Goal: Task Accomplishment & Management: Use online tool/utility

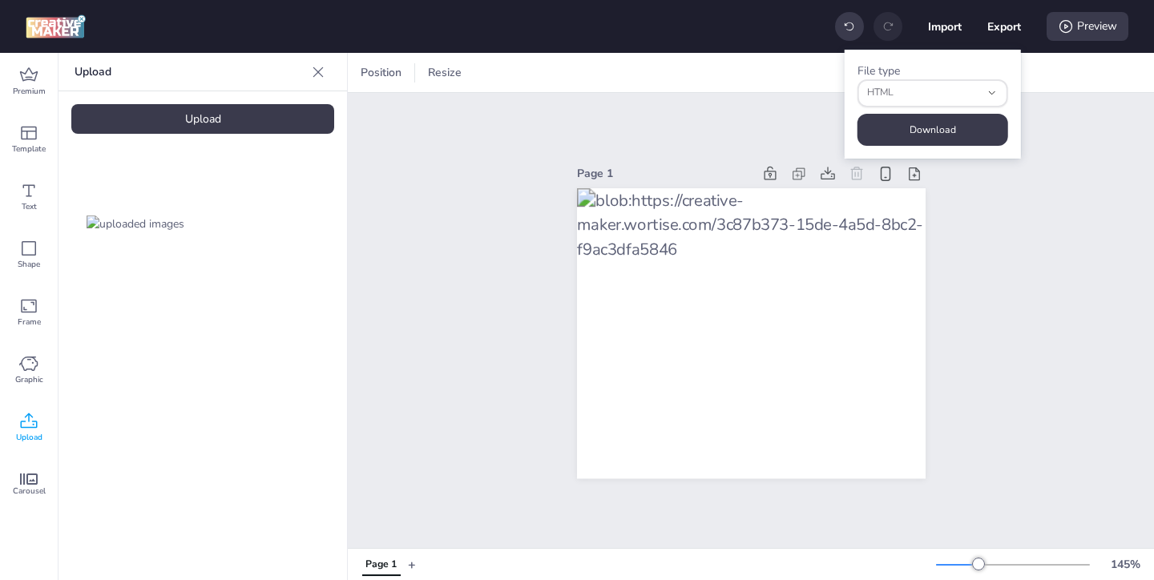
select select "html"
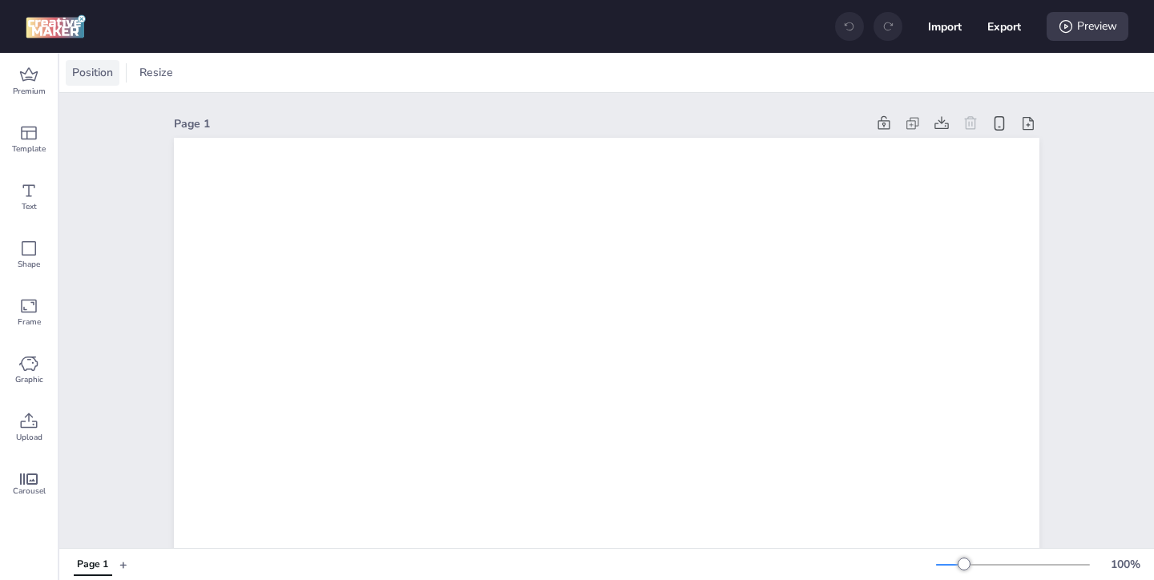
click at [94, 72] on span "Position" at bounding box center [92, 72] width 47 height 17
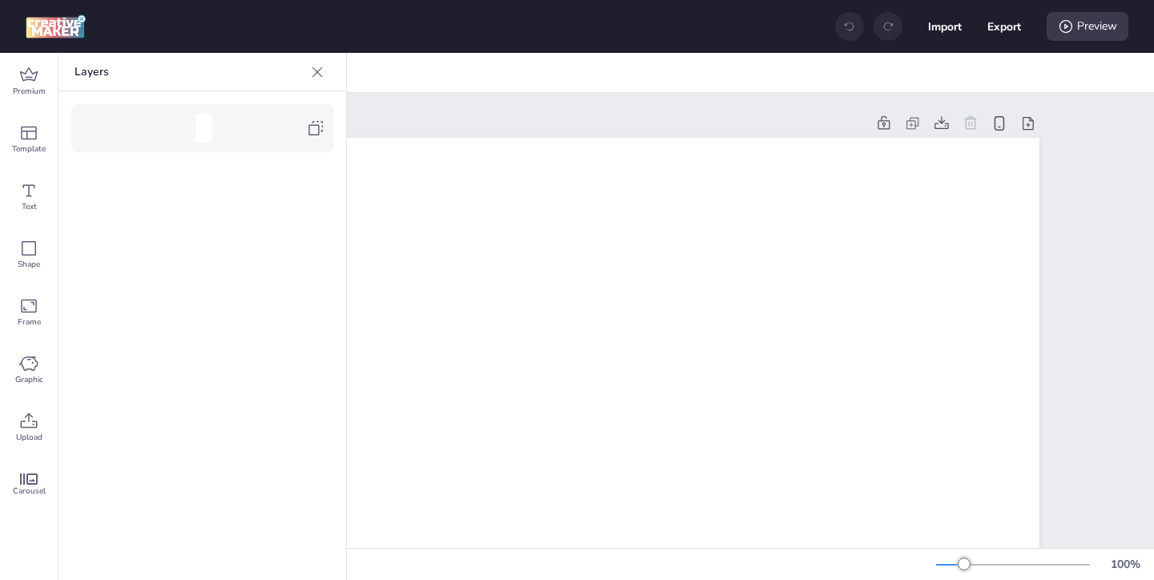
click at [305, 125] on div at bounding box center [208, 128] width 195 height 29
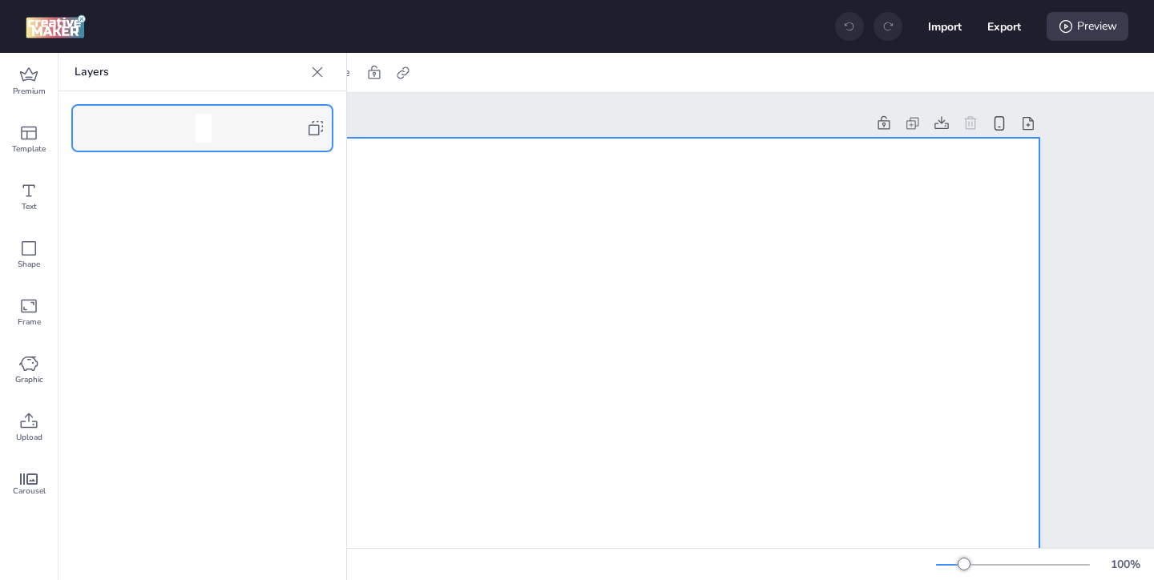
click at [314, 74] on icon at bounding box center [318, 72] width 10 height 10
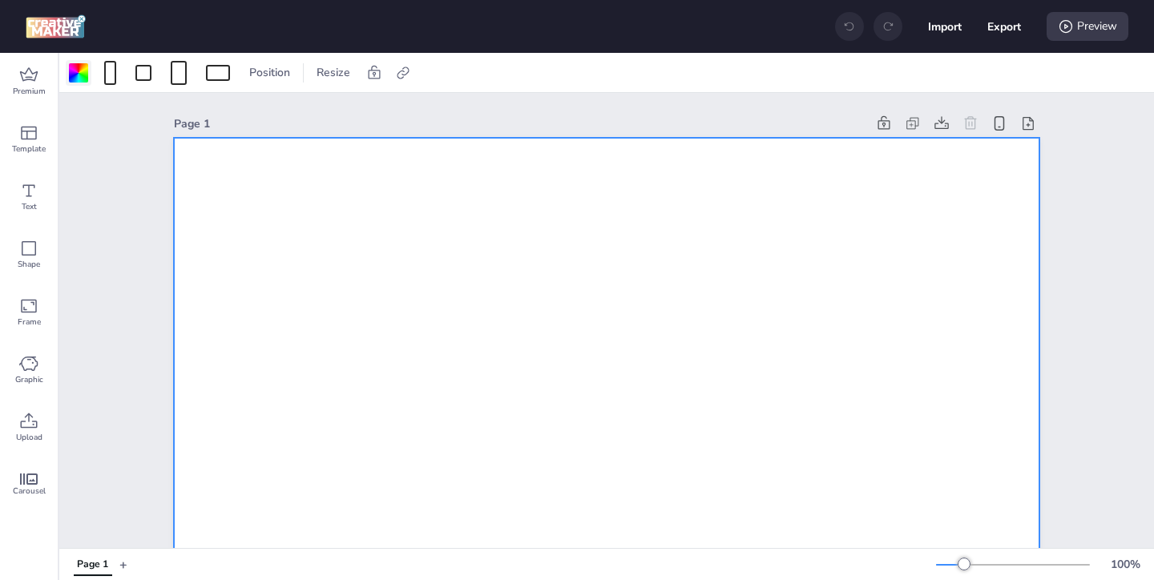
click at [81, 77] on div at bounding box center [78, 72] width 19 height 19
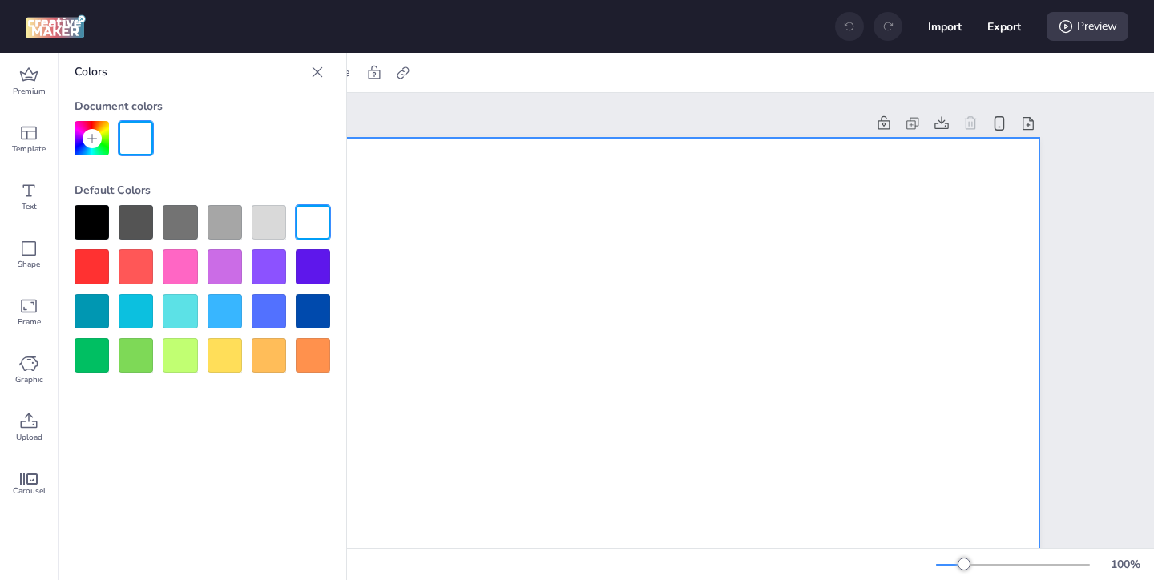
click at [90, 219] on div at bounding box center [92, 222] width 34 height 34
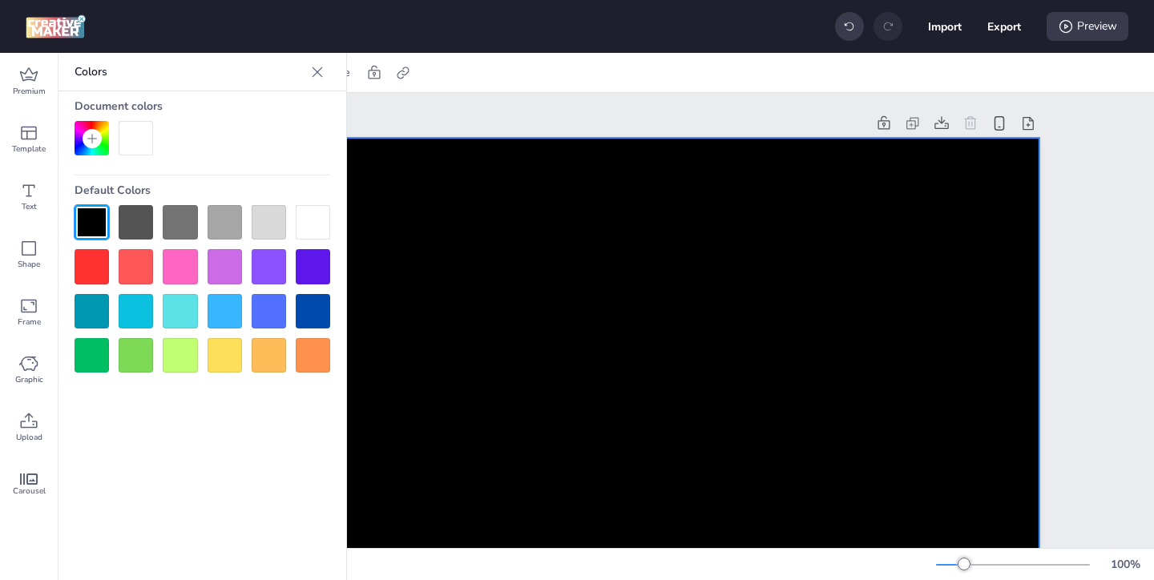
click at [317, 67] on icon at bounding box center [317, 72] width 16 height 16
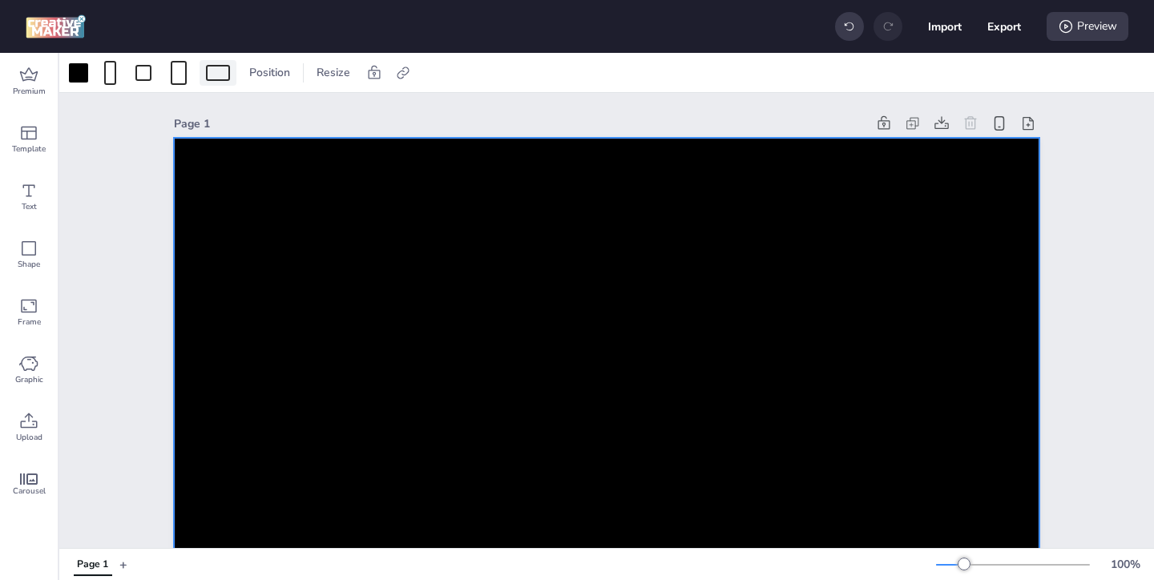
click at [221, 72] on div at bounding box center [218, 73] width 24 height 16
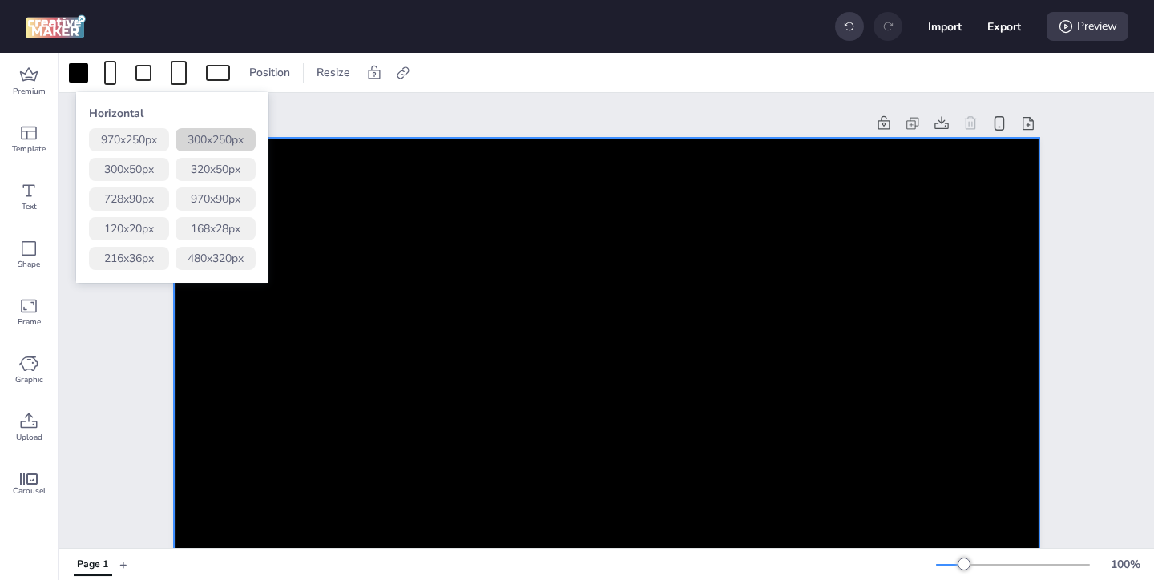
click at [224, 140] on button "300 x 250 px" at bounding box center [216, 139] width 80 height 23
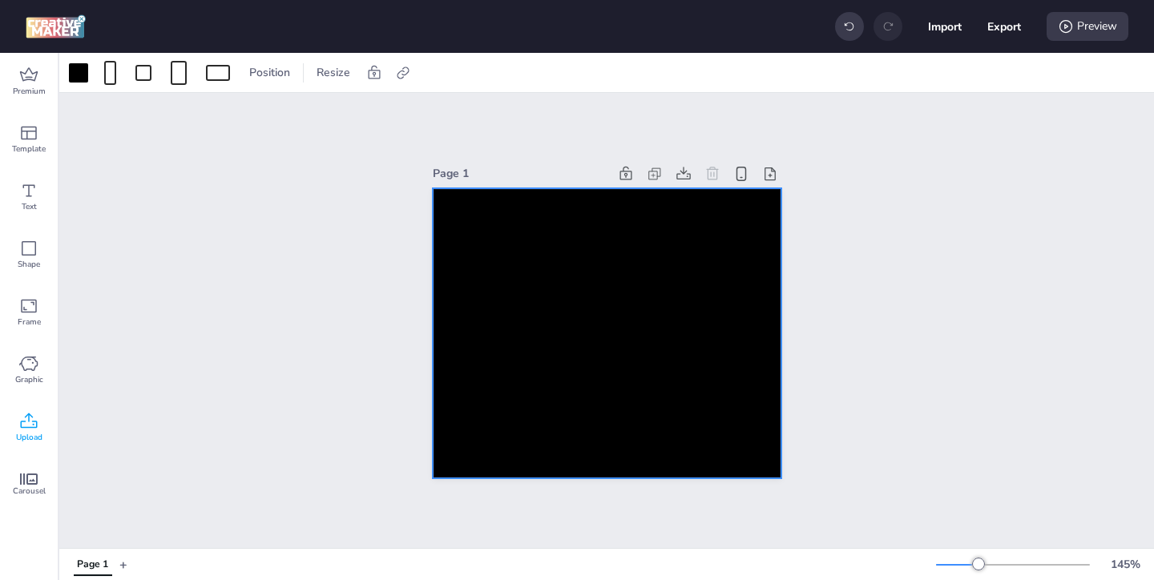
click at [19, 420] on icon at bounding box center [28, 421] width 19 height 19
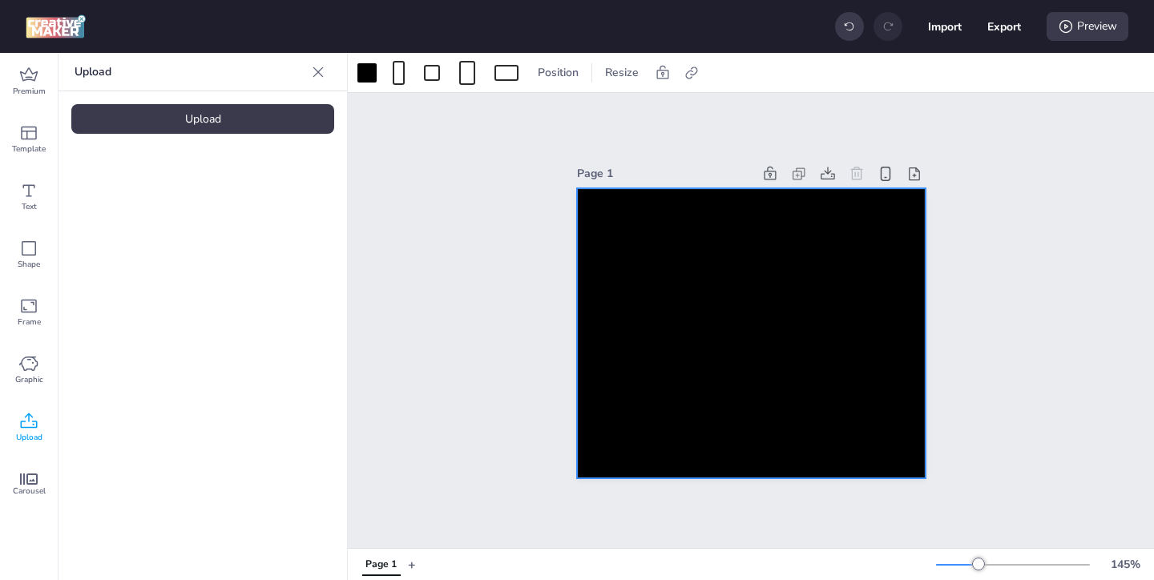
click at [242, 119] on div "Upload" at bounding box center [202, 119] width 263 height 30
click at [184, 232] on img at bounding box center [136, 224] width 98 height 17
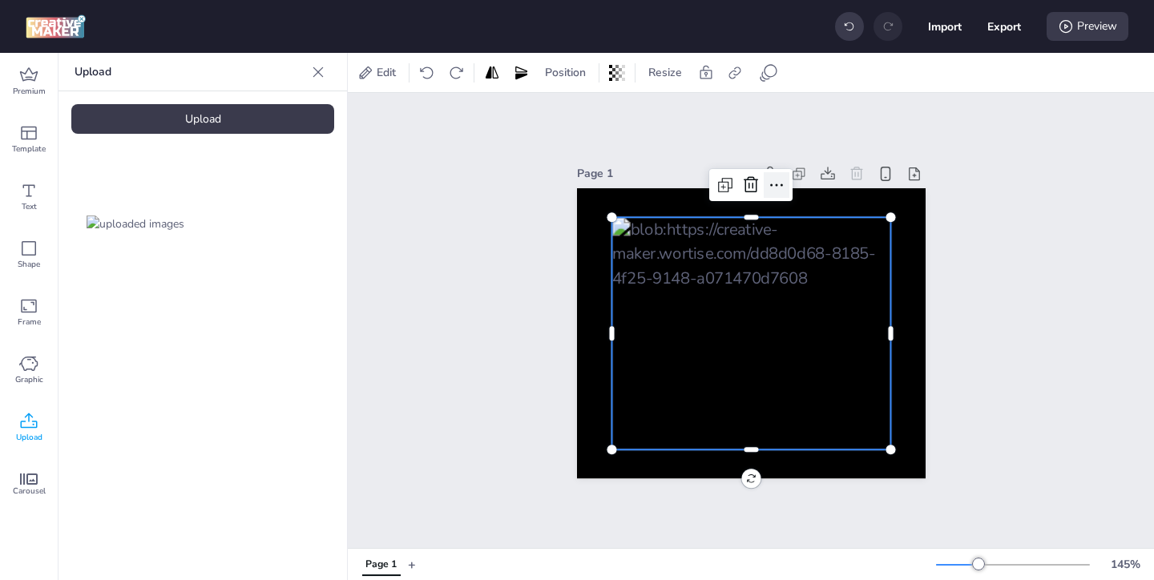
click at [777, 184] on icon at bounding box center [776, 185] width 19 height 19
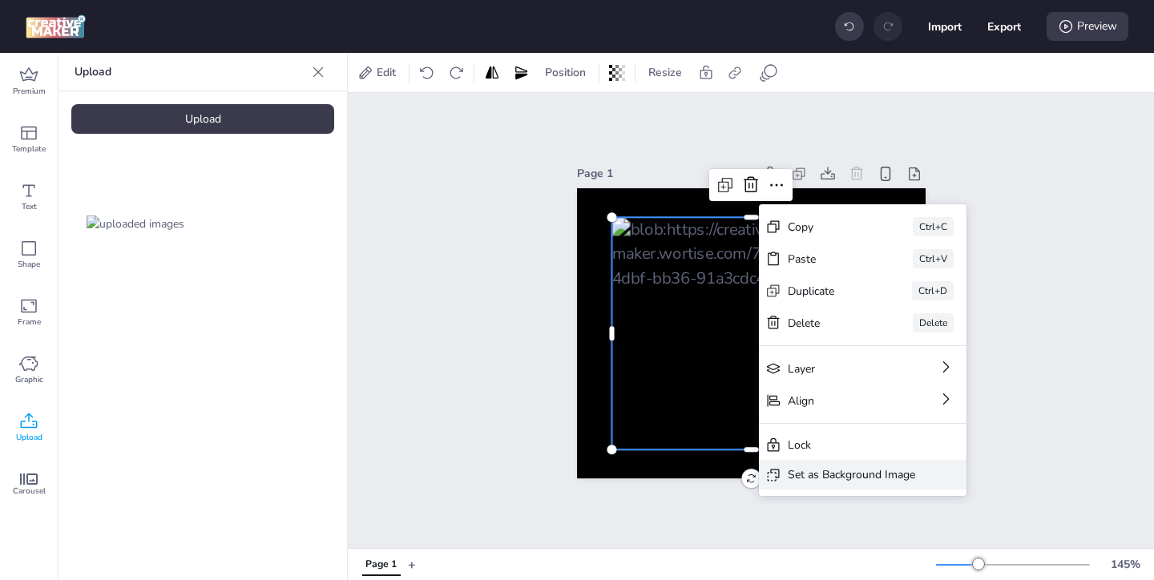
click at [831, 476] on div "Set as Background Image" at bounding box center [851, 475] width 127 height 17
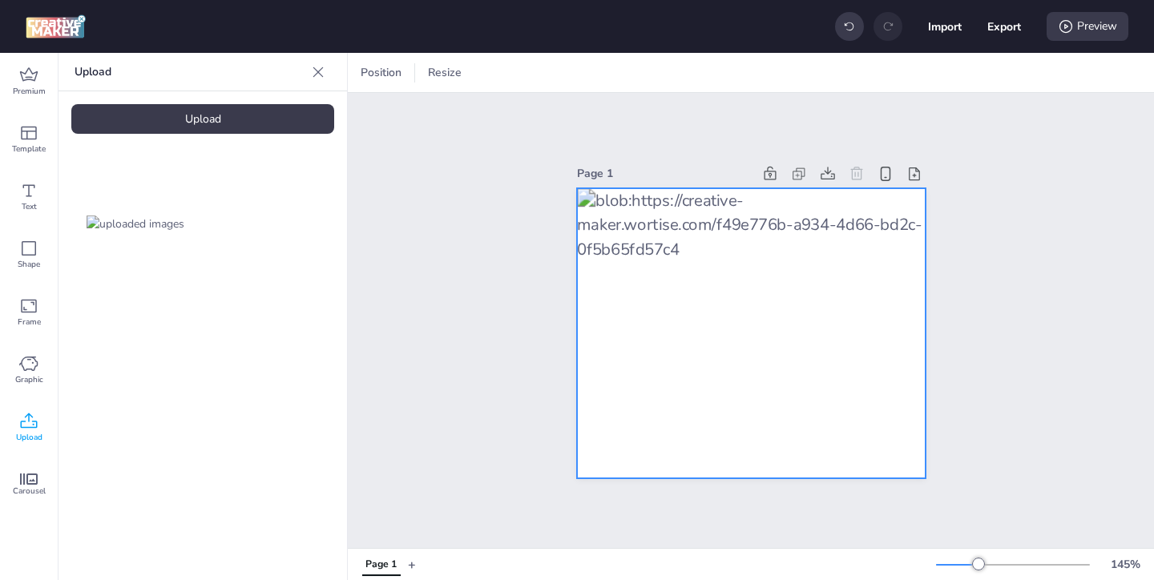
click at [864, 280] on div at bounding box center [751, 333] width 349 height 291
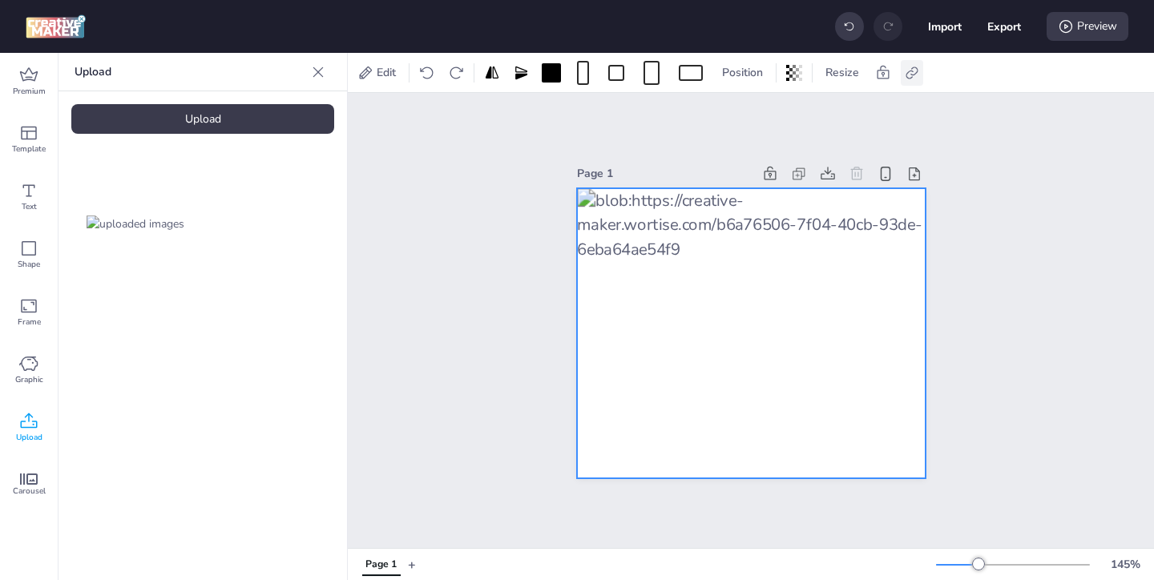
click at [916, 71] on icon at bounding box center [912, 73] width 16 height 16
click at [801, 111] on span "Activate hyperlink" at bounding box center [808, 113] width 89 height 17
click at [754, 115] on input "Activate hyperlink" at bounding box center [748, 120] width 10 height 10
checkbox input "true"
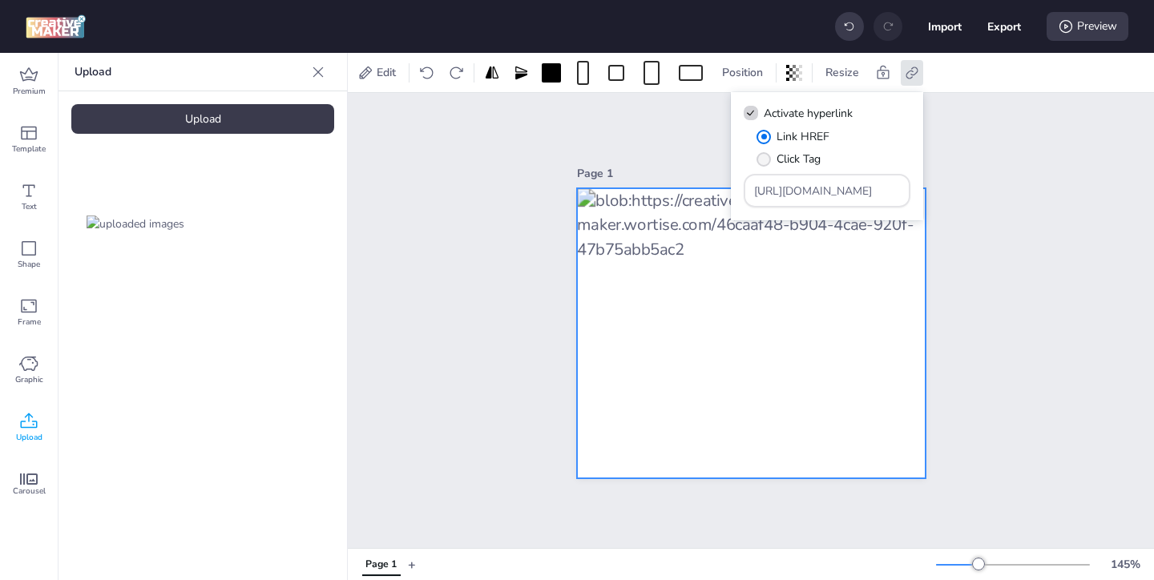
click at [816, 160] on span "Click Tag" at bounding box center [799, 159] width 44 height 17
click at [766, 160] on input "Click Tag" at bounding box center [761, 165] width 10 height 10
radio input "true"
drag, startPoint x: 861, startPoint y: 194, endPoint x: 807, endPoint y: 173, distance: 58.4
click at [815, 178] on div "[URL][DOMAIN_NAME]" at bounding box center [827, 191] width 147 height 30
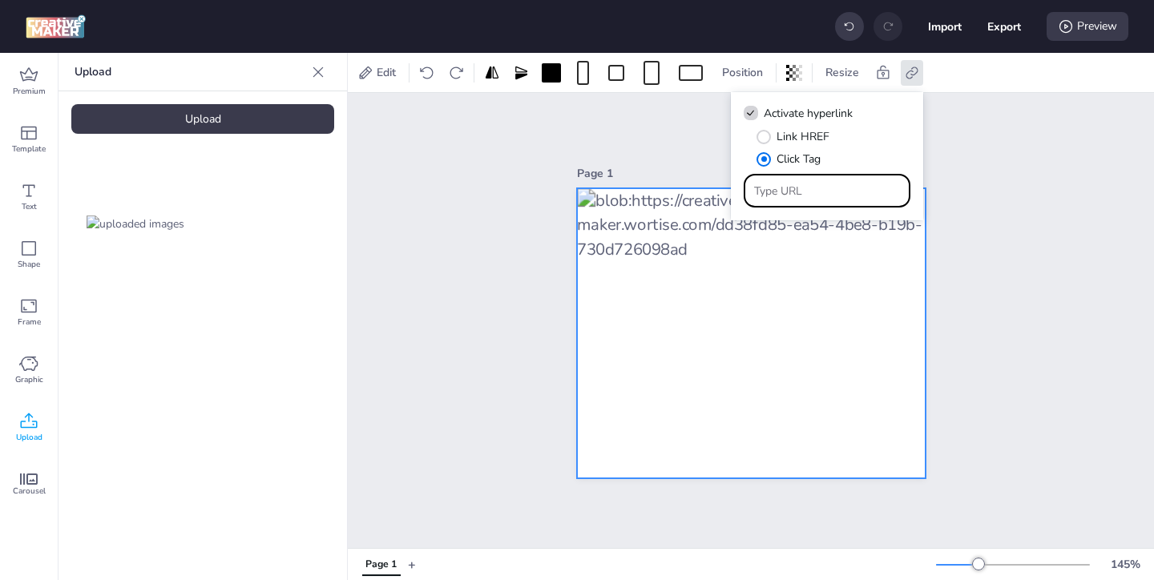
click at [803, 194] on input "Type URL" at bounding box center [827, 191] width 147 height 17
paste input "https://ad.doubleclick.net/ddm/trackclk/N571601.3464950WORTISE/B33838144.426711…"
type input "https://ad.doubleclick.net/ddm/trackclk/N571601.3464950WORTISE/B33838144.426711…"
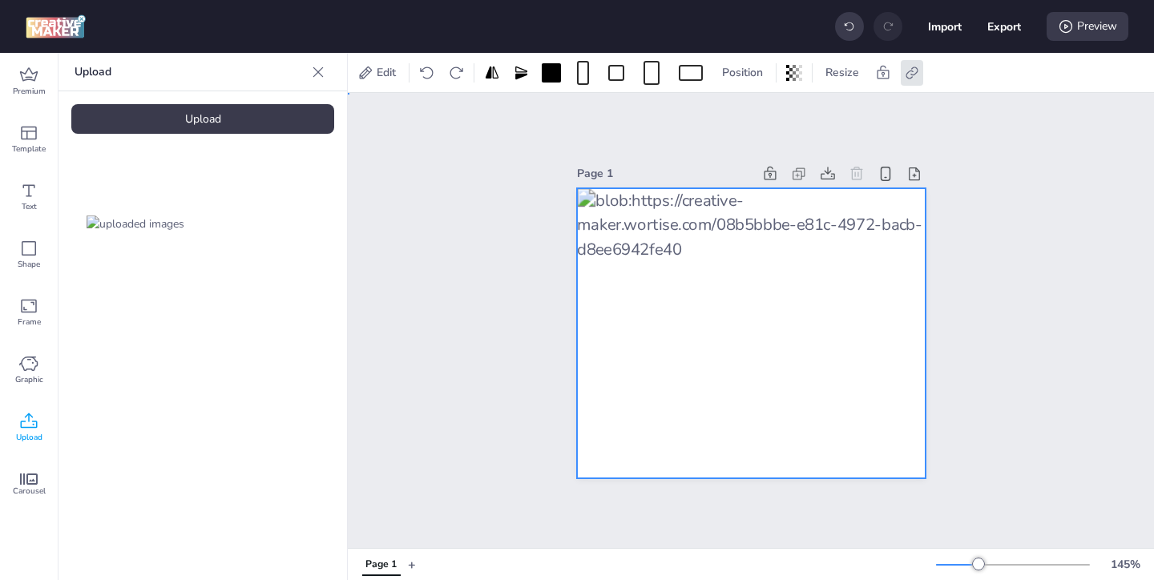
click at [984, 253] on div "Page 1" at bounding box center [751, 320] width 807 height 455
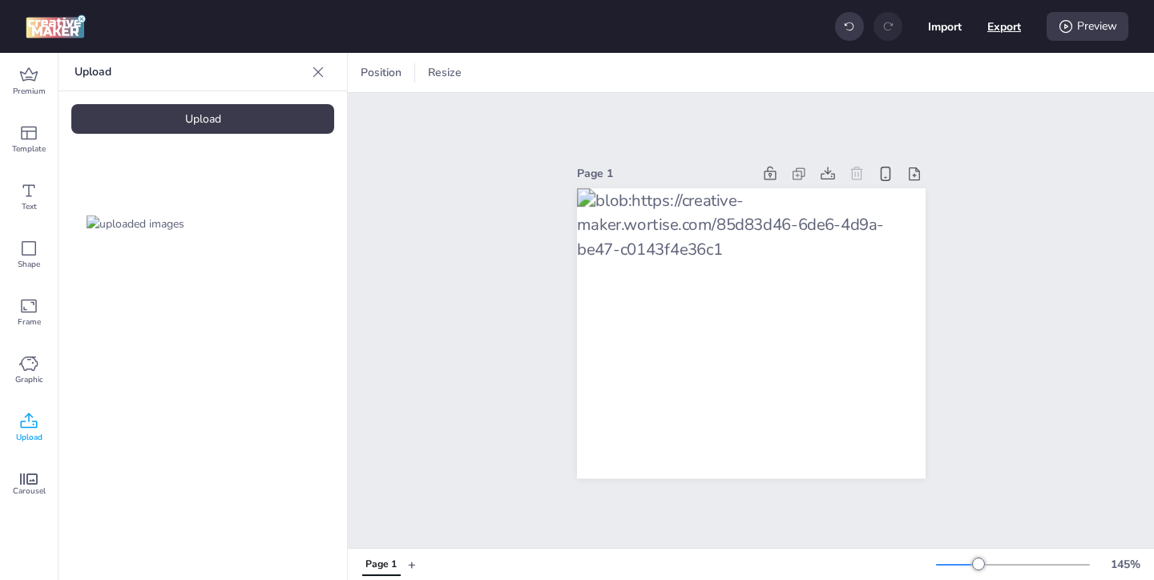
click at [991, 31] on button "Export" at bounding box center [1005, 27] width 34 height 34
select select "html"
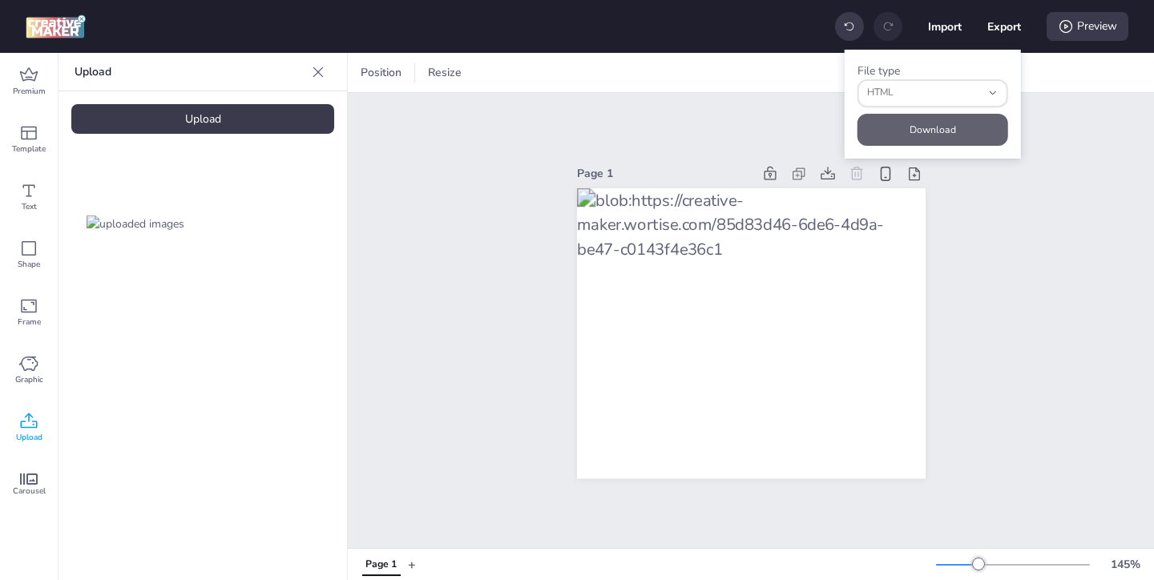
click at [936, 123] on button "Download" at bounding box center [933, 130] width 151 height 32
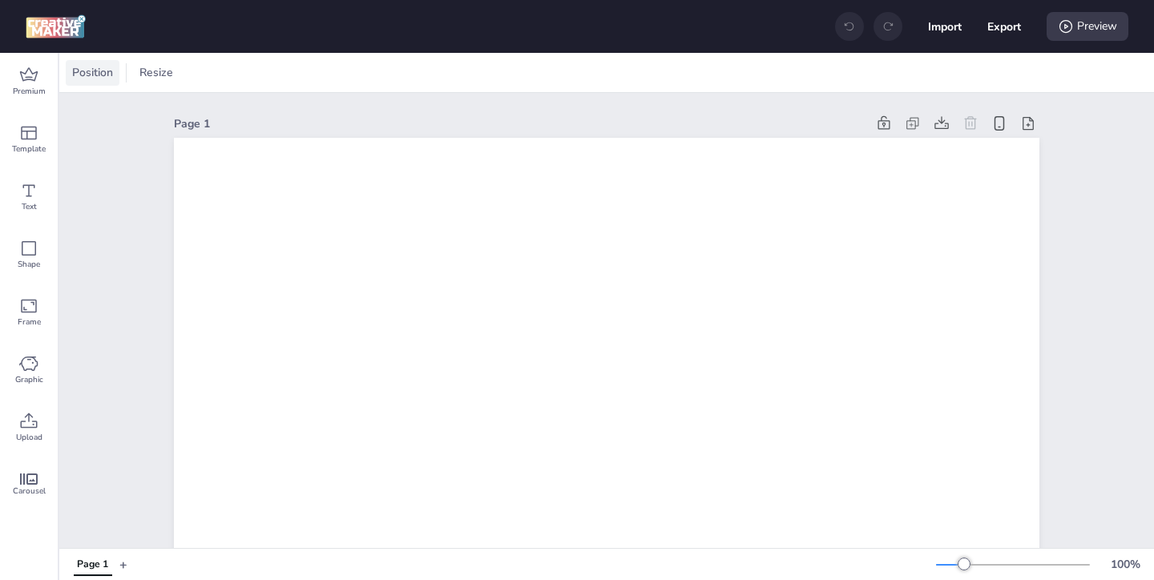
click at [85, 73] on span "Position" at bounding box center [92, 72] width 47 height 17
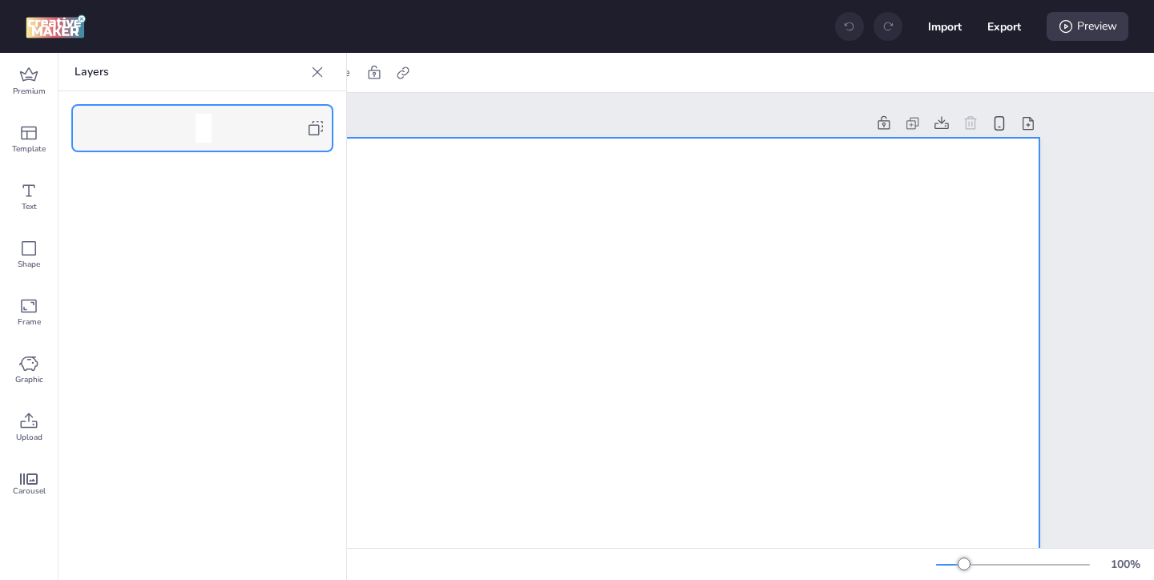
click at [309, 134] on icon at bounding box center [316, 128] width 14 height 14
click at [311, 73] on icon at bounding box center [317, 72] width 16 height 16
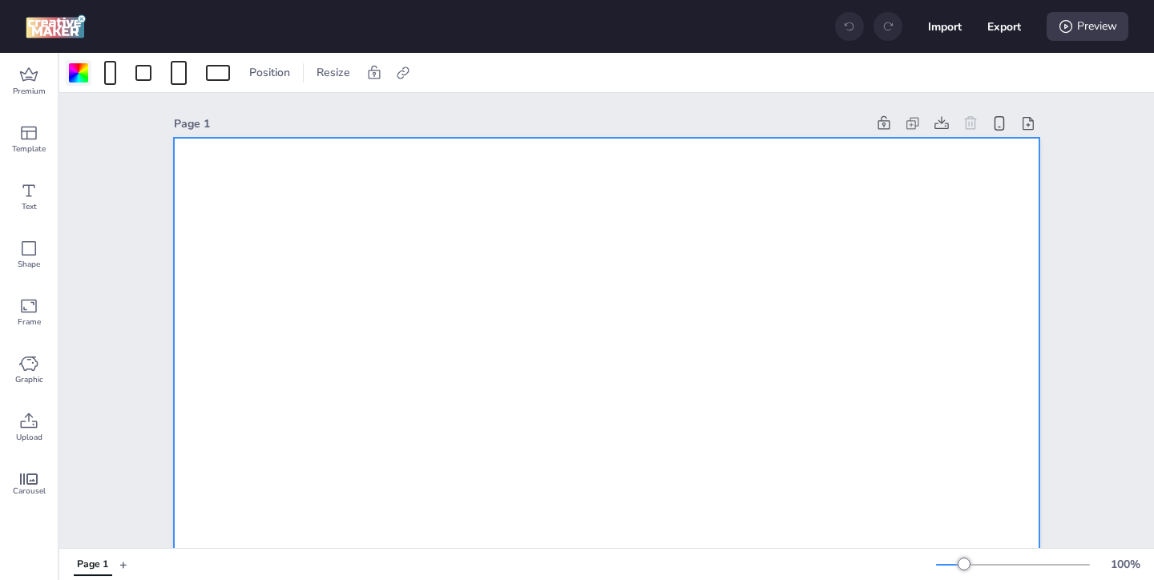
click at [81, 81] on div at bounding box center [78, 72] width 19 height 19
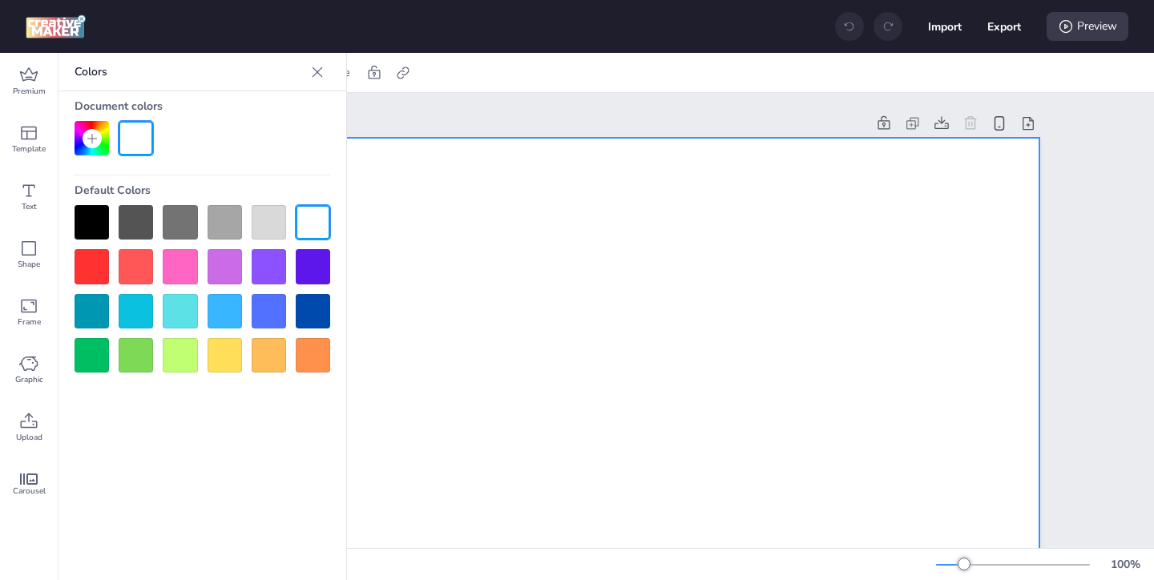
click at [79, 224] on div at bounding box center [92, 222] width 34 height 34
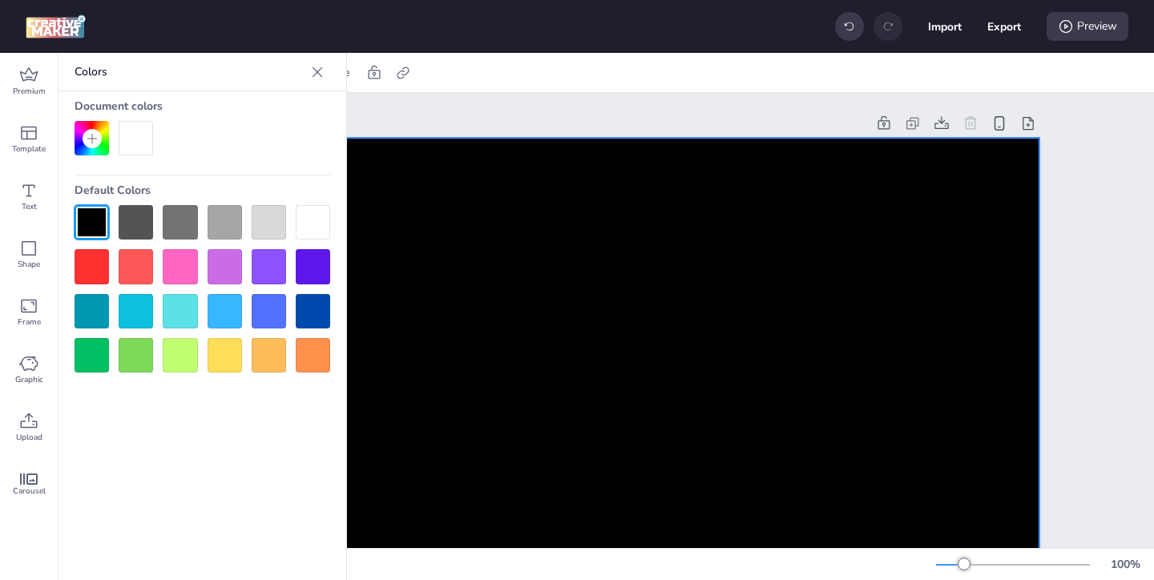
click at [320, 73] on icon at bounding box center [317, 72] width 16 height 16
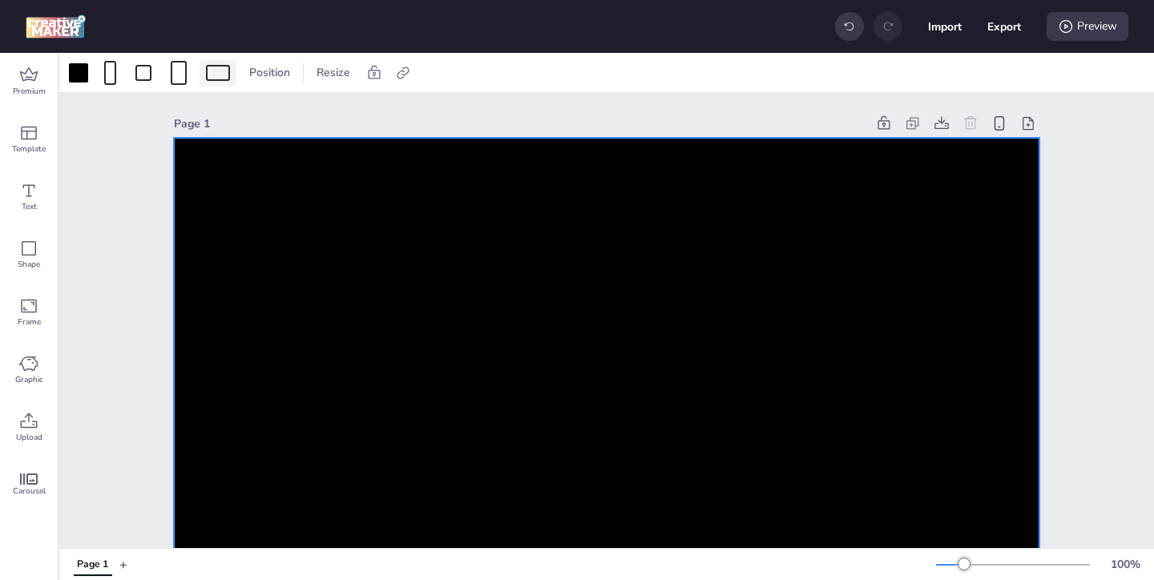
click at [220, 75] on div at bounding box center [218, 73] width 24 height 16
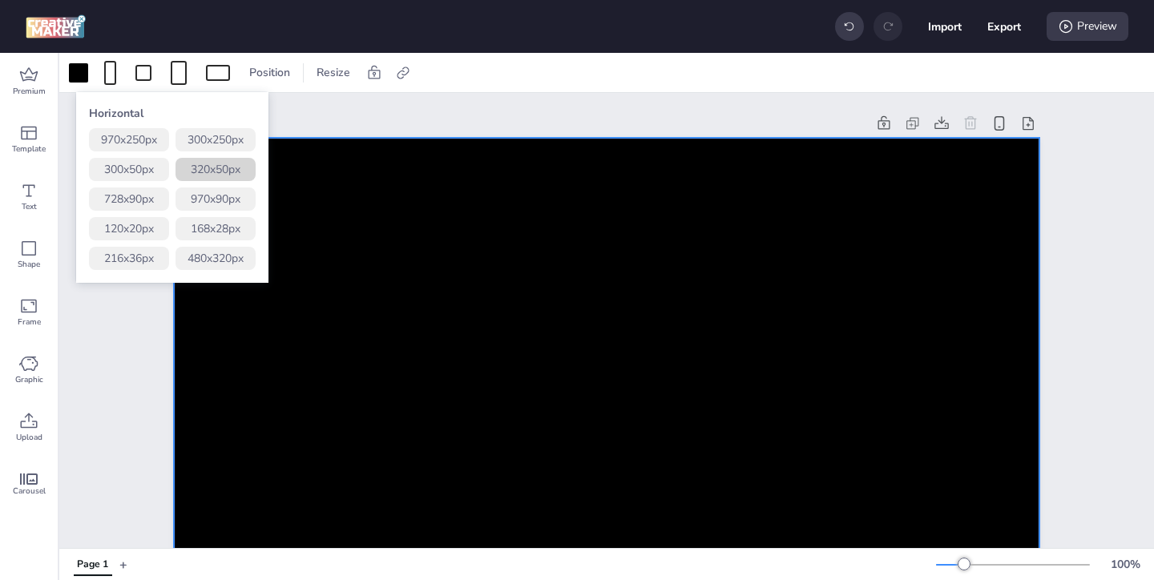
click at [226, 164] on button "320 x 50 px" at bounding box center [216, 169] width 80 height 23
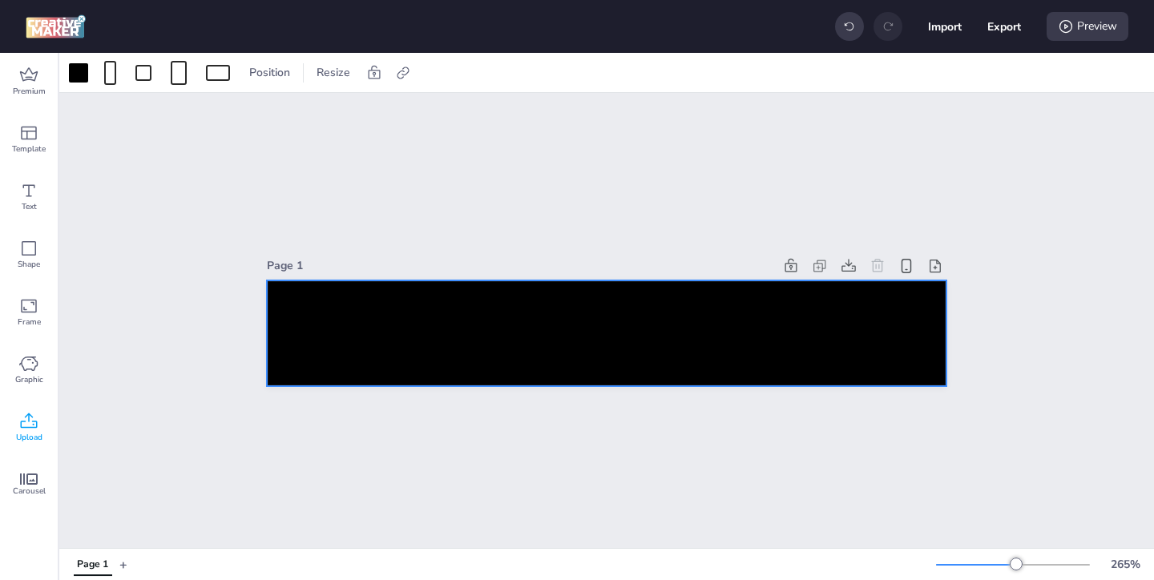
click at [26, 414] on icon at bounding box center [28, 421] width 19 height 19
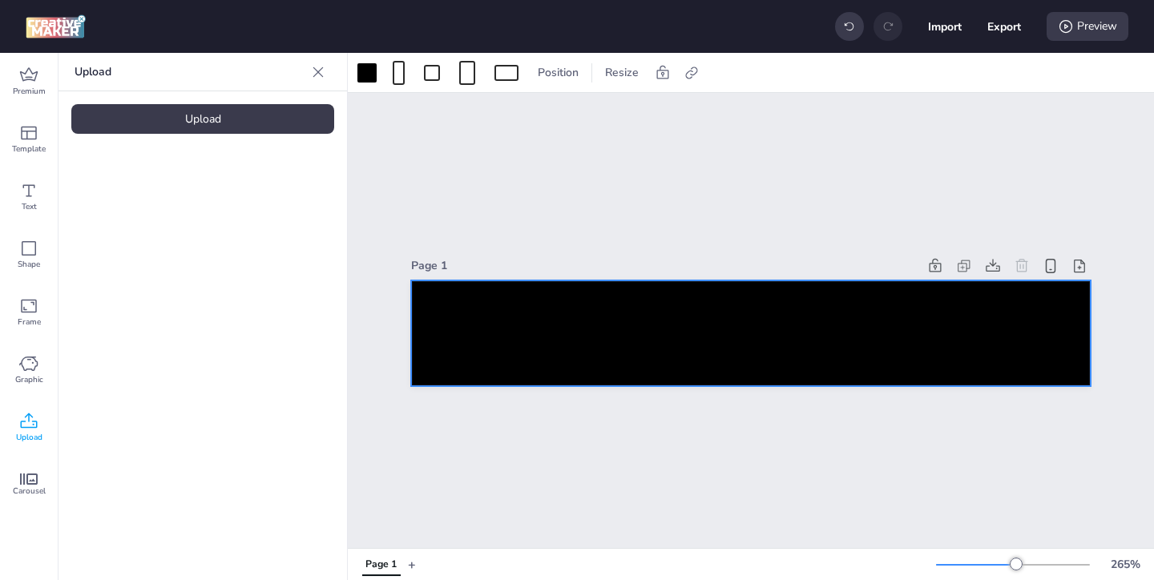
click at [255, 119] on div "Upload" at bounding box center [202, 119] width 263 height 30
click at [184, 219] on img at bounding box center [136, 224] width 98 height 17
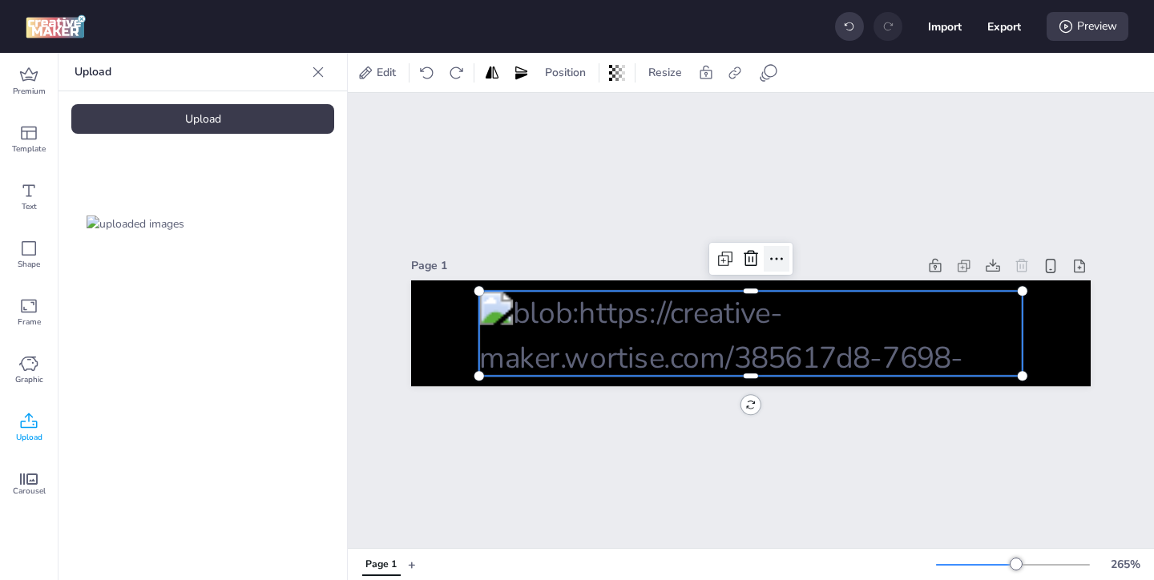
click at [780, 257] on icon at bounding box center [776, 258] width 19 height 19
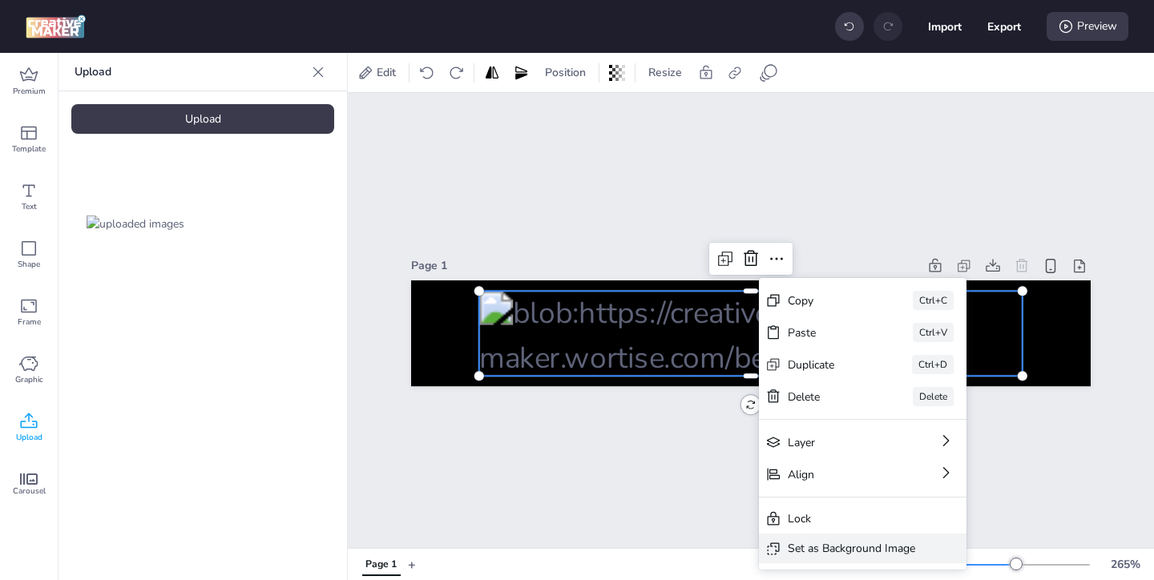
click at [809, 551] on div "Set as Background Image" at bounding box center [851, 548] width 127 height 17
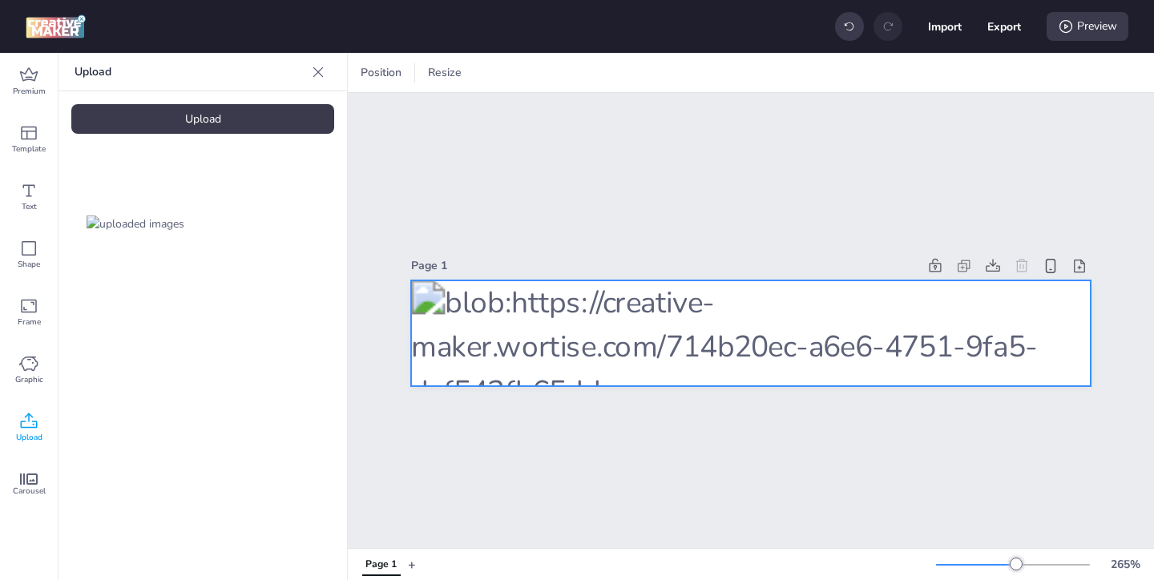
click at [799, 358] on div at bounding box center [751, 334] width 680 height 107
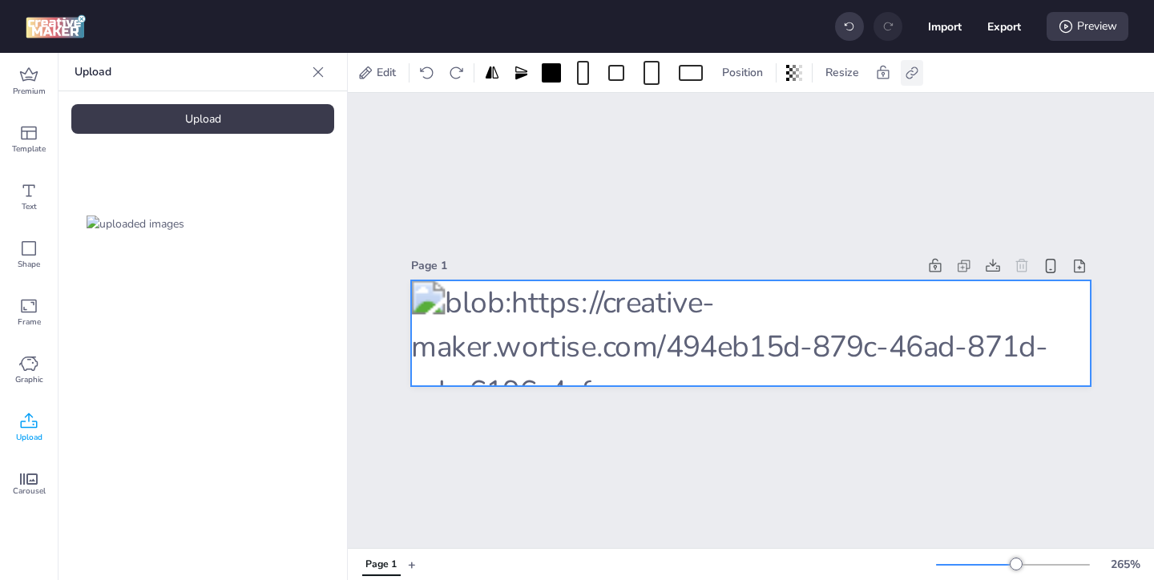
click at [908, 78] on icon at bounding box center [912, 73] width 12 height 12
click at [803, 109] on span "Activate hyperlink" at bounding box center [808, 113] width 89 height 17
click at [754, 115] on input "Activate hyperlink" at bounding box center [748, 120] width 10 height 10
checkbox input "true"
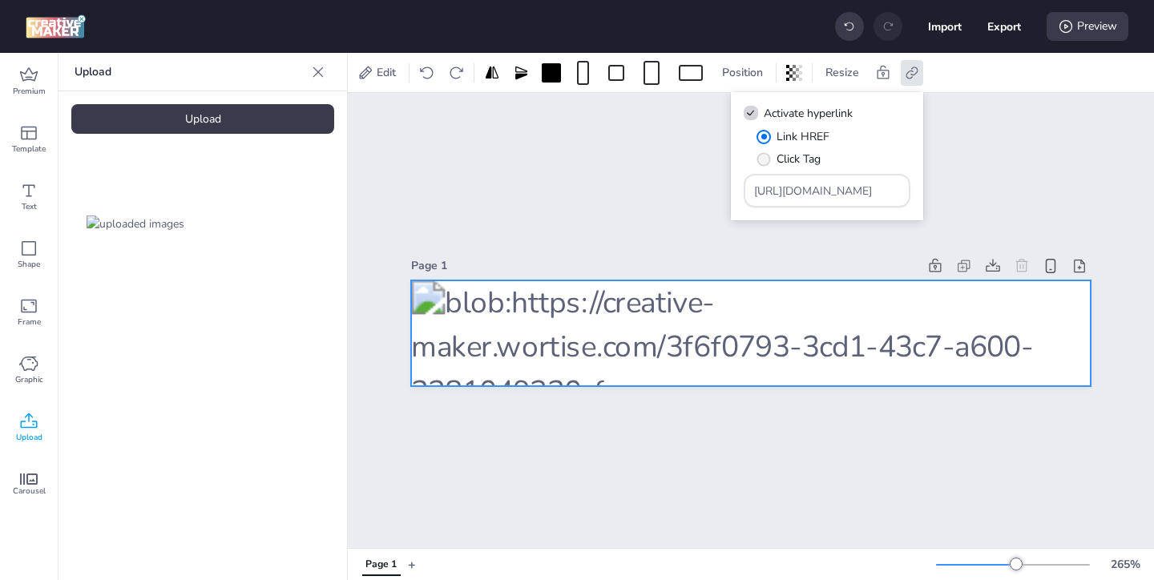
click at [773, 156] on label "Click Tag" at bounding box center [788, 159] width 75 height 28
click at [766, 160] on input "Click Tag" at bounding box center [761, 165] width 10 height 10
radio input "true"
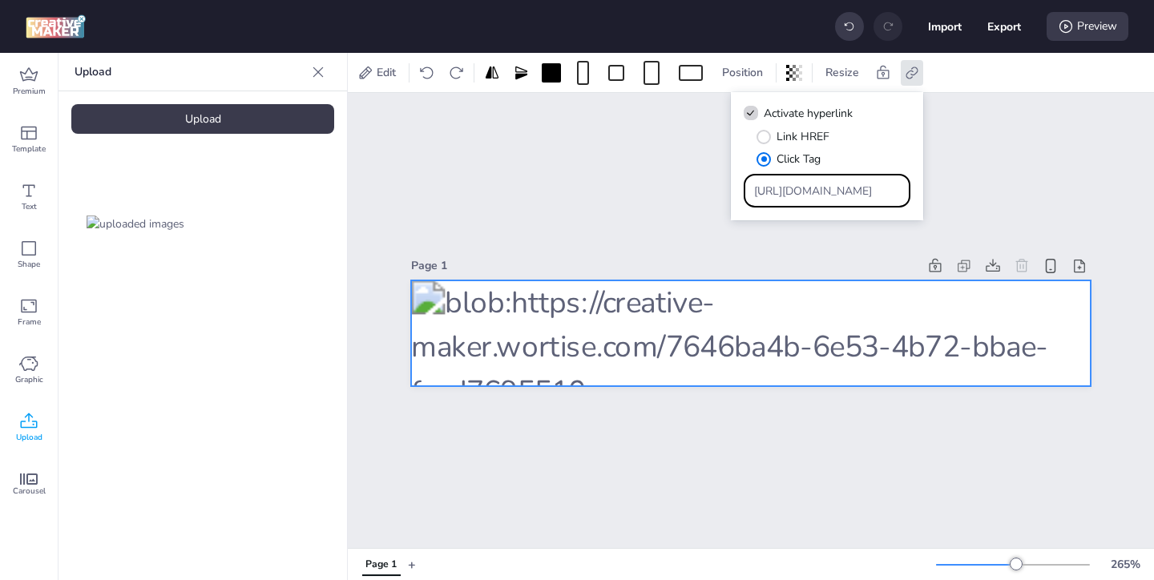
drag, startPoint x: 863, startPoint y: 190, endPoint x: 810, endPoint y: 165, distance: 58.5
click at [811, 166] on div "Link HREF Click Tag [URL][DOMAIN_NAME]" at bounding box center [827, 167] width 167 height 79
paste input "https://ad.doubleclick.net/ddm/trackclk/N571601.3464950WORTISE/B33838144.426711…"
type input "https://ad.doubleclick.net/ddm/trackclk/N571601.3464950WORTISE/B33838144.426711…"
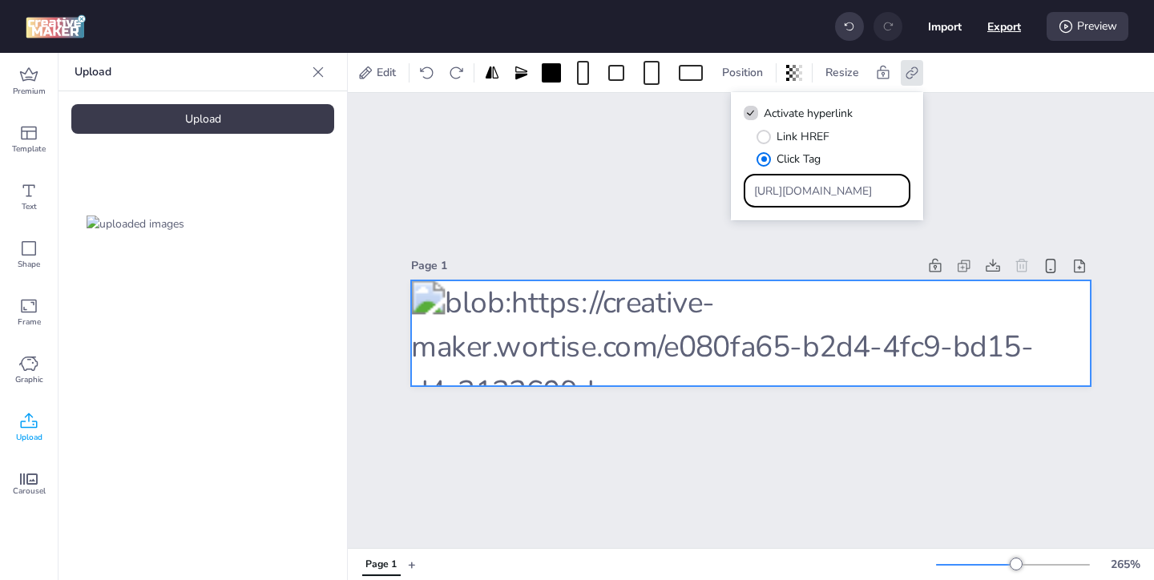
click at [1005, 33] on button "Export" at bounding box center [1005, 27] width 34 height 34
select select "html"
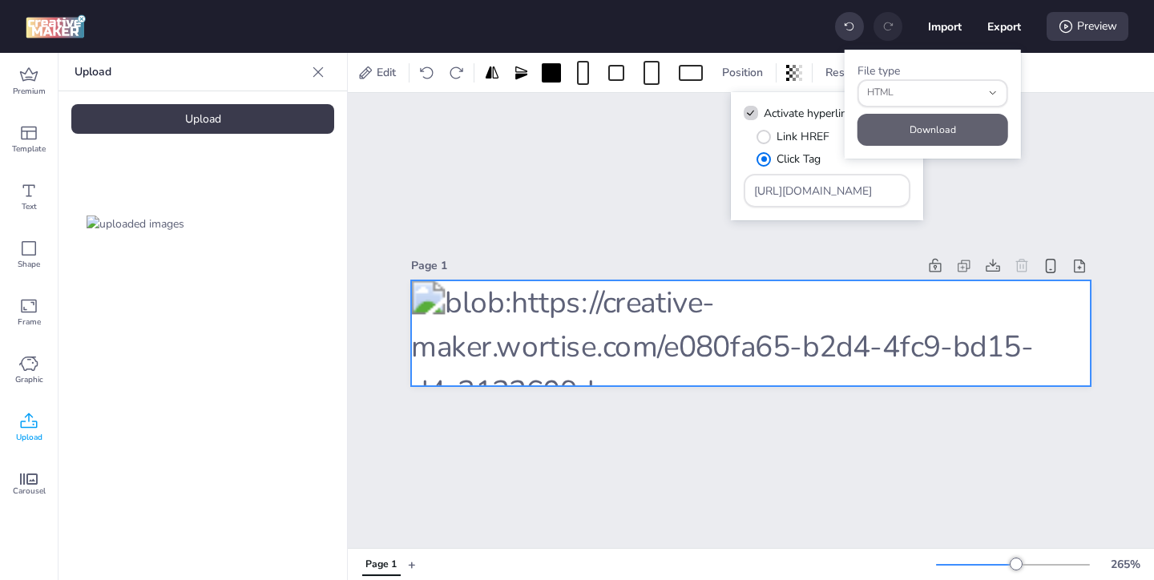
click at [972, 124] on button "Download" at bounding box center [933, 130] width 151 height 32
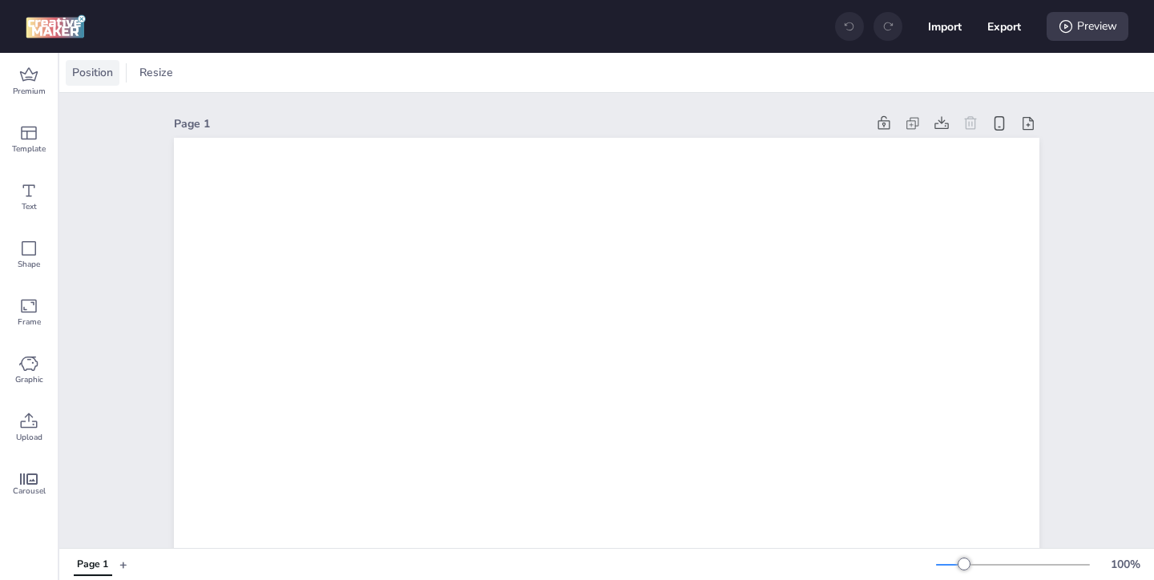
click at [102, 83] on div "Position" at bounding box center [93, 73] width 54 height 26
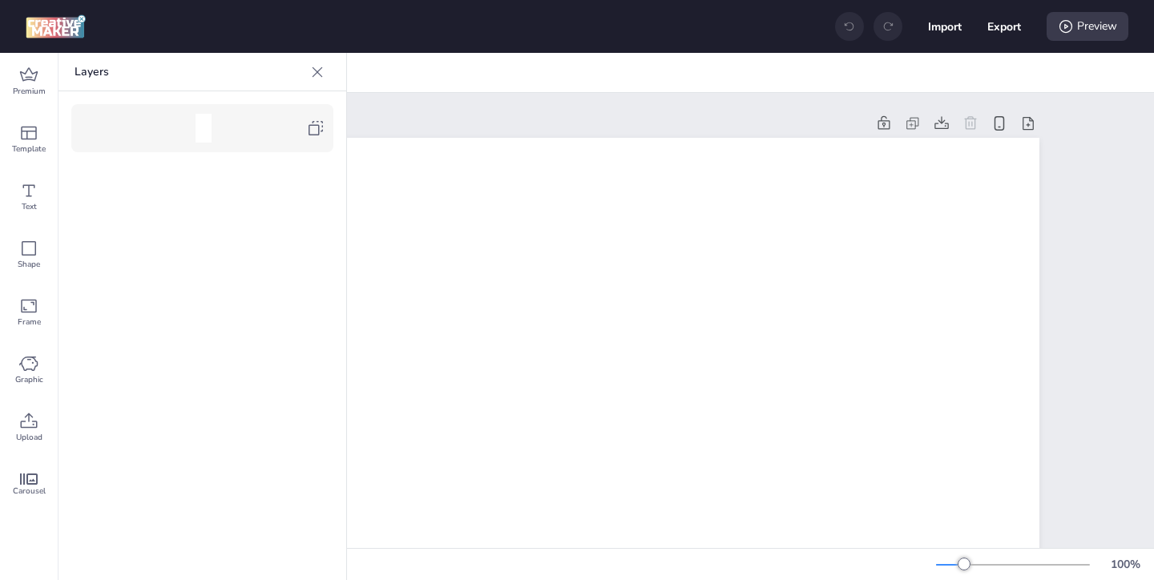
click at [322, 131] on icon at bounding box center [315, 128] width 19 height 19
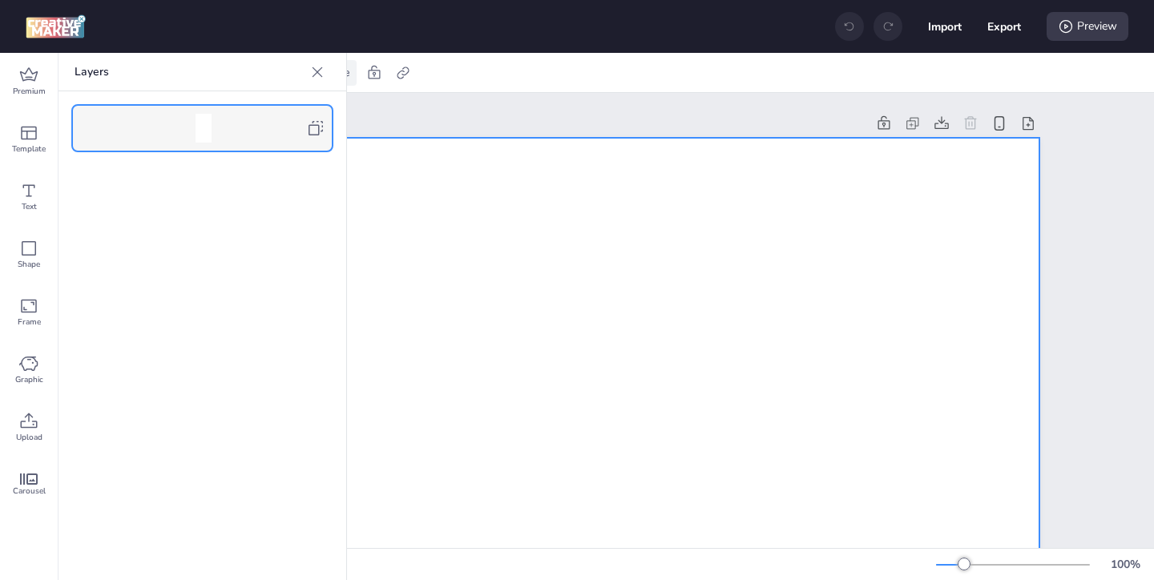
click at [323, 76] on icon at bounding box center [317, 72] width 16 height 16
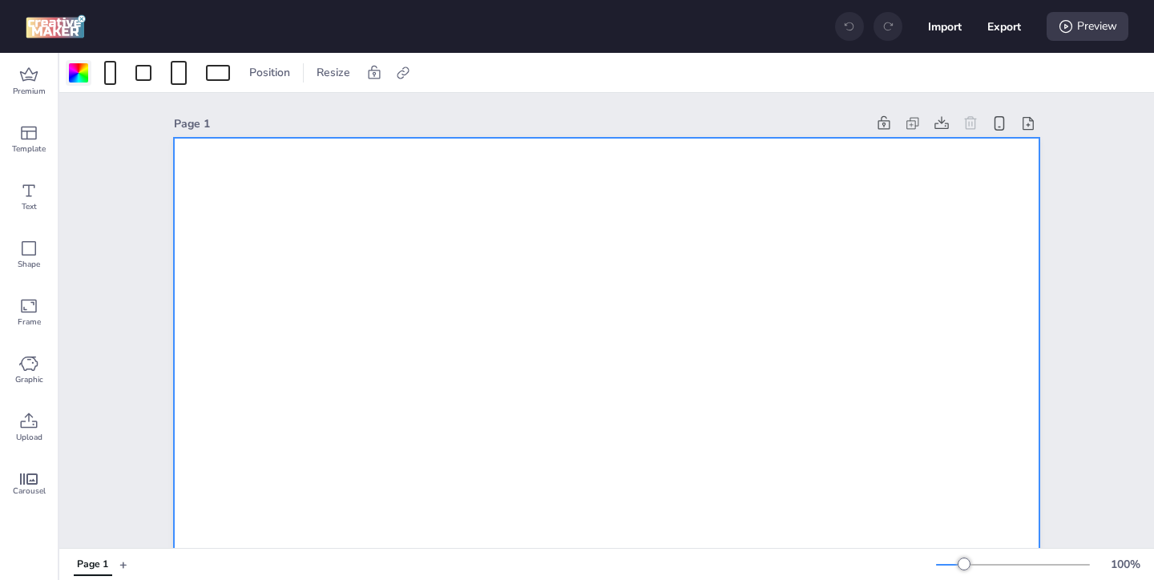
click at [82, 75] on div at bounding box center [78, 72] width 19 height 19
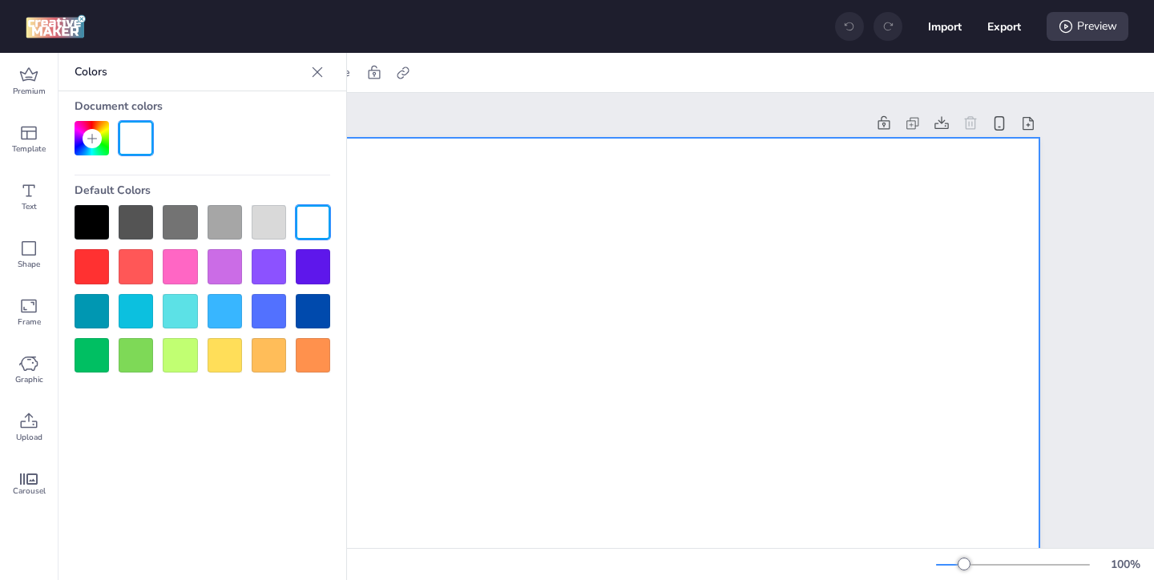
click at [91, 216] on div at bounding box center [92, 222] width 34 height 34
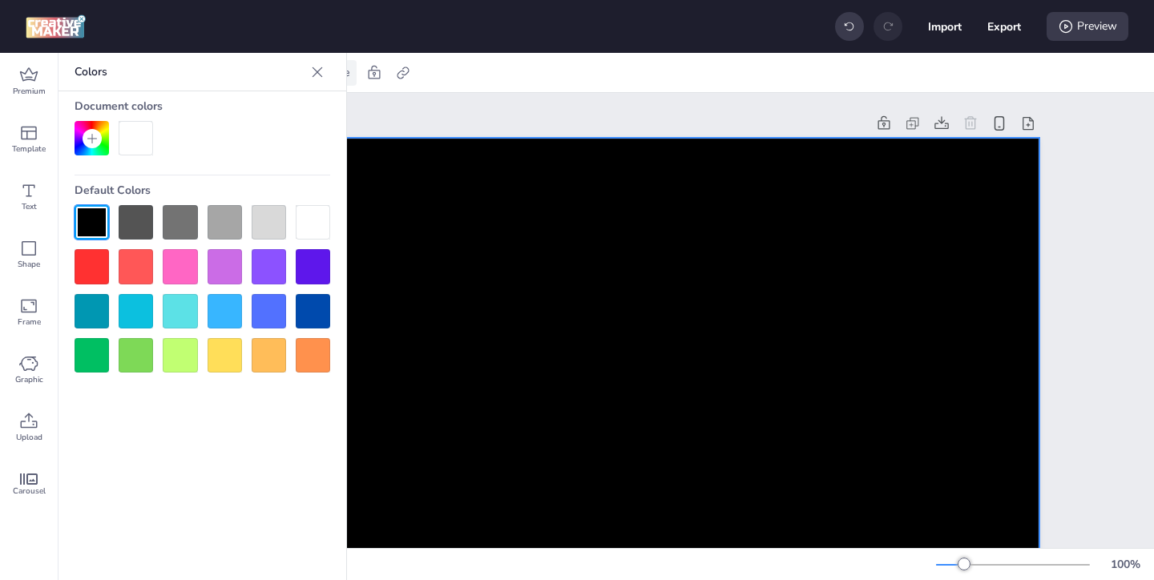
click at [325, 74] on icon at bounding box center [317, 72] width 16 height 16
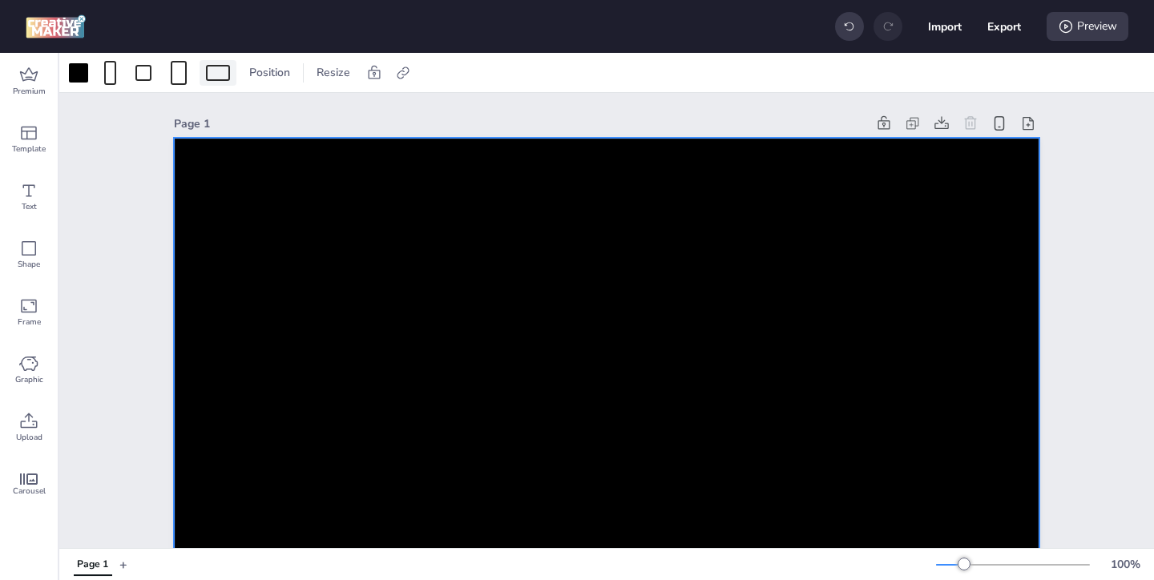
click at [224, 75] on div at bounding box center [218, 73] width 24 height 16
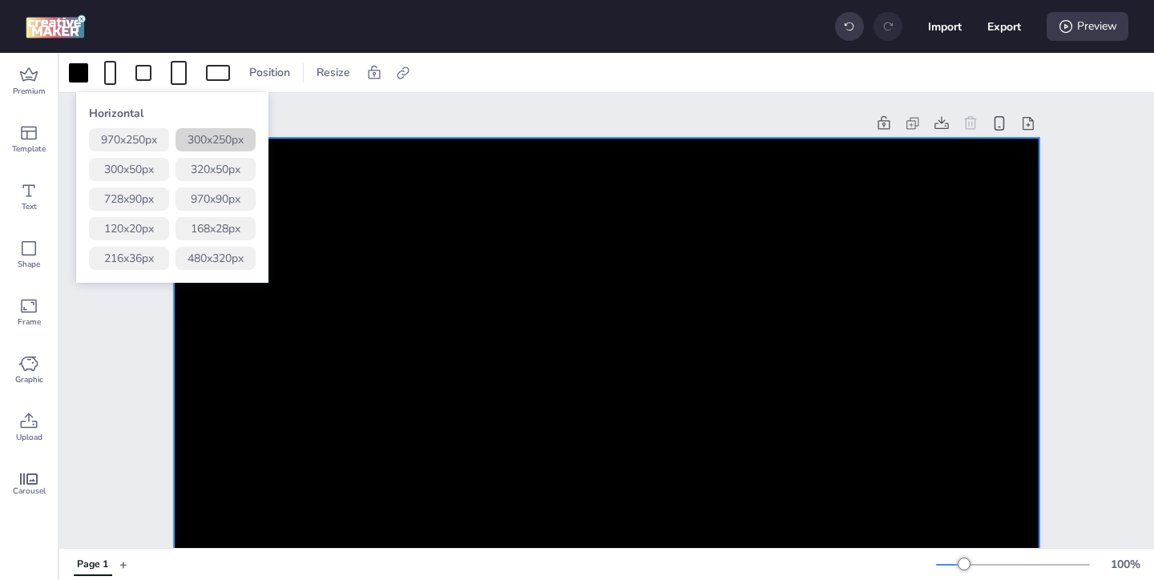
click at [237, 135] on button "300 x 250 px" at bounding box center [216, 139] width 80 height 23
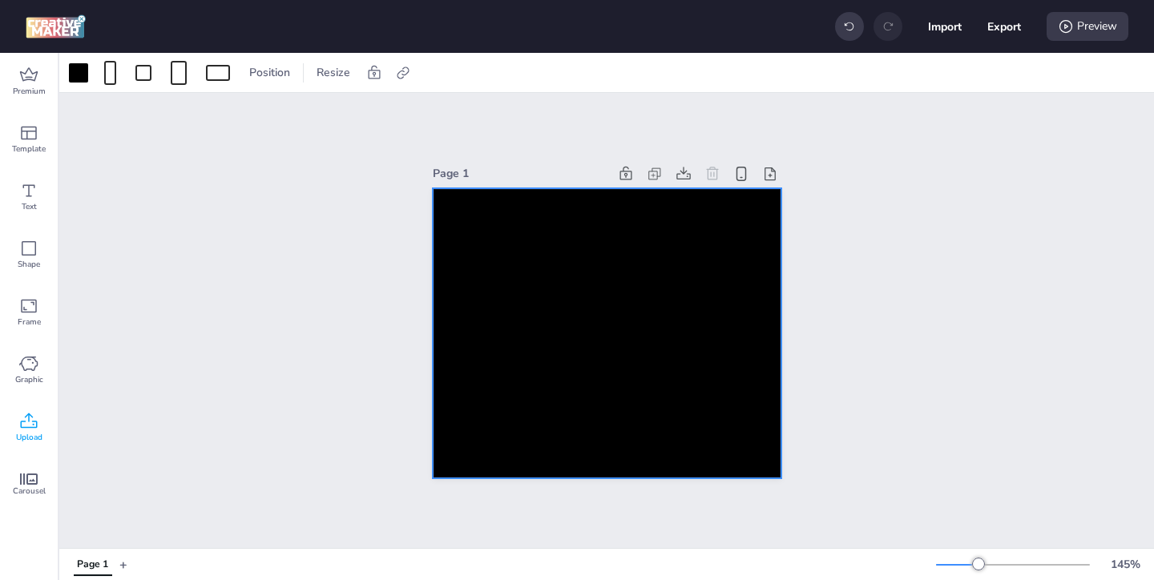
click at [21, 416] on icon at bounding box center [28, 421] width 19 height 19
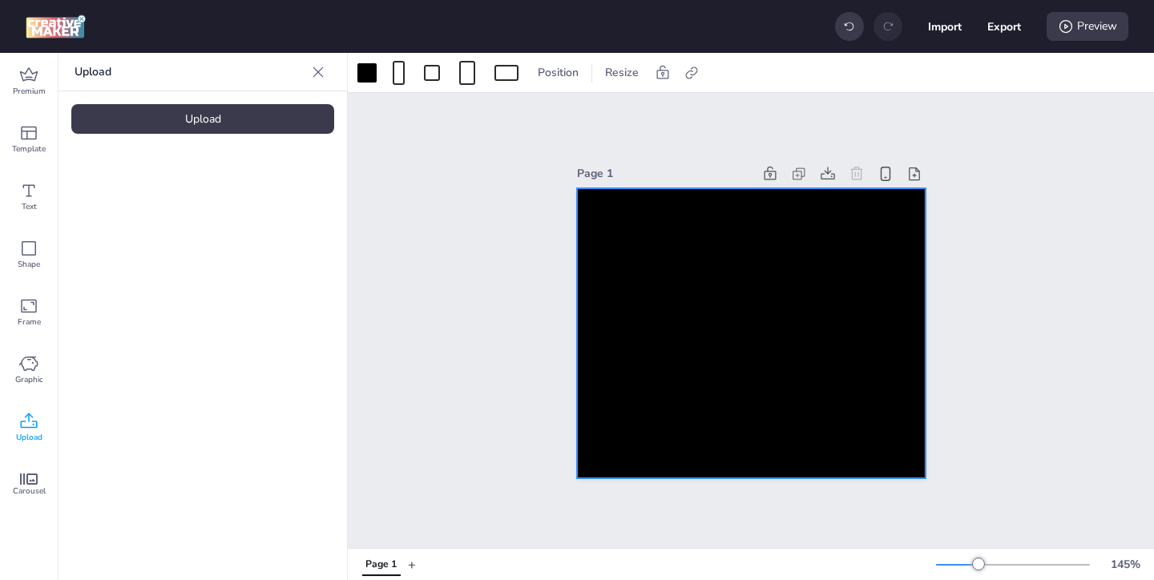
click at [237, 119] on div "Upload" at bounding box center [202, 119] width 263 height 30
click at [164, 228] on img at bounding box center [136, 224] width 98 height 17
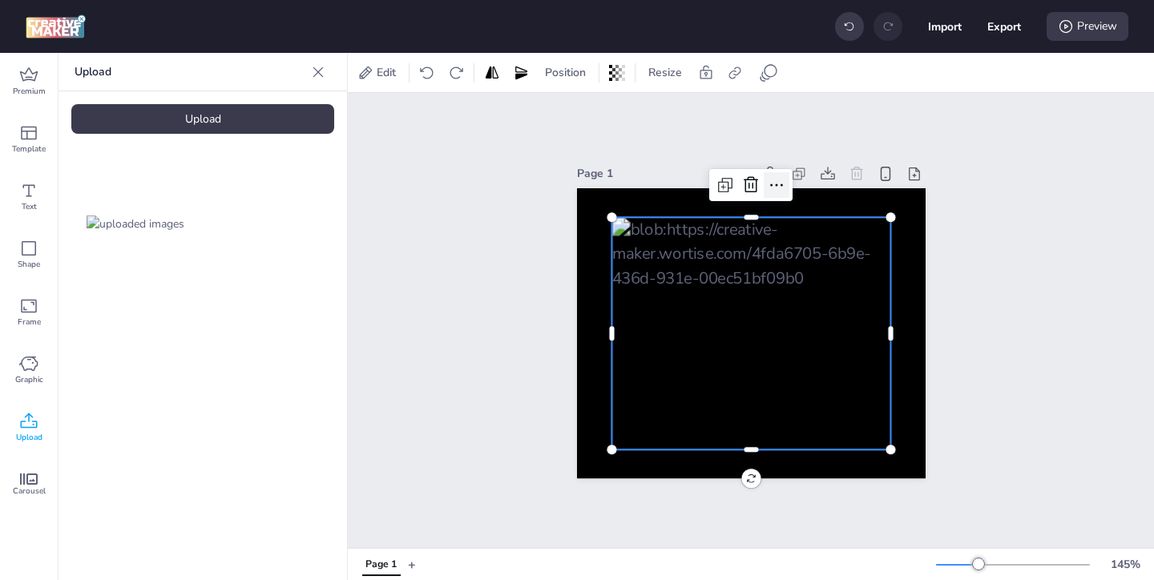
click at [774, 187] on icon at bounding box center [776, 185] width 19 height 19
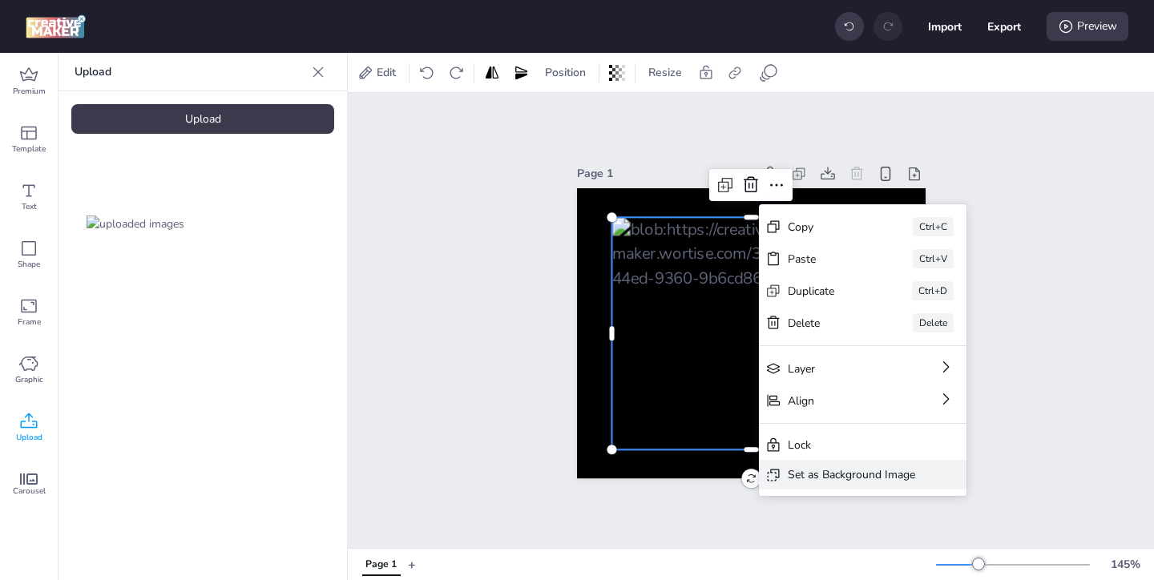
click at [803, 470] on div "Set as Background Image" at bounding box center [851, 475] width 127 height 17
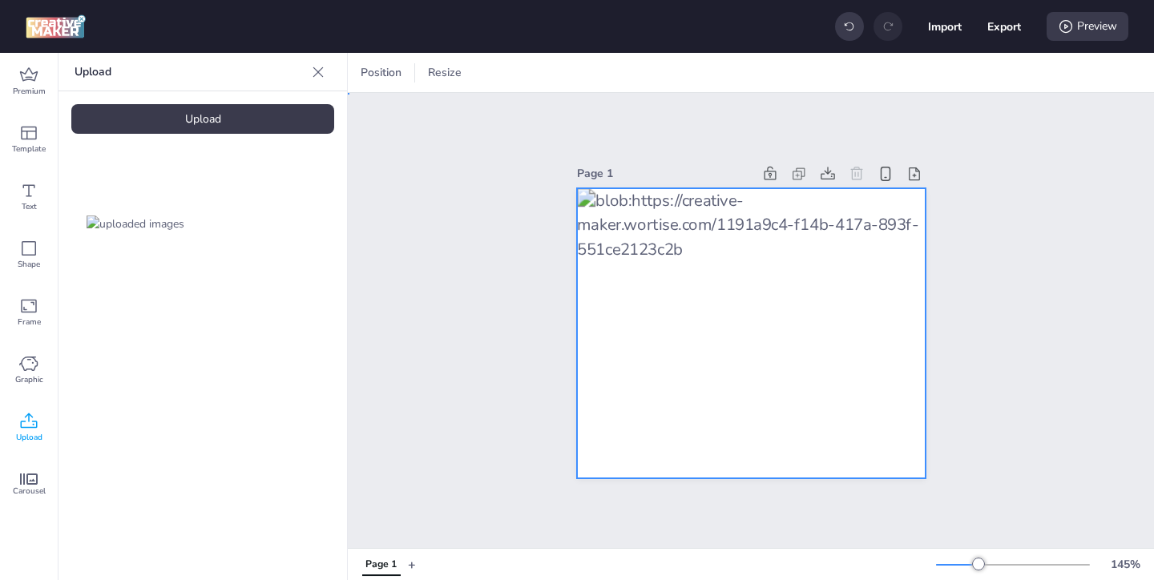
click at [709, 328] on div at bounding box center [751, 333] width 349 height 291
click at [911, 71] on icon at bounding box center [912, 73] width 12 height 12
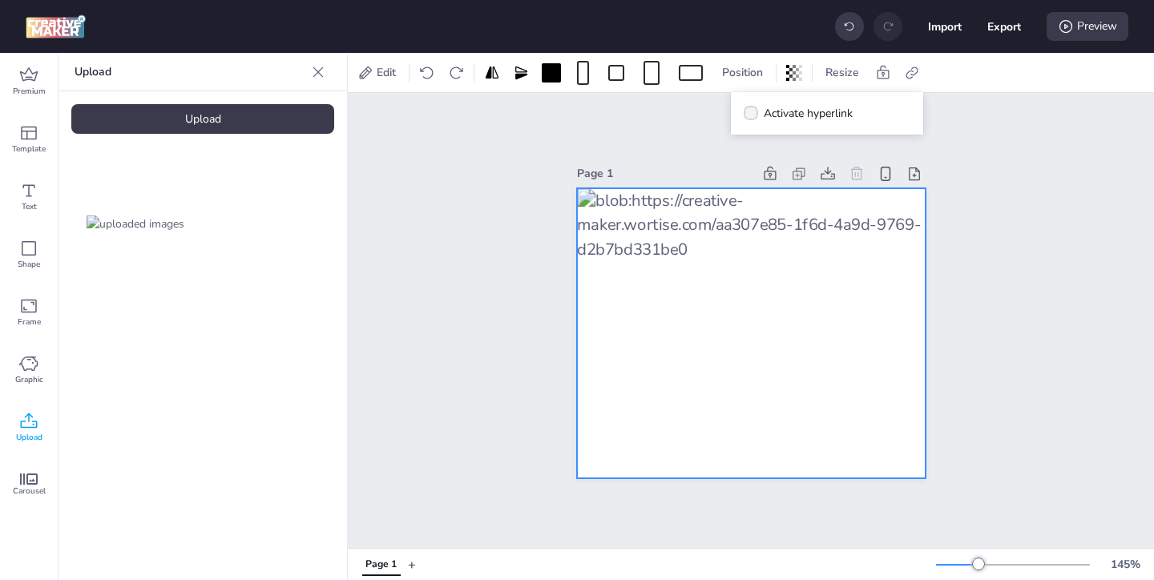
click at [762, 107] on label "Activate hyperlink" at bounding box center [798, 113] width 120 height 28
click at [754, 115] on input "Activate hyperlink" at bounding box center [748, 120] width 10 height 10
checkbox input "true"
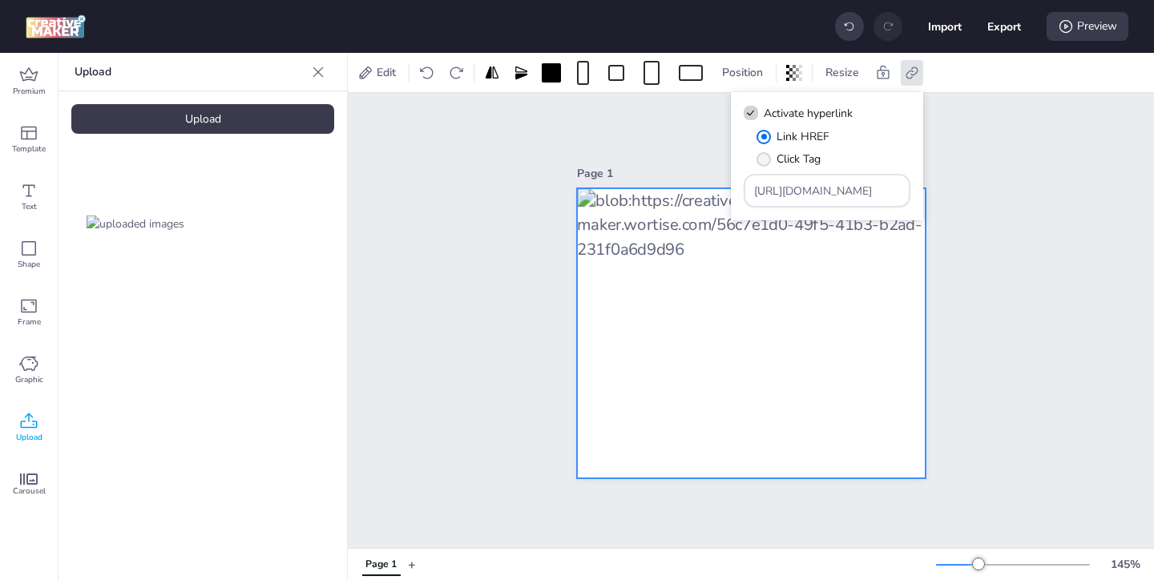
click at [770, 160] on span "" at bounding box center [764, 159] width 14 height 14
click at [766, 160] on input "Click Tag" at bounding box center [761, 165] width 10 height 10
radio input "true"
drag, startPoint x: 859, startPoint y: 196, endPoint x: 764, endPoint y: 153, distance: 104.4
click at [767, 156] on div "Link HREF Click Tag [URL][DOMAIN_NAME]" at bounding box center [827, 167] width 167 height 79
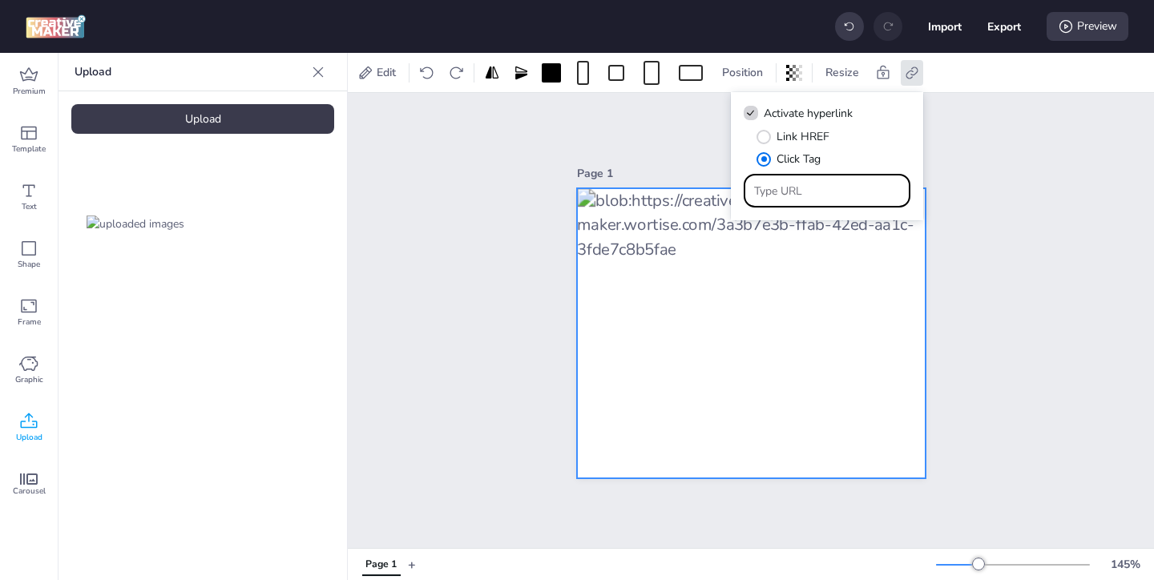
paste input "https://ad.doubleclick.net/ddm/trackclk/N571601.3464950WORTISE/B33838144.426711…"
type input "https://ad.doubleclick.net/ddm/trackclk/N571601.3464950WORTISE/B33838144.426711…"
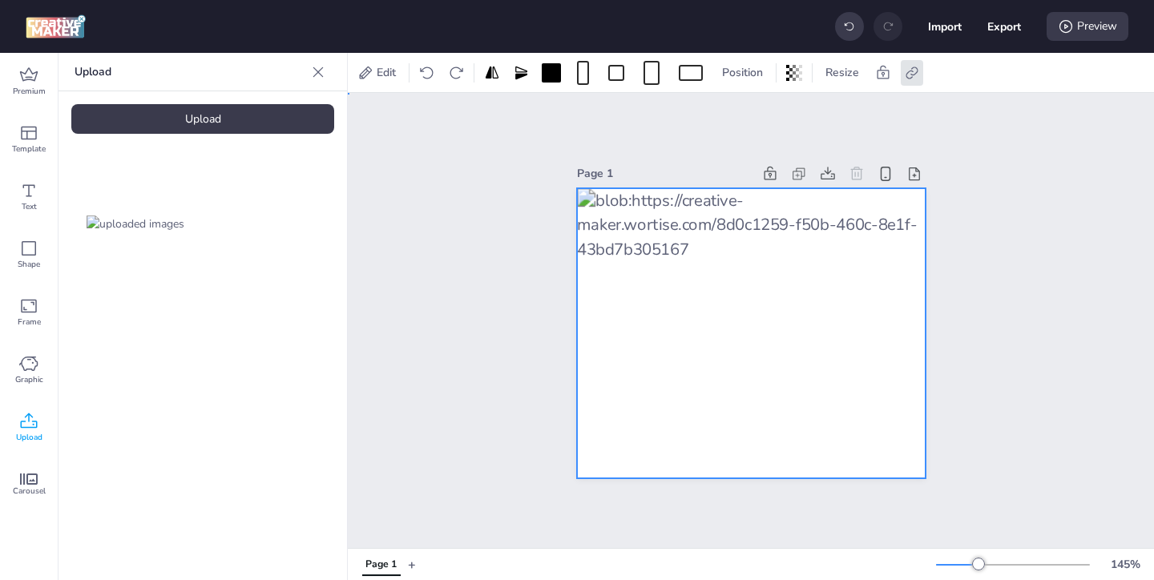
click at [986, 204] on div "Page 1" at bounding box center [751, 320] width 807 height 455
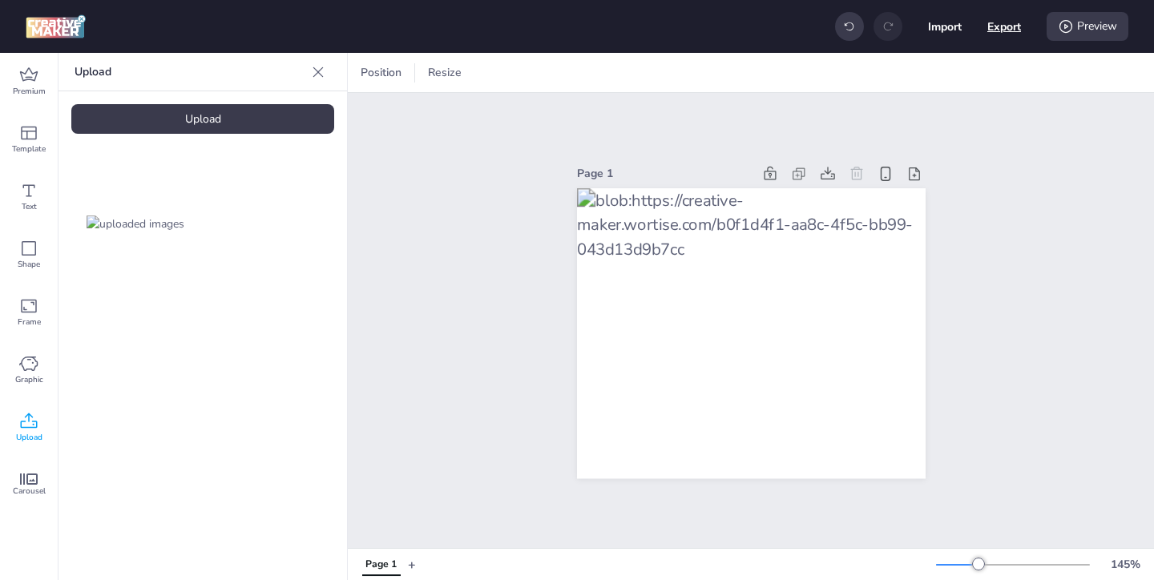
click at [1001, 27] on button "Export" at bounding box center [1005, 27] width 34 height 34
select select "html"
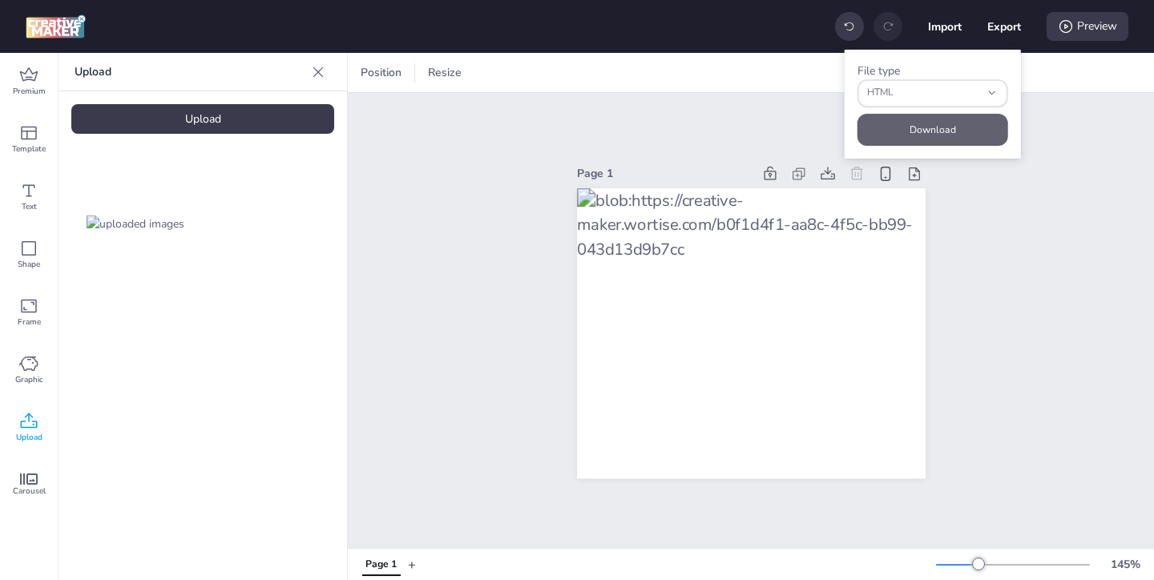
click at [950, 127] on button "Download" at bounding box center [933, 130] width 151 height 32
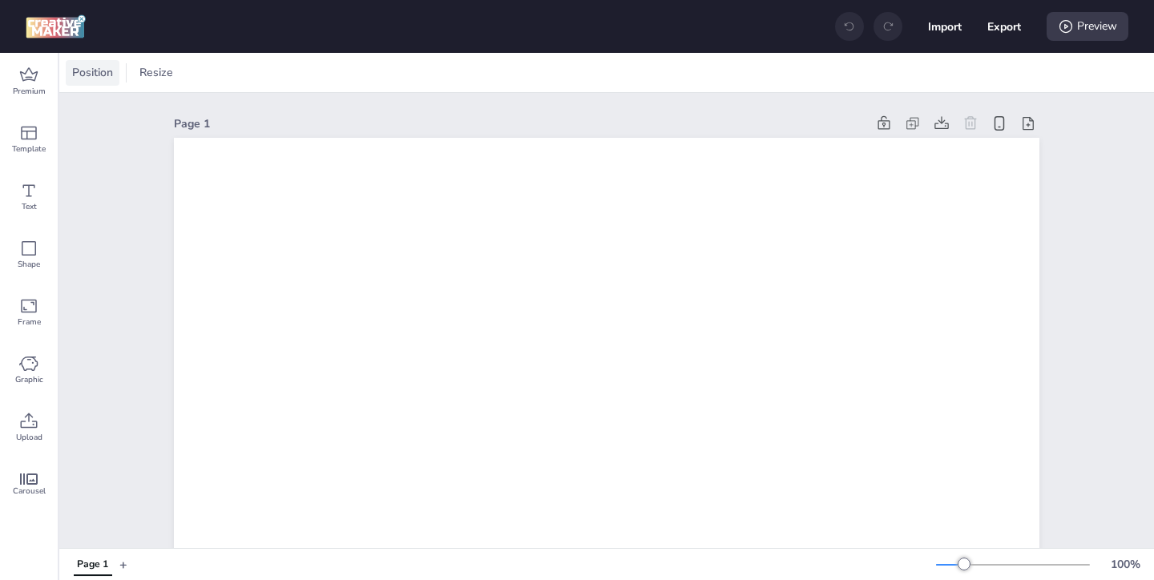
click at [103, 79] on span "Position" at bounding box center [92, 72] width 47 height 17
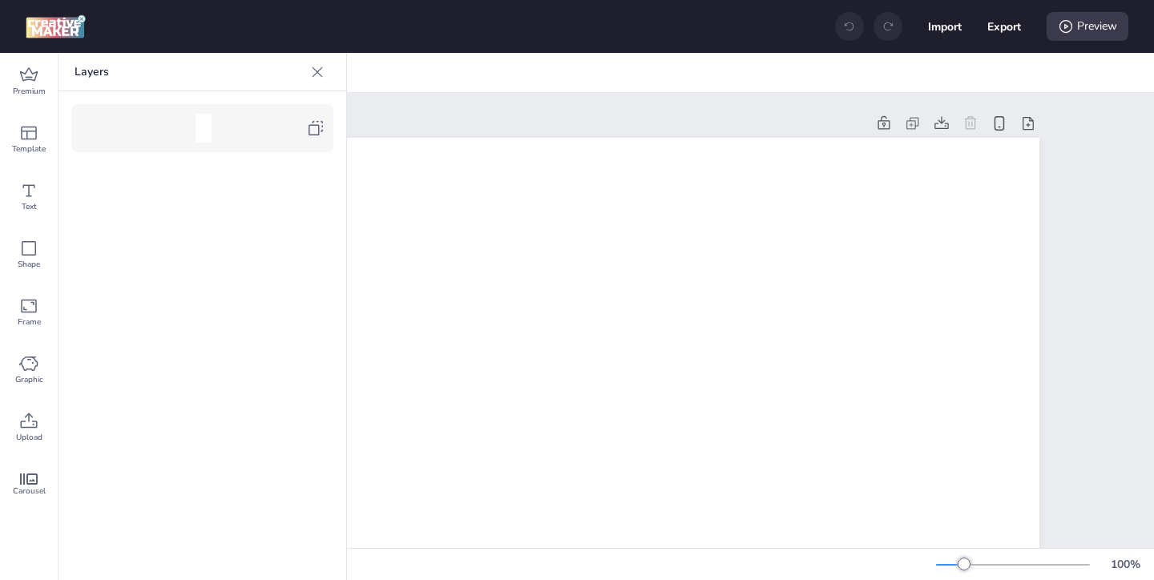
click at [321, 135] on icon at bounding box center [315, 128] width 19 height 19
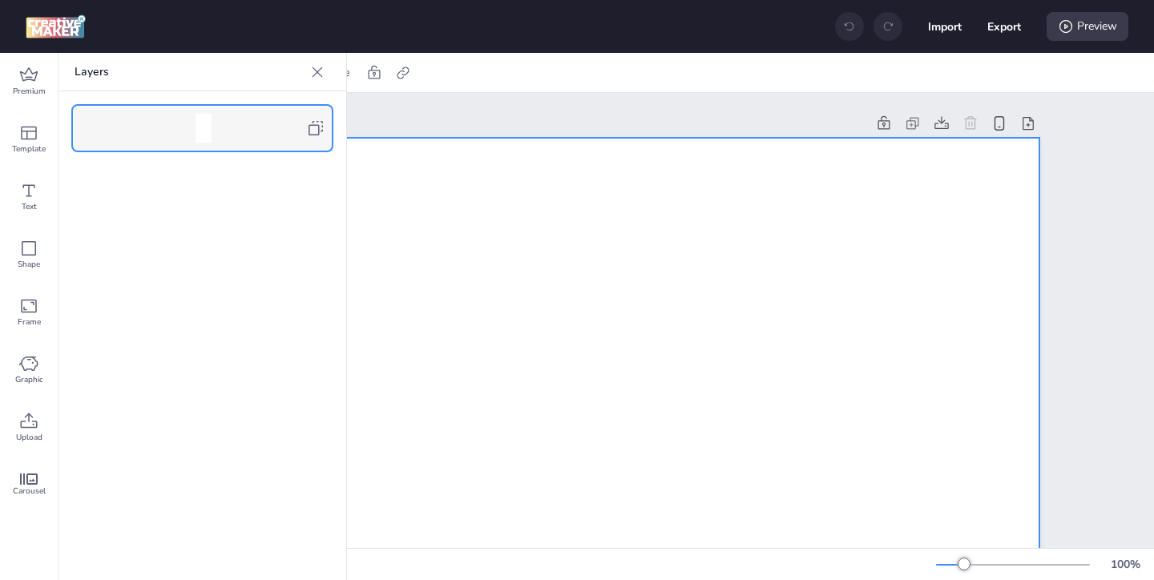
click at [313, 67] on icon at bounding box center [318, 72] width 10 height 10
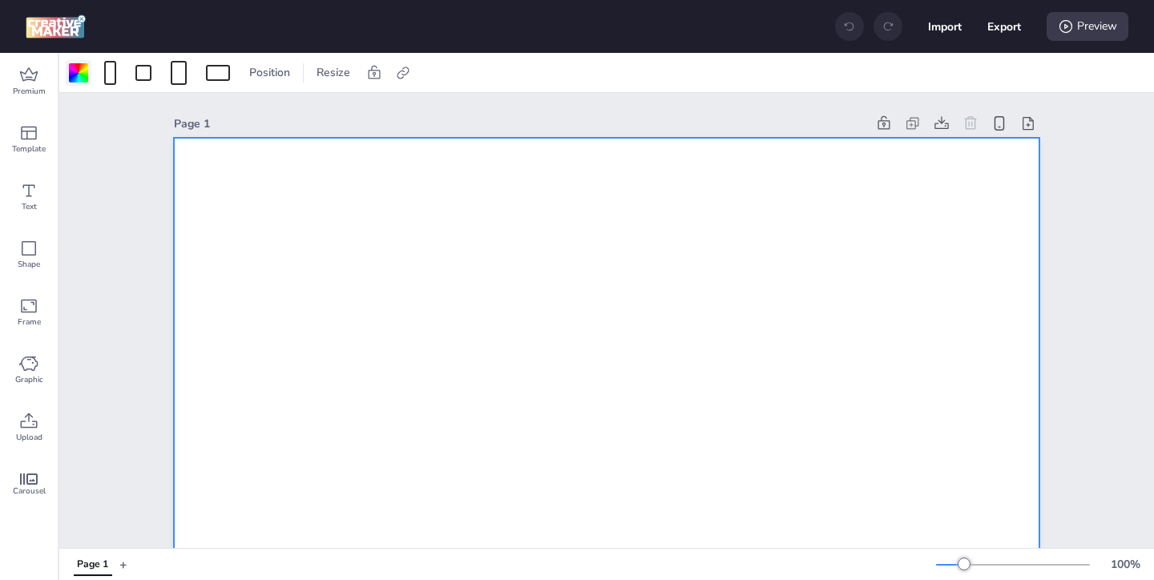
click at [87, 83] on div at bounding box center [79, 73] width 26 height 26
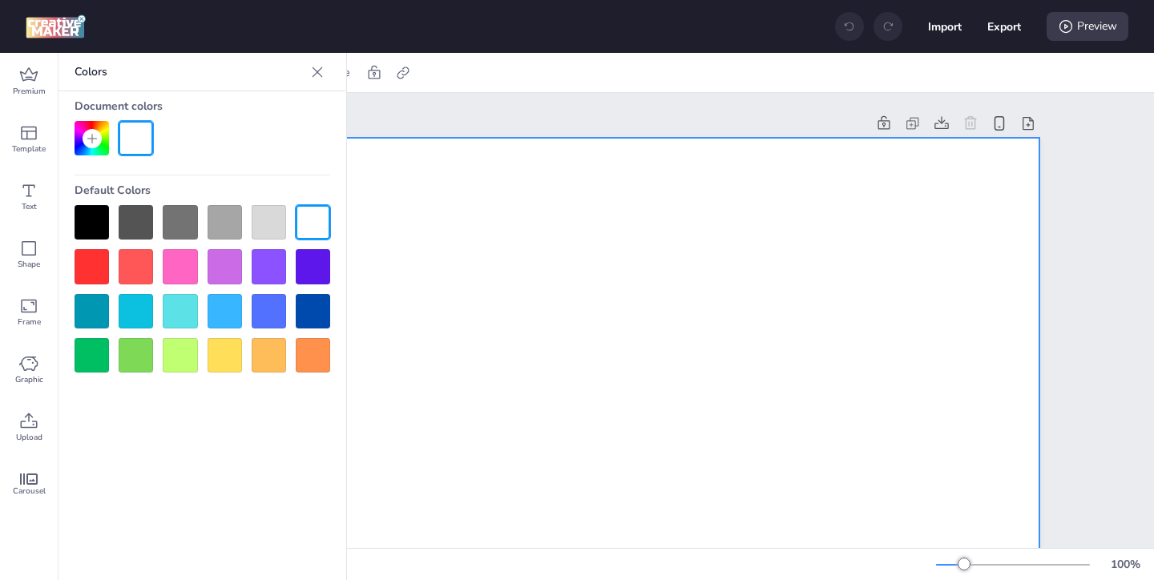
click at [90, 215] on div at bounding box center [92, 222] width 34 height 34
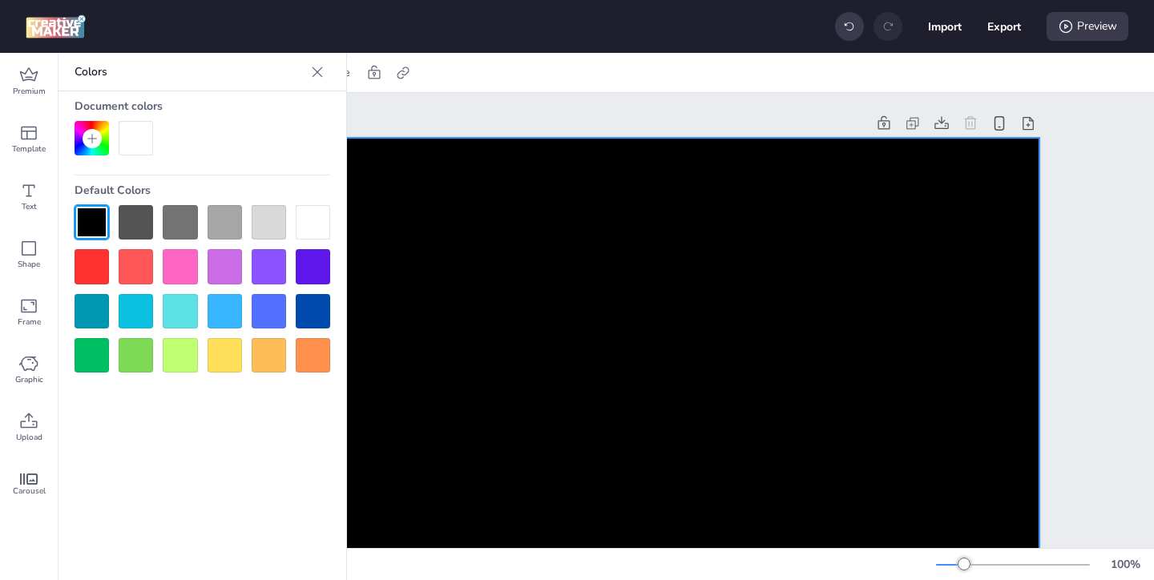
click at [317, 75] on icon at bounding box center [317, 72] width 16 height 16
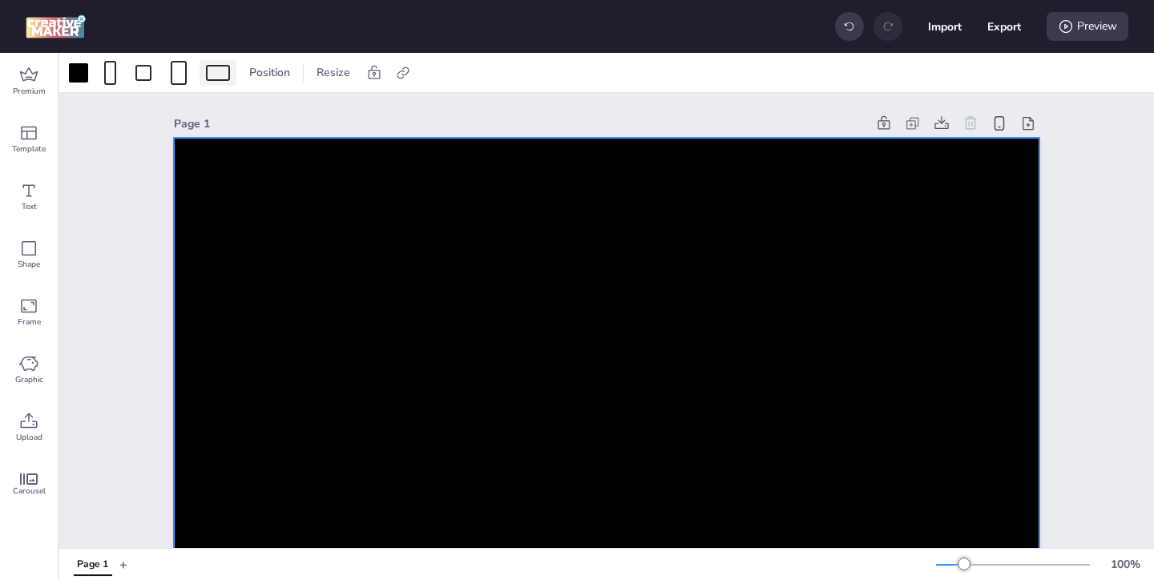
click at [213, 75] on div at bounding box center [218, 73] width 24 height 16
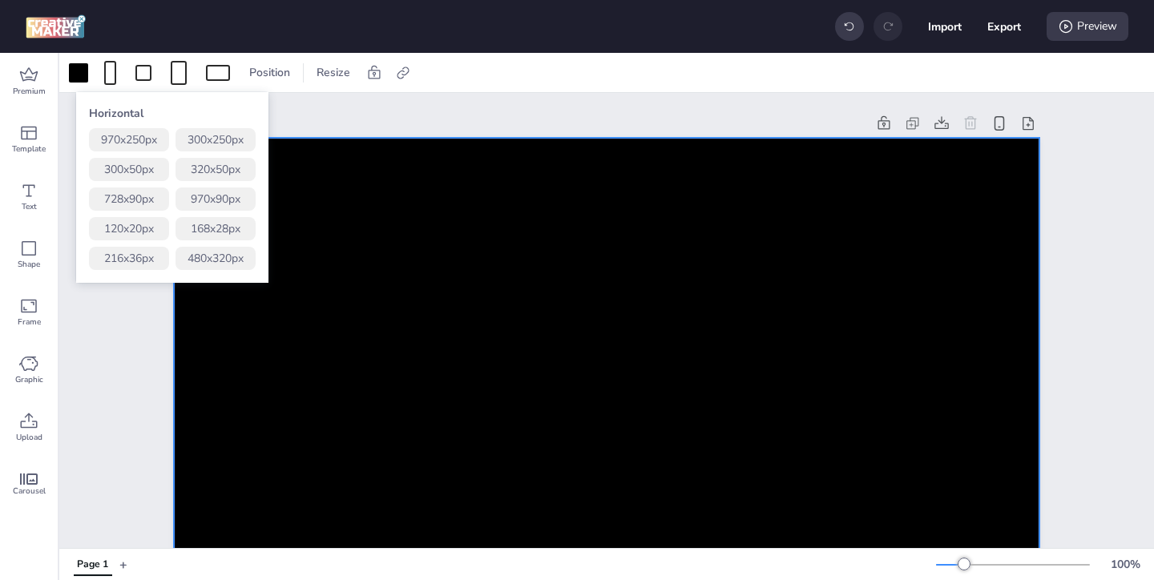
click at [205, 173] on button "320 x 50 px" at bounding box center [216, 169] width 80 height 23
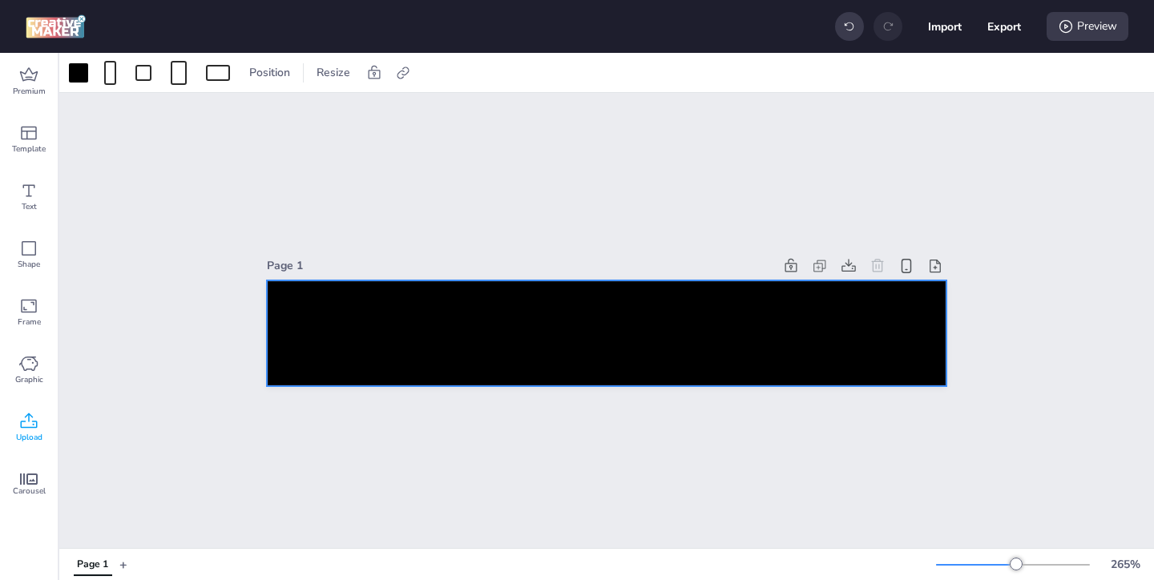
click at [18, 427] on div "Upload" at bounding box center [29, 428] width 58 height 58
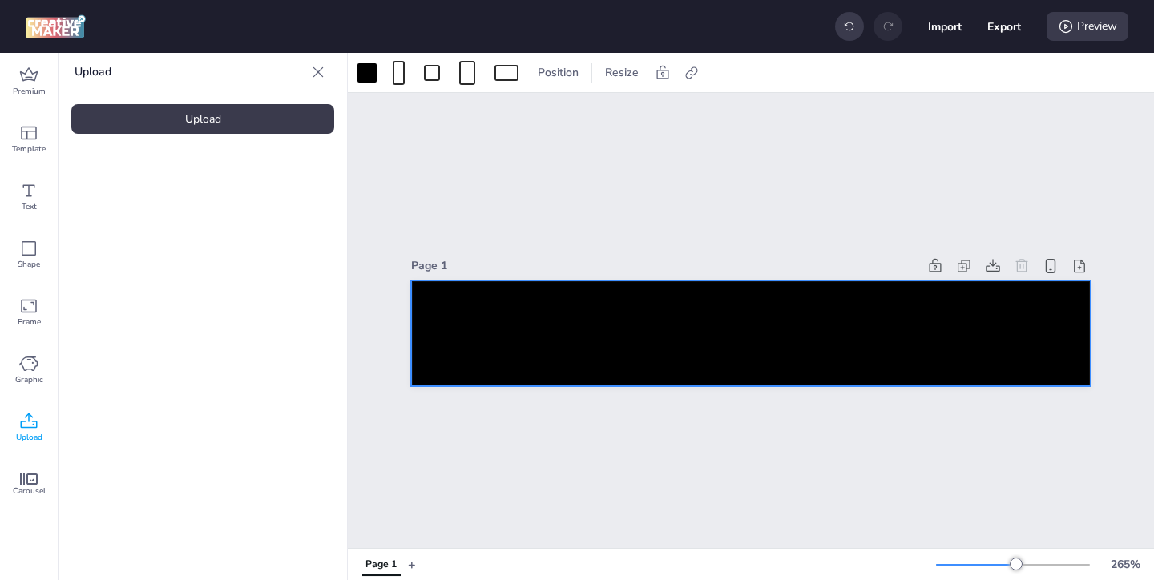
click at [251, 115] on div "Upload" at bounding box center [202, 119] width 263 height 30
click at [179, 224] on img at bounding box center [136, 224] width 98 height 17
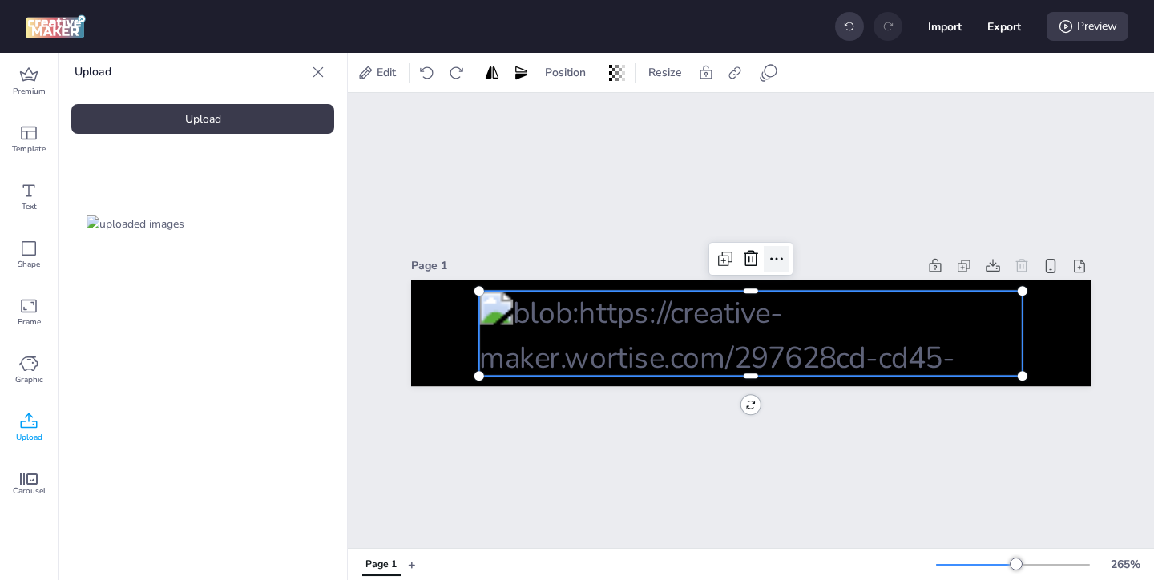
click at [782, 260] on icon at bounding box center [776, 258] width 19 height 19
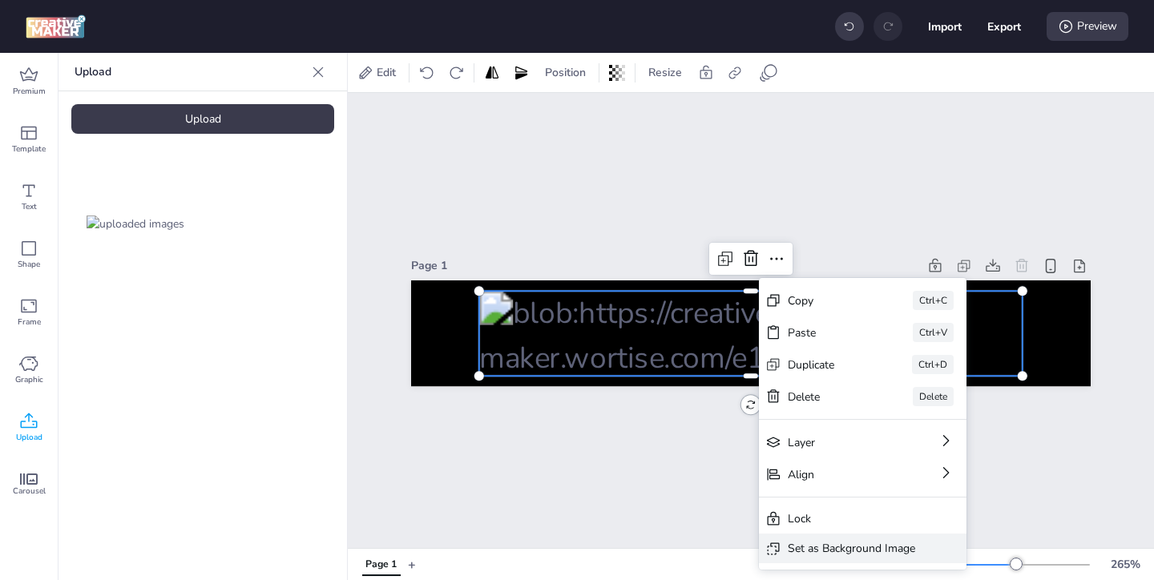
click at [794, 548] on div "Set as Background Image" at bounding box center [851, 548] width 127 height 17
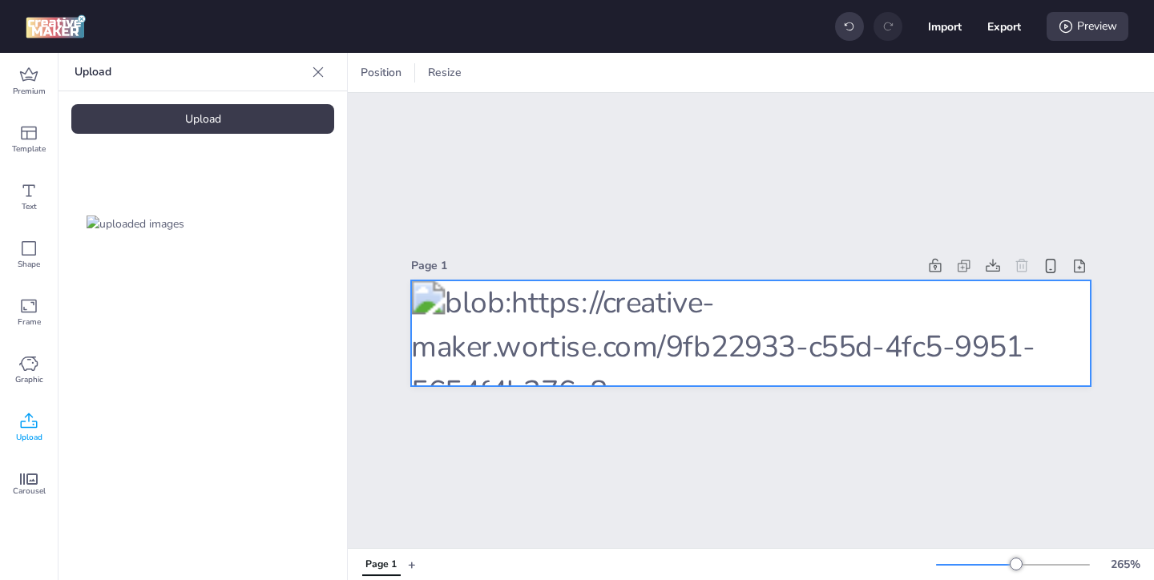
click at [531, 295] on div at bounding box center [751, 334] width 680 height 107
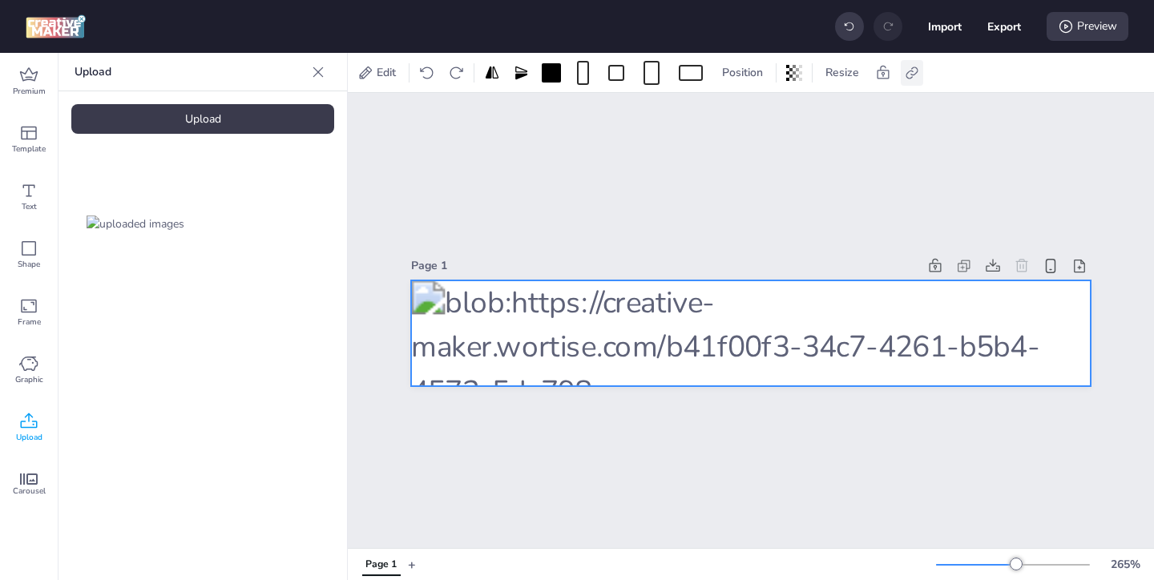
click at [911, 74] on icon at bounding box center [912, 73] width 16 height 16
click at [798, 114] on span "Activate hyperlink" at bounding box center [808, 113] width 89 height 17
click at [754, 115] on input "Activate hyperlink" at bounding box center [748, 120] width 10 height 10
checkbox input "true"
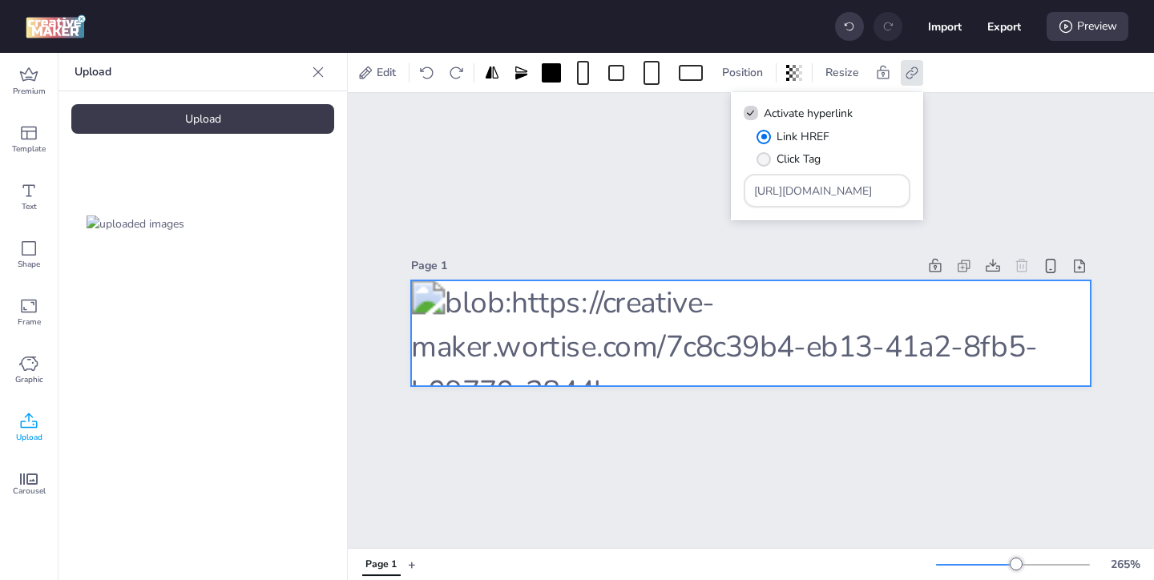
click at [785, 160] on span "Click Tag" at bounding box center [799, 159] width 44 height 17
click at [766, 160] on input "Click Tag" at bounding box center [761, 165] width 10 height 10
radio input "true"
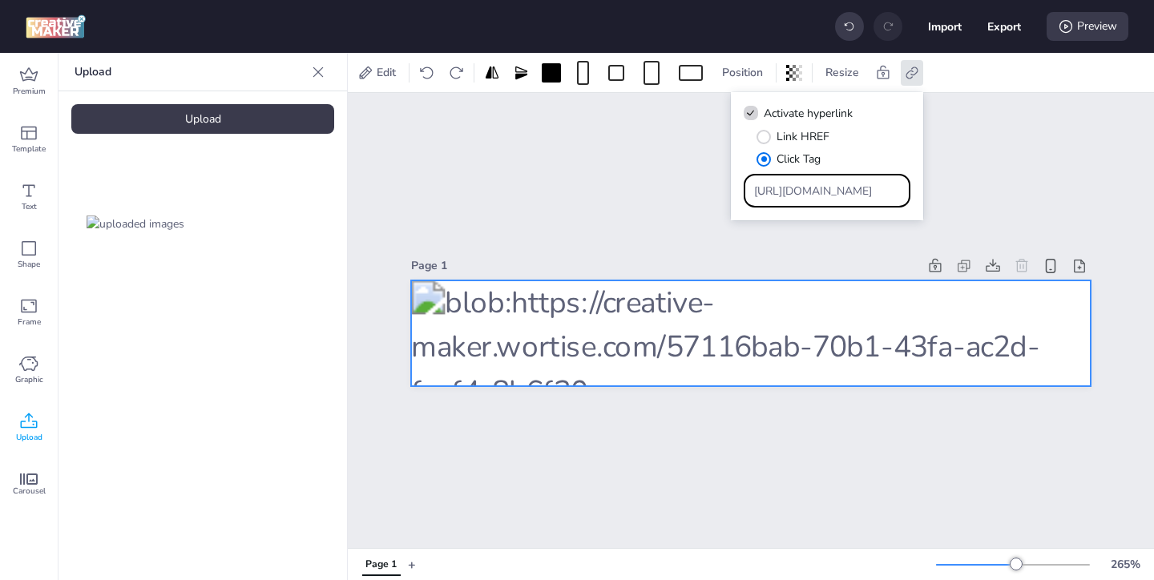
drag, startPoint x: 863, startPoint y: 192, endPoint x: 808, endPoint y: 173, distance: 58.6
click at [808, 173] on div "Link HREF Click Tag [URL][DOMAIN_NAME]" at bounding box center [827, 167] width 167 height 79
paste input "https://ad.doubleclick.net/ddm/trackclk/N571601.3464950WORTISE/B33838144.426711…"
type input "https://ad.doubleclick.net/ddm/trackclk/N571601.3464950WORTISE/B33838144.426711…"
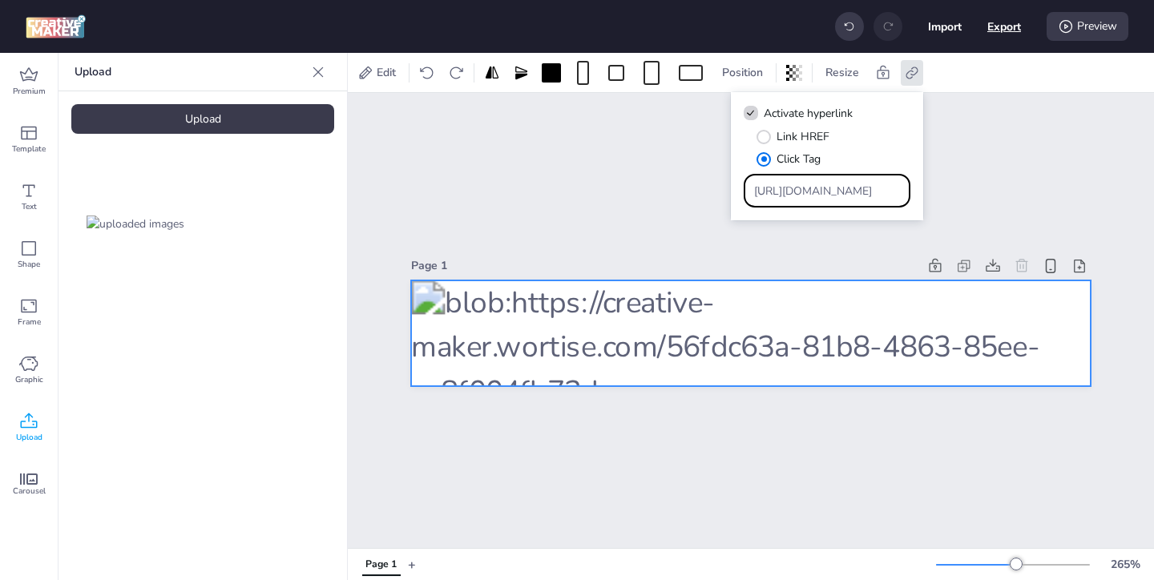
scroll to position [0, 0]
click at [990, 33] on button "Export" at bounding box center [1005, 27] width 34 height 34
select select "html"
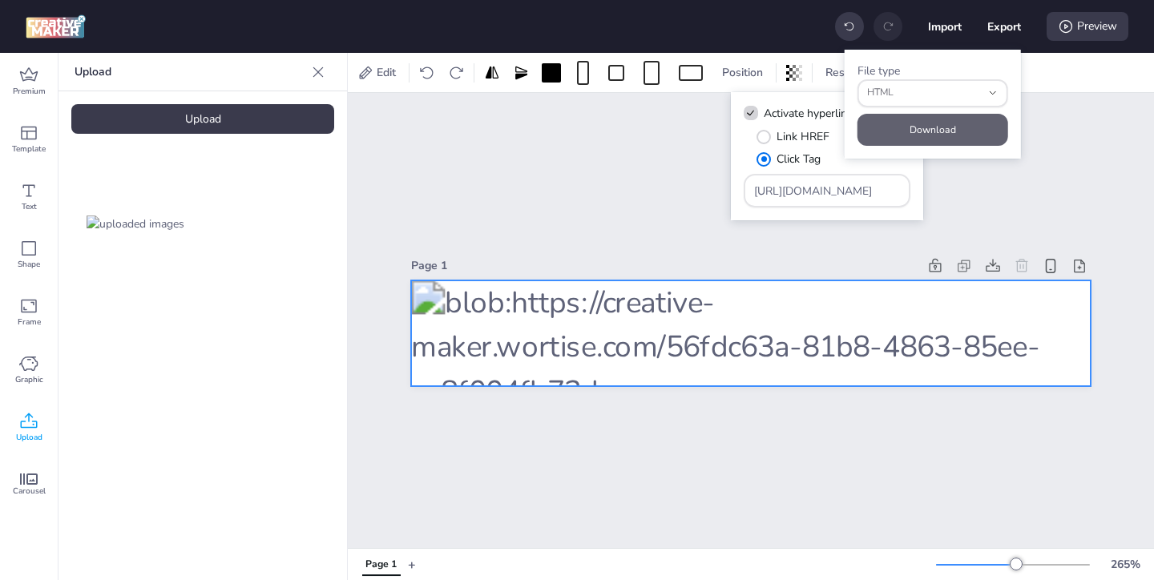
click at [955, 121] on button "Download" at bounding box center [933, 130] width 151 height 32
click at [997, 36] on button "Export" at bounding box center [1005, 27] width 34 height 34
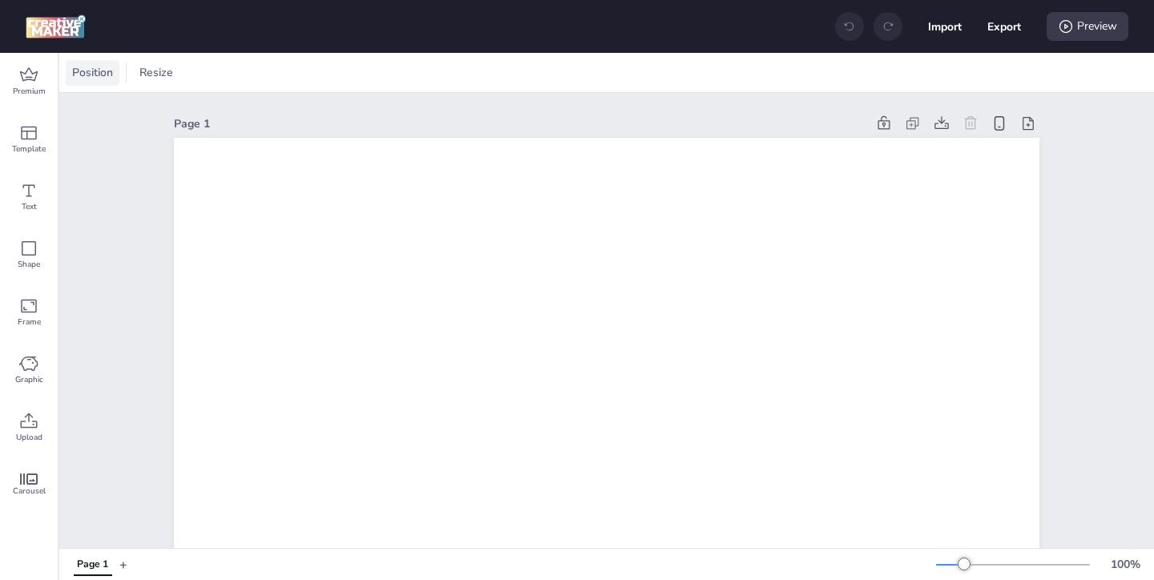
click at [110, 73] on span "Position" at bounding box center [92, 72] width 47 height 17
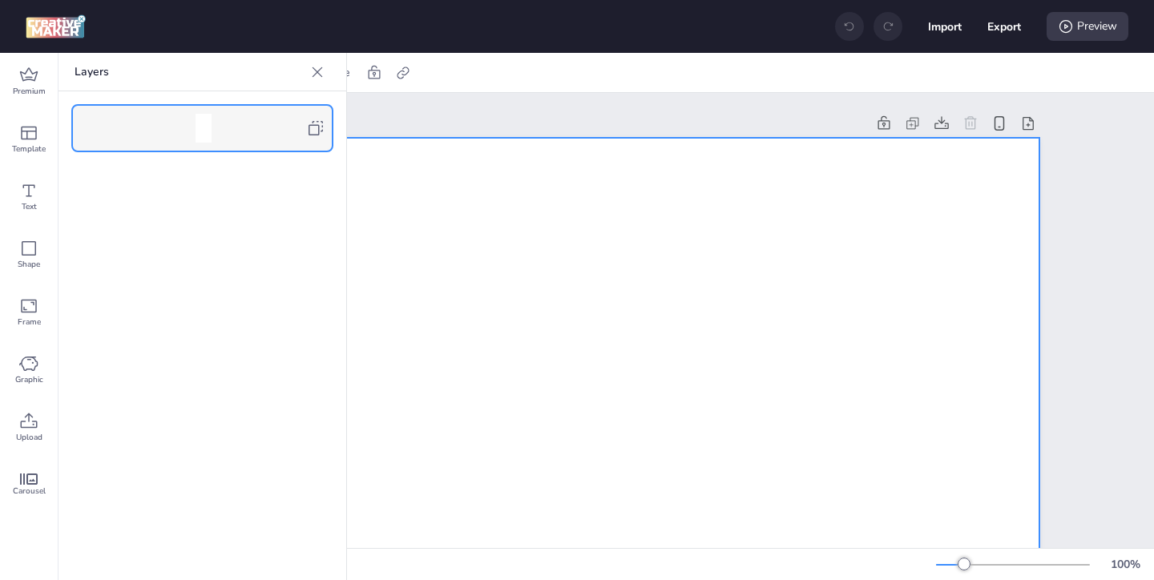
click at [315, 124] on icon at bounding box center [316, 128] width 14 height 14
click at [317, 73] on icon at bounding box center [318, 72] width 10 height 10
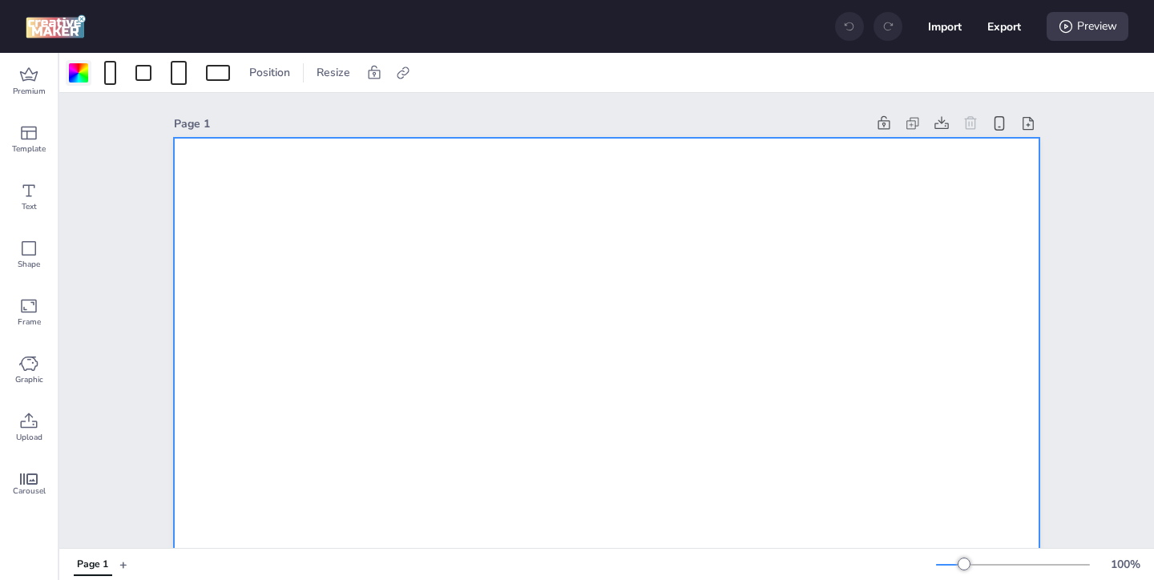
click at [82, 75] on div at bounding box center [78, 72] width 19 height 19
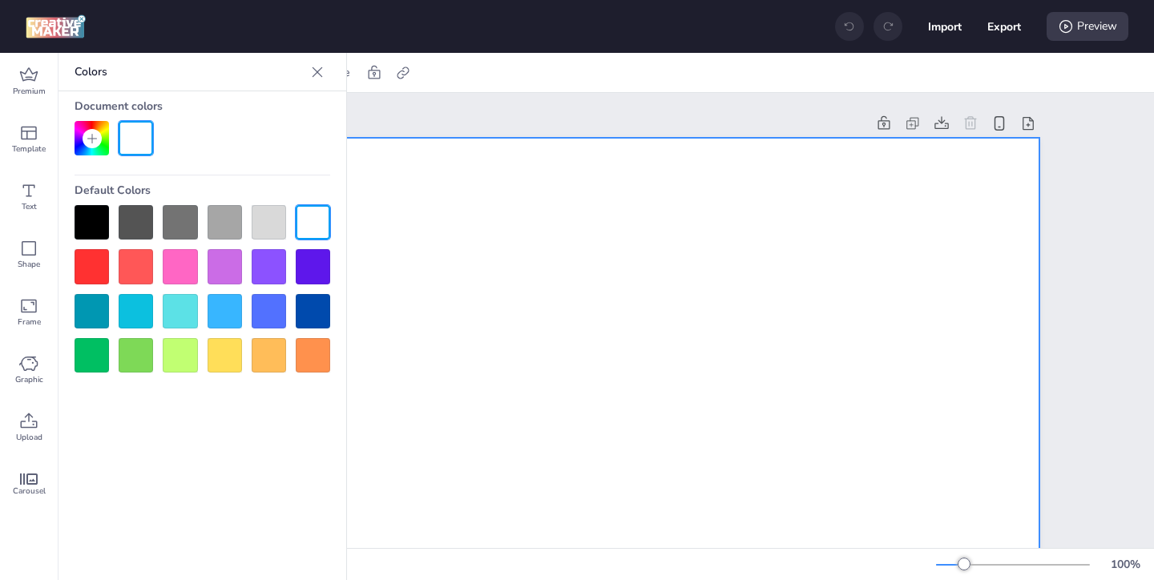
click at [92, 216] on div at bounding box center [92, 222] width 34 height 34
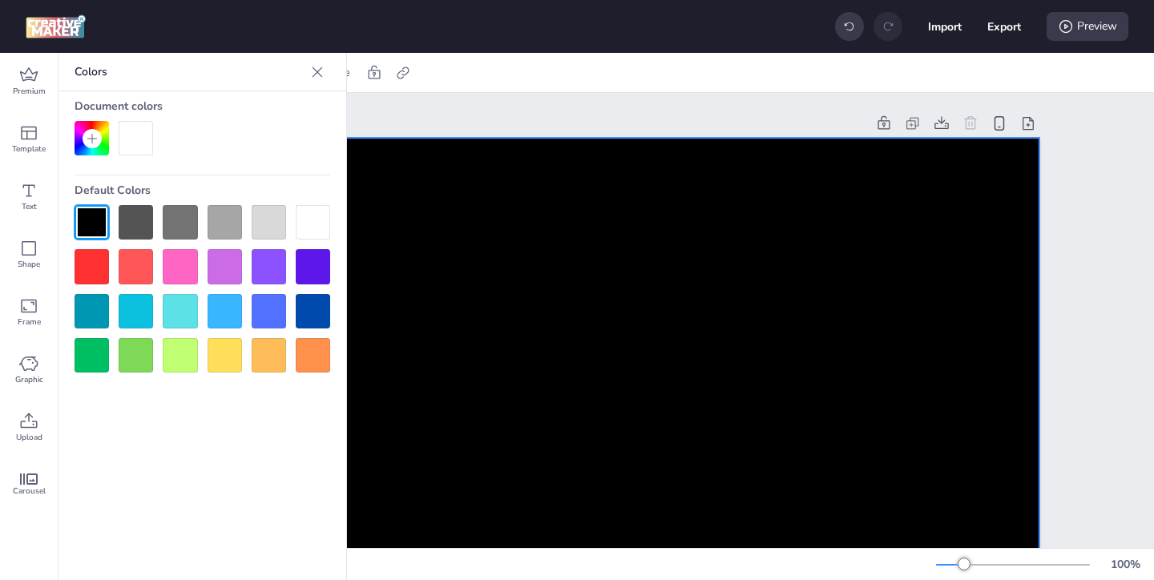
click at [321, 68] on icon at bounding box center [317, 72] width 16 height 16
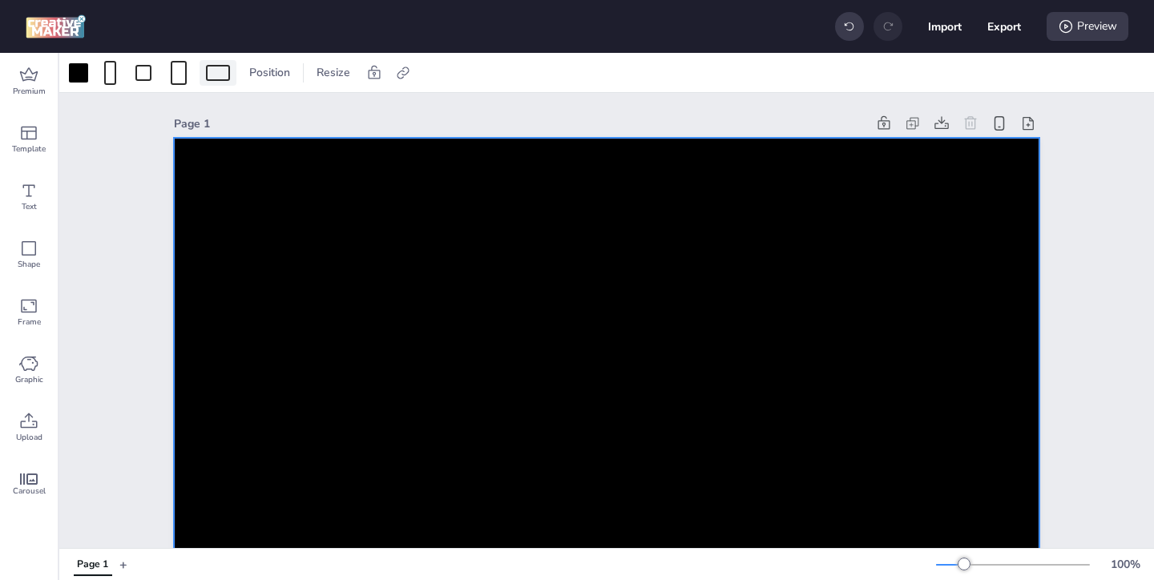
click at [222, 71] on div at bounding box center [218, 73] width 24 height 16
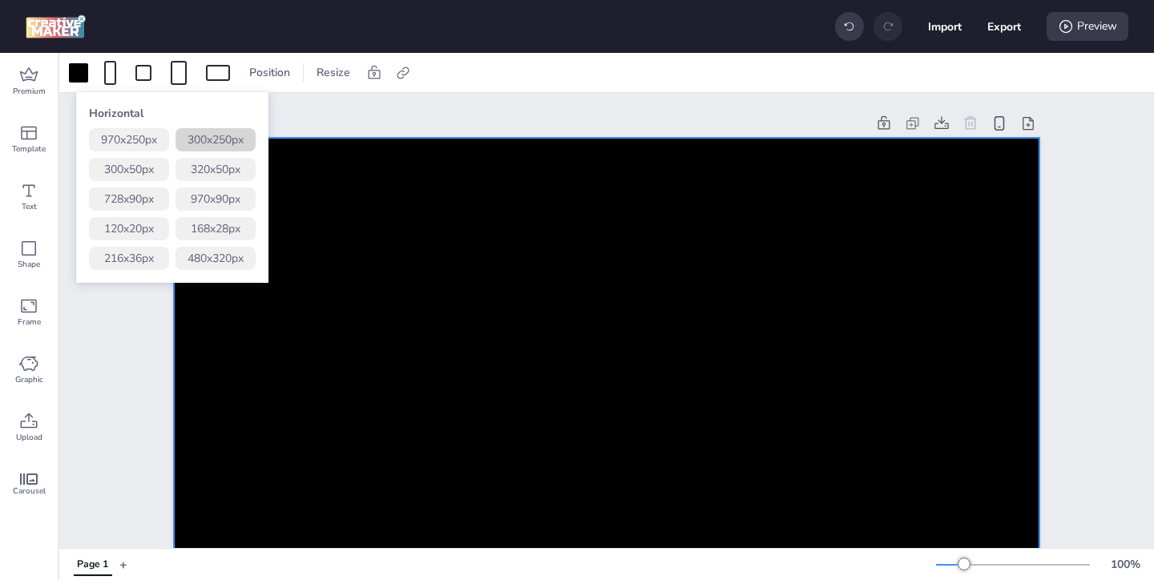
click at [212, 139] on button "300 x 250 px" at bounding box center [216, 139] width 80 height 23
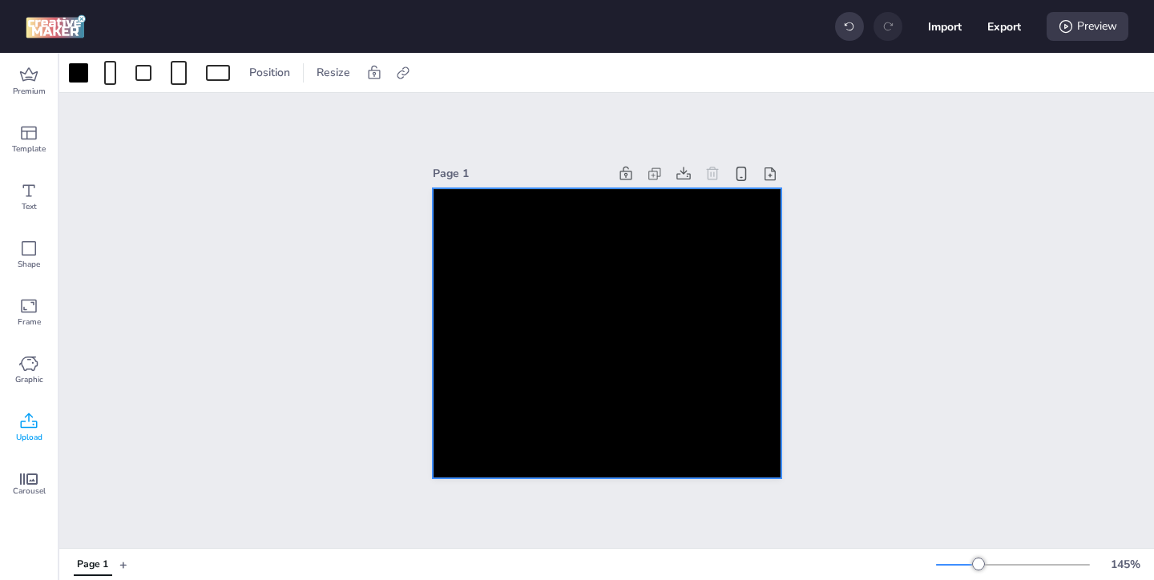
click at [30, 410] on div "Upload" at bounding box center [29, 428] width 58 height 58
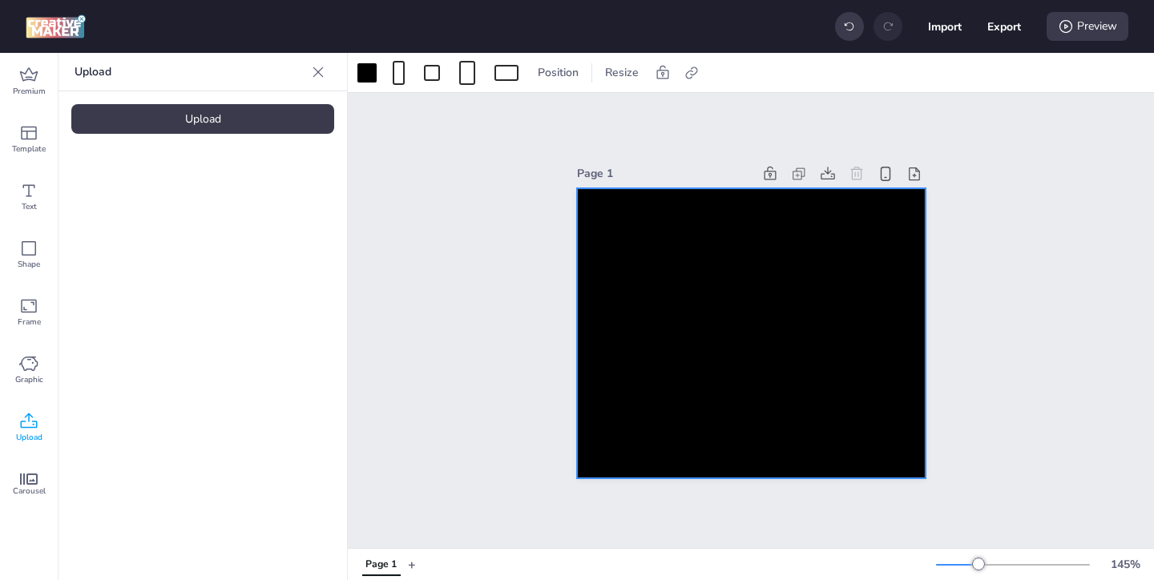
click at [261, 108] on div "Upload" at bounding box center [202, 119] width 263 height 30
click at [161, 218] on img at bounding box center [136, 224] width 98 height 17
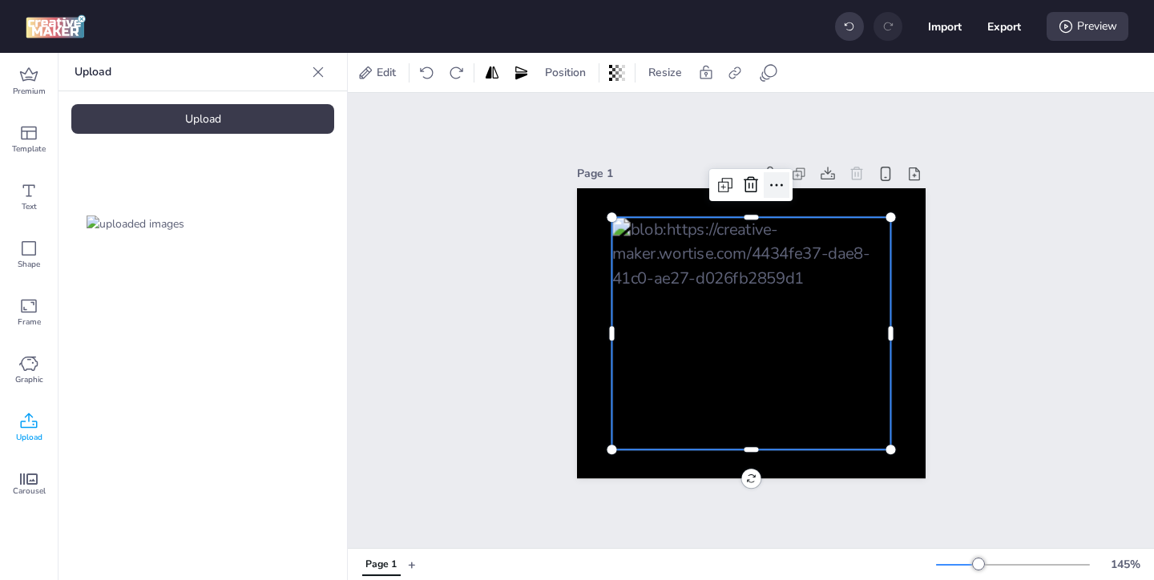
click at [774, 183] on icon at bounding box center [776, 185] width 19 height 19
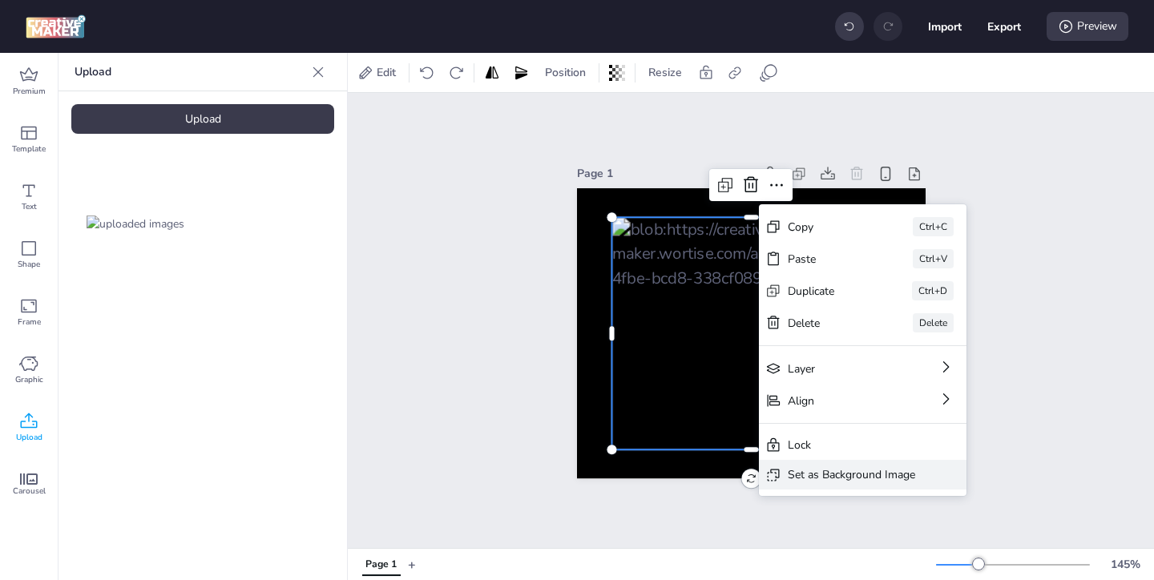
click at [792, 474] on div "Set as Background Image" at bounding box center [851, 475] width 127 height 17
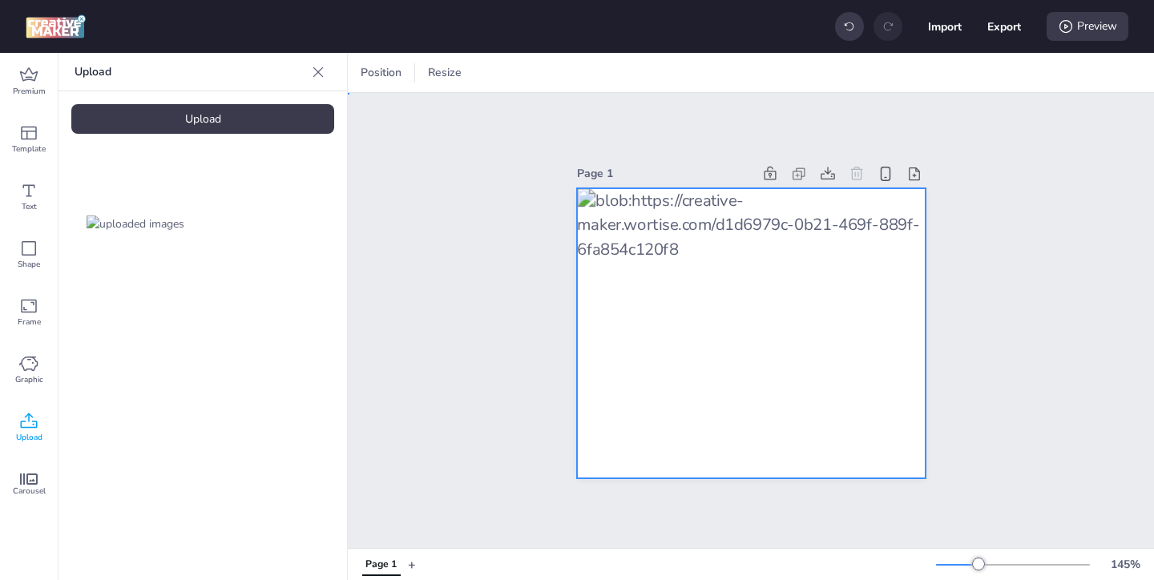
click at [871, 267] on div at bounding box center [751, 333] width 349 height 291
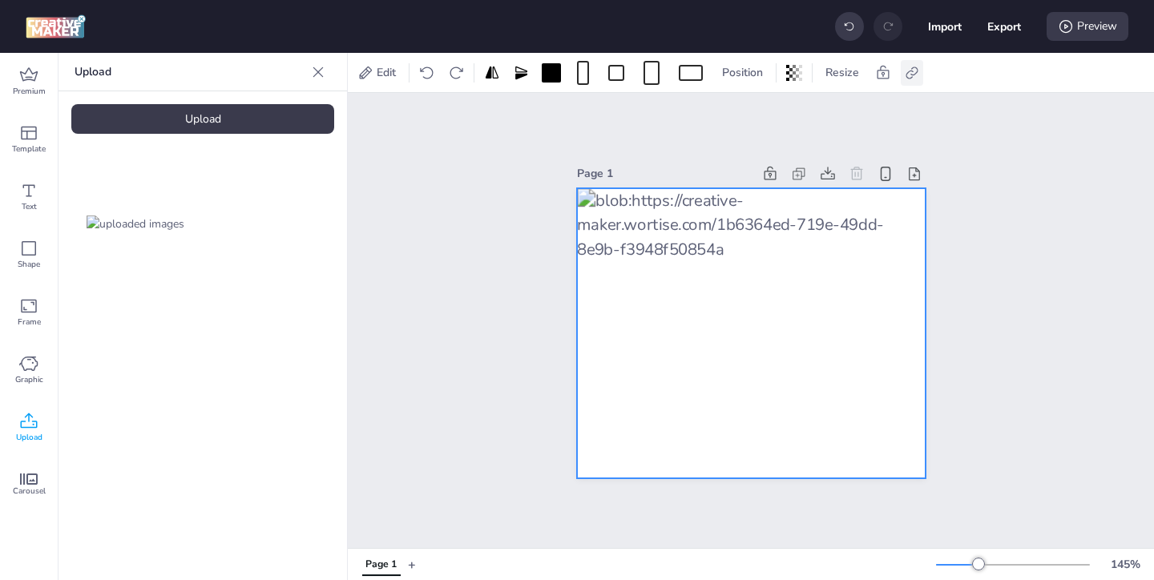
click at [914, 78] on icon at bounding box center [912, 73] width 16 height 16
click at [779, 113] on span "Activate hyperlink" at bounding box center [808, 113] width 89 height 17
click at [754, 115] on input "Activate hyperlink" at bounding box center [748, 120] width 10 height 10
checkbox input "true"
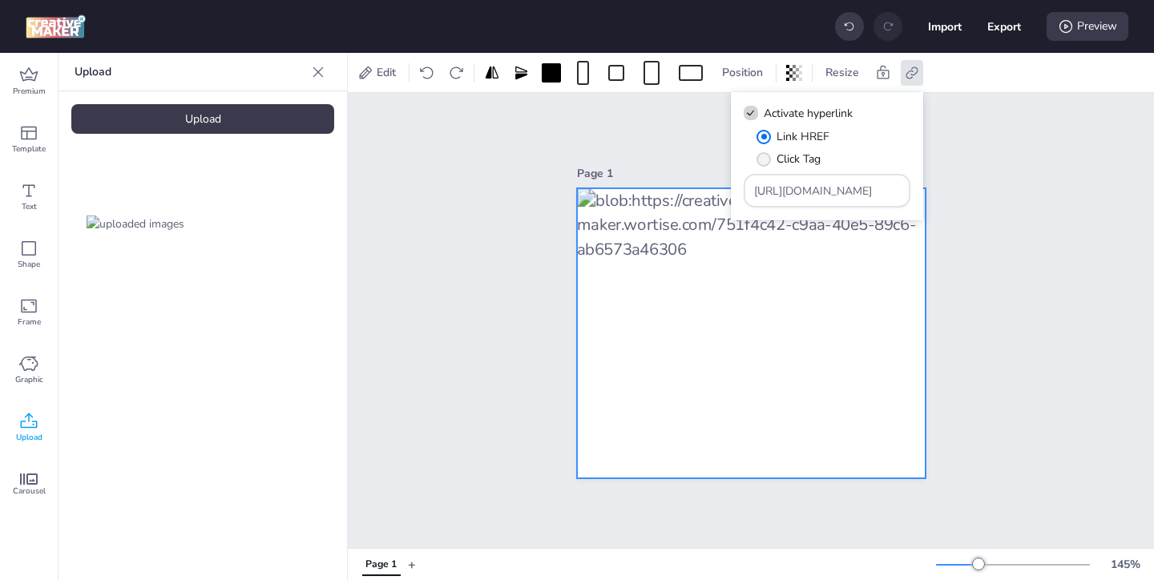
click at [794, 160] on span "Click Tag" at bounding box center [799, 159] width 44 height 17
click at [766, 160] on input "Click Tag" at bounding box center [761, 165] width 10 height 10
radio input "true"
drag, startPoint x: 855, startPoint y: 192, endPoint x: 789, endPoint y: 158, distance: 74.9
click at [790, 160] on div "Link HREF Click Tag [URL][DOMAIN_NAME]" at bounding box center [827, 167] width 167 height 79
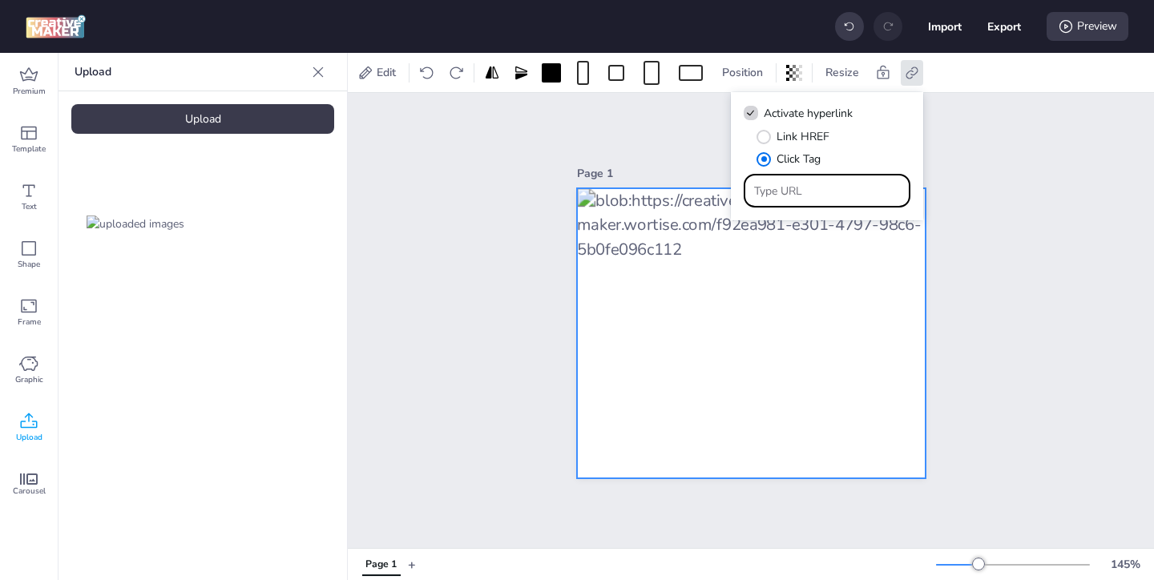
click at [801, 196] on input "Type URL" at bounding box center [827, 191] width 147 height 17
paste input "https://ad.doubleclick.net/ddm/trackclk/N571601.3464950WORTISE/B33838144.426711…"
type input "https://ad.doubleclick.net/ddm/trackclk/N571601.3464950WORTISE/B33838144.426711…"
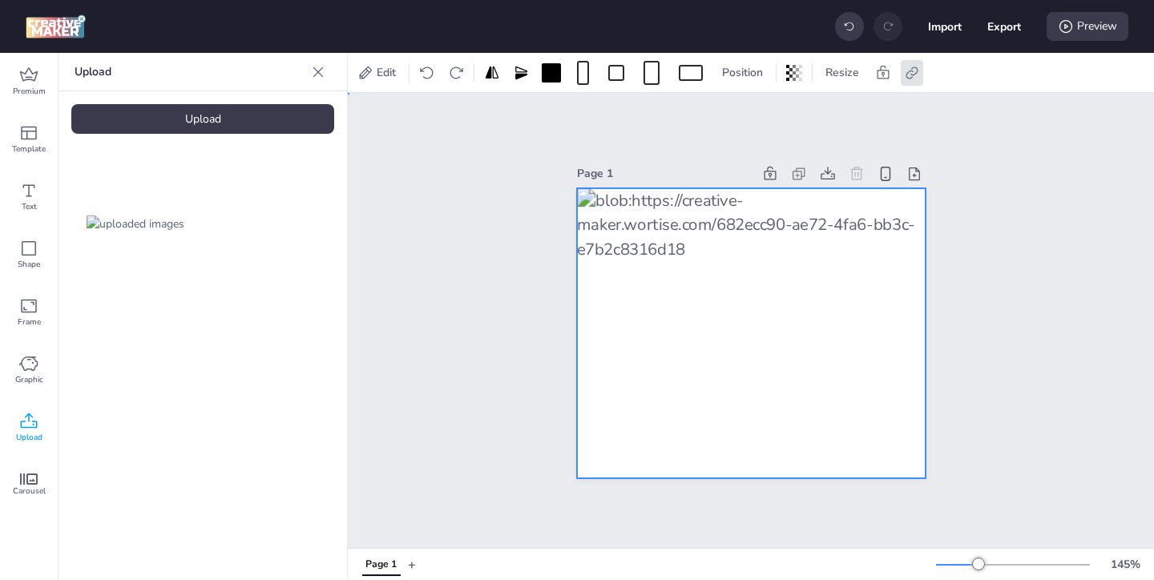
click at [1018, 243] on div "Page 1" at bounding box center [751, 320] width 807 height 455
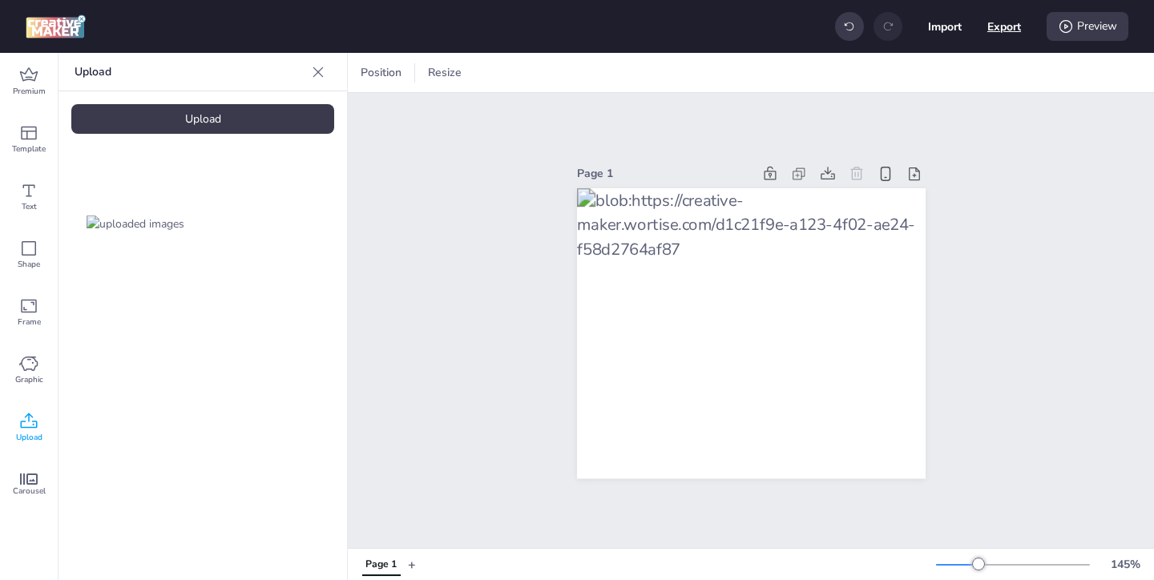
click at [992, 31] on button "Export" at bounding box center [1005, 27] width 34 height 34
select select "html"
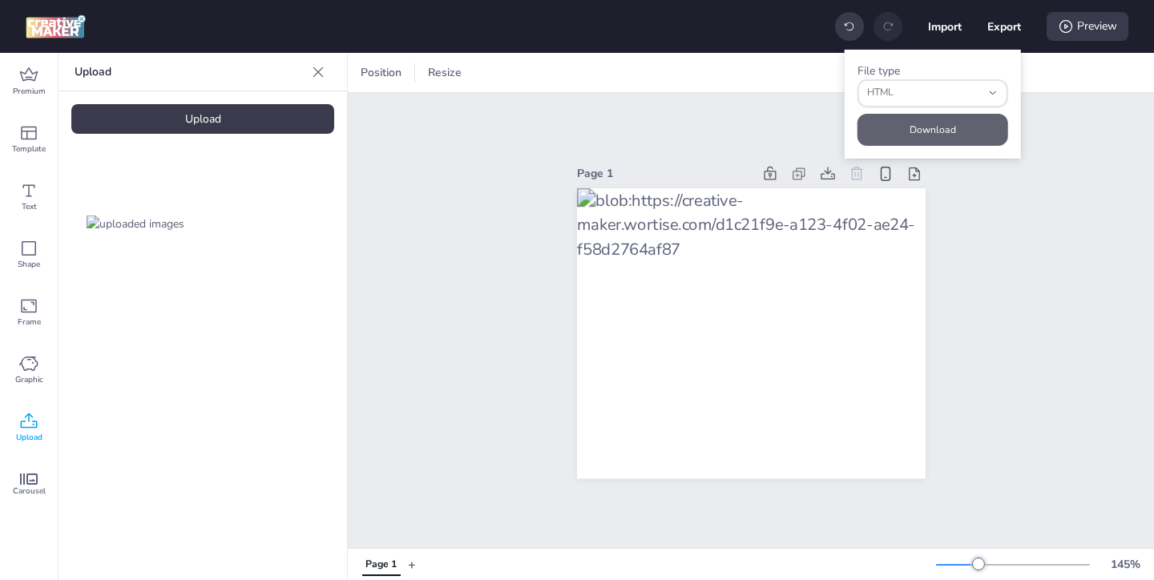
click at [952, 127] on button "Download" at bounding box center [933, 130] width 151 height 32
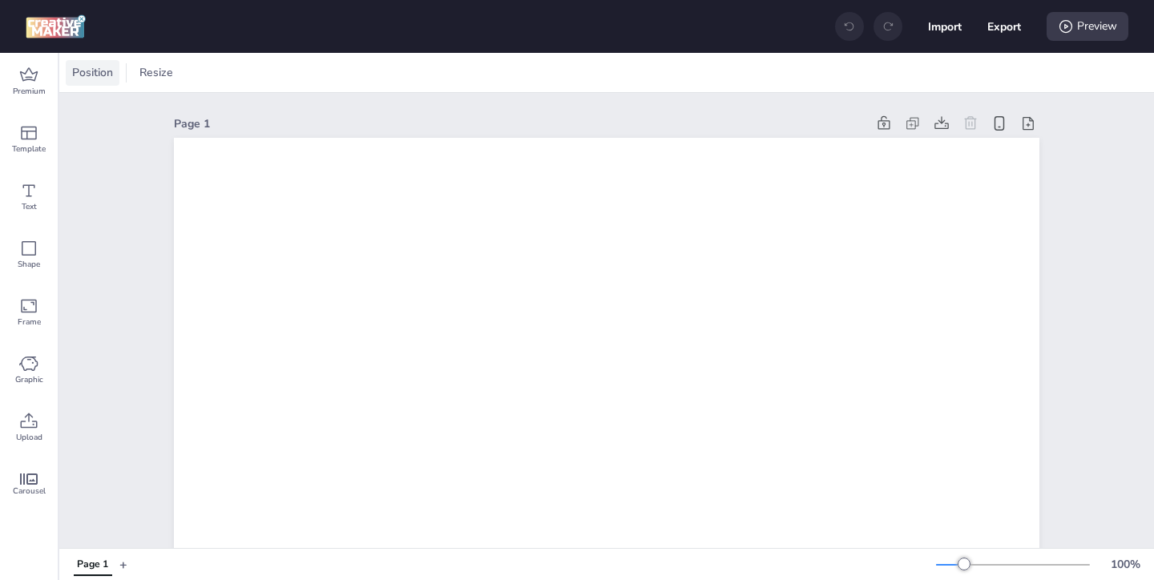
click at [100, 74] on span "Position" at bounding box center [92, 72] width 47 height 17
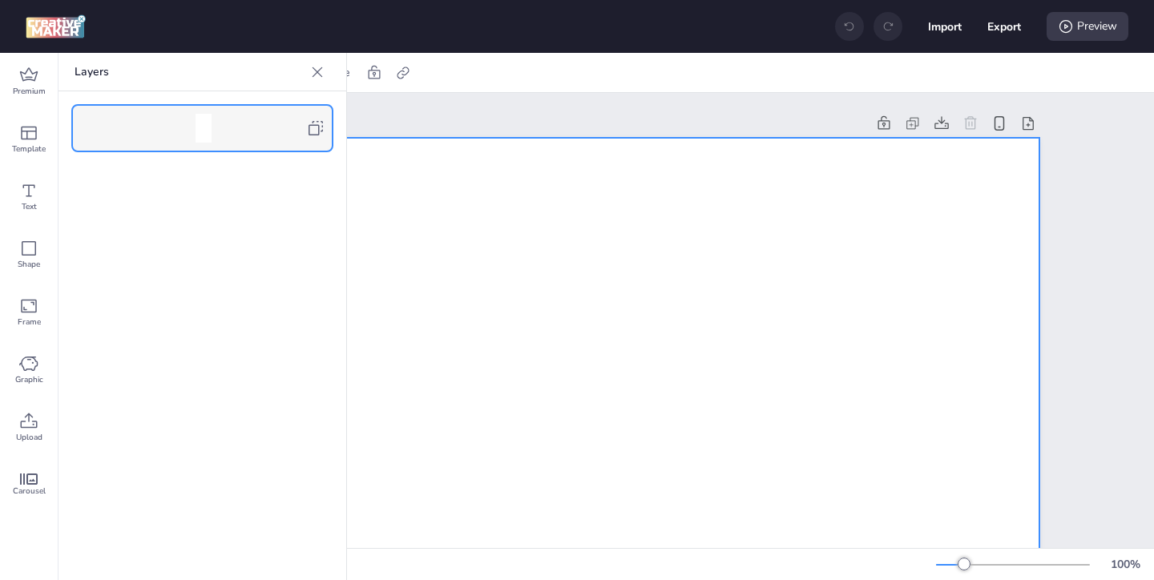
click at [317, 127] on icon at bounding box center [315, 128] width 19 height 19
click at [317, 70] on icon at bounding box center [317, 72] width 16 height 16
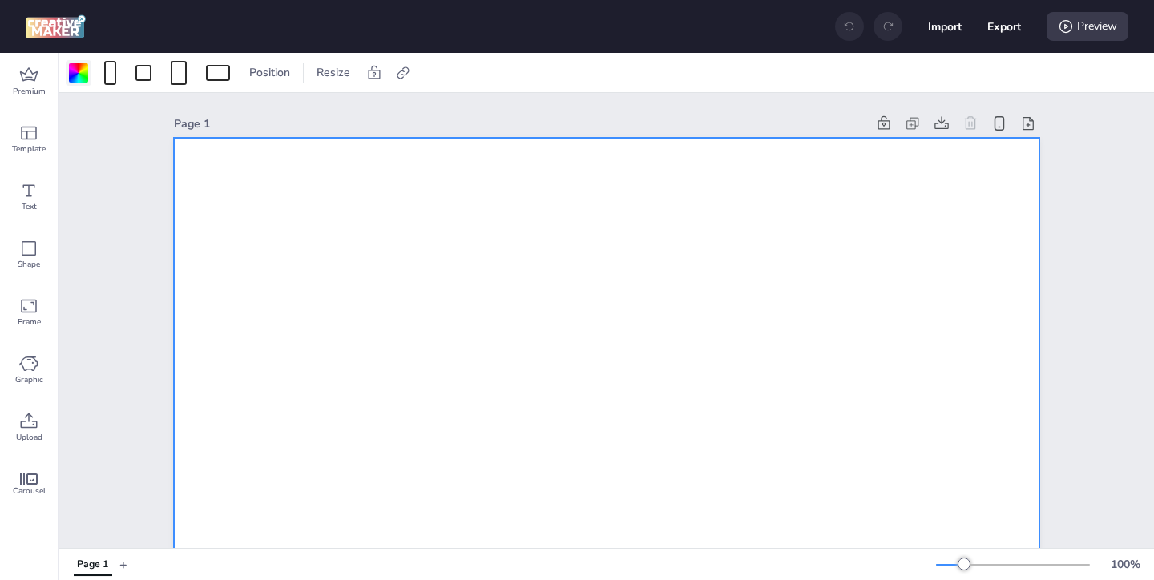
click at [79, 76] on div at bounding box center [78, 72] width 19 height 19
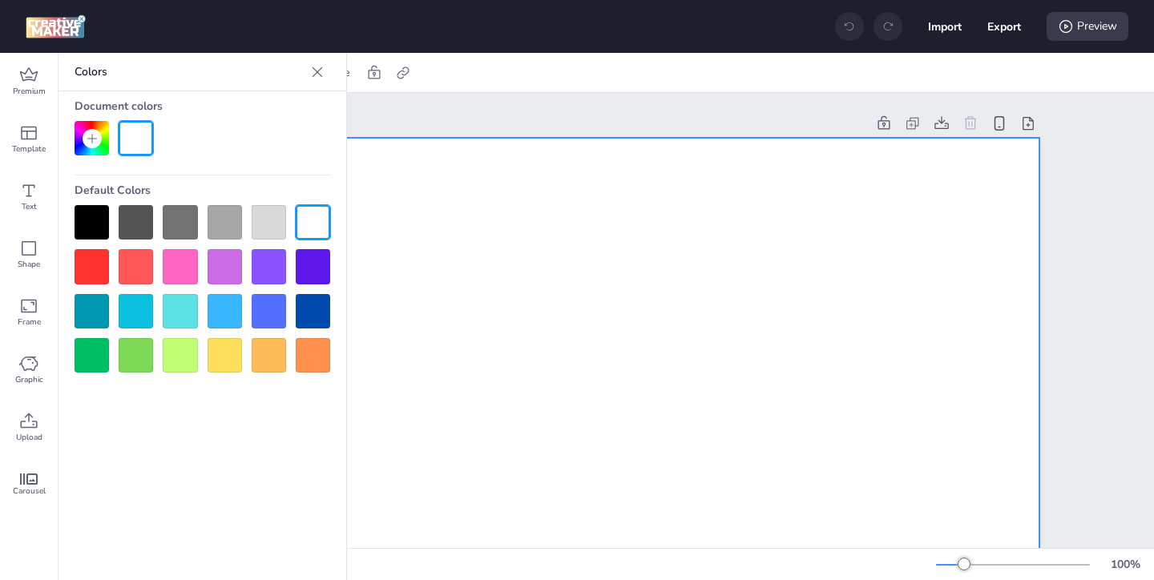
click at [87, 220] on div at bounding box center [92, 222] width 34 height 34
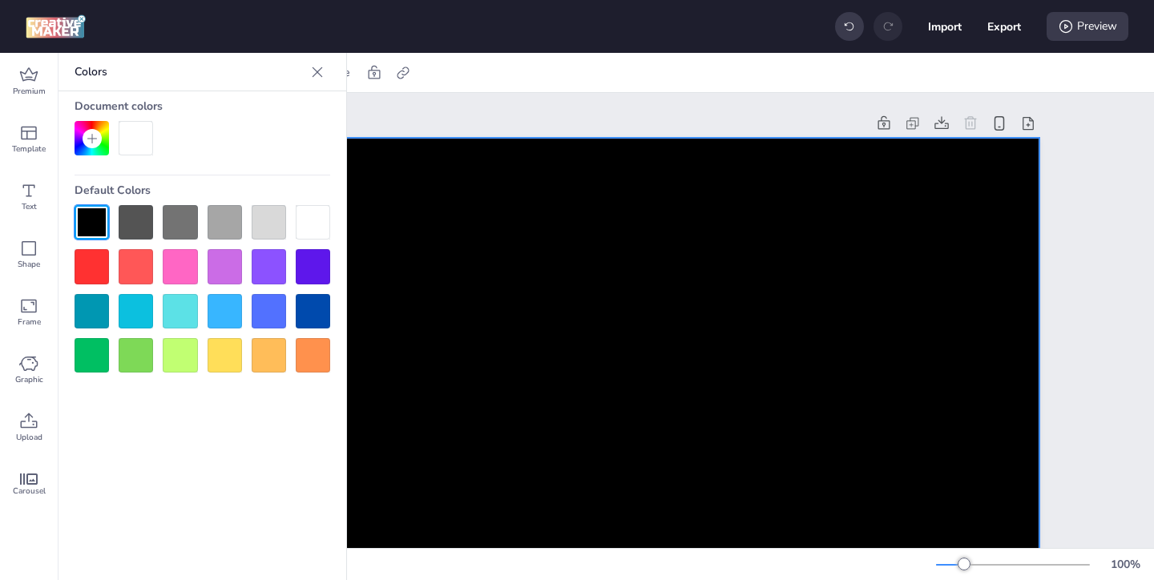
click at [317, 72] on icon at bounding box center [318, 72] width 10 height 10
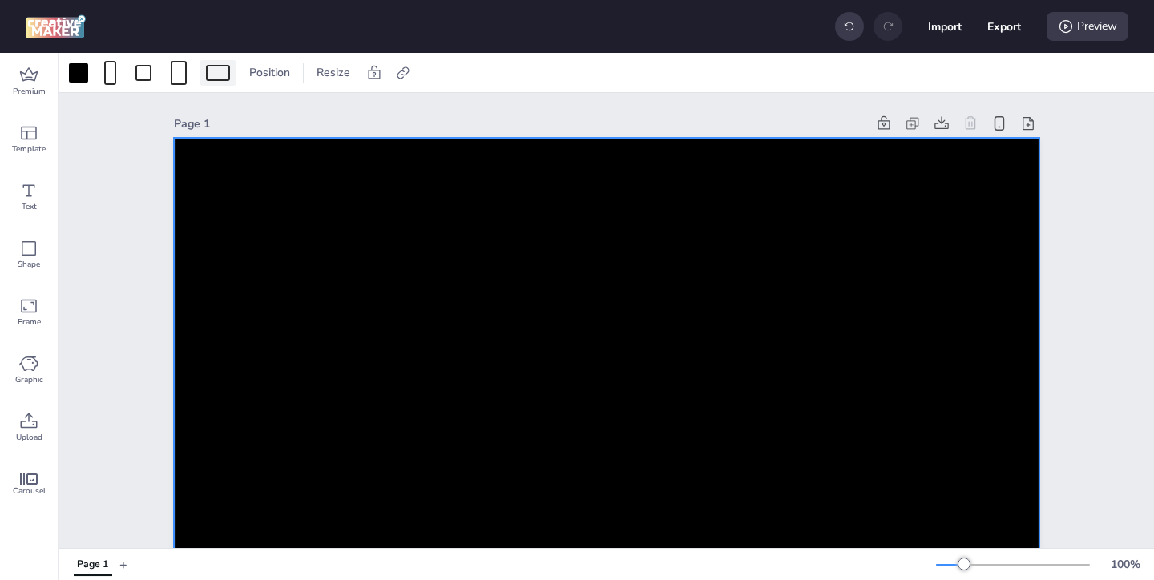
click at [225, 79] on div at bounding box center [218, 73] width 24 height 16
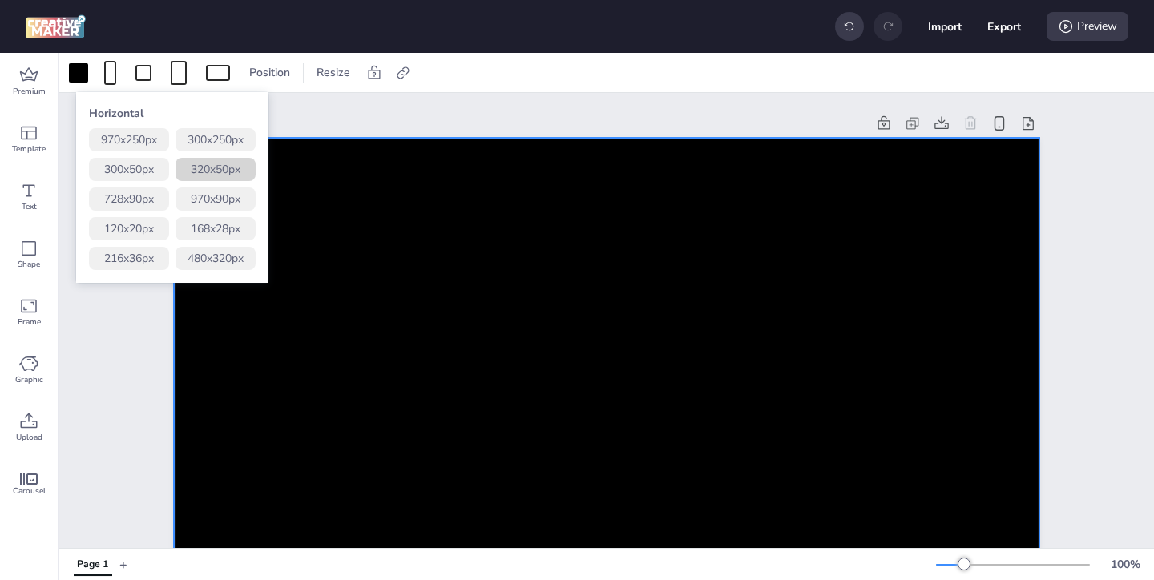
click at [220, 167] on button "320 x 50 px" at bounding box center [216, 169] width 80 height 23
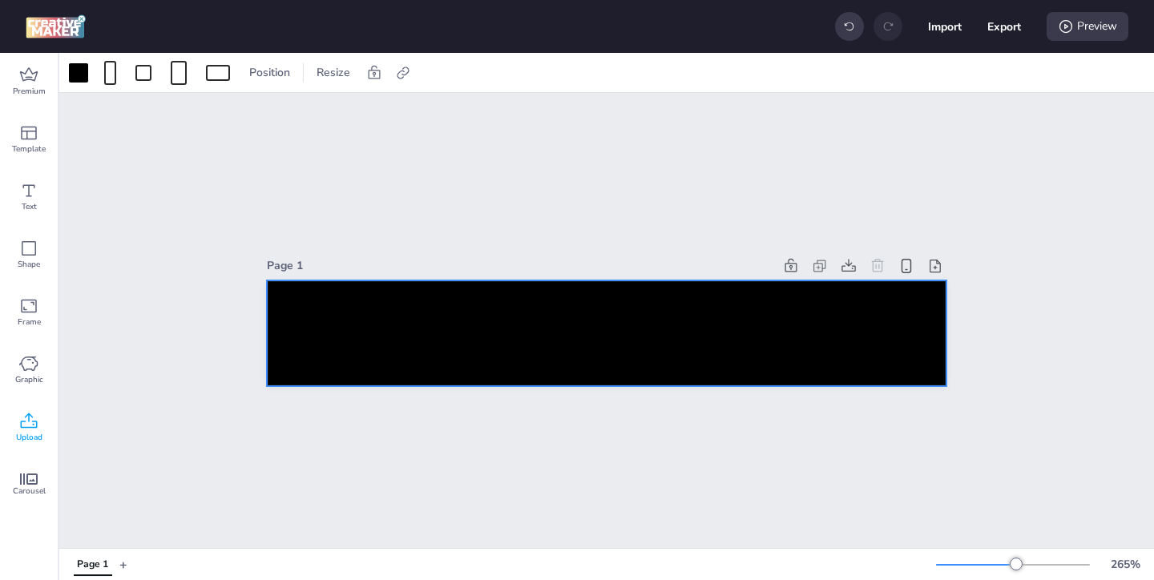
click at [23, 421] on icon at bounding box center [29, 420] width 17 height 15
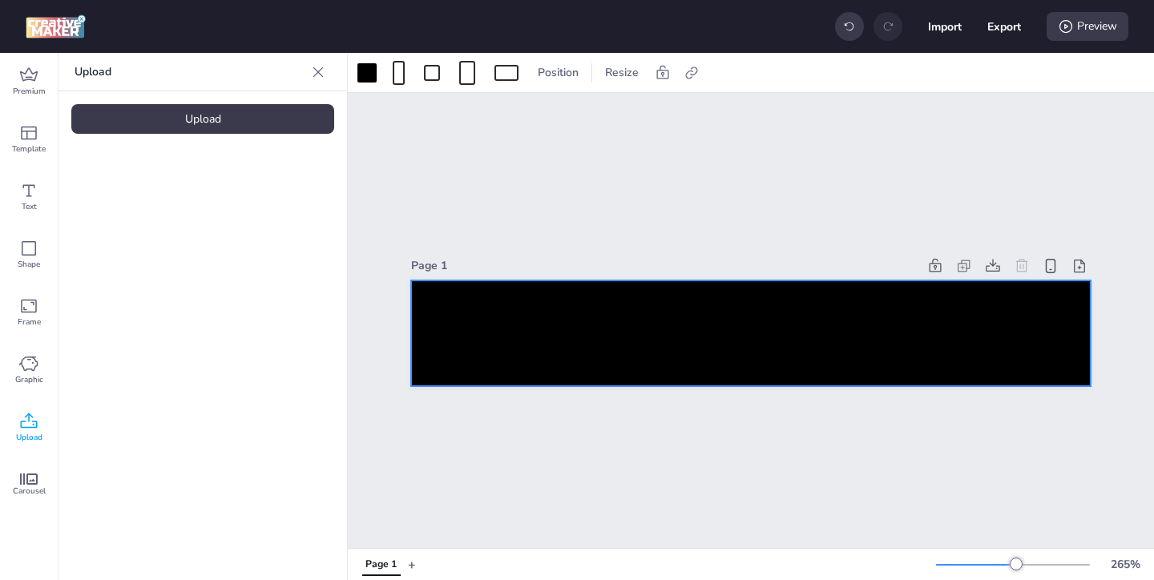
click at [284, 120] on div "Upload" at bounding box center [202, 119] width 263 height 30
click at [177, 228] on img at bounding box center [136, 224] width 98 height 17
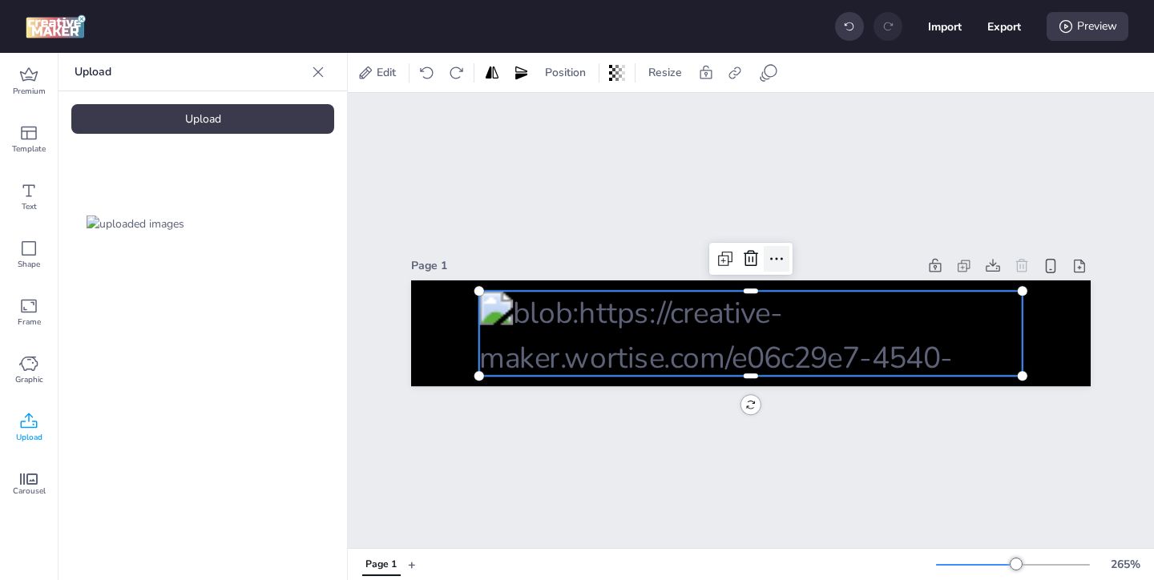
click at [775, 261] on icon at bounding box center [776, 258] width 19 height 19
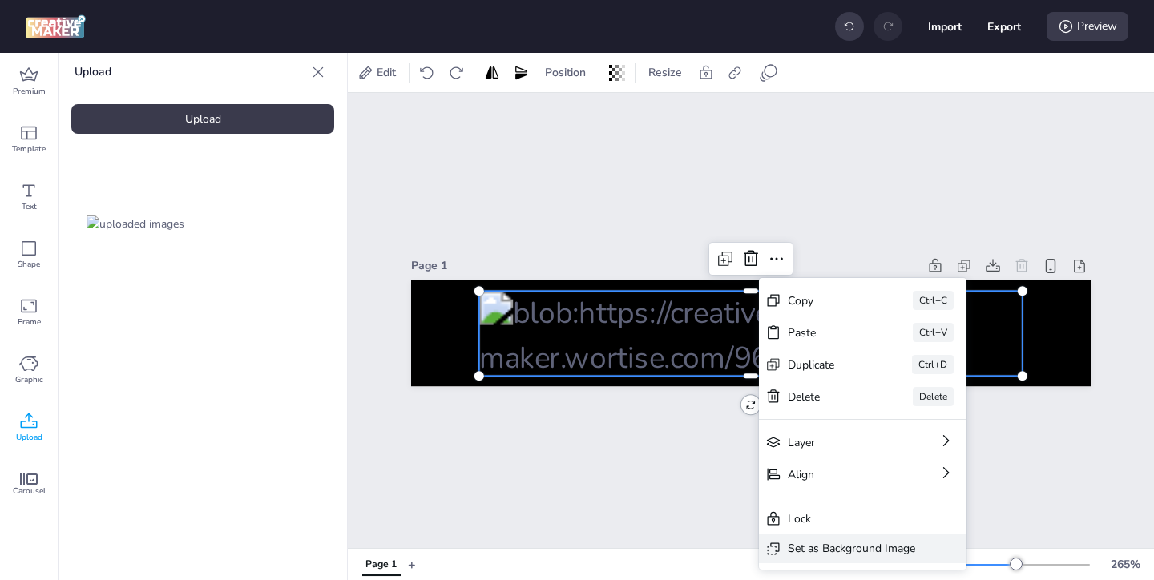
click at [815, 552] on div "Set as Background Image" at bounding box center [851, 548] width 127 height 17
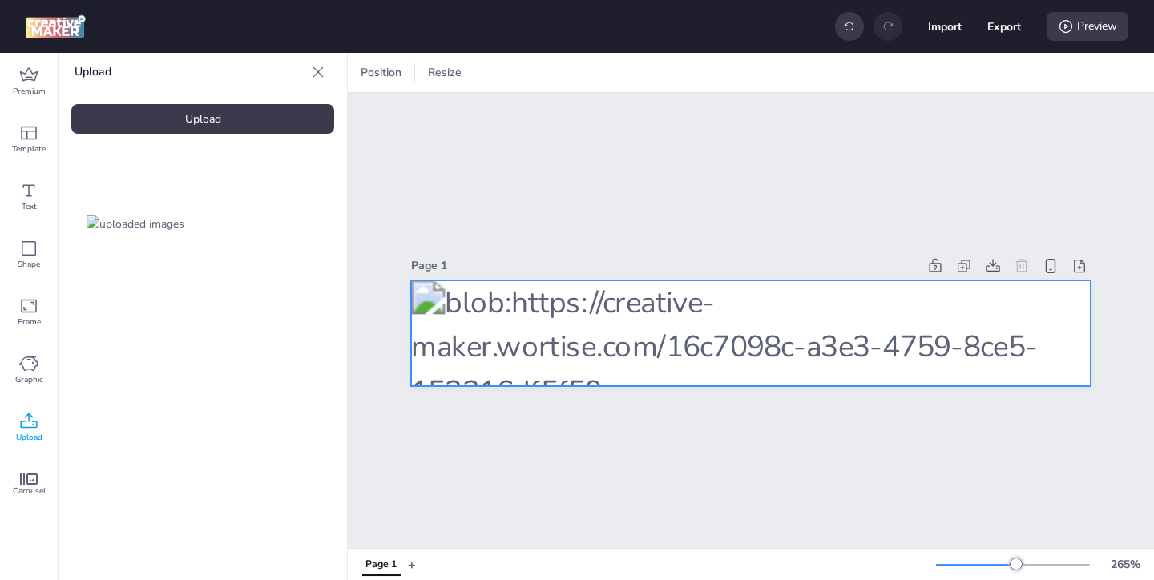
click at [808, 336] on div at bounding box center [751, 334] width 680 height 107
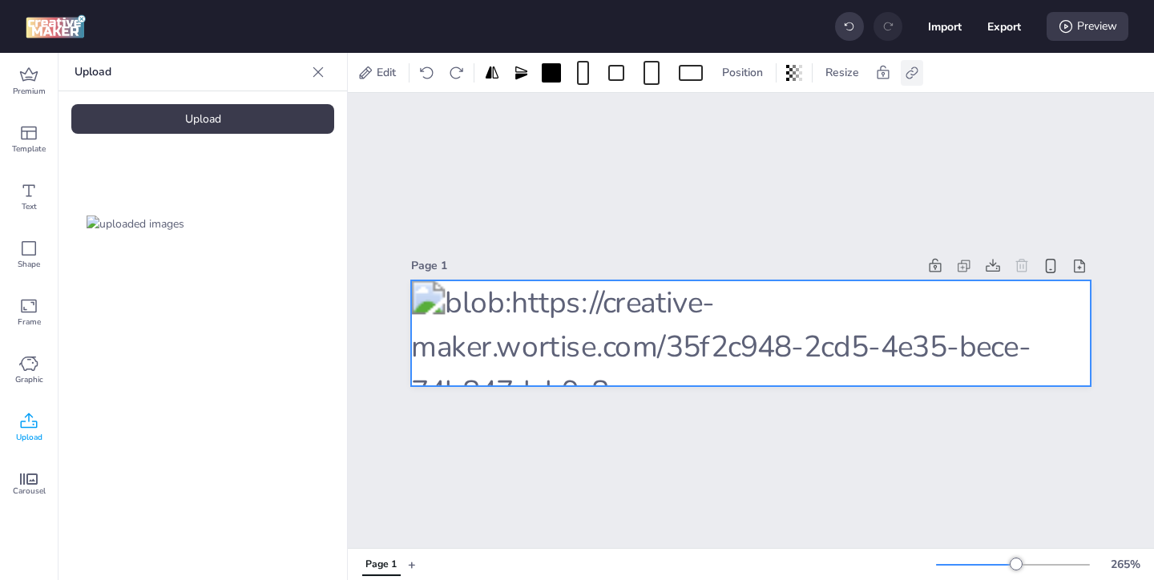
click at [909, 75] on icon at bounding box center [912, 73] width 16 height 16
click at [823, 114] on span "Activate hyperlink" at bounding box center [808, 113] width 89 height 17
click at [754, 115] on input "Activate hyperlink" at bounding box center [748, 120] width 10 height 10
checkbox input "true"
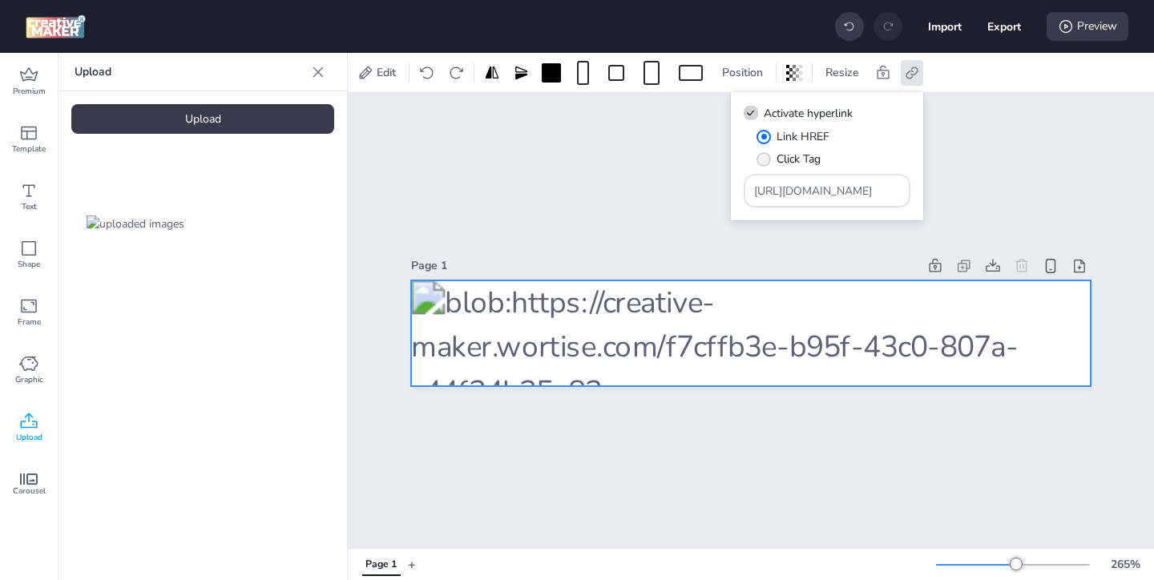
click at [815, 157] on span "Click Tag" at bounding box center [799, 159] width 44 height 17
click at [766, 160] on input "Click Tag" at bounding box center [761, 165] width 10 height 10
radio input "true"
drag, startPoint x: 856, startPoint y: 195, endPoint x: 805, endPoint y: 171, distance: 56.7
click at [808, 172] on div "Link HREF Click Tag [URL][DOMAIN_NAME]" at bounding box center [827, 167] width 167 height 79
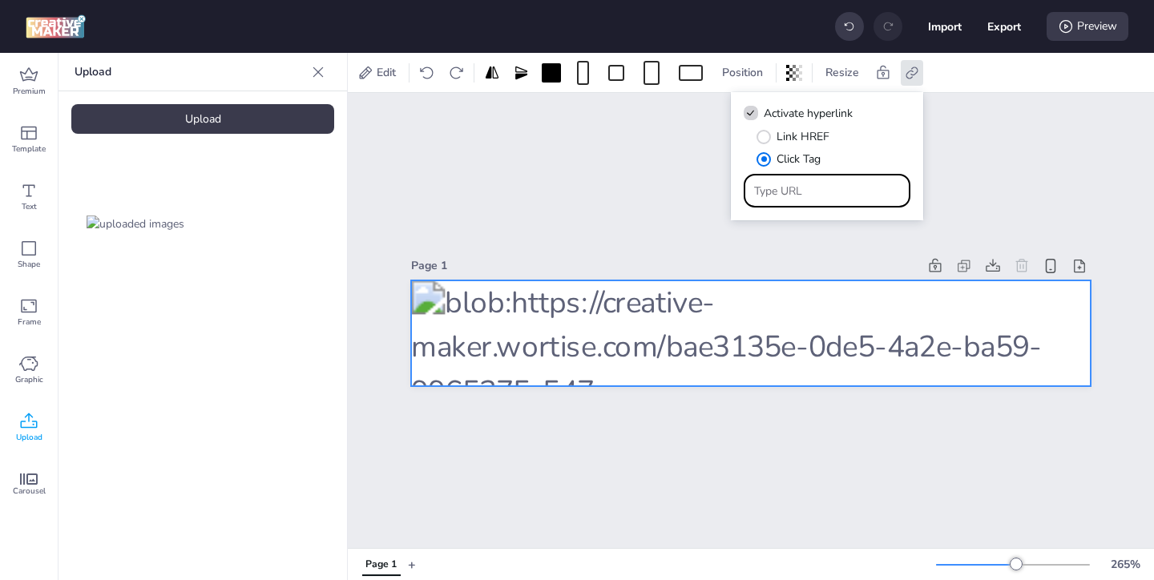
click at [788, 194] on input "Type URL" at bounding box center [827, 191] width 147 height 17
paste input "https://ad.doubleclick.net/ddm/trackclk/N571601.3464950WORTISE/B33838144.426711…"
type input "https://ad.doubleclick.net/ddm/trackclk/N571601.3464950WORTISE/B33838144.426711…"
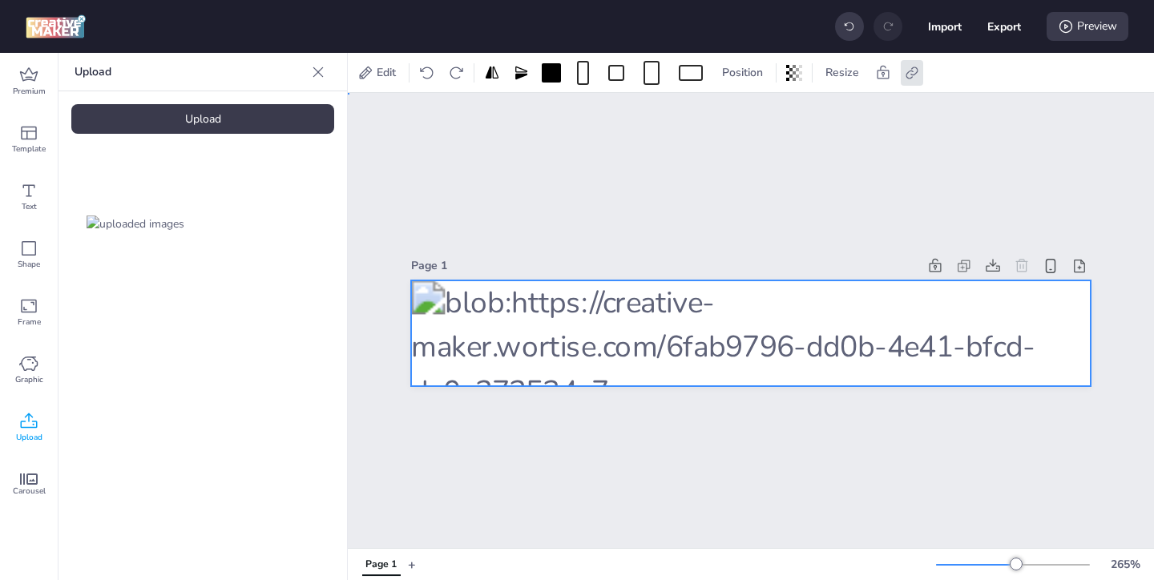
click at [772, 419] on div "Page 1" at bounding box center [751, 320] width 807 height 455
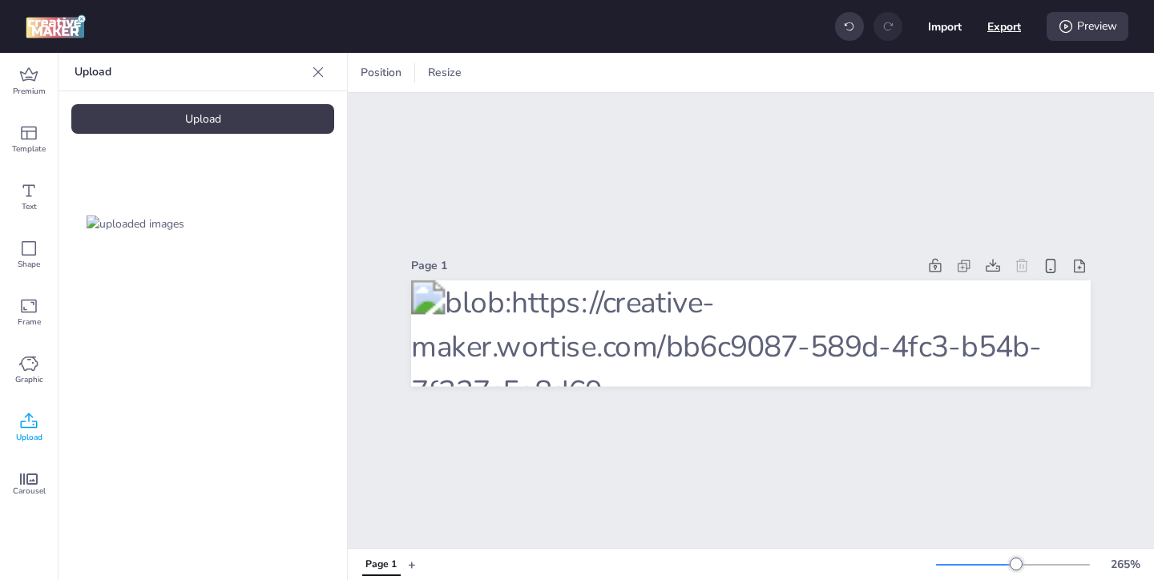
click at [993, 30] on button "Export" at bounding box center [1005, 27] width 34 height 34
select select "html"
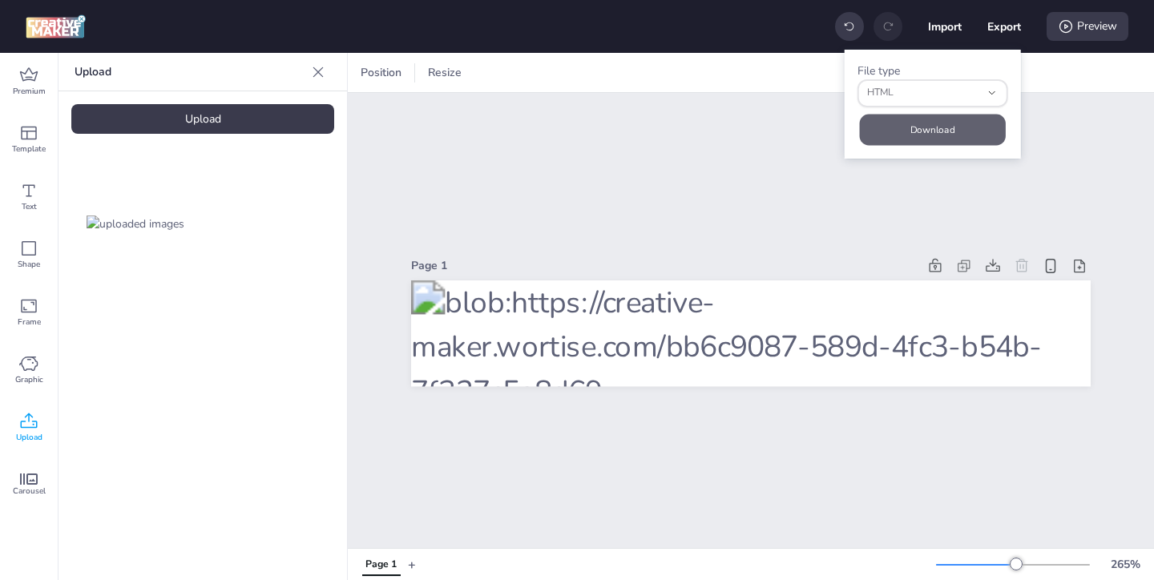
click at [950, 129] on button "Download" at bounding box center [933, 129] width 146 height 31
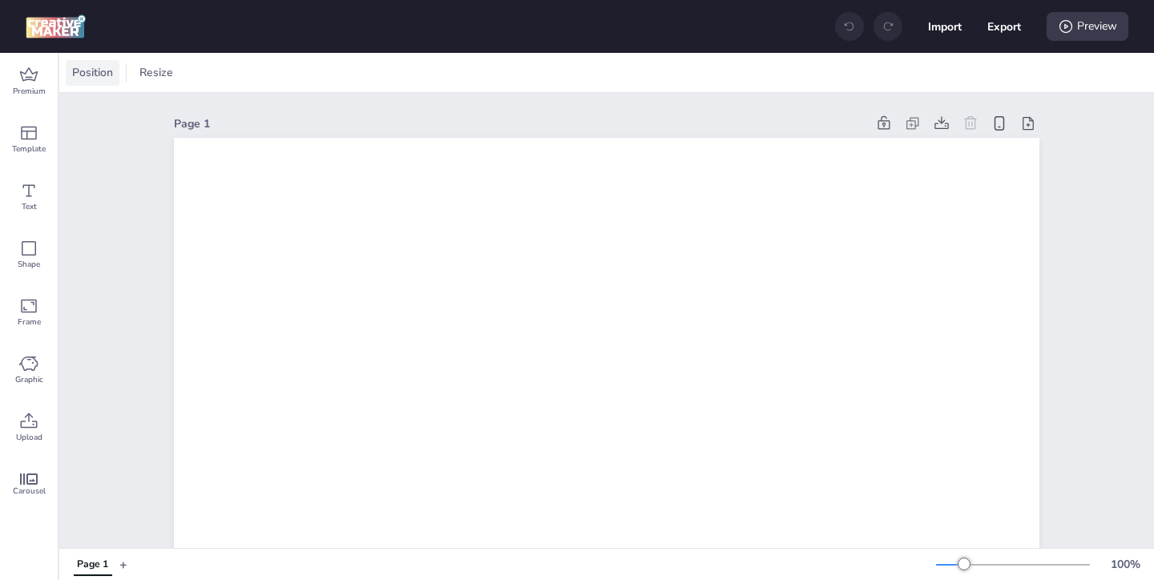
click at [97, 79] on span "Position" at bounding box center [92, 72] width 47 height 17
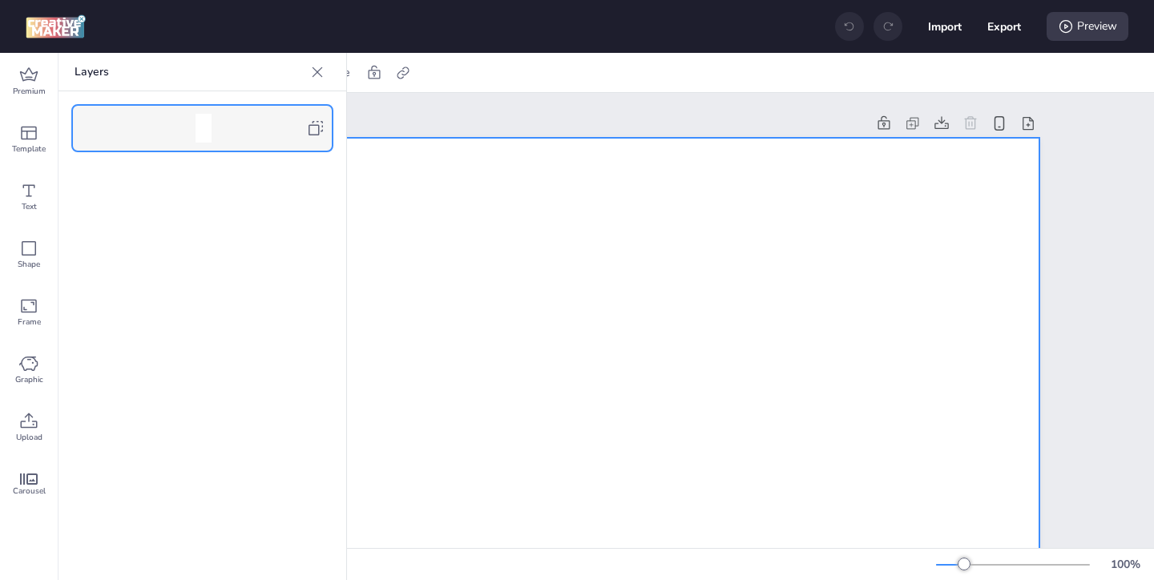
click at [320, 127] on icon at bounding box center [315, 128] width 19 height 19
click at [317, 75] on icon at bounding box center [317, 72] width 16 height 16
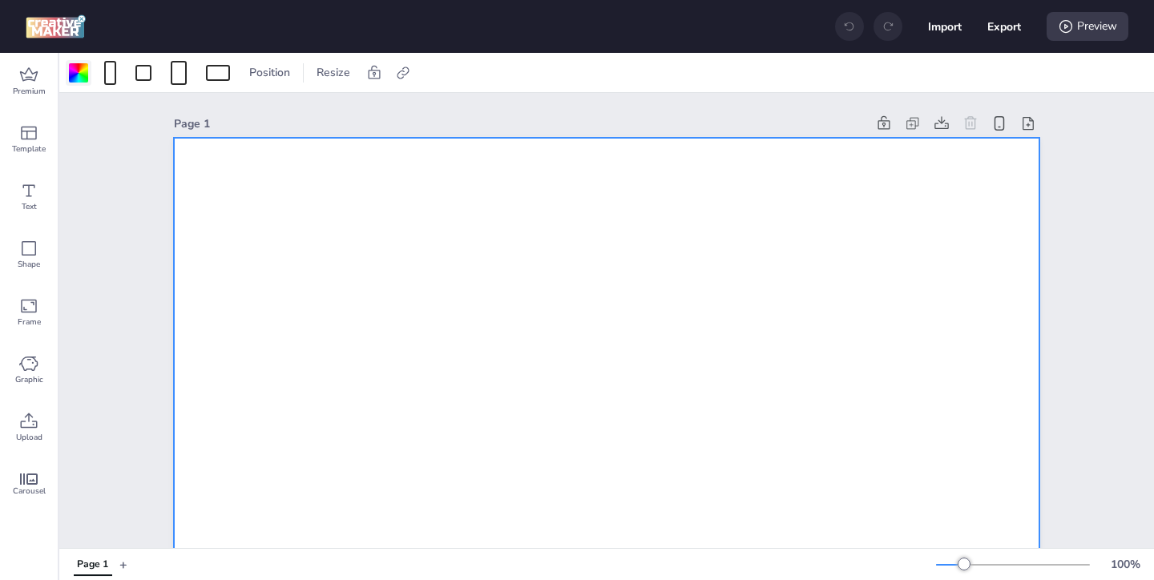
click at [83, 75] on div at bounding box center [78, 72] width 19 height 19
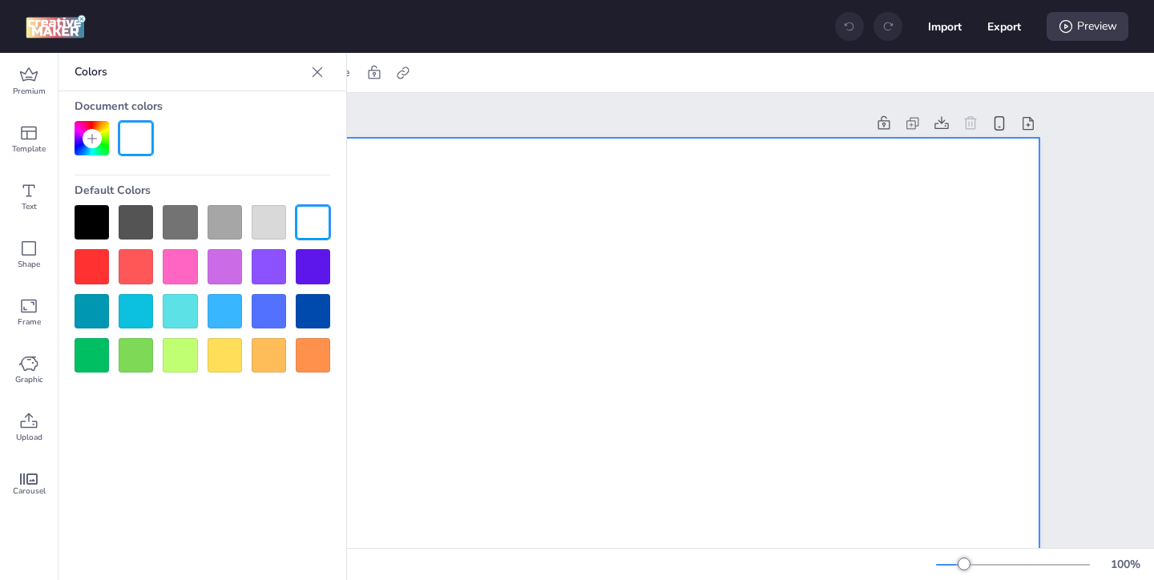
click at [83, 224] on div at bounding box center [92, 222] width 34 height 34
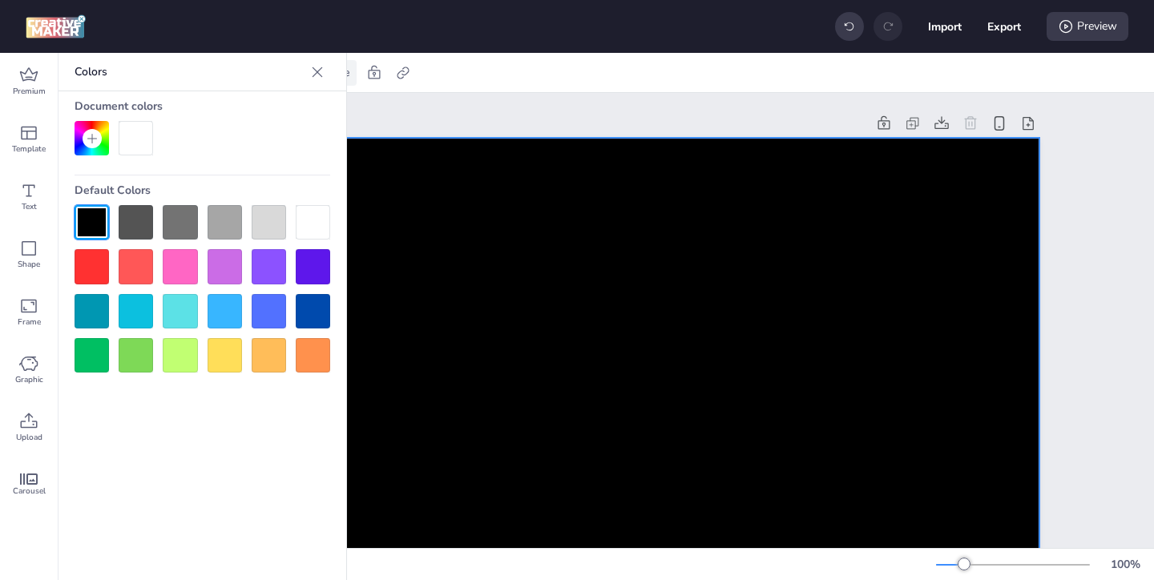
click at [320, 71] on icon at bounding box center [317, 72] width 16 height 16
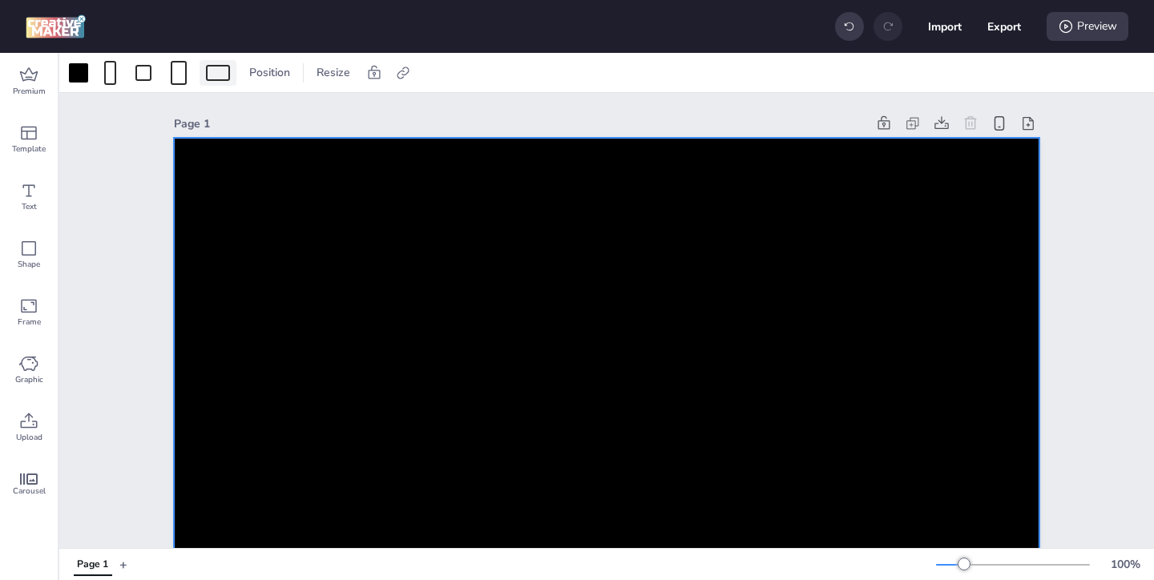
click at [223, 78] on div at bounding box center [218, 73] width 24 height 16
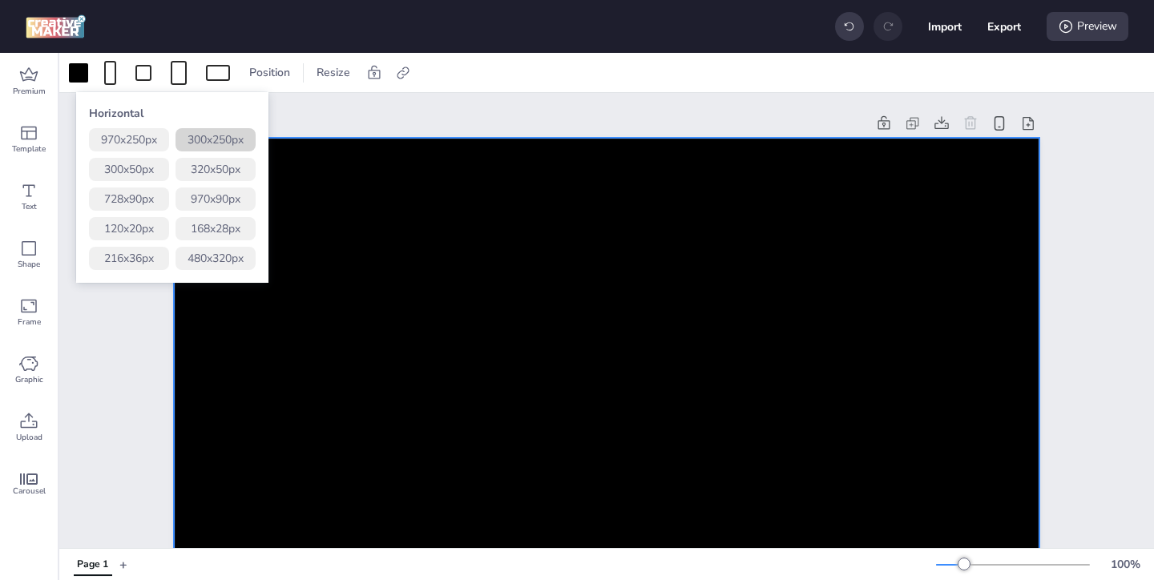
click at [244, 137] on button "300 x 250 px" at bounding box center [216, 139] width 80 height 23
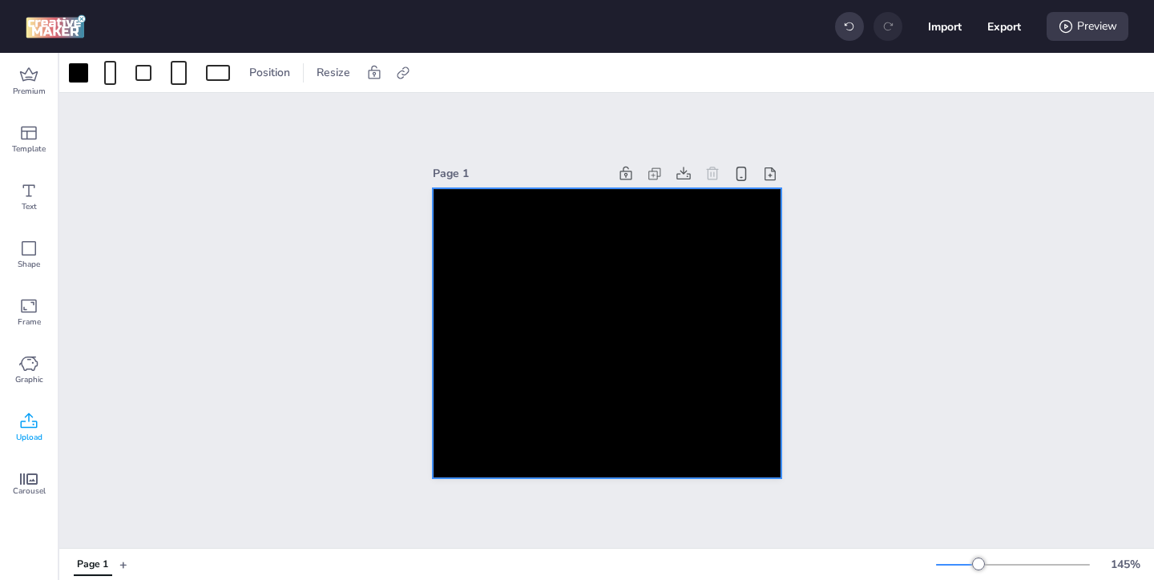
click at [30, 421] on icon at bounding box center [28, 421] width 19 height 19
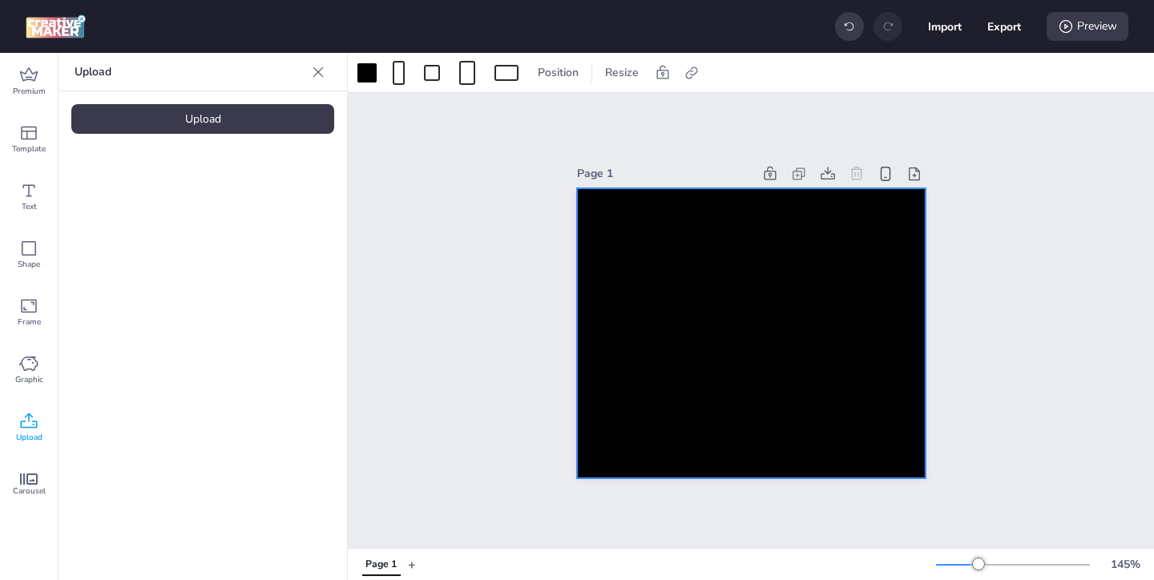
click at [217, 126] on div "Upload" at bounding box center [202, 119] width 263 height 30
click at [158, 219] on img at bounding box center [136, 224] width 98 height 17
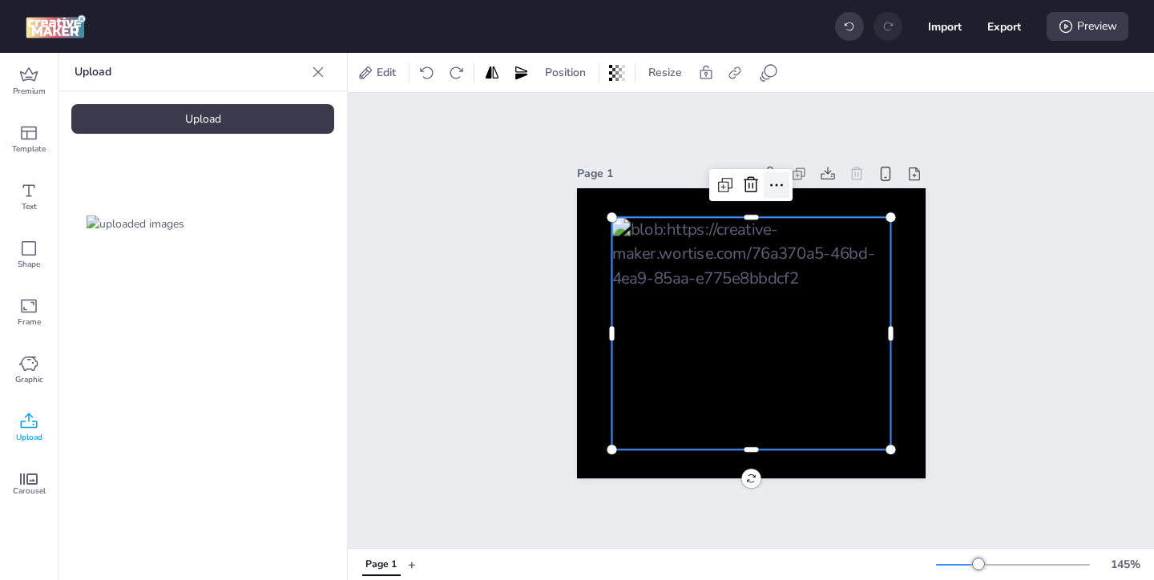
click at [773, 180] on icon at bounding box center [776, 185] width 19 height 19
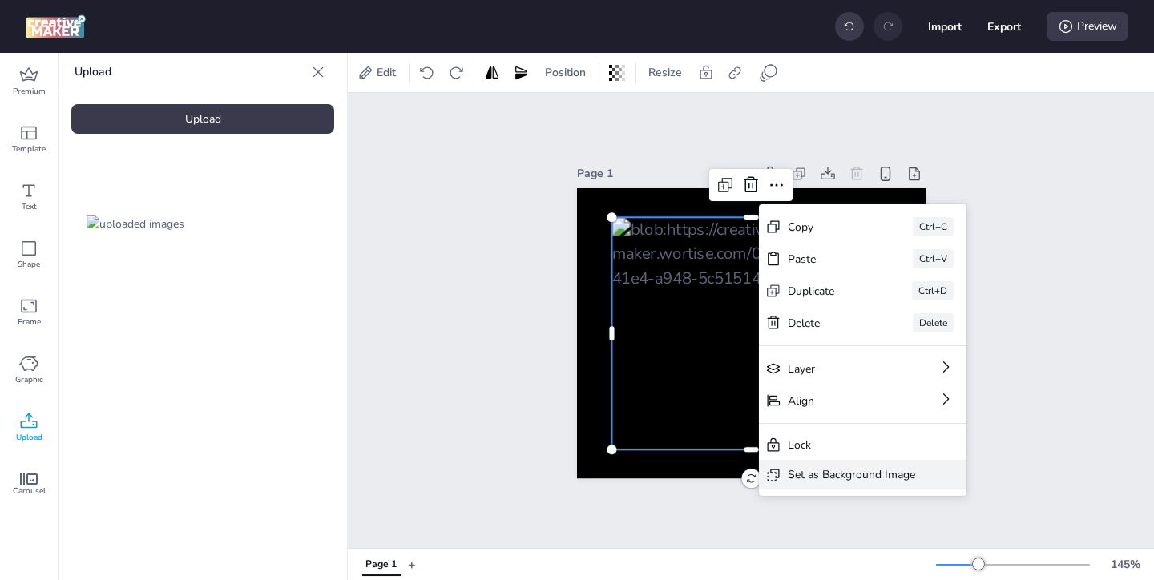
click at [799, 474] on div "Set as Background Image" at bounding box center [851, 475] width 127 height 17
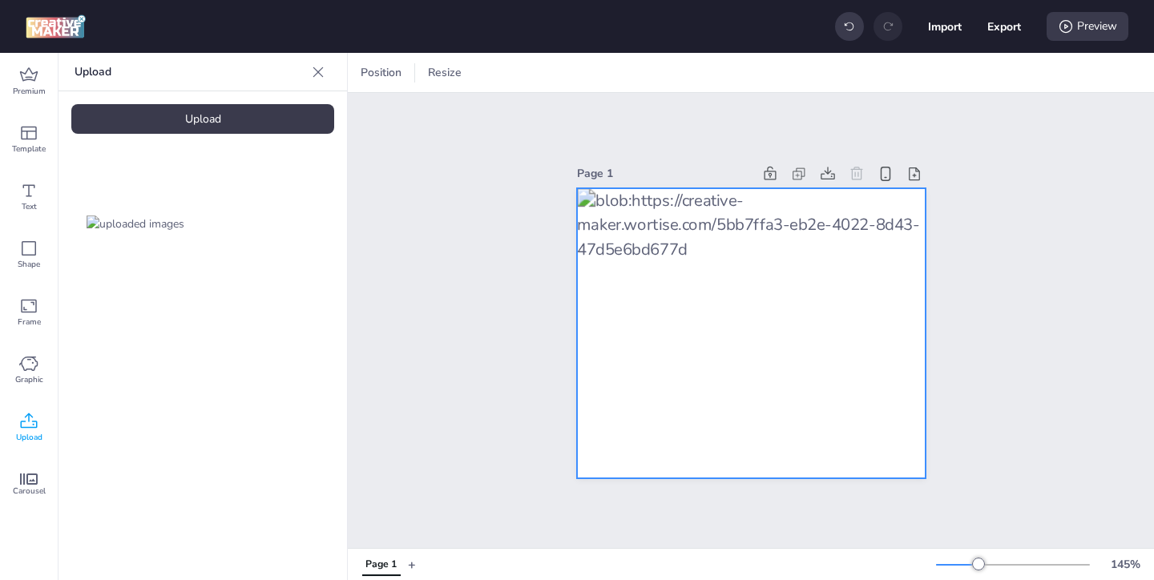
click at [799, 320] on div at bounding box center [751, 333] width 349 height 291
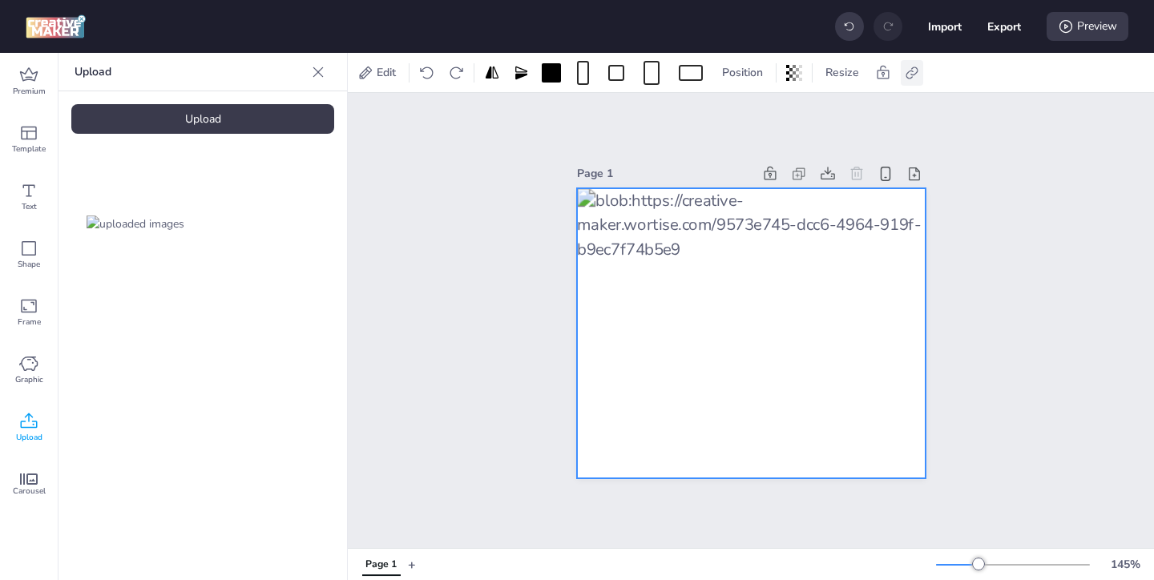
click at [912, 69] on icon at bounding box center [912, 73] width 16 height 16
click at [757, 110] on span at bounding box center [752, 114] width 14 height 14
click at [754, 115] on input "Activate hyperlink" at bounding box center [748, 120] width 10 height 10
checkbox input "true"
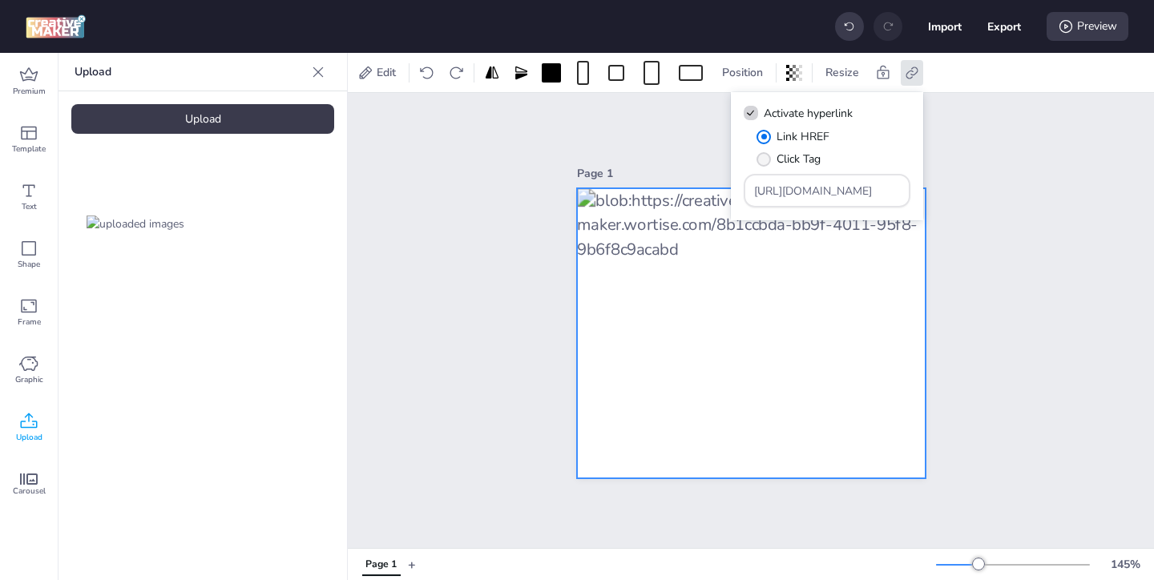
click at [808, 162] on span "Click Tag" at bounding box center [799, 159] width 44 height 17
click at [766, 162] on input "Click Tag" at bounding box center [761, 165] width 10 height 10
radio input "true"
drag, startPoint x: 861, startPoint y: 194, endPoint x: 772, endPoint y: 155, distance: 97.3
click at [782, 162] on div "Link HREF Click Tag [URL][DOMAIN_NAME]" at bounding box center [827, 167] width 167 height 79
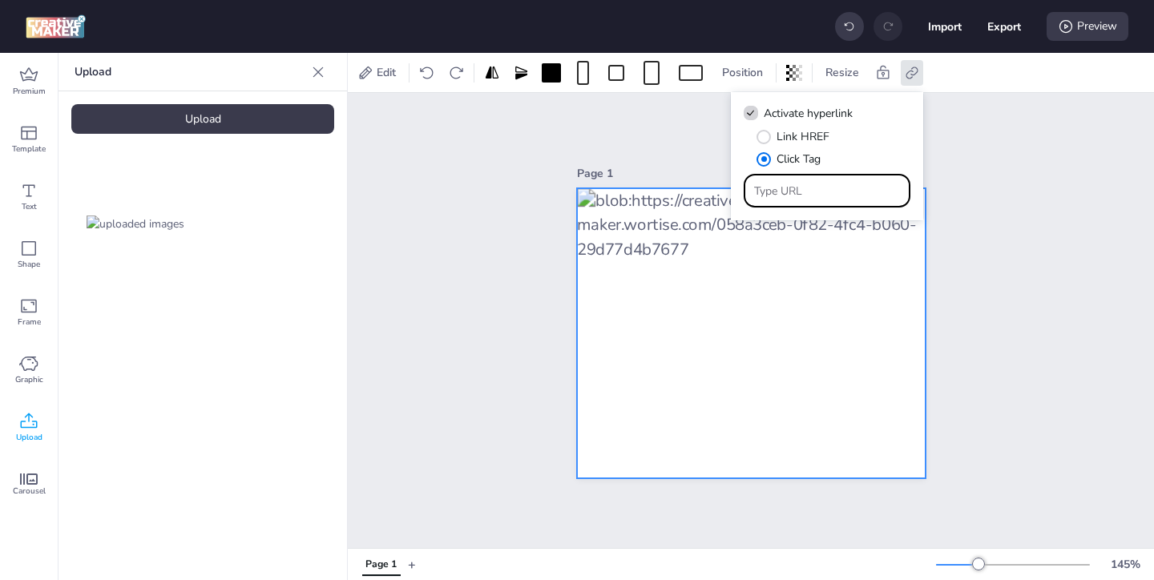
paste input "[URL][DOMAIN_NAME]"
type input "[URL][DOMAIN_NAME]"
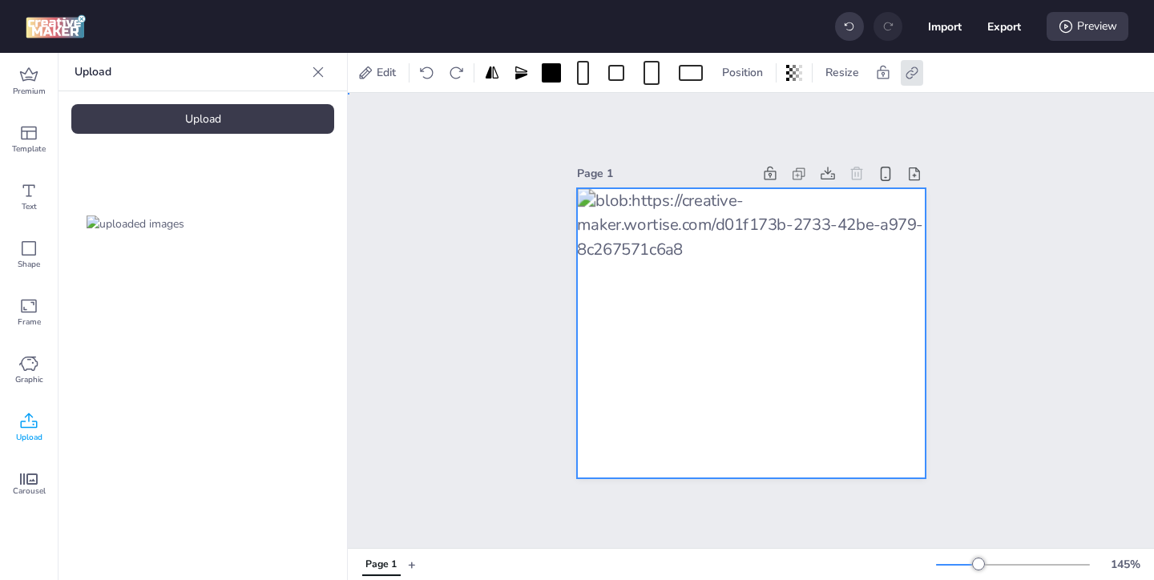
click at [973, 253] on div "Page 1" at bounding box center [751, 320] width 807 height 455
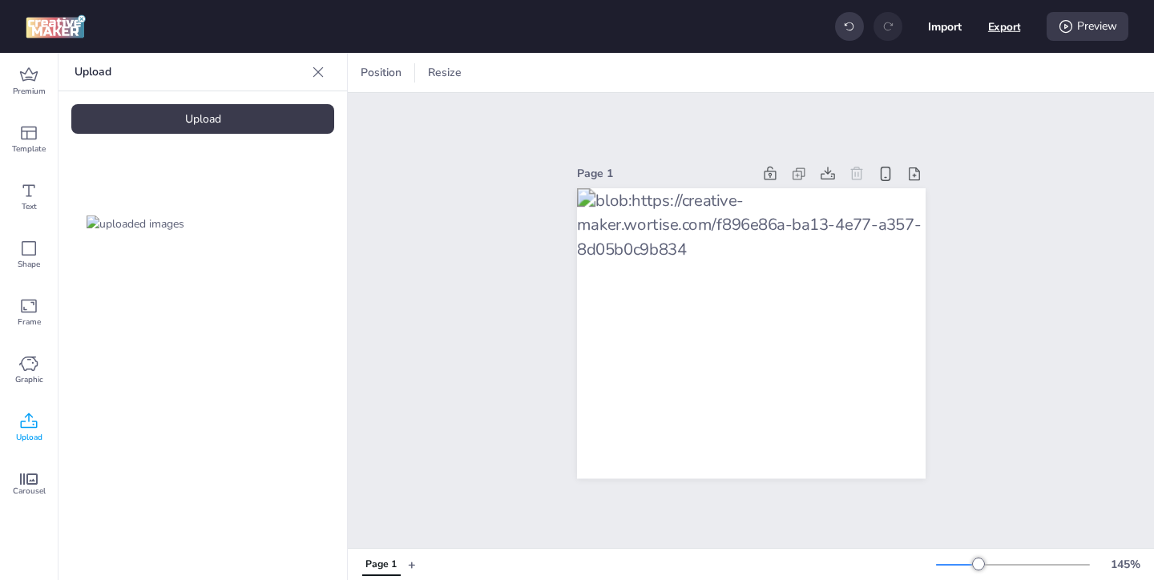
click at [1006, 32] on button "Export" at bounding box center [1005, 26] width 33 height 33
select select "html"
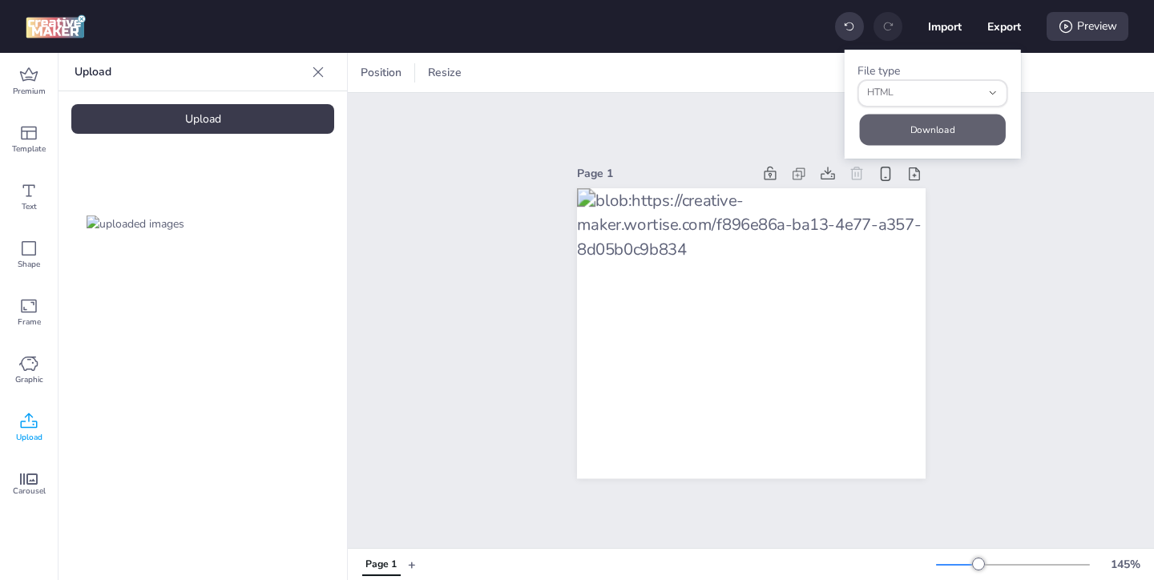
click at [967, 124] on button "Download" at bounding box center [933, 129] width 146 height 31
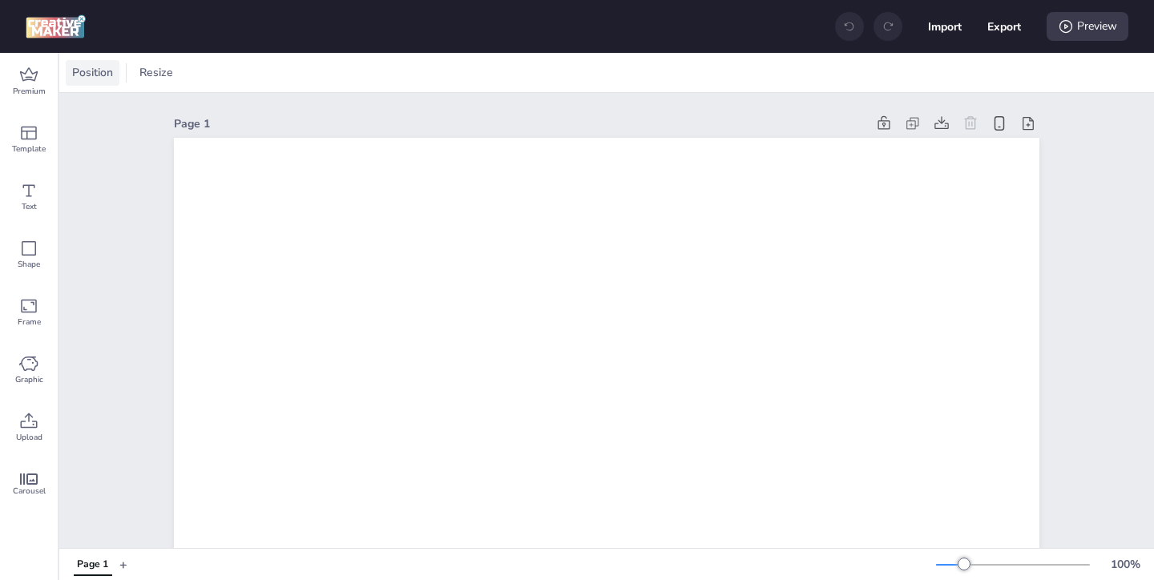
click at [104, 76] on span "Position" at bounding box center [92, 72] width 47 height 17
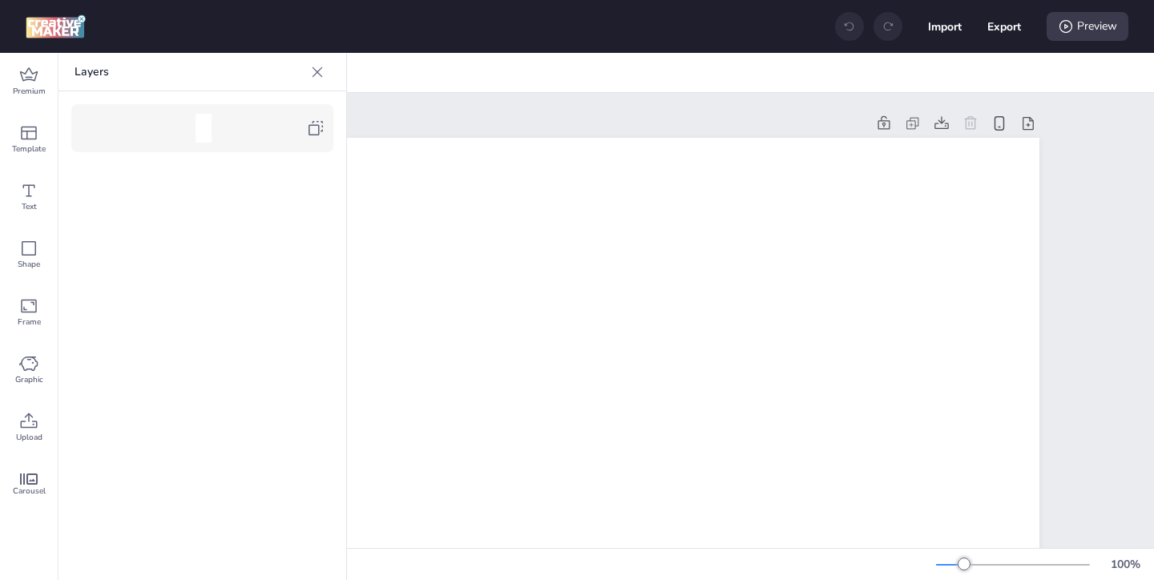
click at [304, 130] on div at bounding box center [208, 128] width 195 height 29
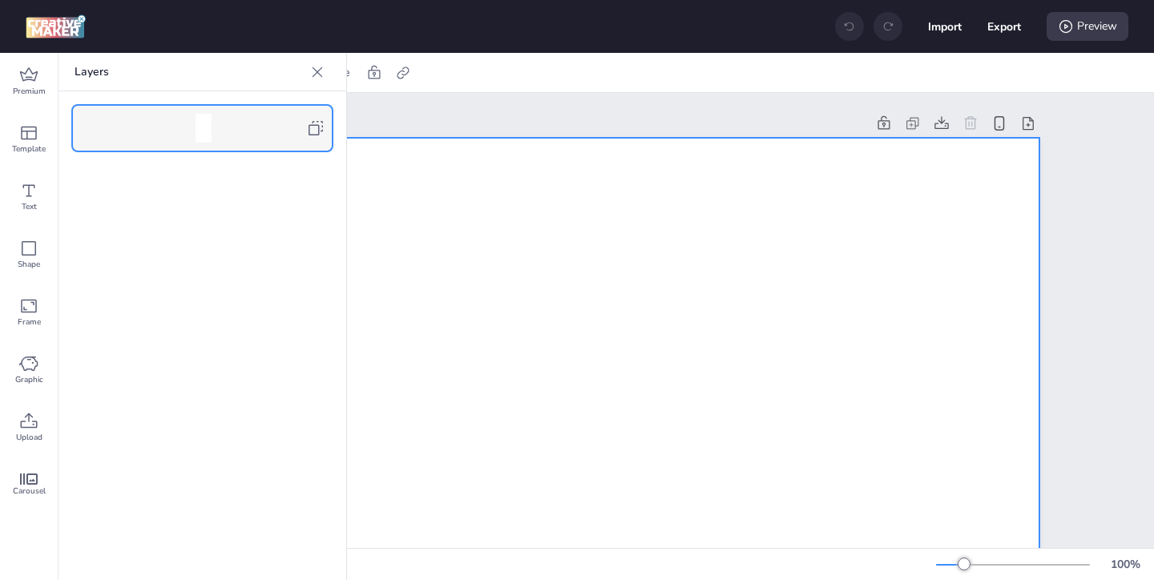
click at [313, 72] on icon at bounding box center [317, 72] width 16 height 16
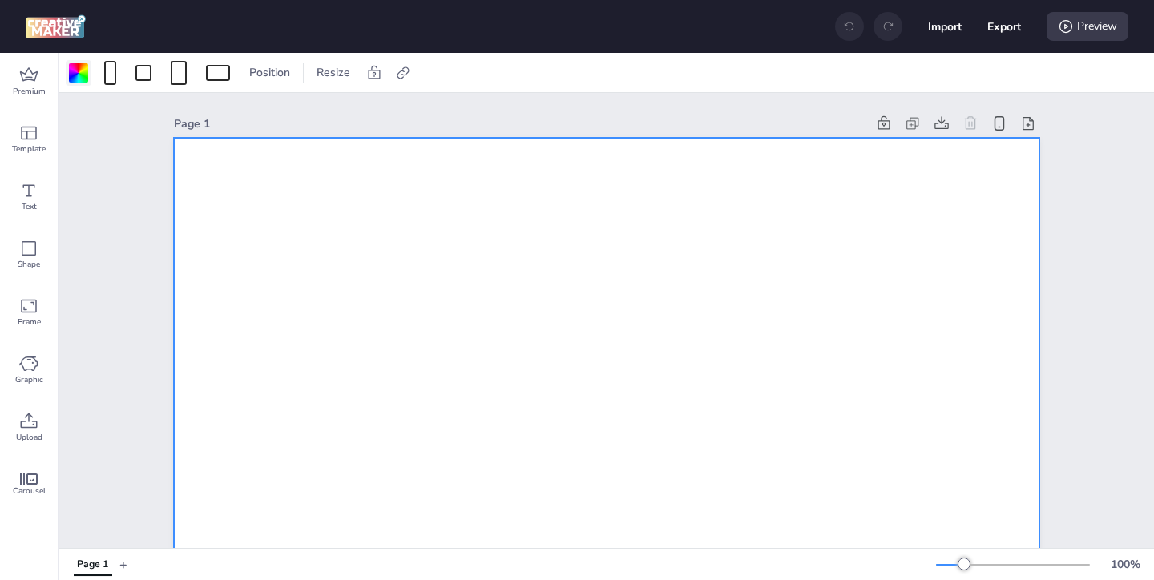
click at [79, 75] on div at bounding box center [78, 72] width 19 height 19
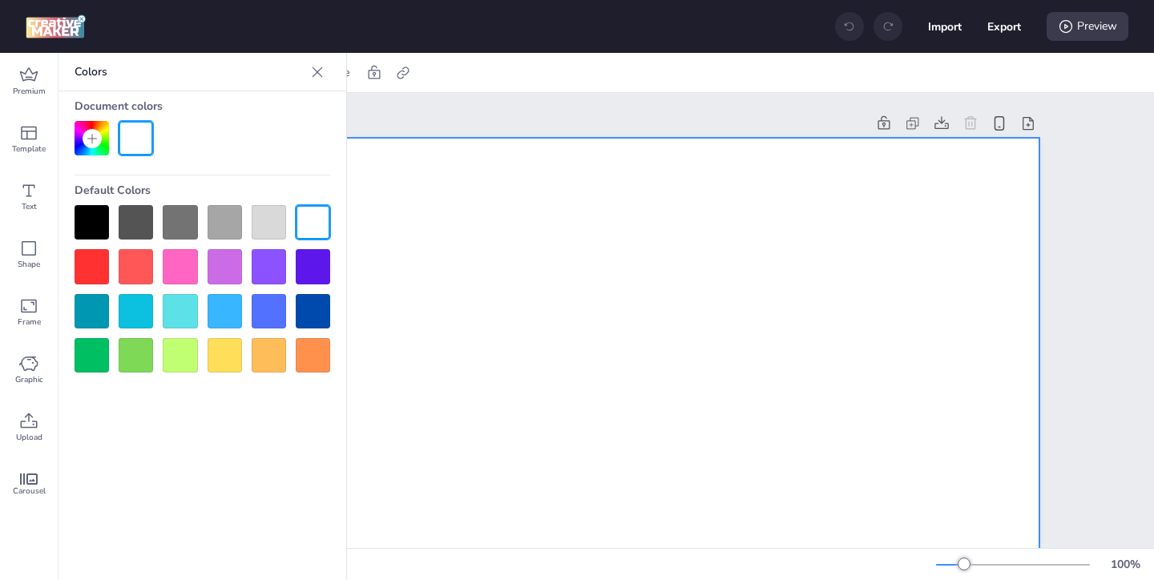
click at [95, 224] on div at bounding box center [92, 222] width 34 height 34
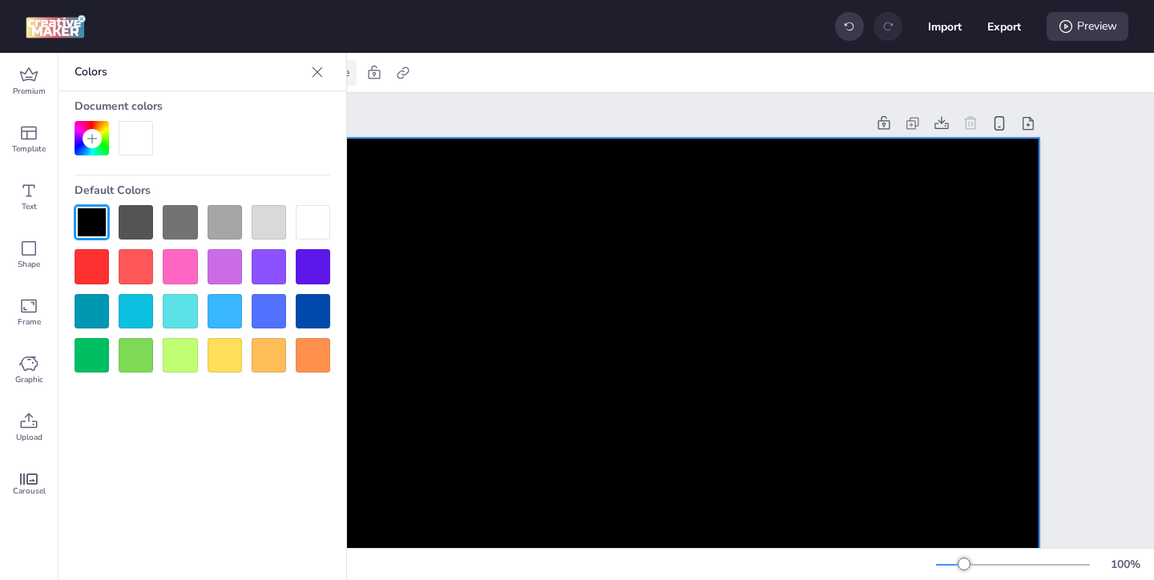
click at [325, 68] on icon at bounding box center [317, 72] width 16 height 16
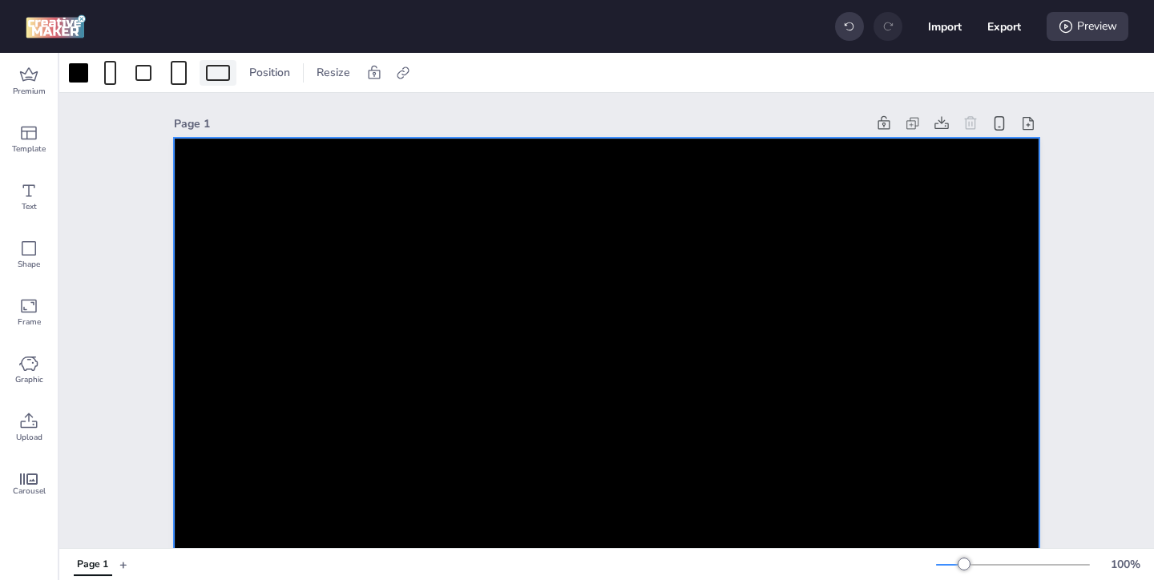
click at [206, 71] on div at bounding box center [218, 73] width 24 height 16
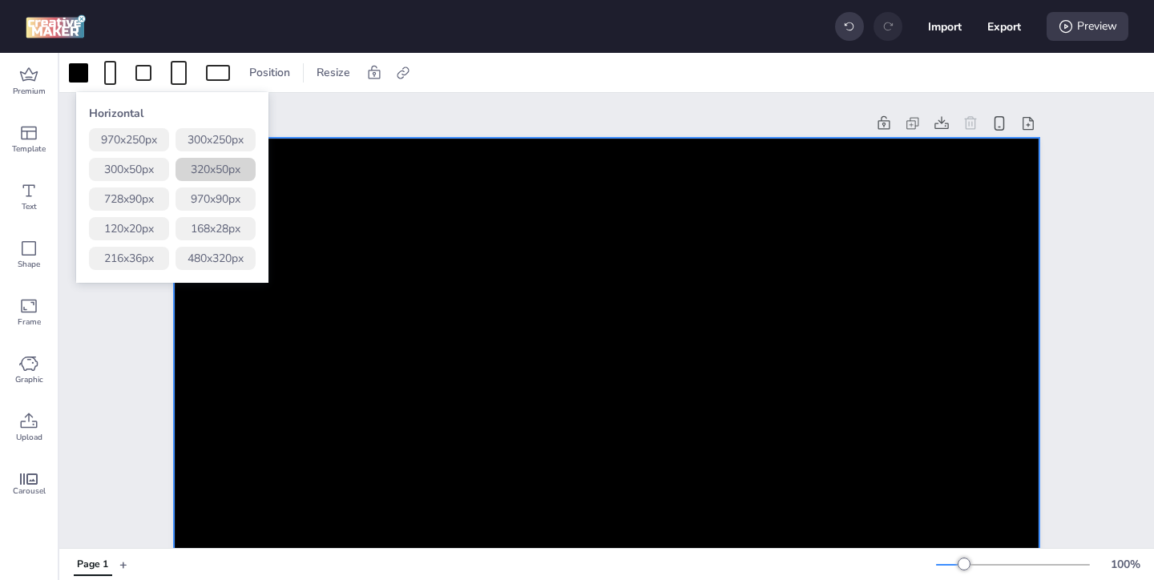
click at [218, 169] on button "320 x 50 px" at bounding box center [216, 169] width 80 height 23
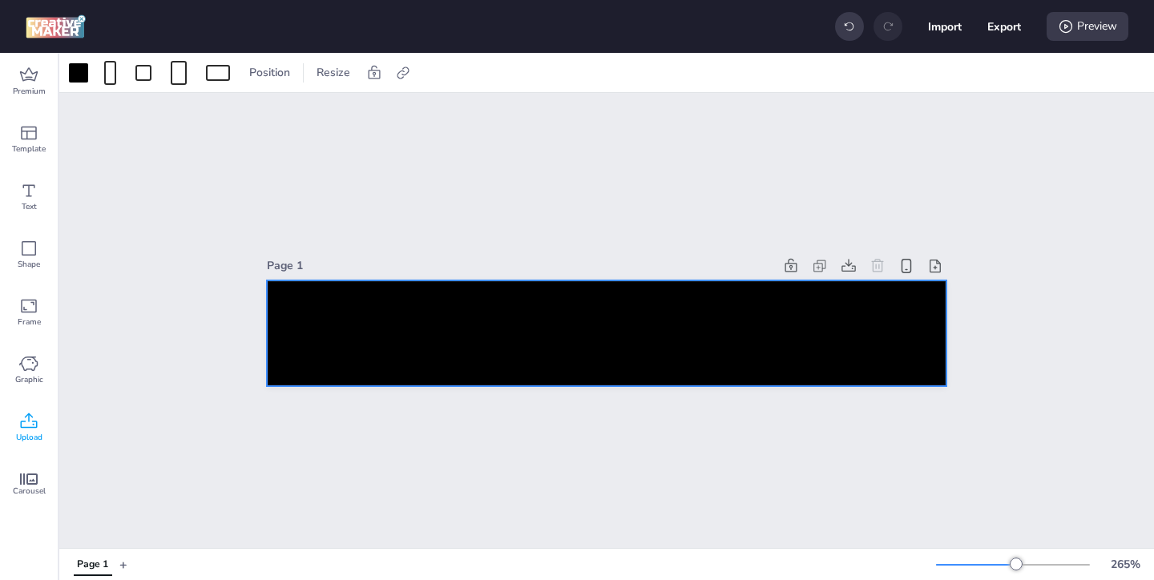
click at [30, 425] on icon at bounding box center [28, 421] width 19 height 19
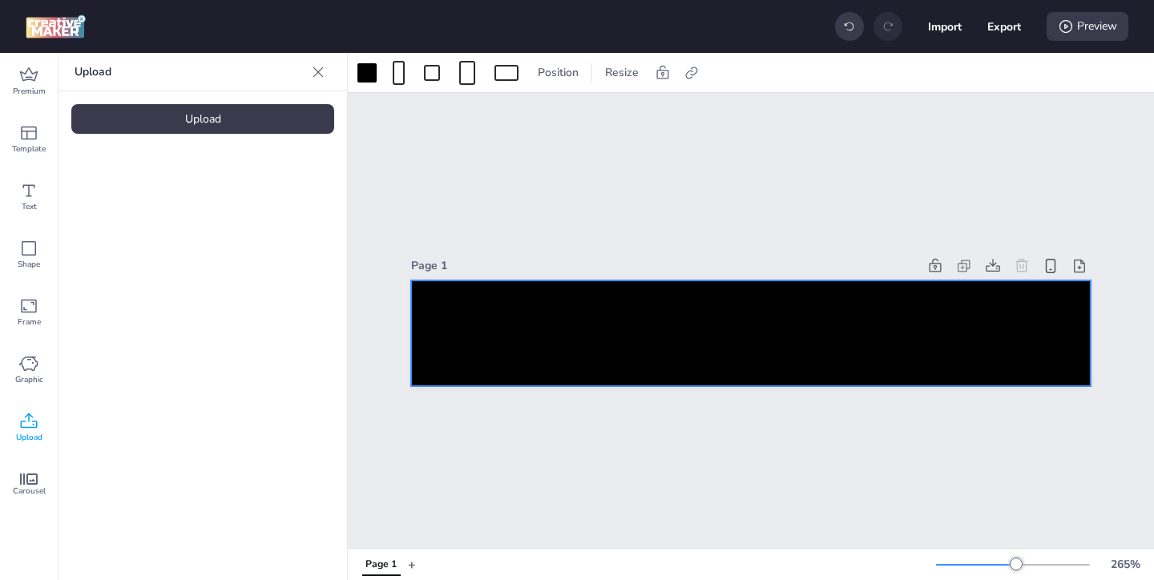
click at [249, 119] on div "Upload" at bounding box center [202, 119] width 263 height 30
click at [152, 221] on img at bounding box center [136, 224] width 98 height 17
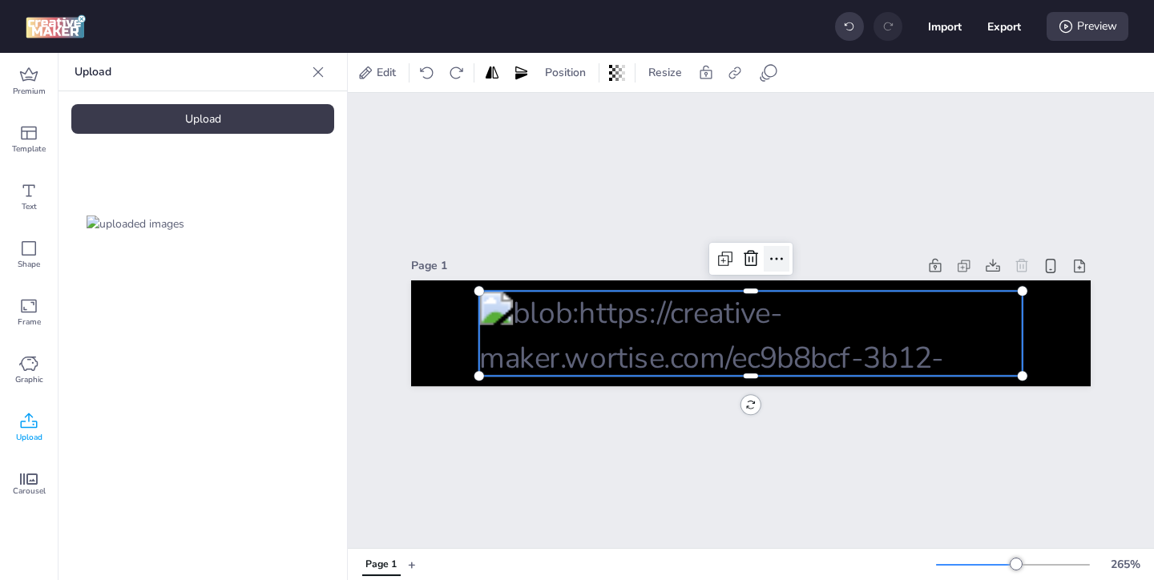
click at [778, 259] on icon at bounding box center [776, 258] width 19 height 19
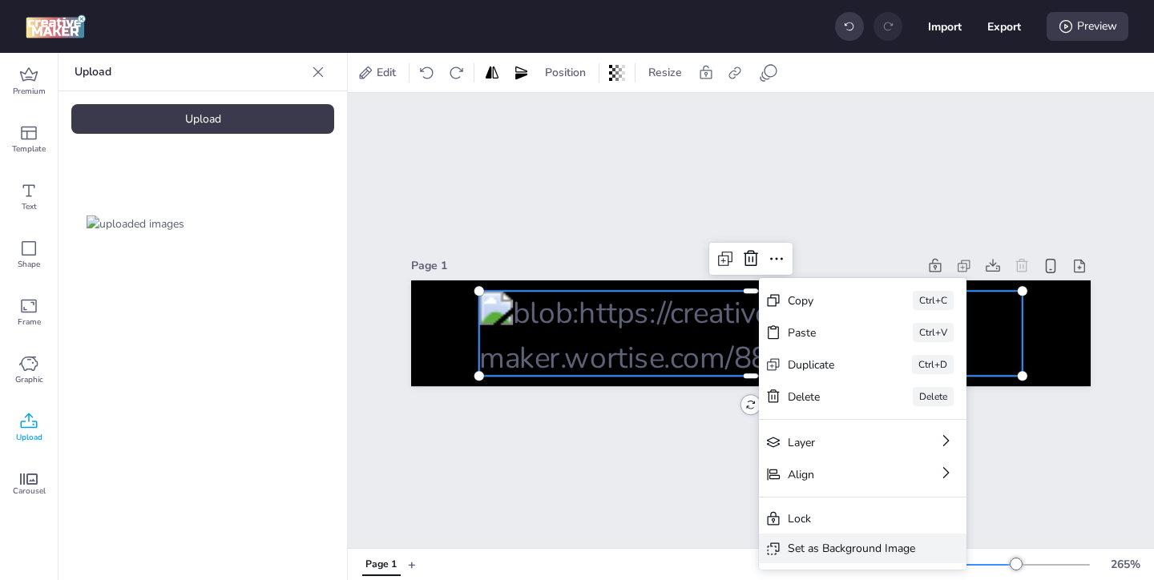
click at [796, 547] on div "Set as Background Image" at bounding box center [851, 548] width 127 height 17
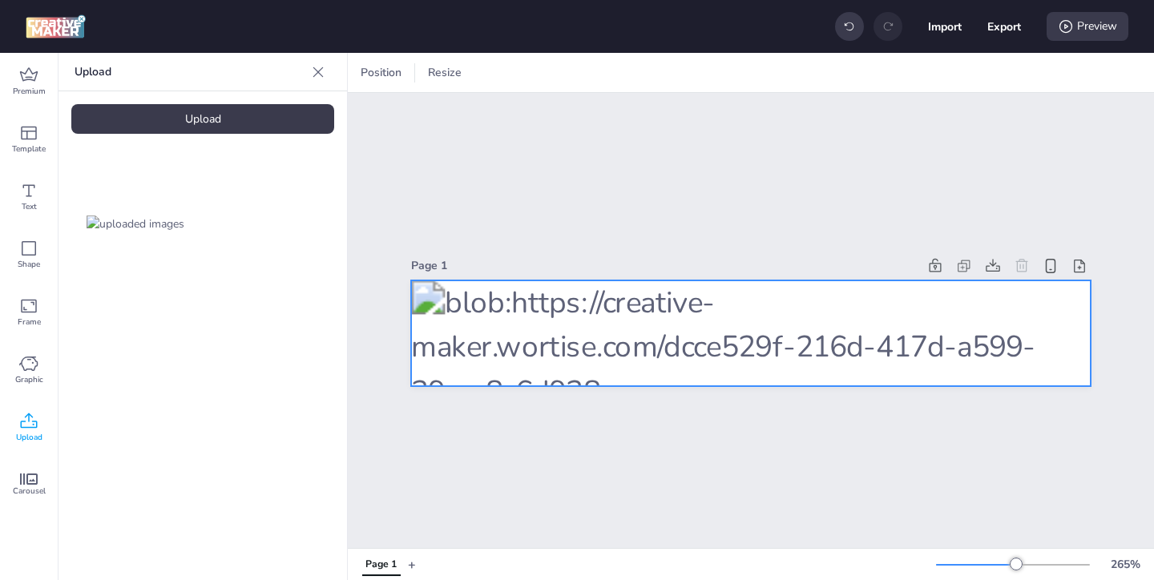
click at [772, 320] on div at bounding box center [751, 334] width 680 height 107
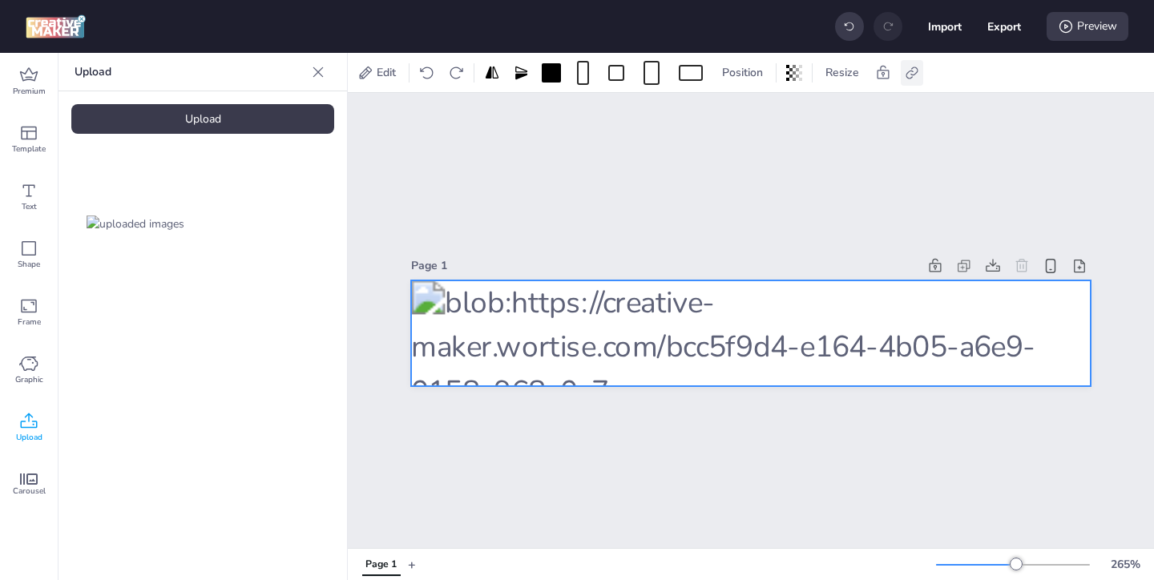
click at [908, 69] on icon at bounding box center [912, 73] width 16 height 16
click at [783, 114] on span "Activate hyperlink" at bounding box center [808, 113] width 89 height 17
click at [754, 115] on input "Activate hyperlink" at bounding box center [748, 120] width 10 height 10
checkbox input "true"
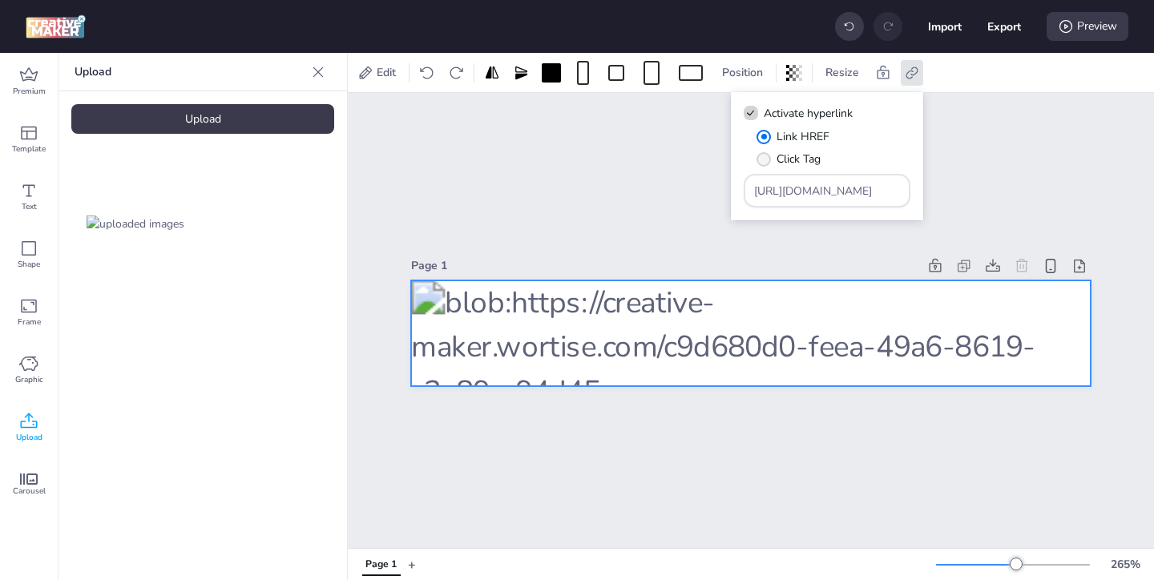
click at [803, 160] on span "Click Tag" at bounding box center [799, 159] width 44 height 17
click at [766, 160] on input "Click Tag" at bounding box center [761, 165] width 10 height 10
radio input "true"
drag, startPoint x: 856, startPoint y: 190, endPoint x: 794, endPoint y: 159, distance: 69.2
click at [797, 162] on div "Link HREF Click Tag [URL][DOMAIN_NAME]" at bounding box center [827, 167] width 167 height 79
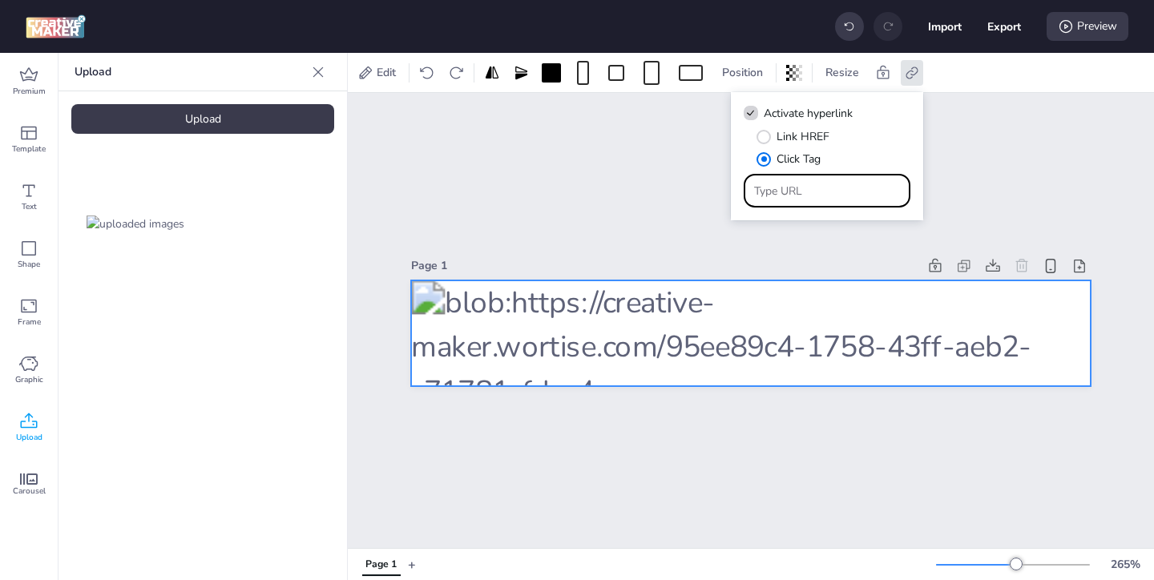
click at [761, 196] on input "Type URL" at bounding box center [827, 191] width 147 height 17
paste input "[URL][DOMAIN_NAME]"
type input "[URL][DOMAIN_NAME]"
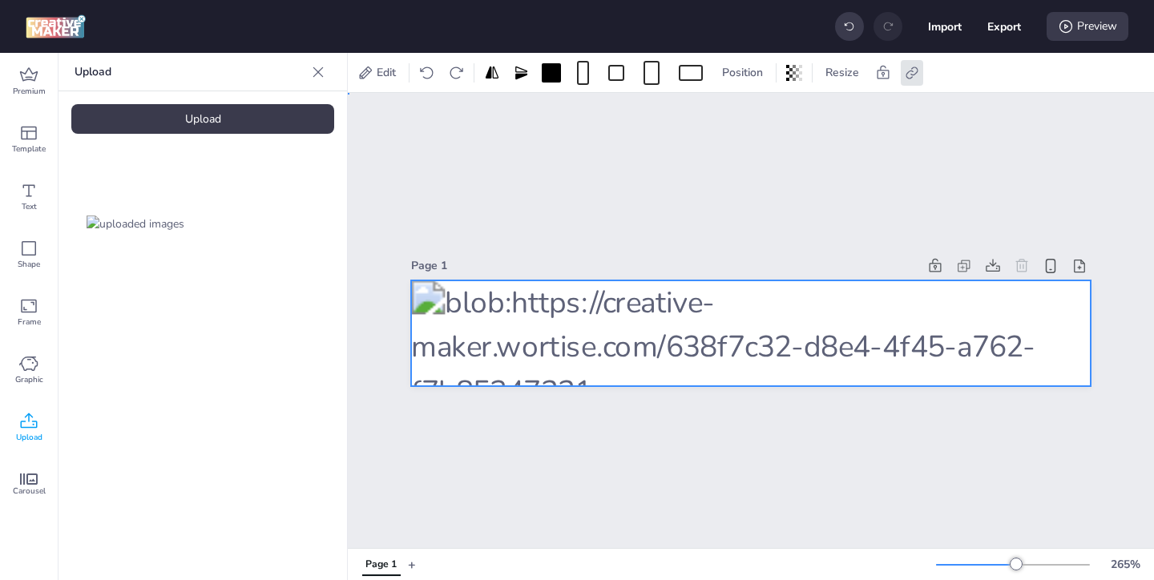
click at [665, 244] on div "Page 1" at bounding box center [751, 321] width 680 height 171
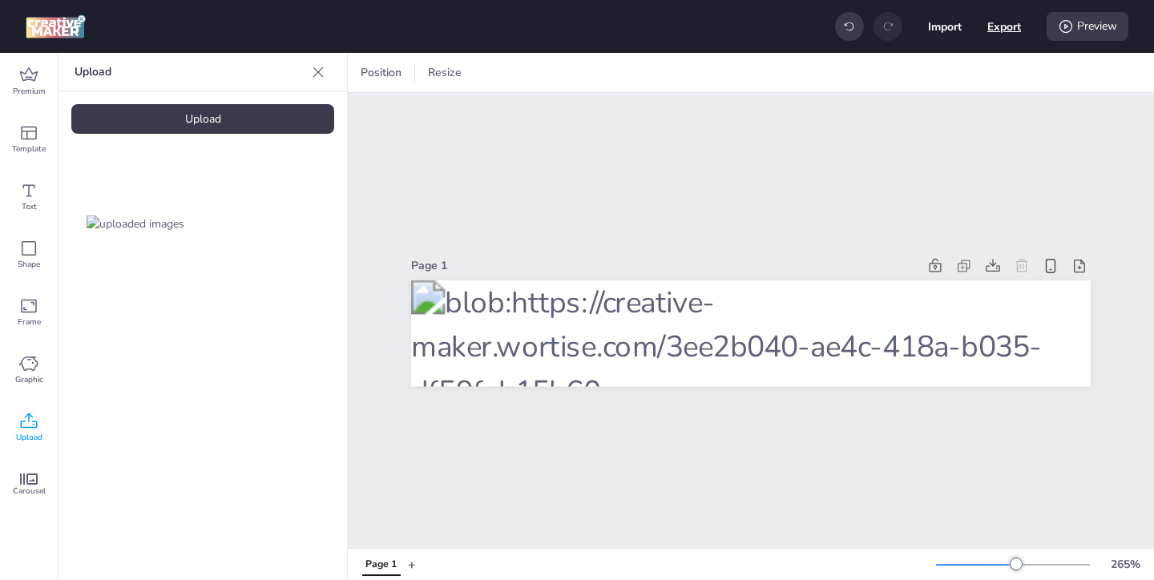
click at [993, 28] on button "Export" at bounding box center [1005, 27] width 34 height 34
select select "html"
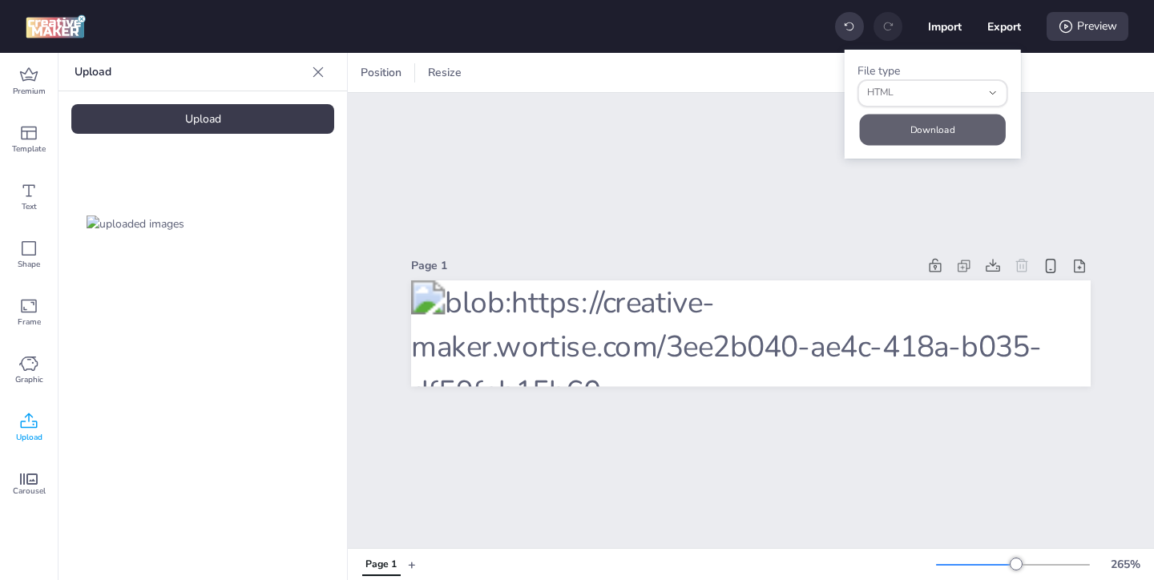
click at [947, 123] on button "Download" at bounding box center [933, 129] width 146 height 31
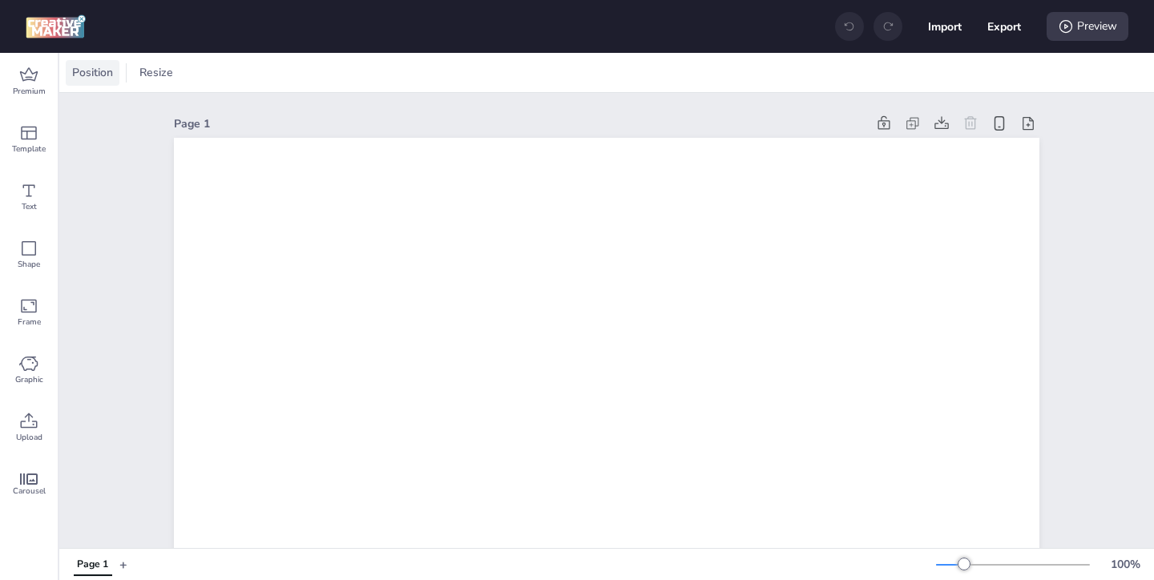
click at [90, 72] on span "Position" at bounding box center [92, 72] width 47 height 17
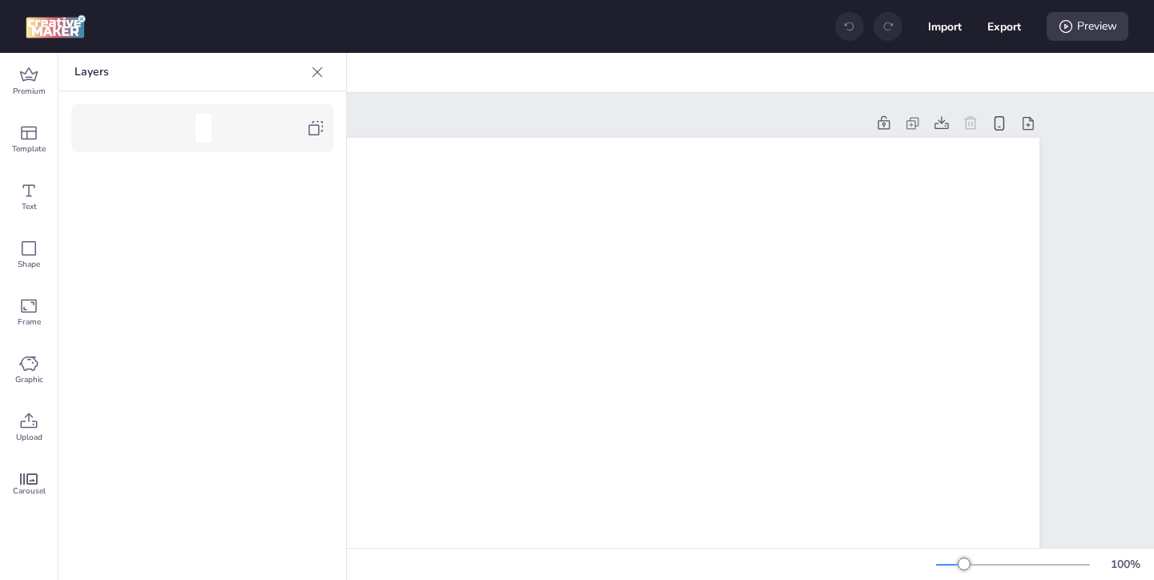
click at [319, 133] on icon at bounding box center [316, 128] width 14 height 14
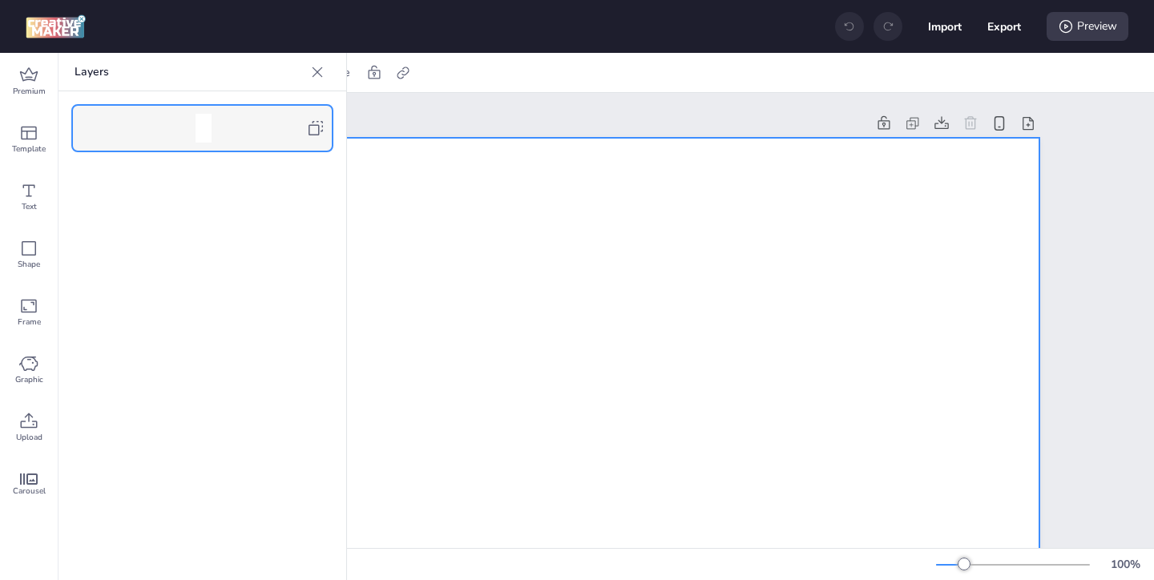
click at [315, 74] on icon at bounding box center [318, 72] width 10 height 10
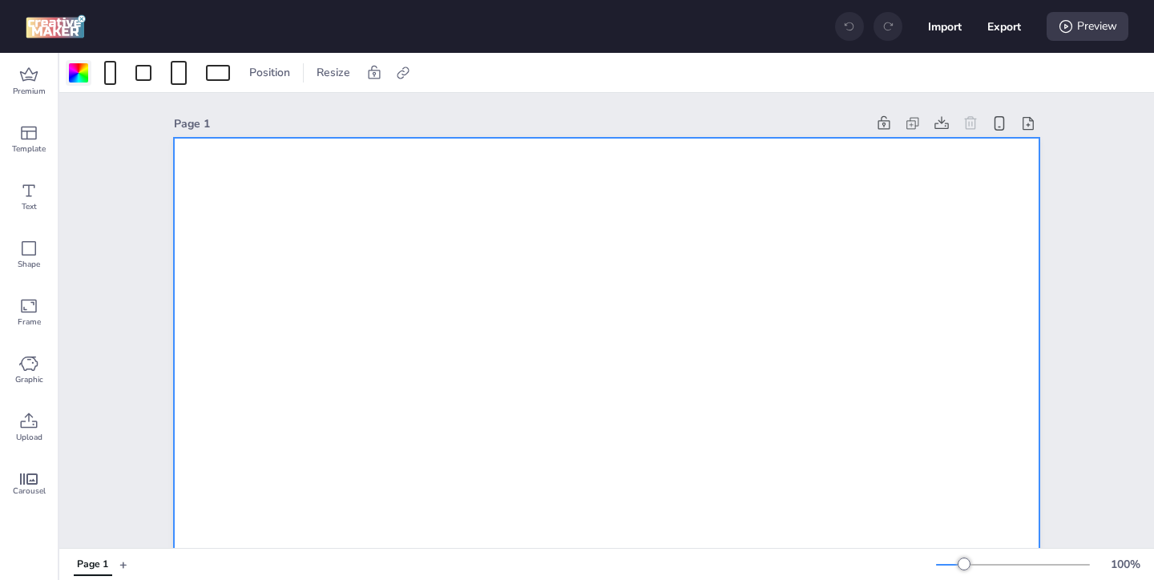
click at [67, 75] on div at bounding box center [79, 73] width 26 height 26
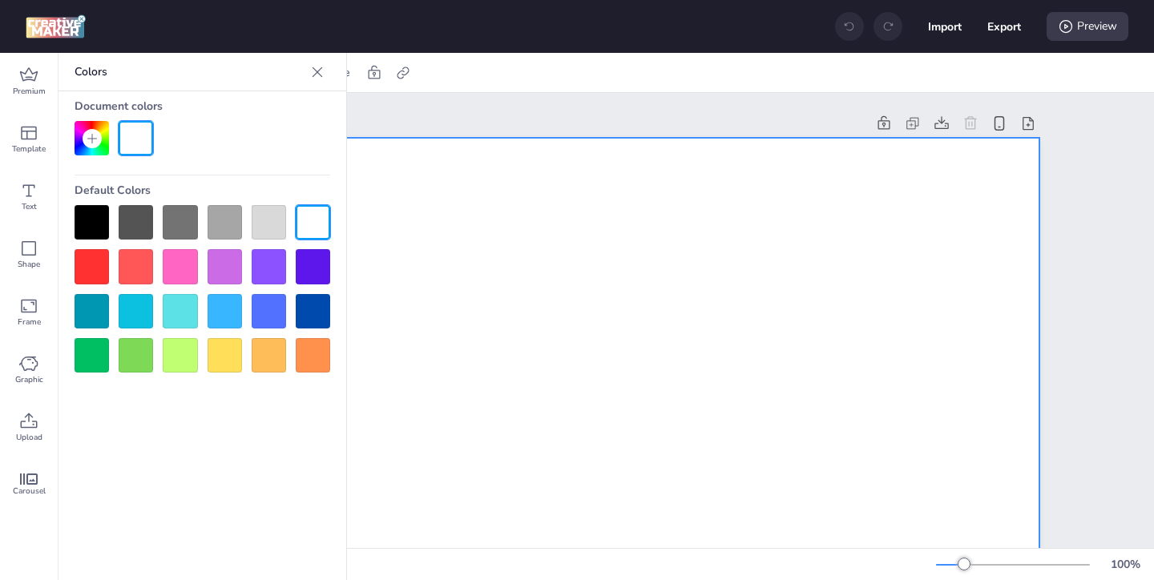
click at [87, 220] on div at bounding box center [92, 222] width 34 height 34
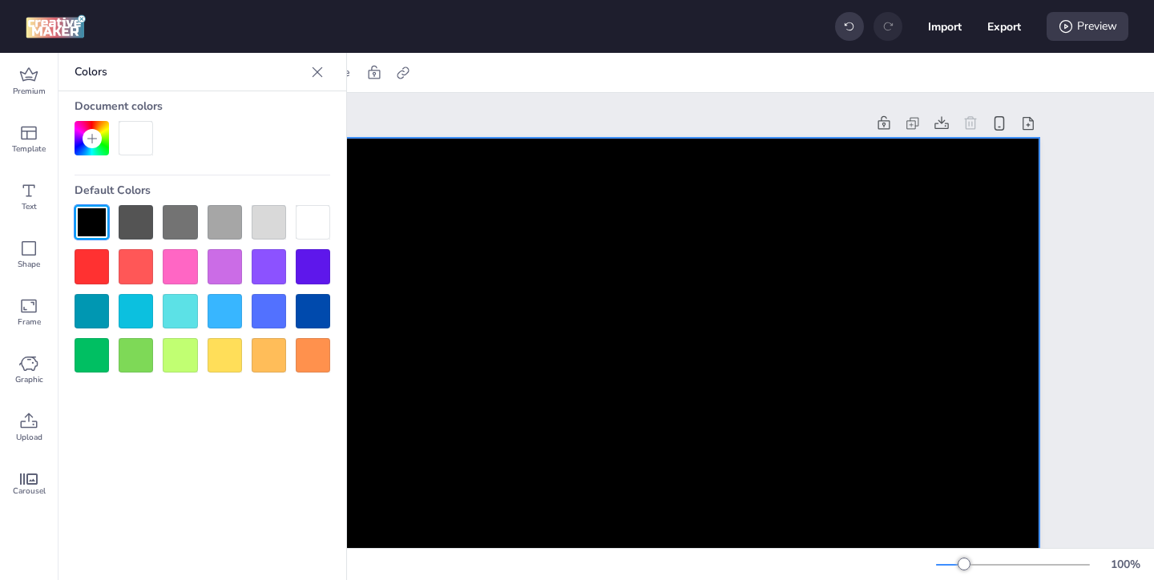
click at [321, 72] on icon at bounding box center [317, 72] width 16 height 16
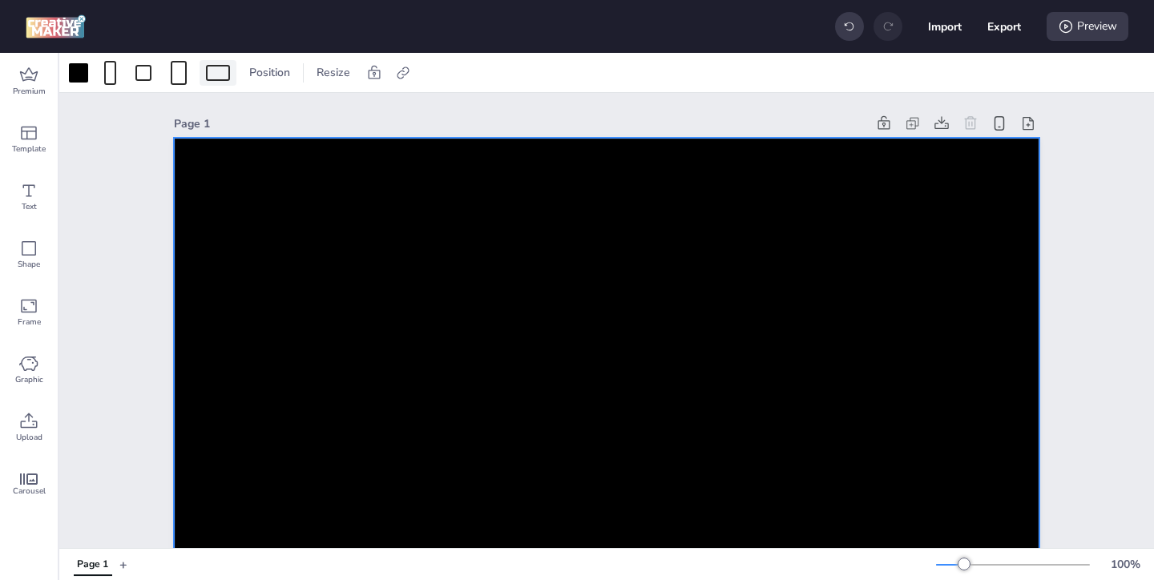
click at [212, 67] on div at bounding box center [218, 73] width 24 height 16
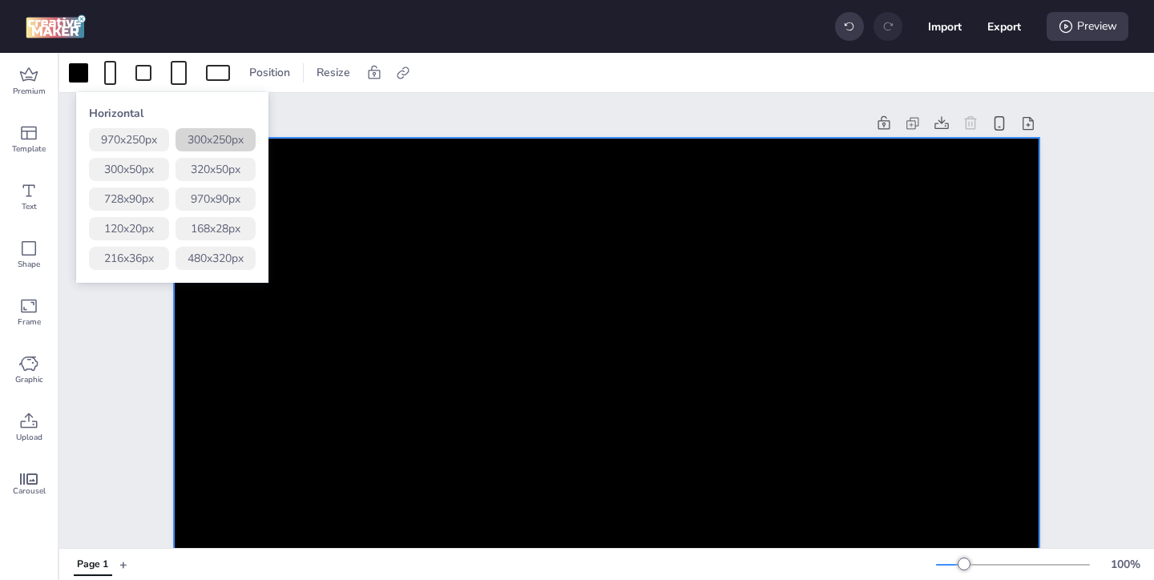
click at [228, 139] on button "300 x 250 px" at bounding box center [216, 139] width 80 height 23
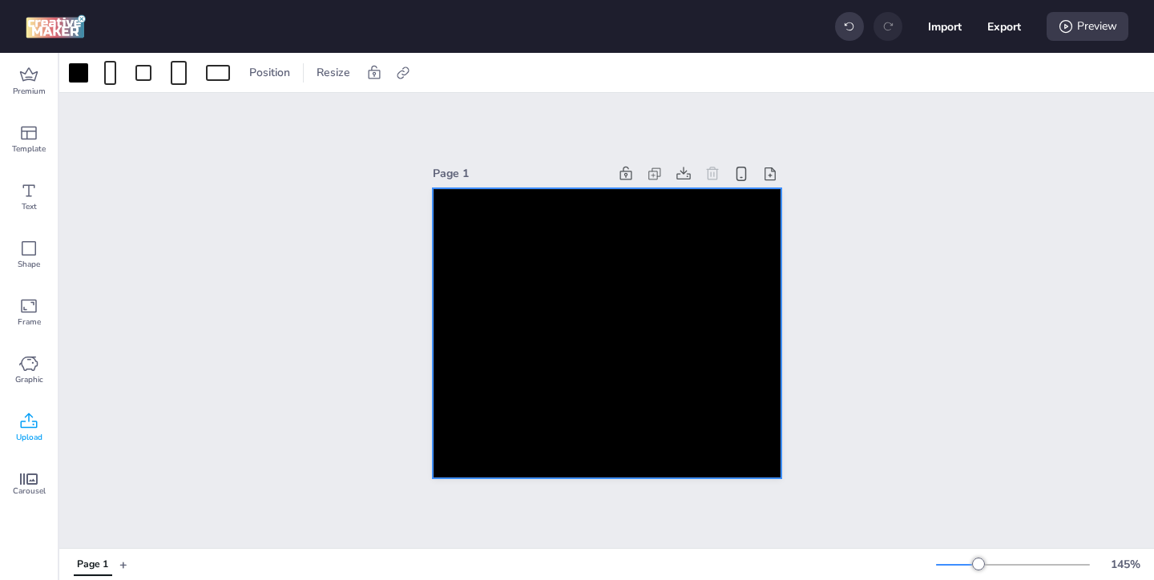
click at [22, 424] on icon at bounding box center [28, 421] width 19 height 19
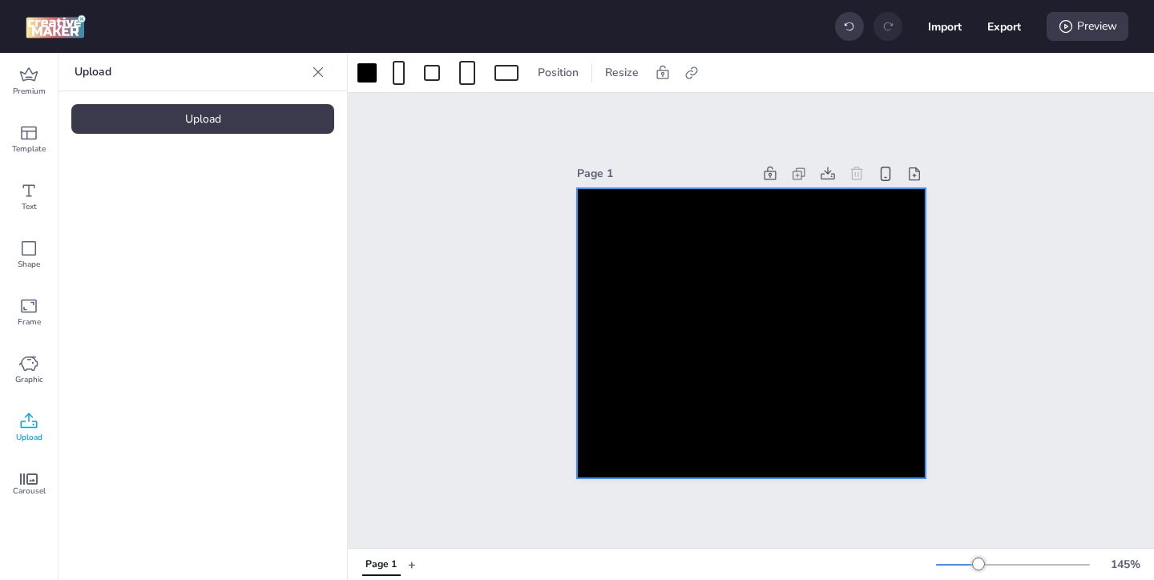
click at [192, 120] on div "Upload" at bounding box center [202, 119] width 263 height 30
click at [163, 221] on img at bounding box center [136, 224] width 98 height 17
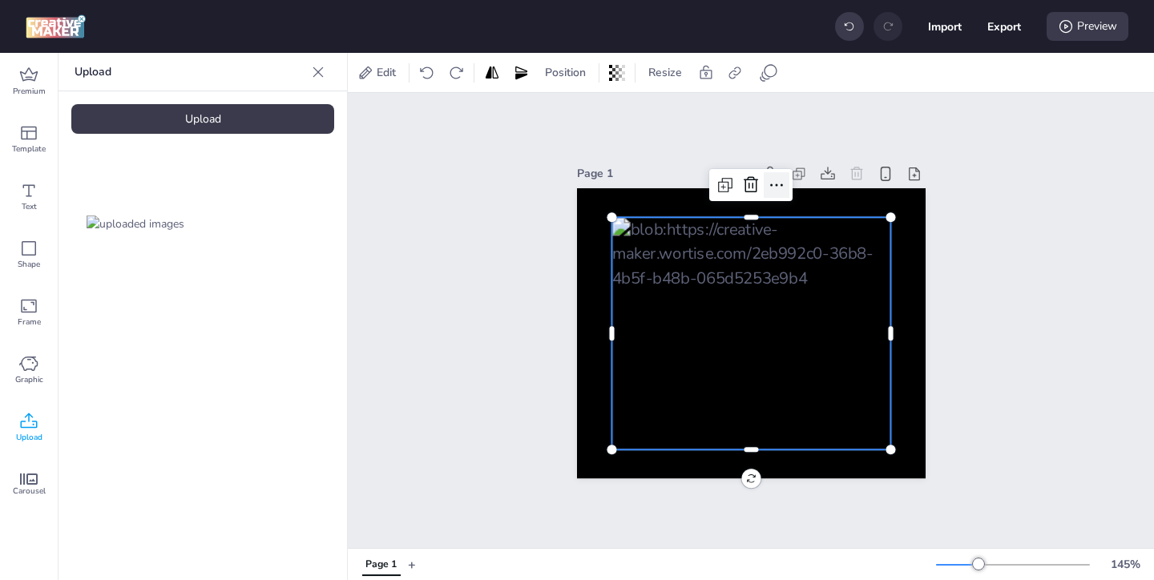
click at [771, 188] on icon at bounding box center [776, 185] width 19 height 19
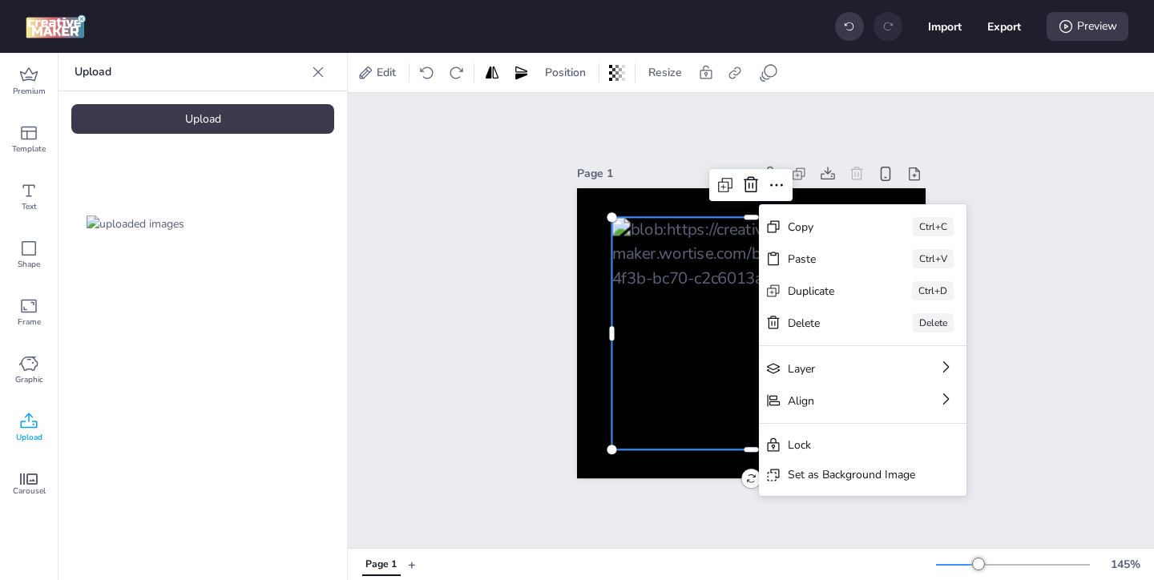
click at [819, 476] on div "Set as Background Image" at bounding box center [851, 475] width 127 height 17
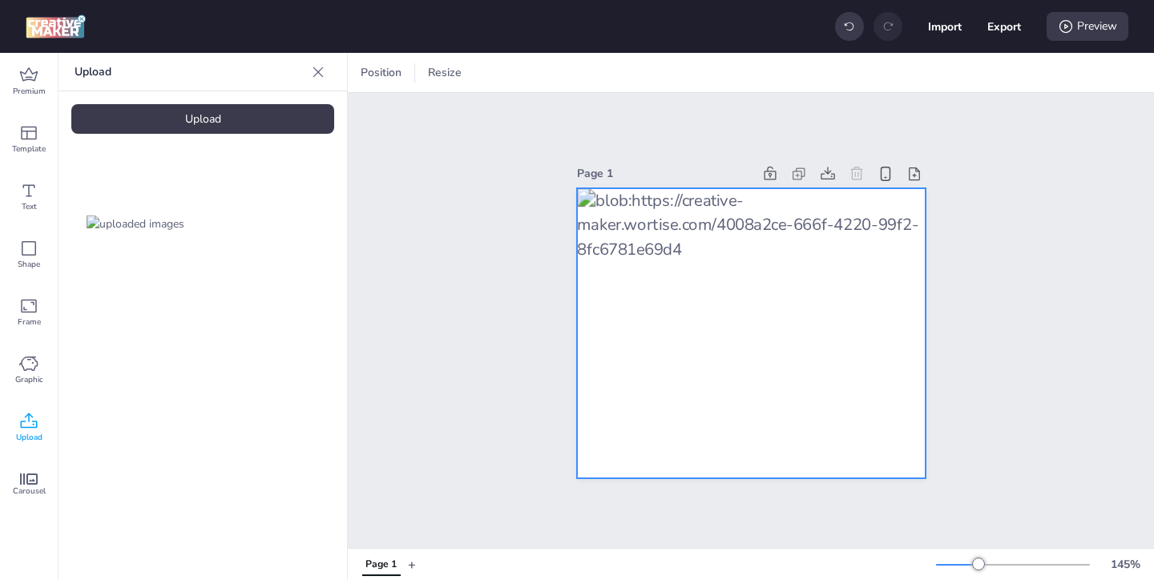
click at [855, 297] on div at bounding box center [751, 333] width 349 height 291
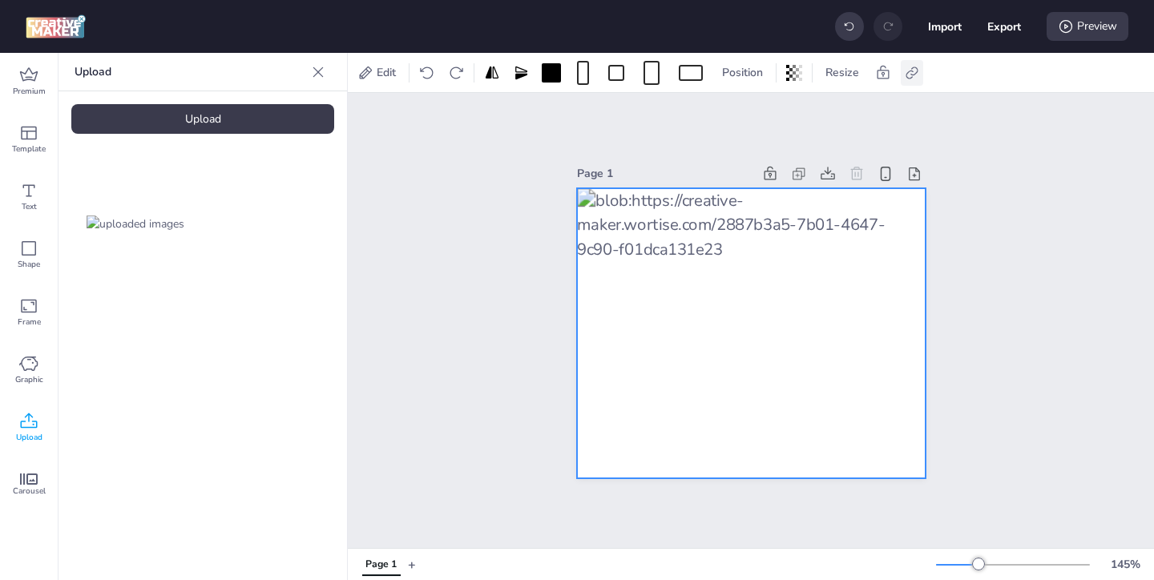
click at [912, 65] on icon at bounding box center [912, 73] width 16 height 16
click at [781, 115] on span "Activate hyperlink" at bounding box center [808, 113] width 89 height 17
click at [754, 115] on input "Activate hyperlink" at bounding box center [748, 120] width 10 height 10
checkbox input "true"
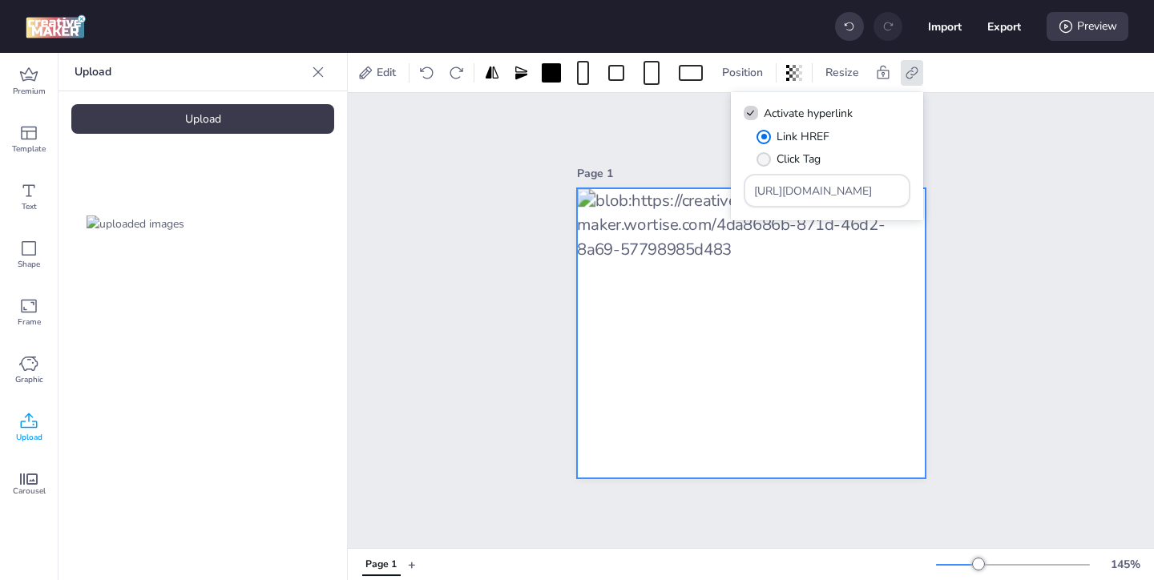
click at [787, 160] on span "Click Tag" at bounding box center [799, 159] width 44 height 17
click at [766, 160] on input "Click Tag" at bounding box center [761, 165] width 10 height 10
radio input "true"
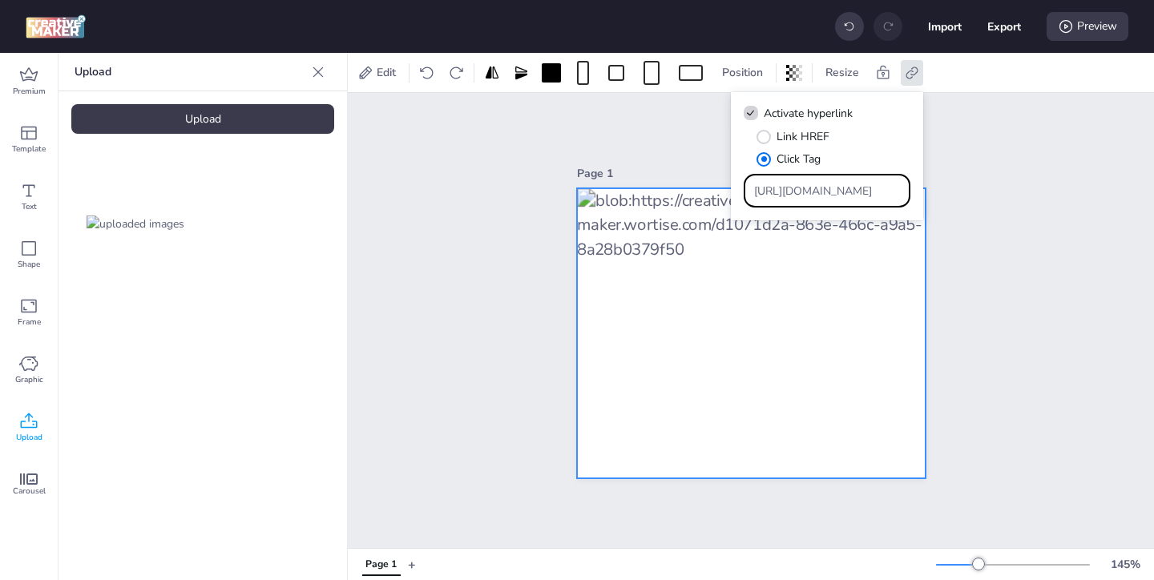
drag, startPoint x: 863, startPoint y: 190, endPoint x: 796, endPoint y: 156, distance: 74.6
click at [802, 160] on div "Link HREF Click Tag https://wortise.com" at bounding box center [827, 167] width 167 height 79
click at [782, 196] on input "Type URL" at bounding box center [827, 191] width 147 height 17
paste input "https://ad.doubleclick.net/ddm/trackclk/N571601.3464950WORTISE/B33838144.426711…"
type input "https://ad.doubleclick.net/ddm/trackclk/N571601.3464950WORTISE/B33838144.426711…"
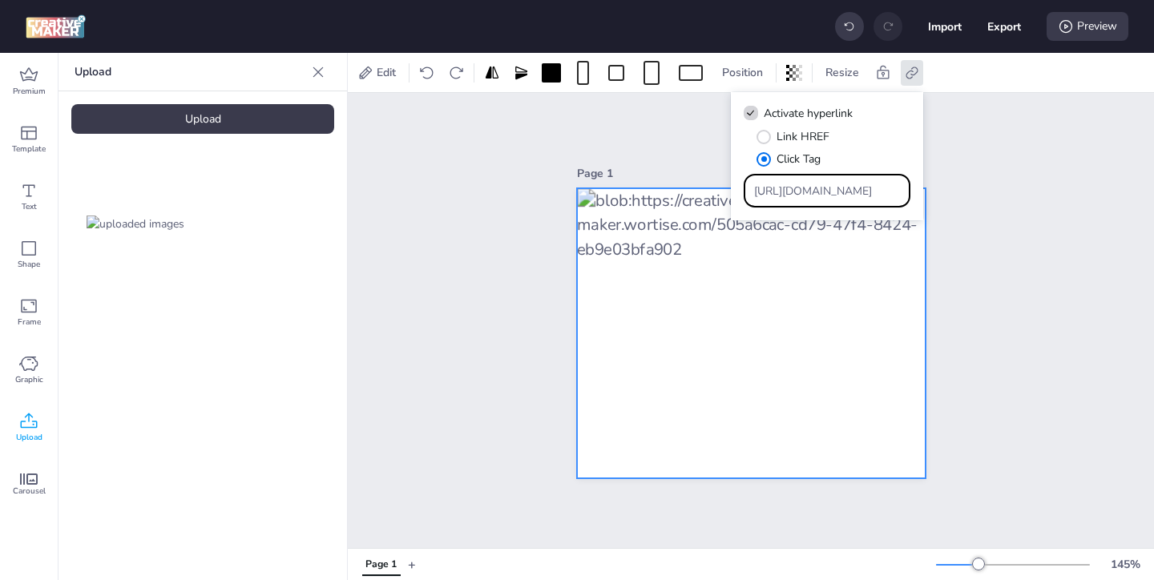
scroll to position [0, 931]
click at [1004, 239] on div "Page 1" at bounding box center [751, 320] width 807 height 455
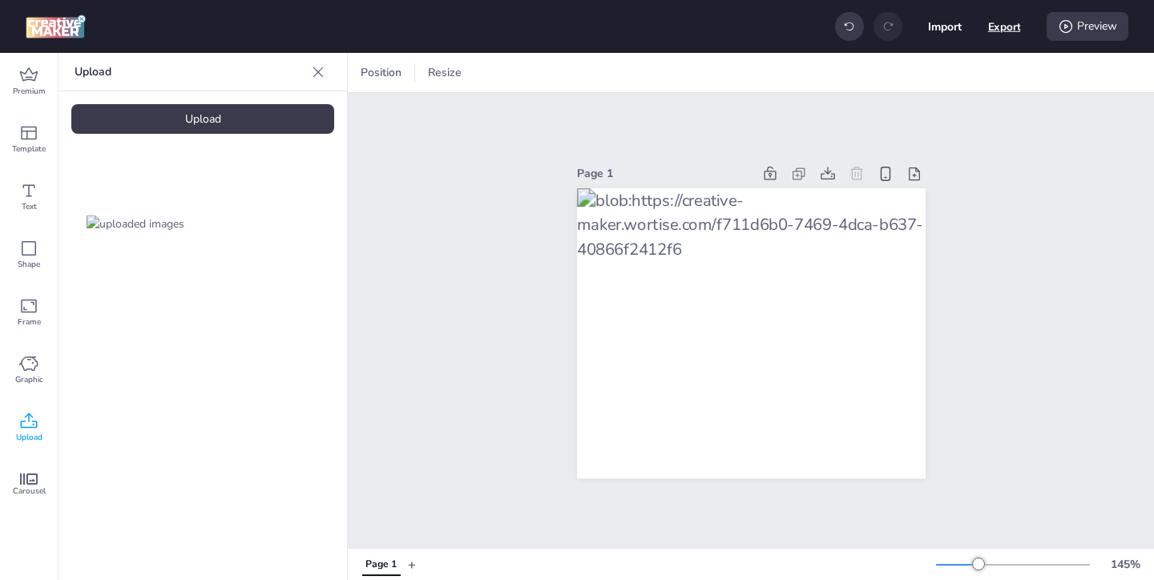
click at [1005, 28] on button "Export" at bounding box center [1005, 26] width 33 height 33
select select "html"
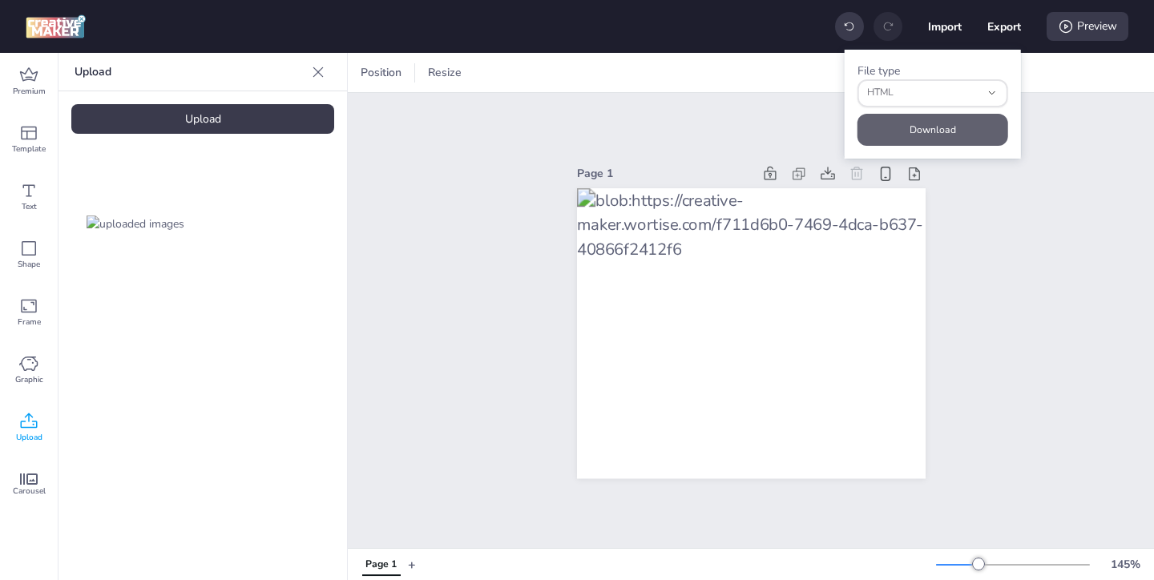
click at [956, 125] on button "Download" at bounding box center [933, 130] width 151 height 32
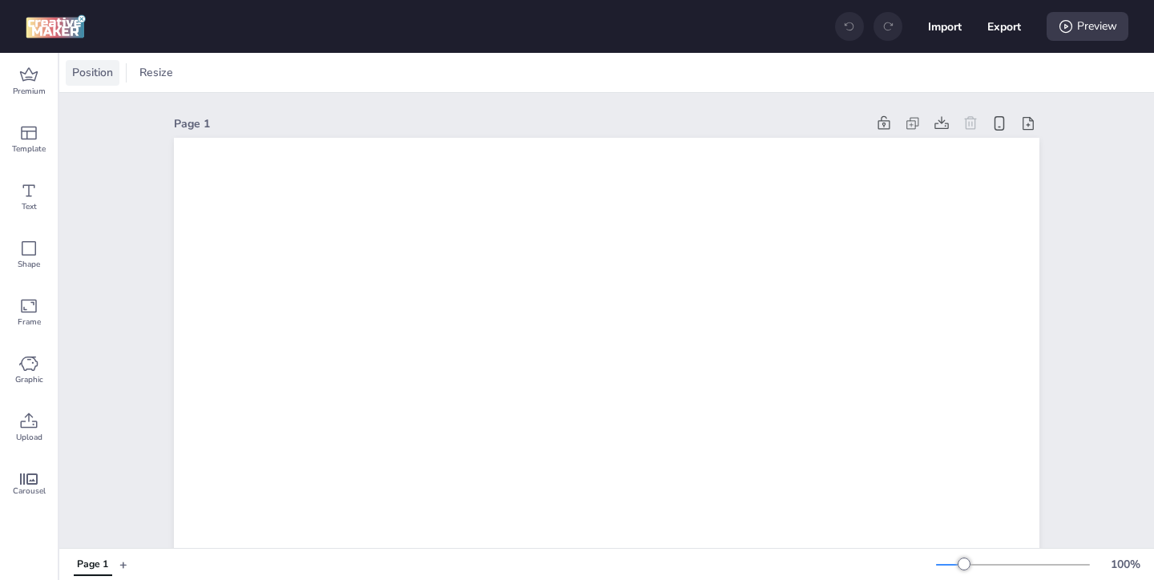
click at [90, 81] on div "Position" at bounding box center [93, 73] width 54 height 26
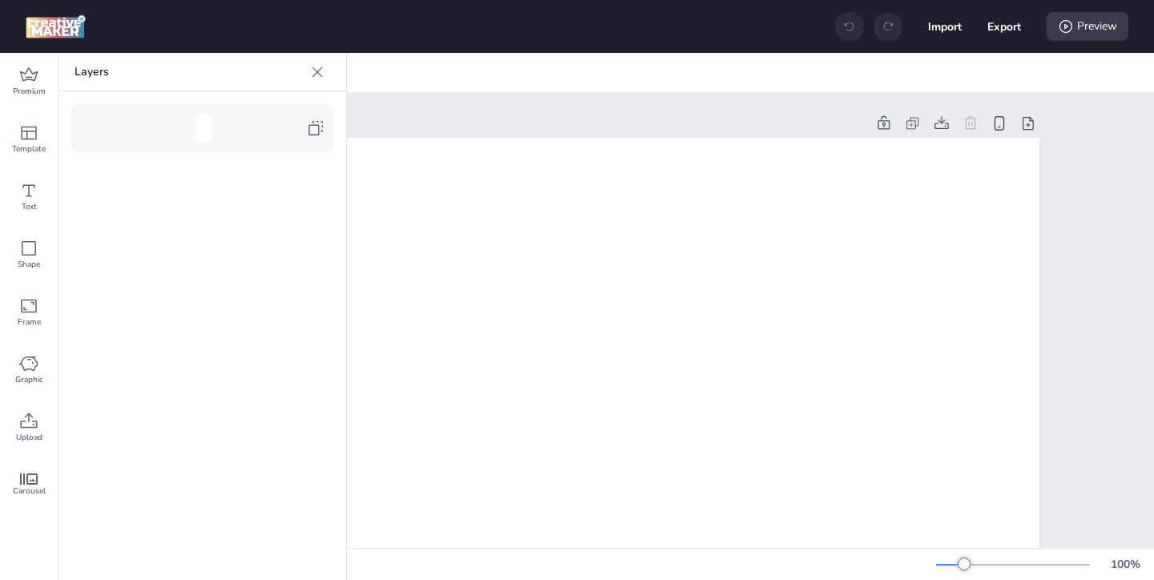
click at [311, 130] on icon at bounding box center [315, 128] width 19 height 19
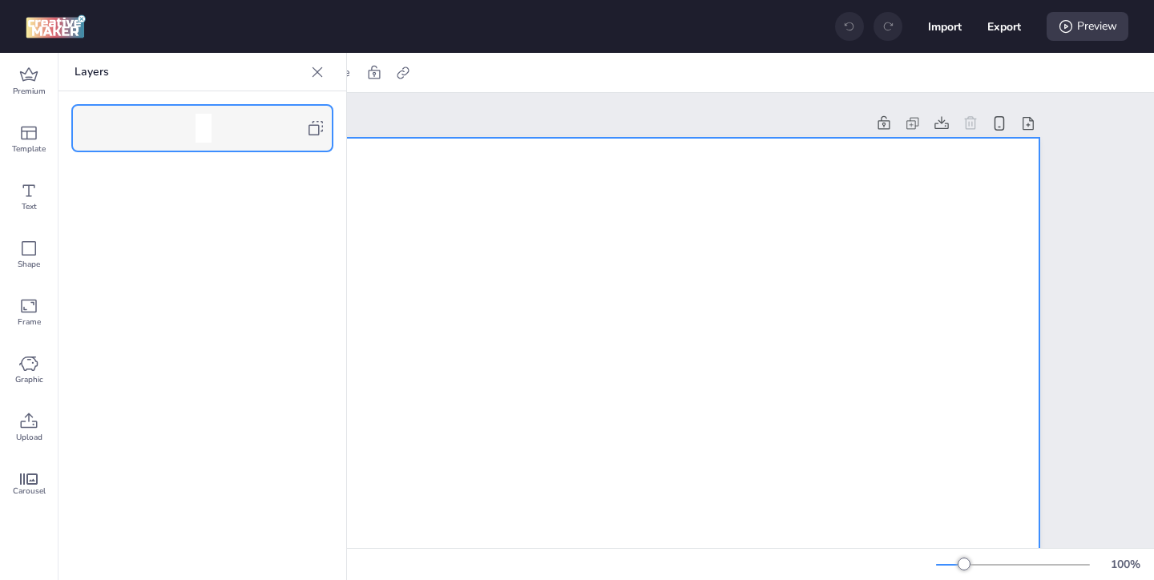
click at [316, 70] on icon at bounding box center [318, 72] width 10 height 10
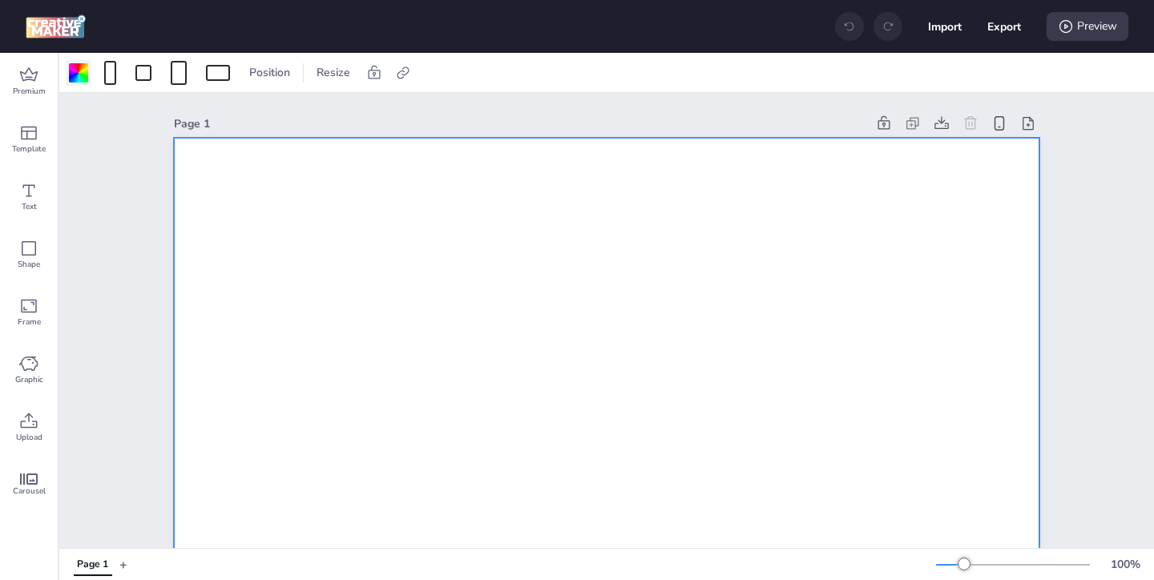
click at [79, 76] on div at bounding box center [78, 72] width 19 height 19
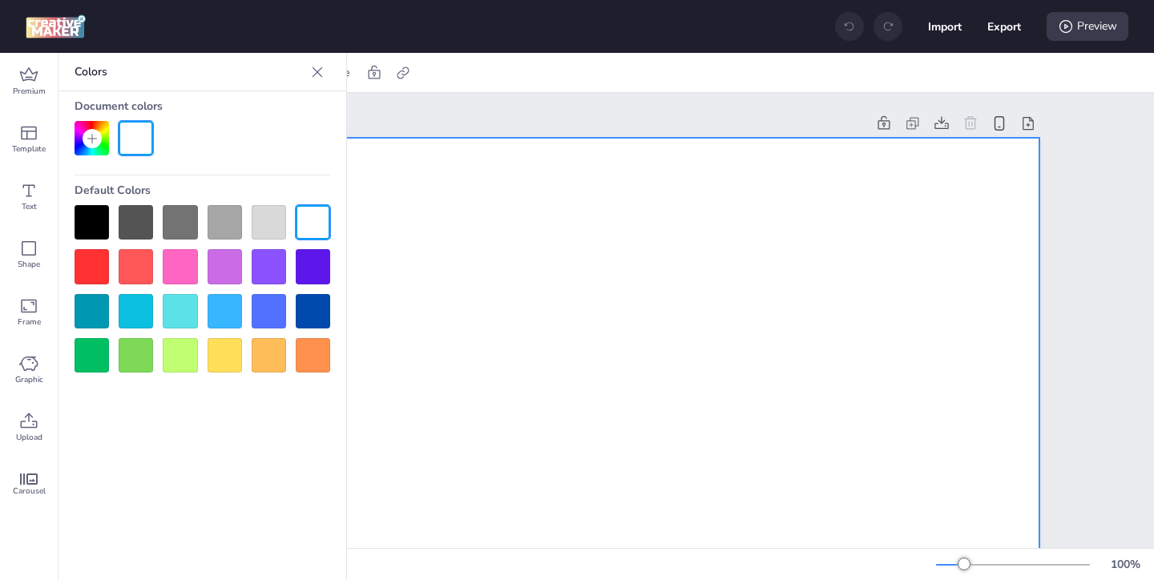
click at [93, 216] on div at bounding box center [92, 222] width 34 height 34
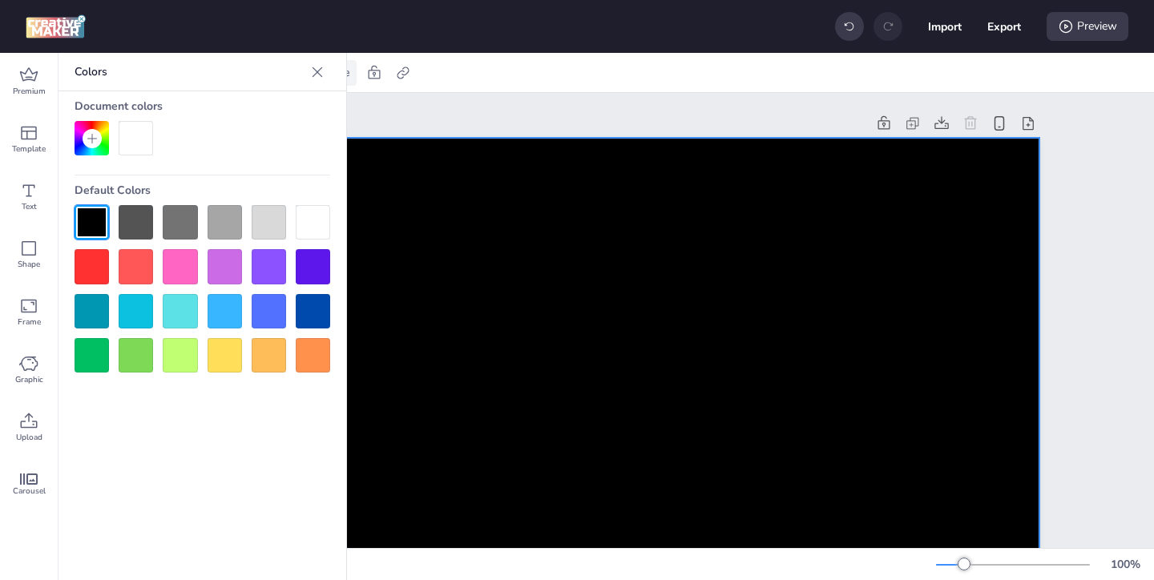
click at [317, 67] on icon at bounding box center [317, 72] width 16 height 16
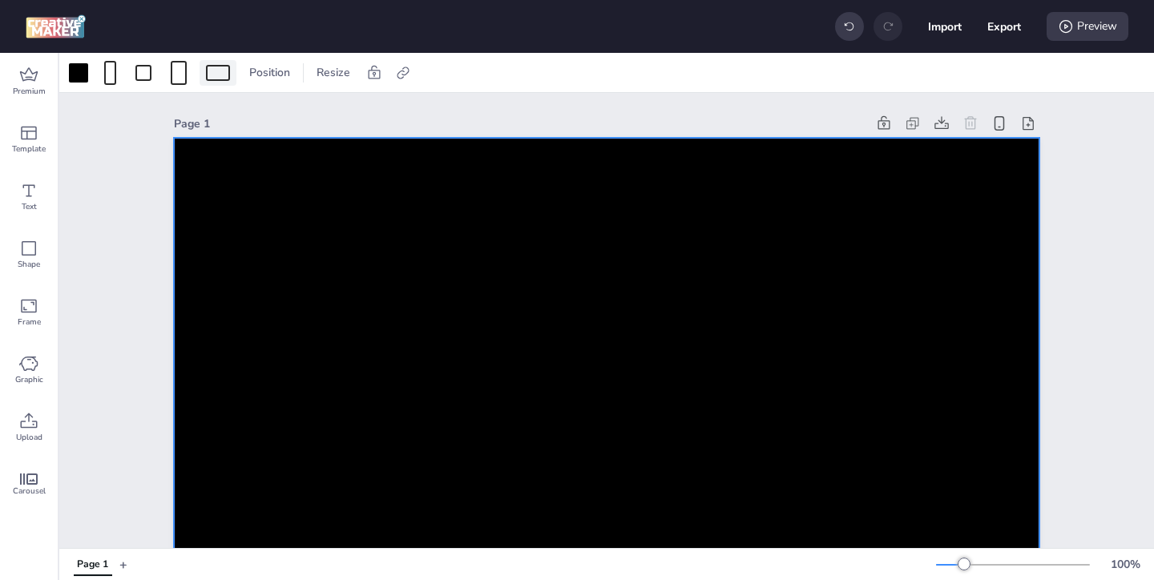
click at [215, 71] on div at bounding box center [218, 73] width 24 height 16
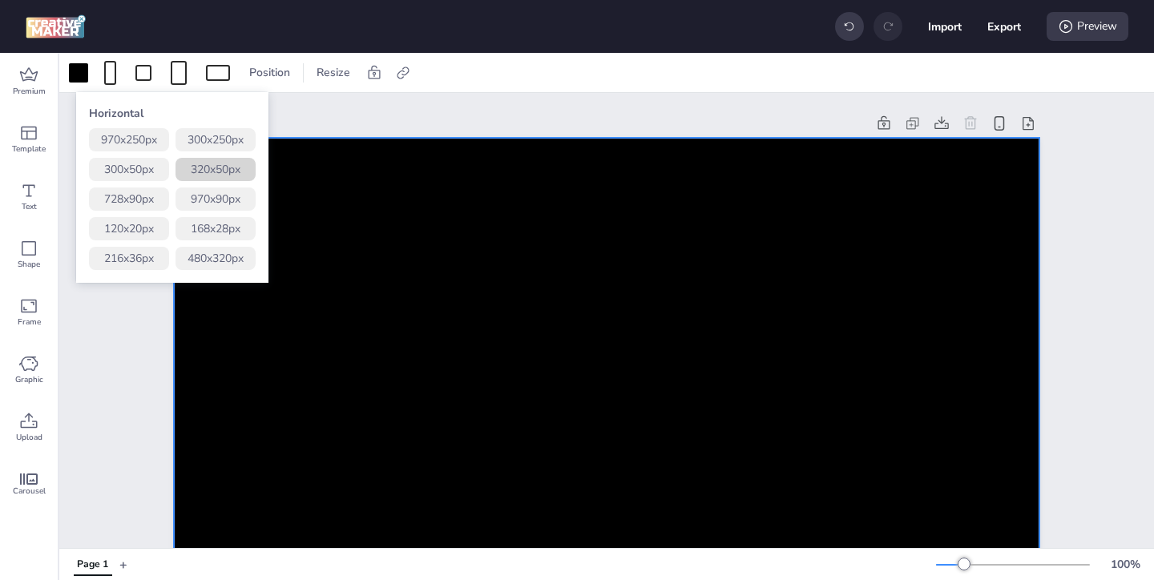
click at [246, 169] on button "320 x 50 px" at bounding box center [216, 169] width 80 height 23
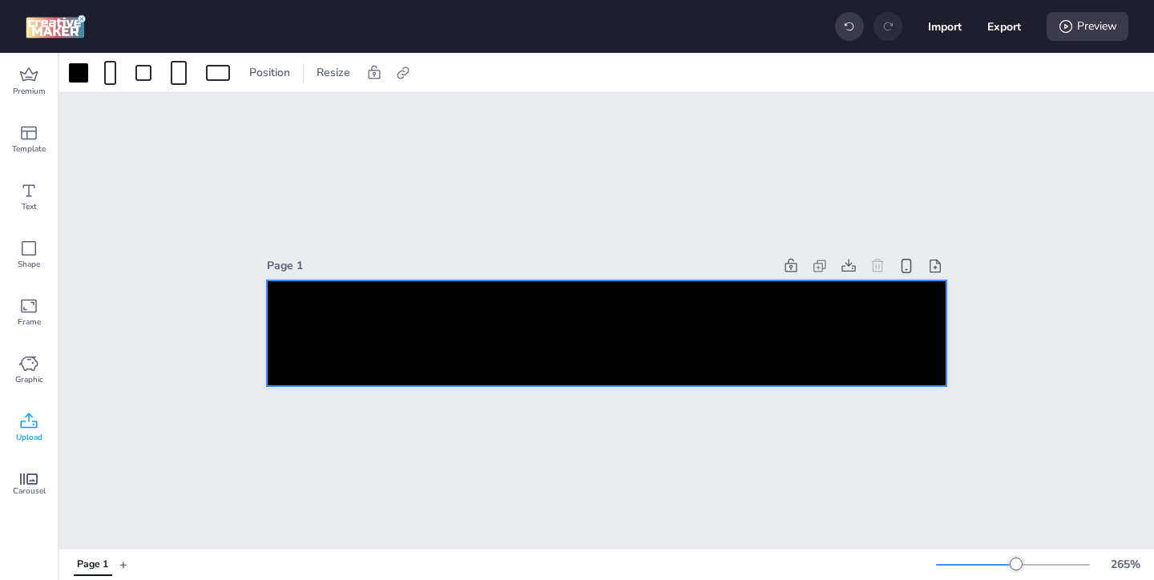
click at [27, 433] on span "Upload" at bounding box center [29, 437] width 26 height 13
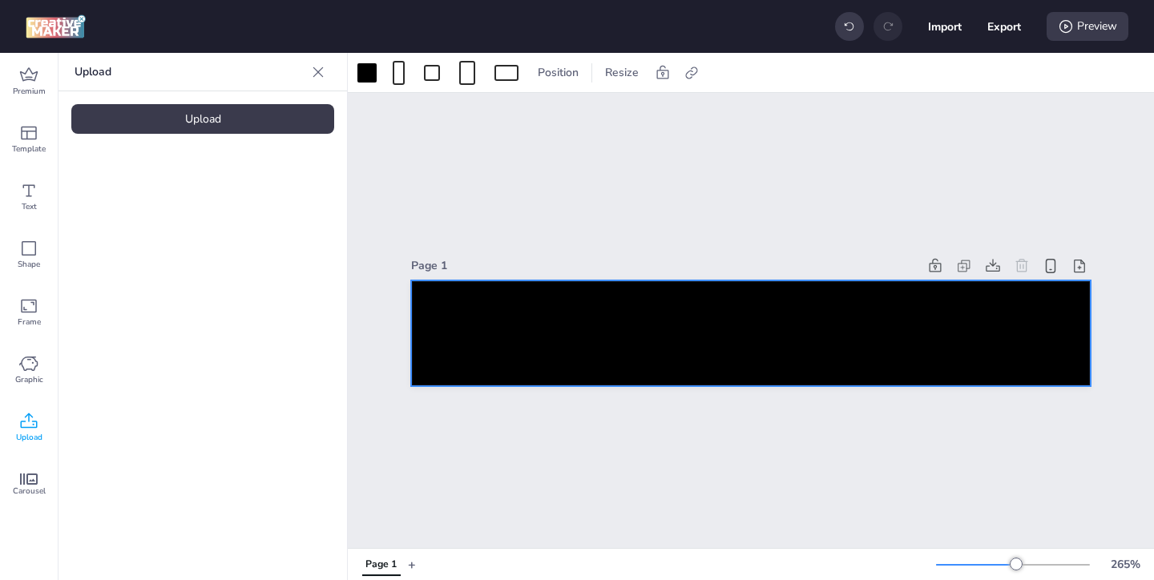
click at [203, 123] on div "Upload" at bounding box center [202, 119] width 263 height 30
click at [157, 219] on img at bounding box center [136, 224] width 98 height 17
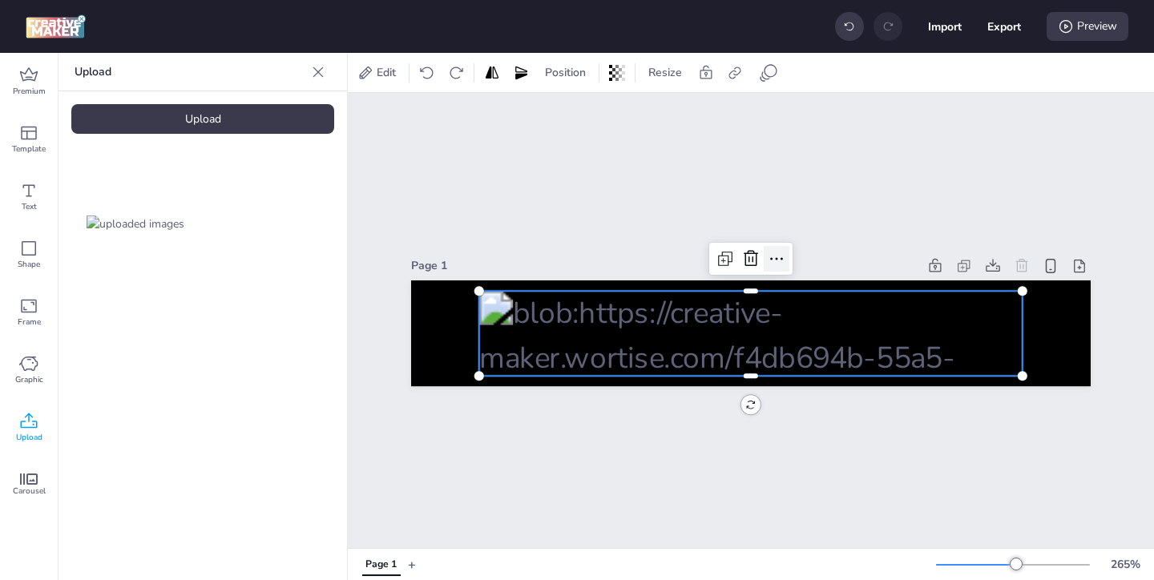
click at [776, 261] on icon at bounding box center [776, 258] width 19 height 19
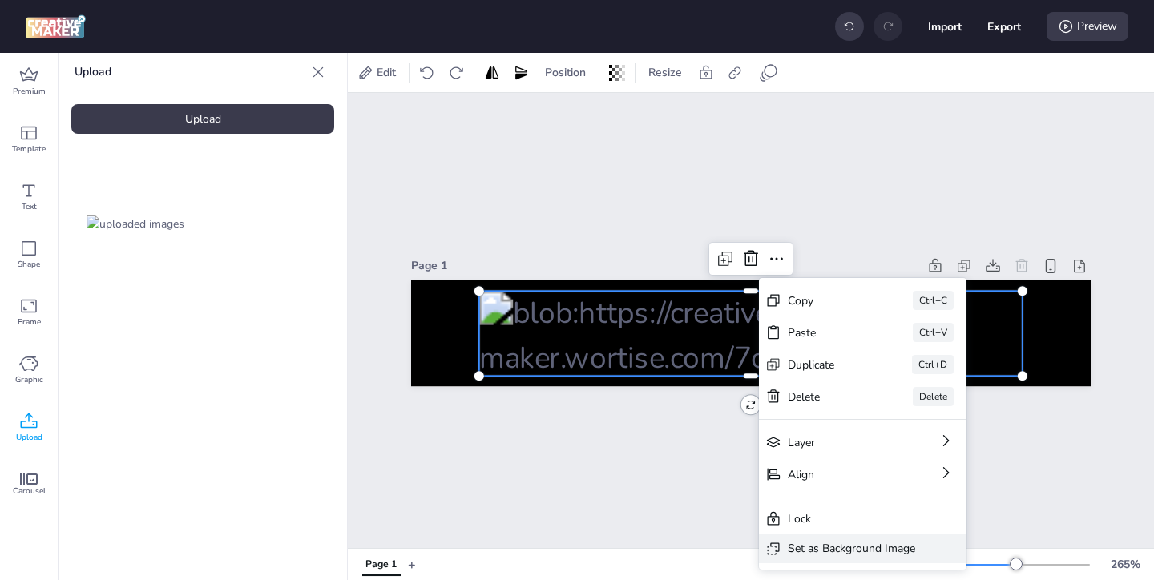
click at [810, 544] on div "Set as Background Image" at bounding box center [851, 548] width 127 height 17
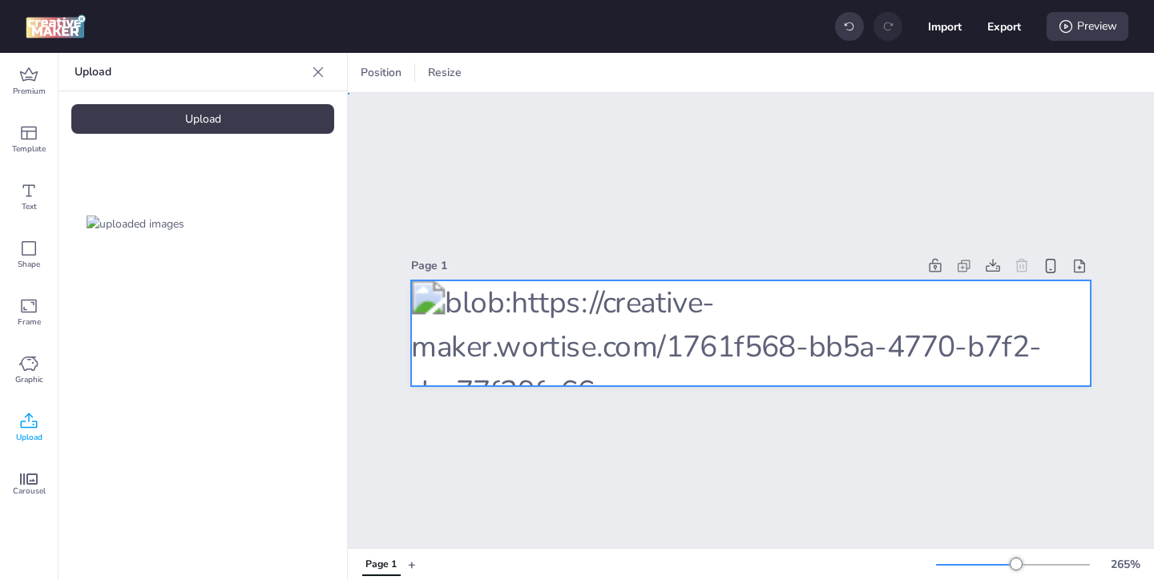
click at [875, 354] on div at bounding box center [751, 334] width 680 height 107
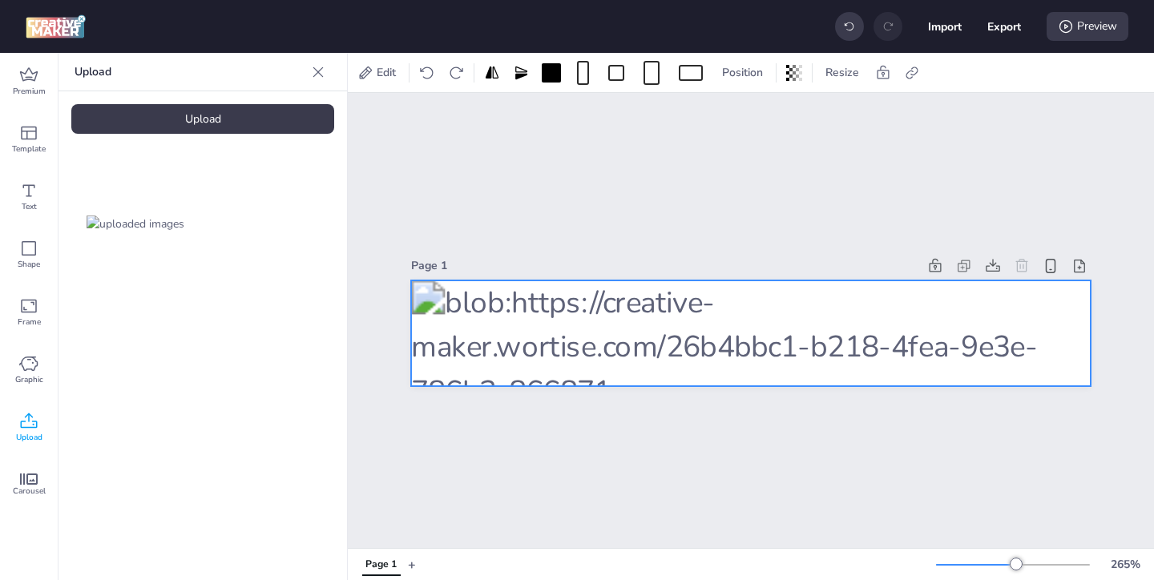
click at [690, 305] on div at bounding box center [751, 334] width 680 height 107
click at [913, 76] on icon at bounding box center [912, 73] width 16 height 16
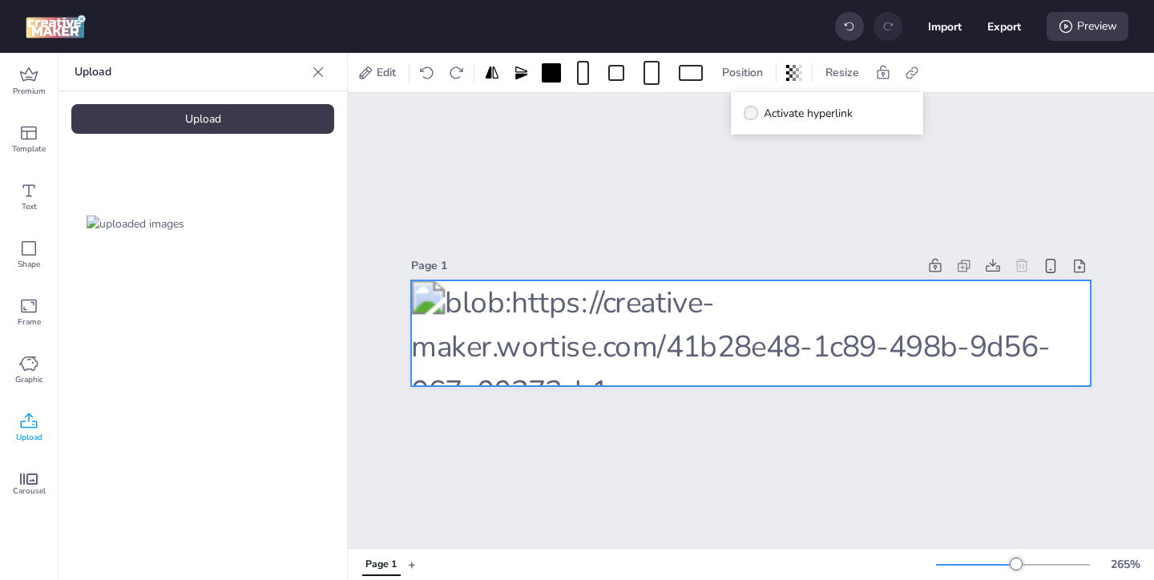
click at [754, 115] on icon at bounding box center [751, 113] width 11 height 9
click at [754, 115] on input "Activate hyperlink" at bounding box center [748, 120] width 10 height 10
checkbox input "true"
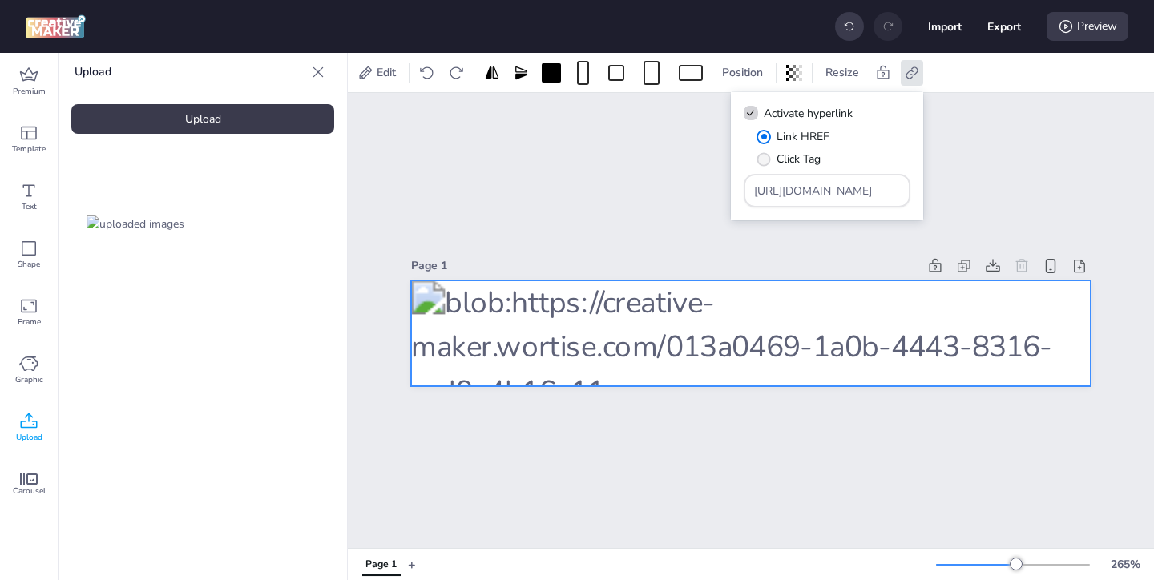
click at [764, 161] on span "" at bounding box center [765, 159] width 14 height 14
click at [764, 161] on input "Click Tag" at bounding box center [761, 165] width 10 height 10
radio input "true"
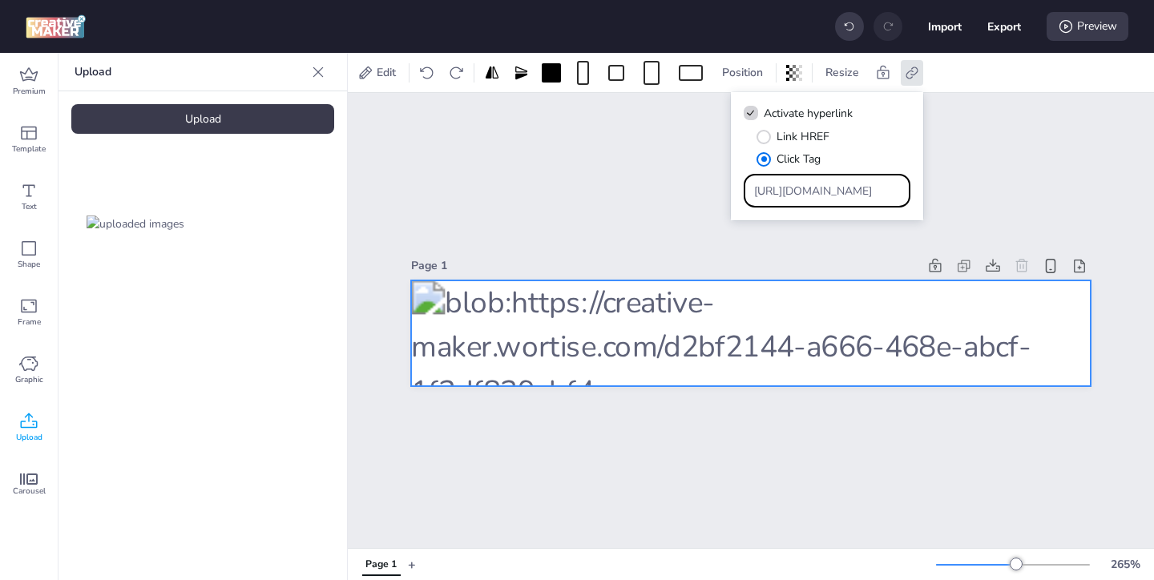
drag, startPoint x: 854, startPoint y: 198, endPoint x: 758, endPoint y: 164, distance: 102.2
click at [766, 167] on div "Link HREF Click Tag [URL][DOMAIN_NAME]" at bounding box center [827, 167] width 167 height 79
paste input "ad.doubleclick.net/ddm/trackclk/N571601.3464950WORTISE/B33838144.426711457;dc_t…"
type input "https://ad.doubleclick.net/ddm/trackclk/N571601.3464950WORTISE/B33838144.426711…"
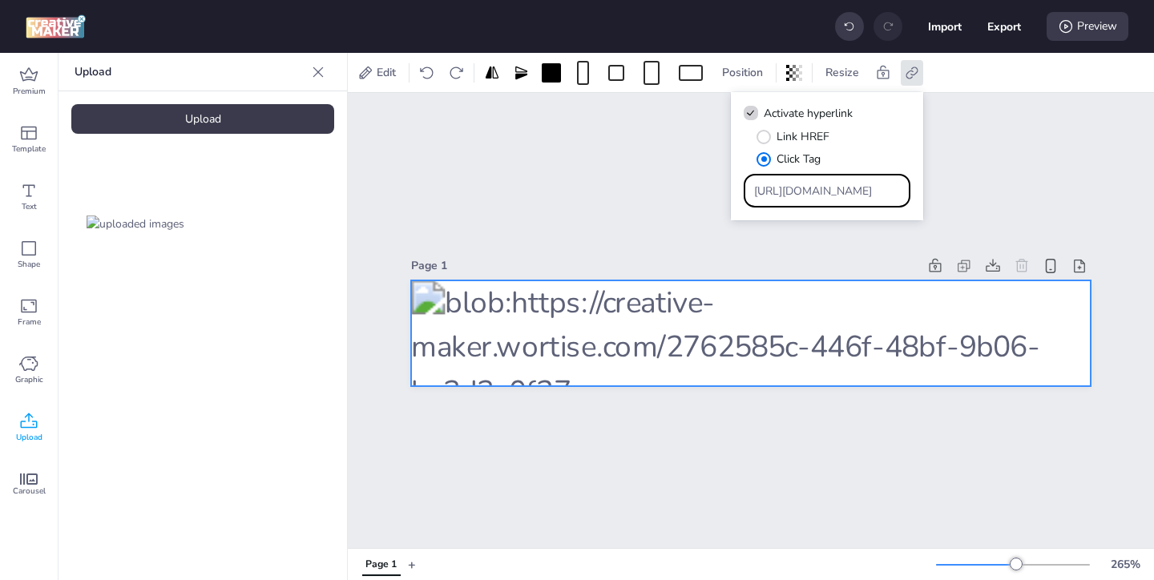
click at [678, 216] on div "Page 1" at bounding box center [751, 320] width 807 height 455
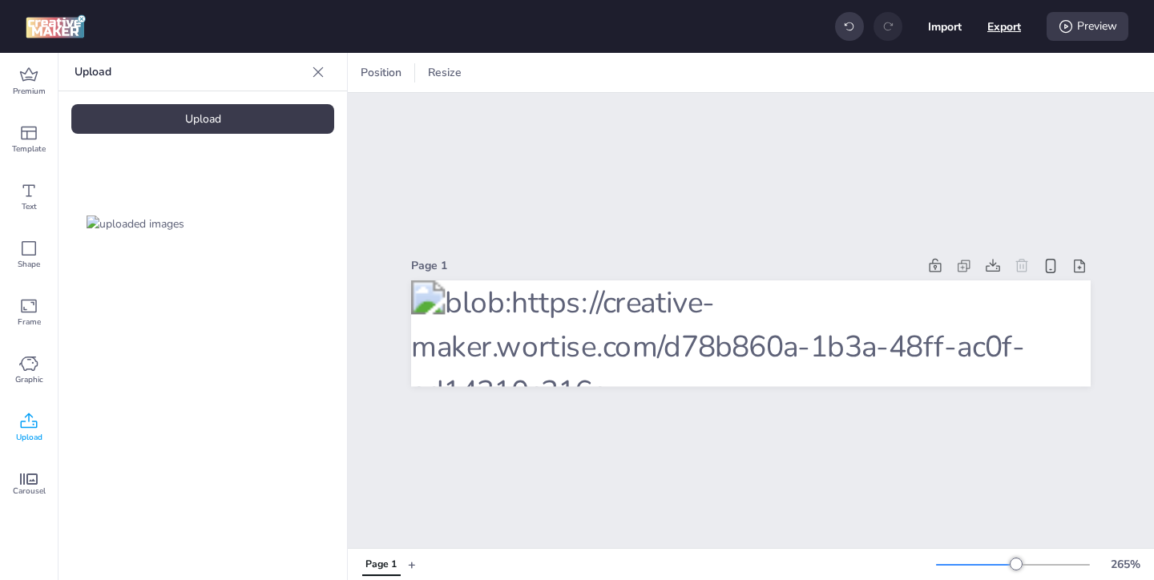
click at [1001, 32] on button "Export" at bounding box center [1005, 27] width 34 height 34
select select "html"
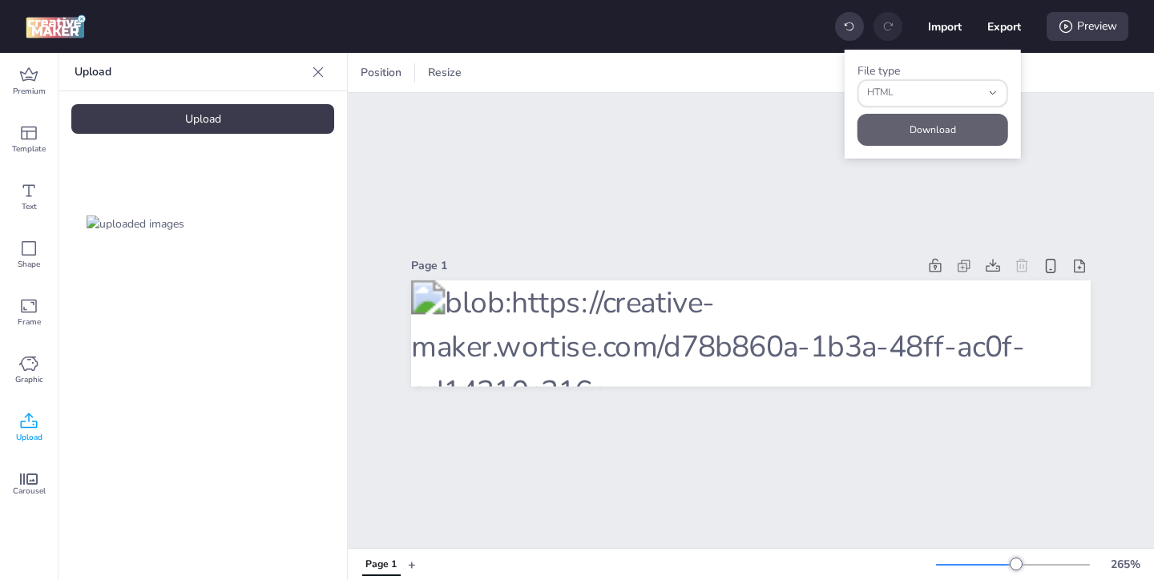
click at [976, 118] on button "Download" at bounding box center [933, 130] width 151 height 32
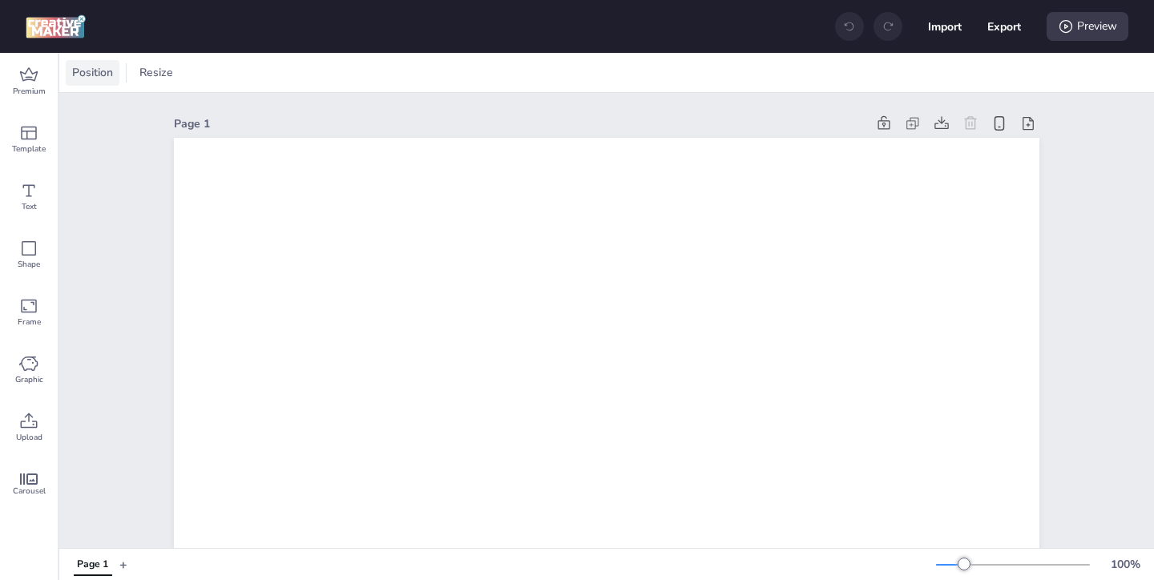
click at [102, 75] on span "Position" at bounding box center [92, 72] width 47 height 17
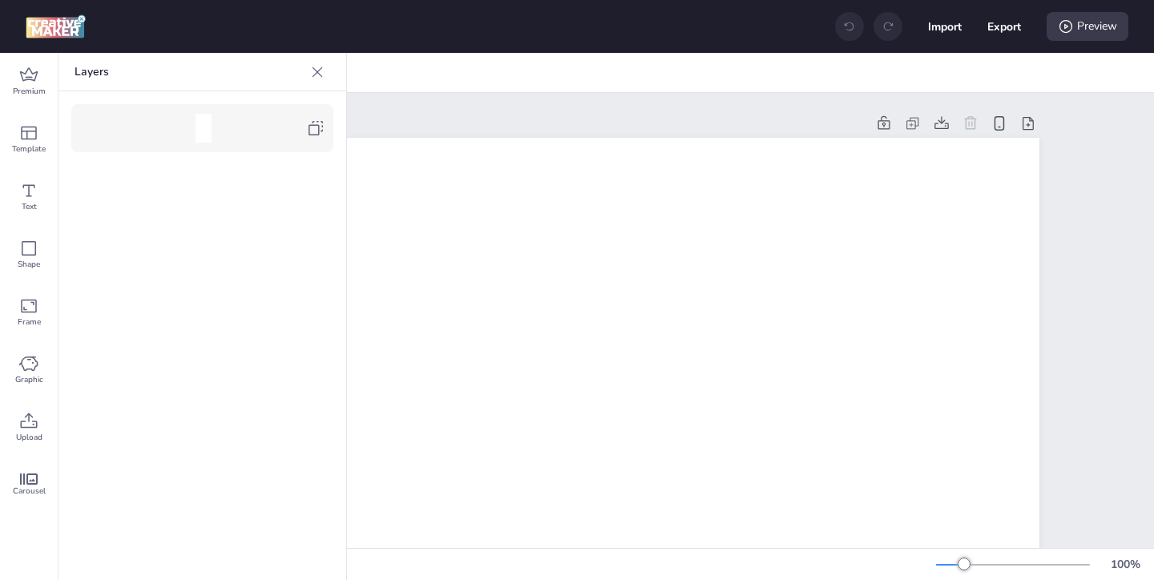
click at [306, 132] on icon at bounding box center [315, 128] width 19 height 19
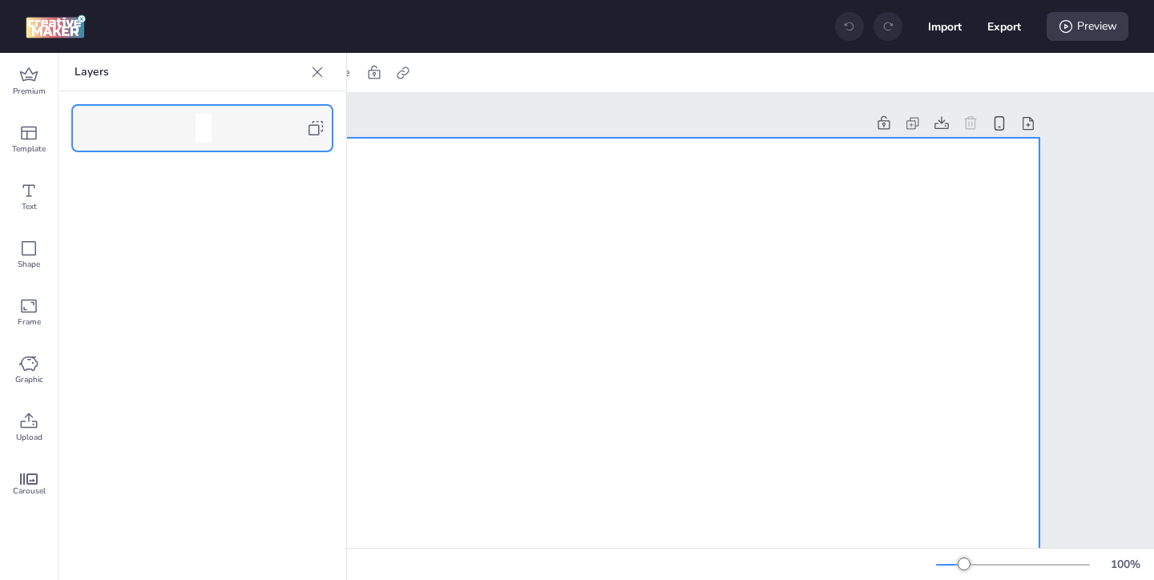
click at [311, 75] on icon at bounding box center [317, 72] width 16 height 16
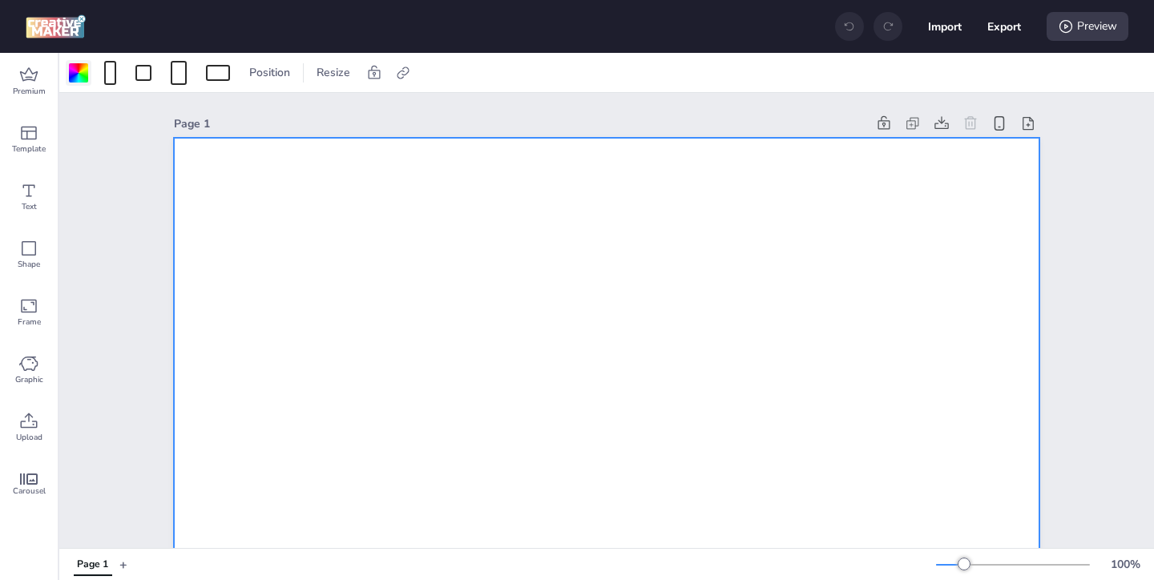
click at [74, 78] on div at bounding box center [78, 72] width 19 height 19
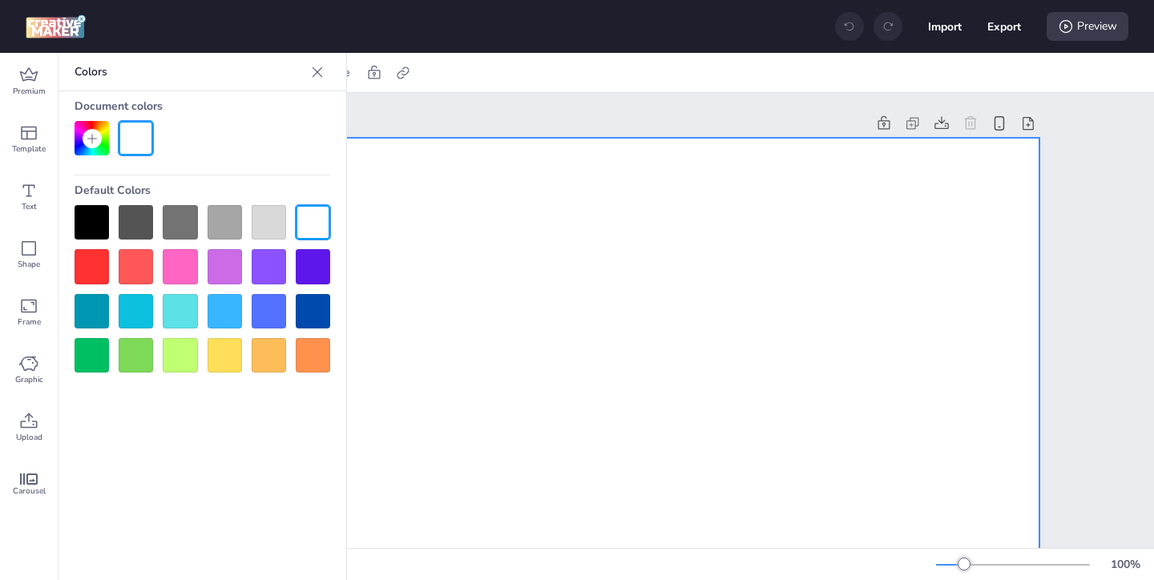
click at [91, 214] on div at bounding box center [92, 222] width 34 height 34
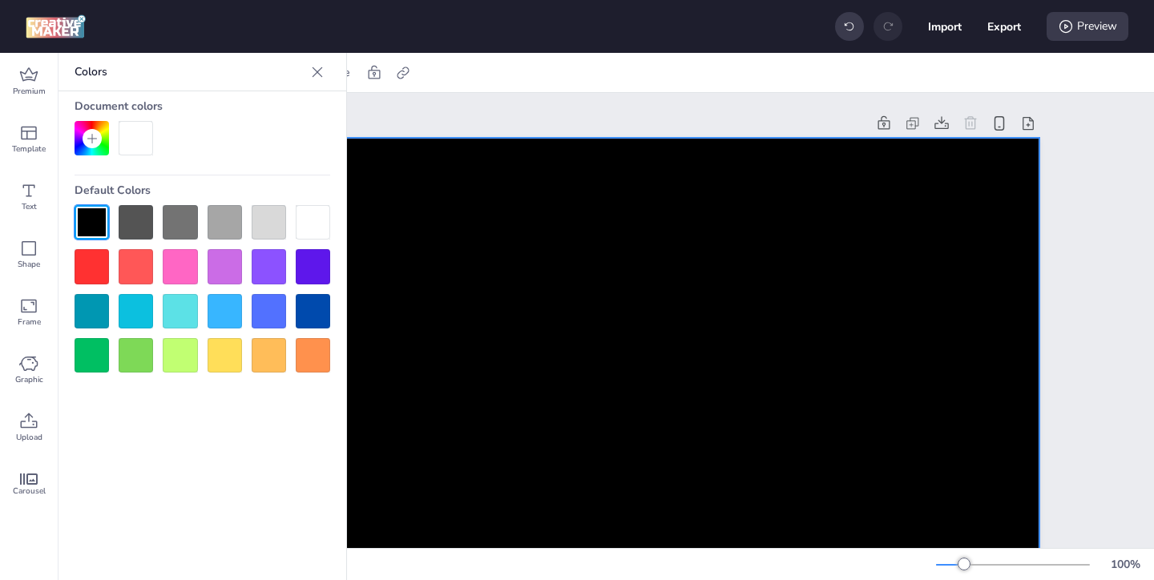
click at [322, 72] on icon at bounding box center [317, 72] width 16 height 16
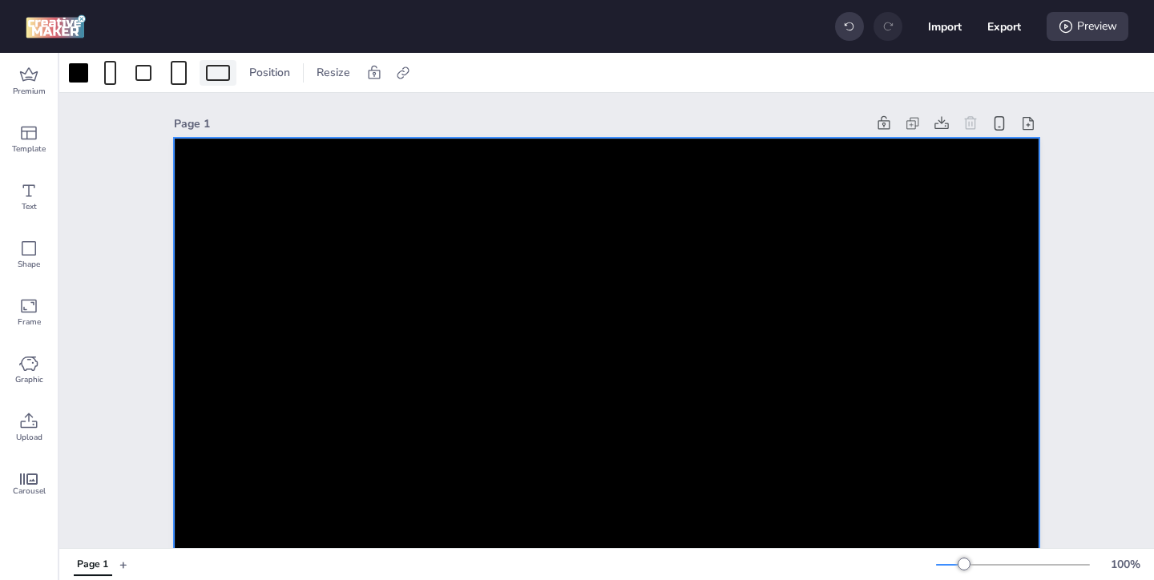
click at [224, 69] on div at bounding box center [218, 73] width 24 height 16
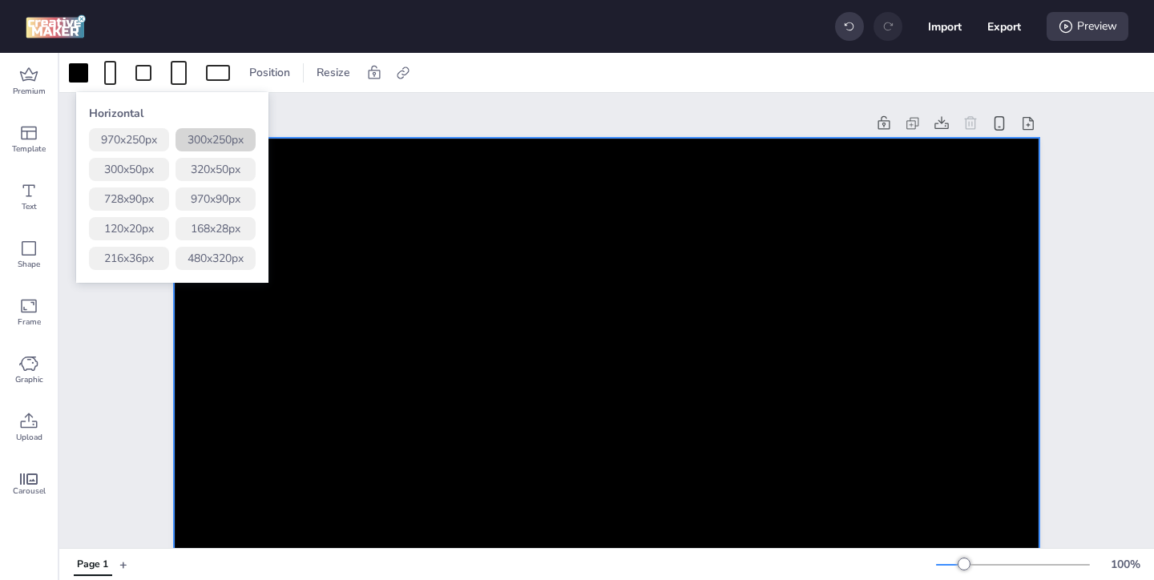
click at [224, 145] on button "300 x 250 px" at bounding box center [216, 139] width 80 height 23
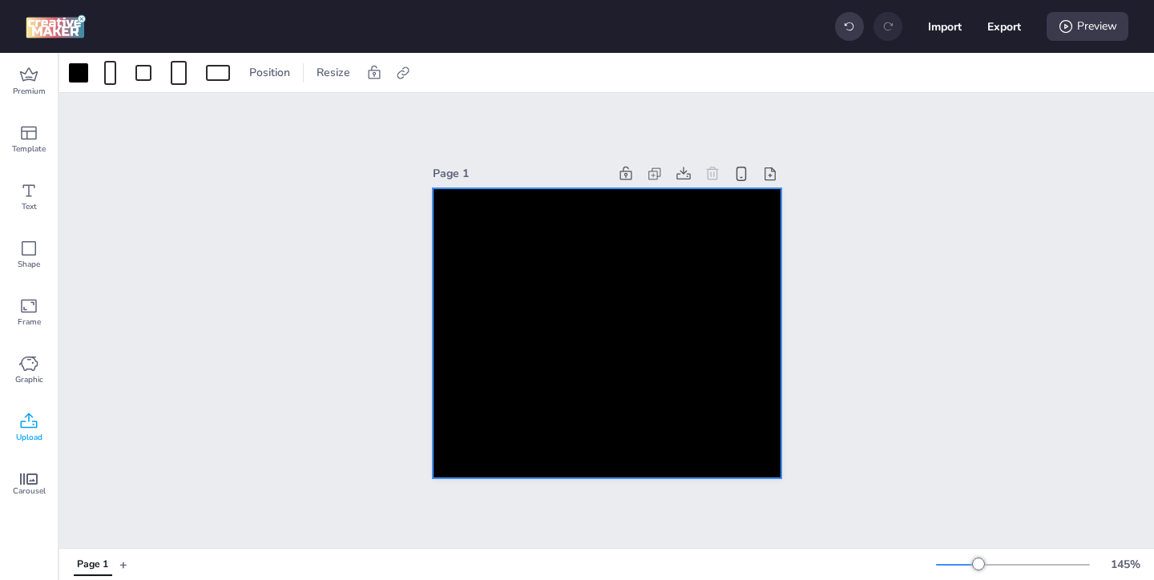
click at [26, 424] on icon at bounding box center [28, 421] width 19 height 19
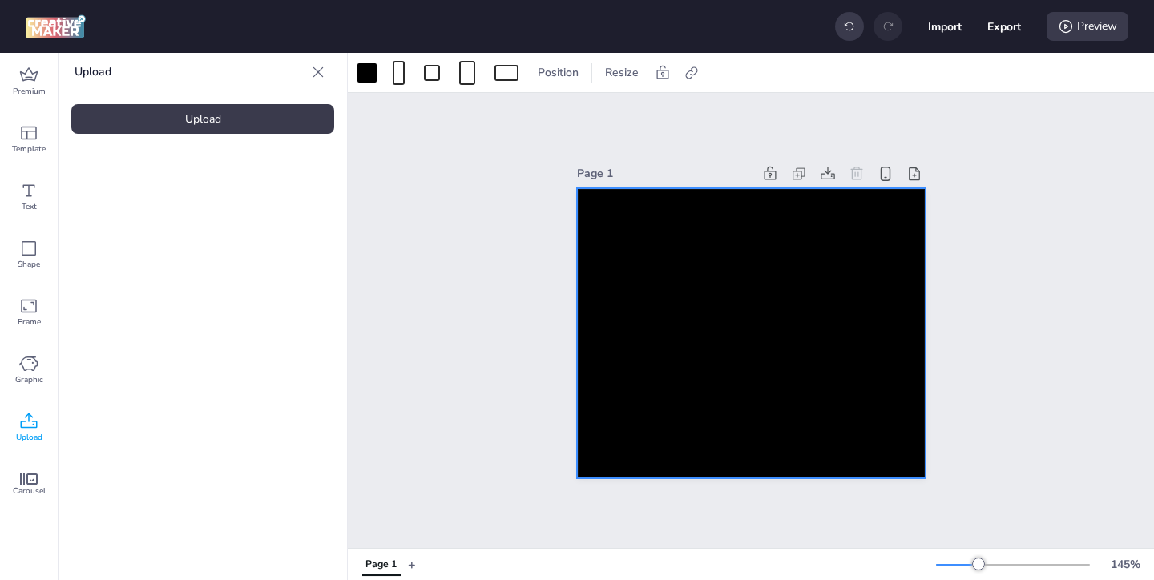
click at [218, 118] on div "Upload" at bounding box center [202, 119] width 263 height 30
click at [152, 232] on img at bounding box center [136, 224] width 98 height 17
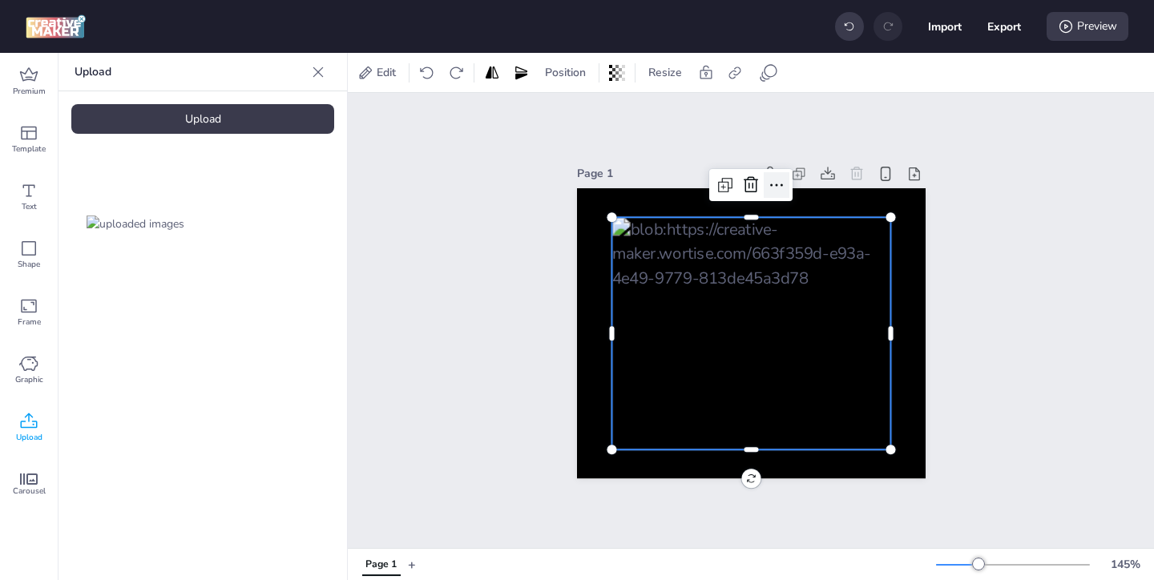
click at [782, 180] on icon at bounding box center [776, 185] width 19 height 19
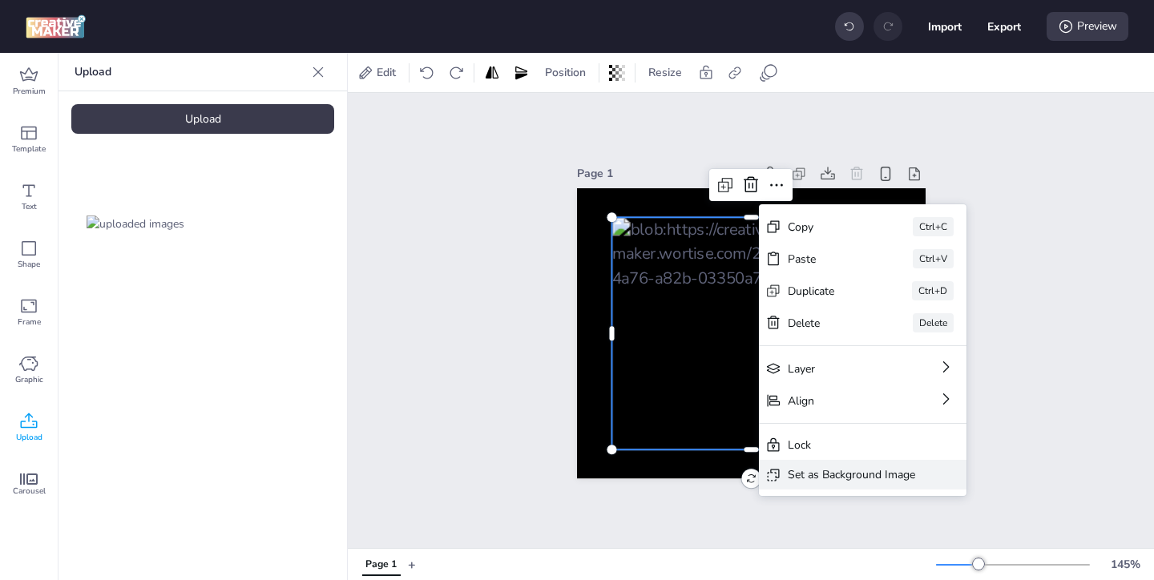
click at [802, 469] on div "Set as Background Image" at bounding box center [851, 475] width 127 height 17
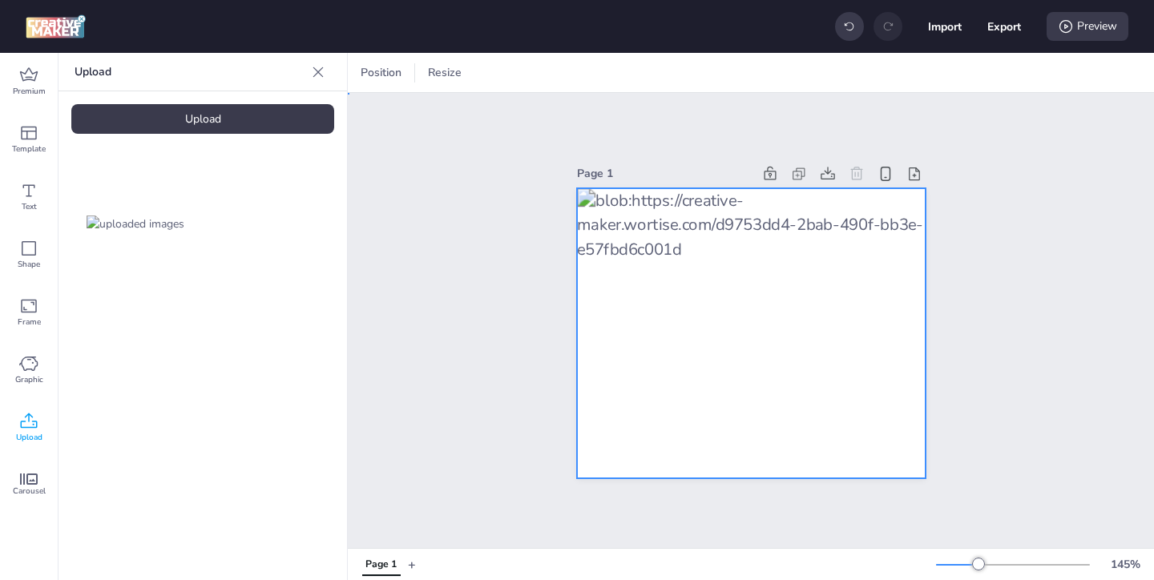
click at [815, 267] on div at bounding box center [751, 333] width 349 height 291
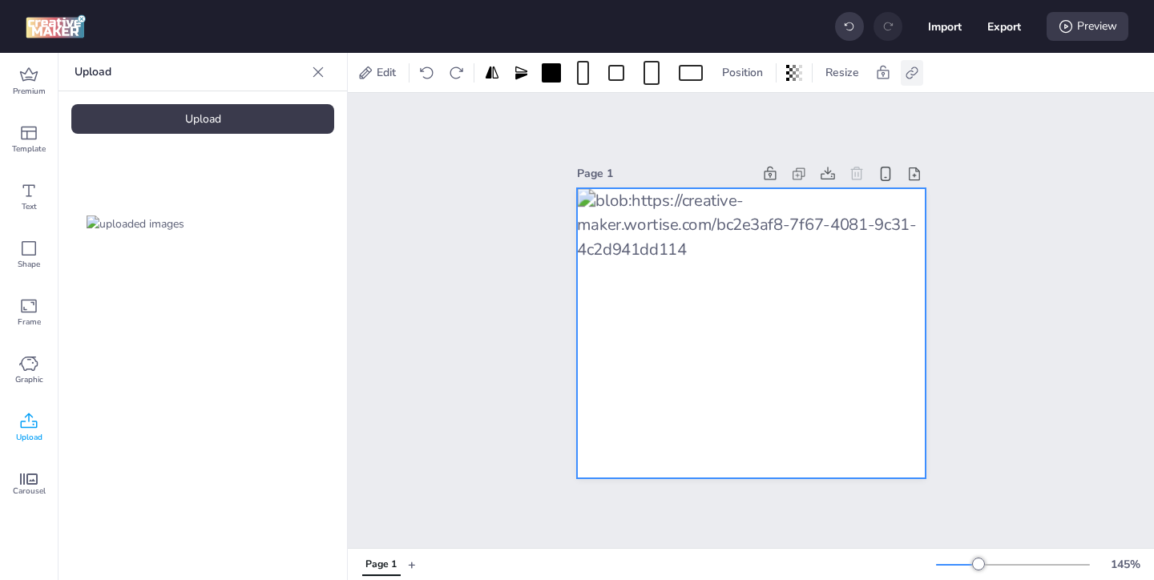
click at [910, 69] on icon at bounding box center [912, 73] width 16 height 16
click at [769, 114] on span "Activate hyperlink" at bounding box center [808, 113] width 89 height 17
click at [754, 115] on input "Activate hyperlink" at bounding box center [748, 120] width 10 height 10
checkbox input "true"
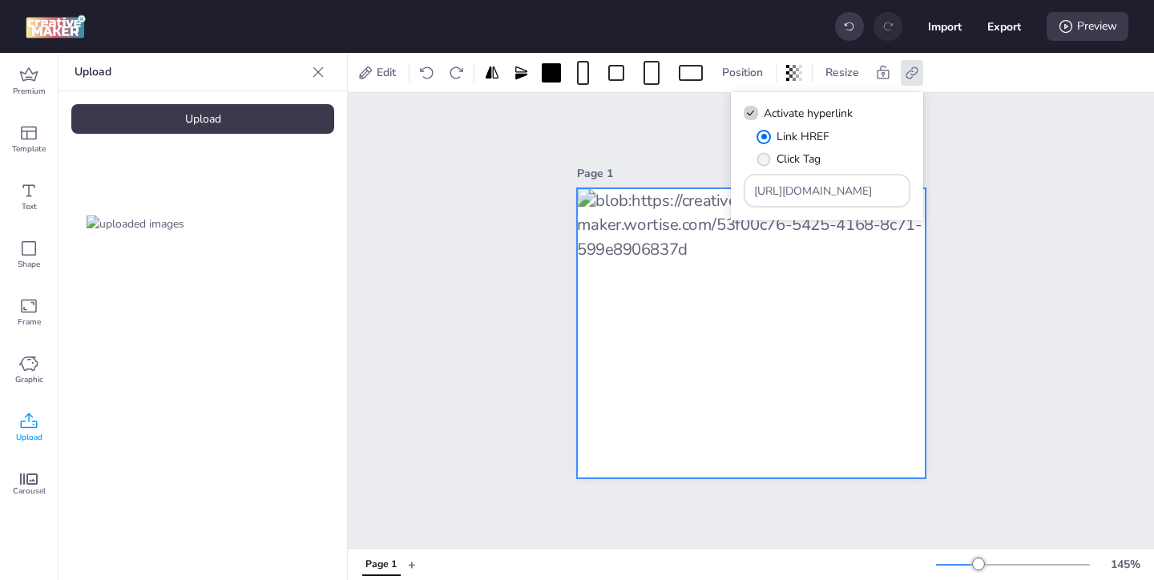
click at [770, 162] on label "Click Tag" at bounding box center [788, 159] width 75 height 28
click at [766, 162] on input "Click Tag" at bounding box center [761, 165] width 10 height 10
radio input "true"
drag, startPoint x: 859, startPoint y: 196, endPoint x: 799, endPoint y: 156, distance: 72.5
click at [807, 164] on div "Link HREF Click Tag [URL][DOMAIN_NAME]" at bounding box center [827, 167] width 167 height 79
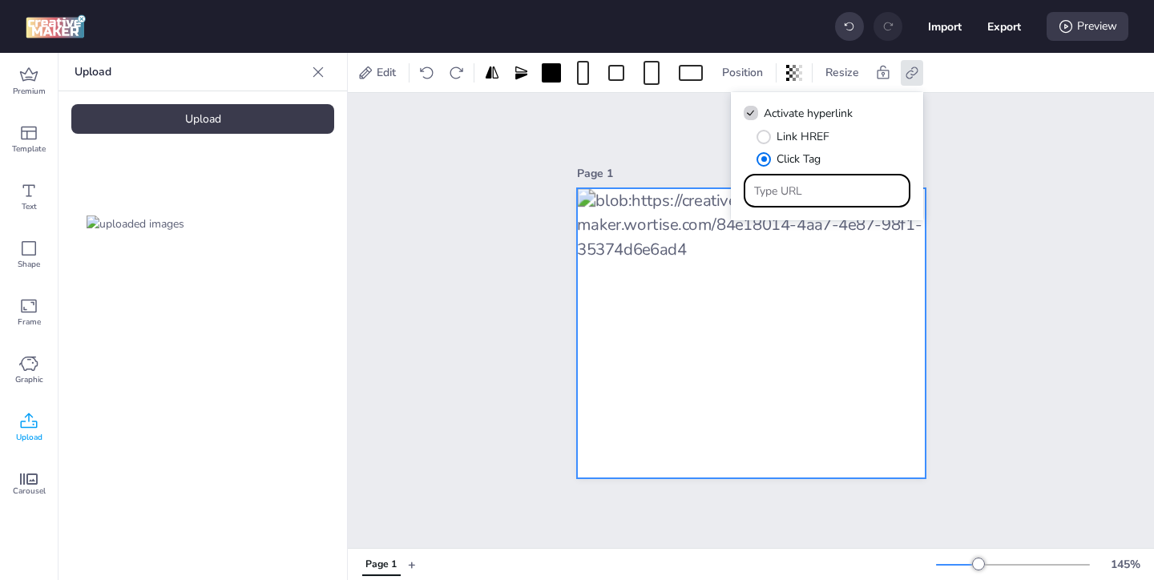
click at [830, 196] on input "Type URL" at bounding box center [827, 191] width 147 height 17
paste input "https://ad.doubleclick.net/ddm/trackclk/N571601.3464950WORTISE/B33838144.426711…"
type input "https://ad.doubleclick.net/ddm/trackclk/N571601.3464950WORTISE/B33838144.426711…"
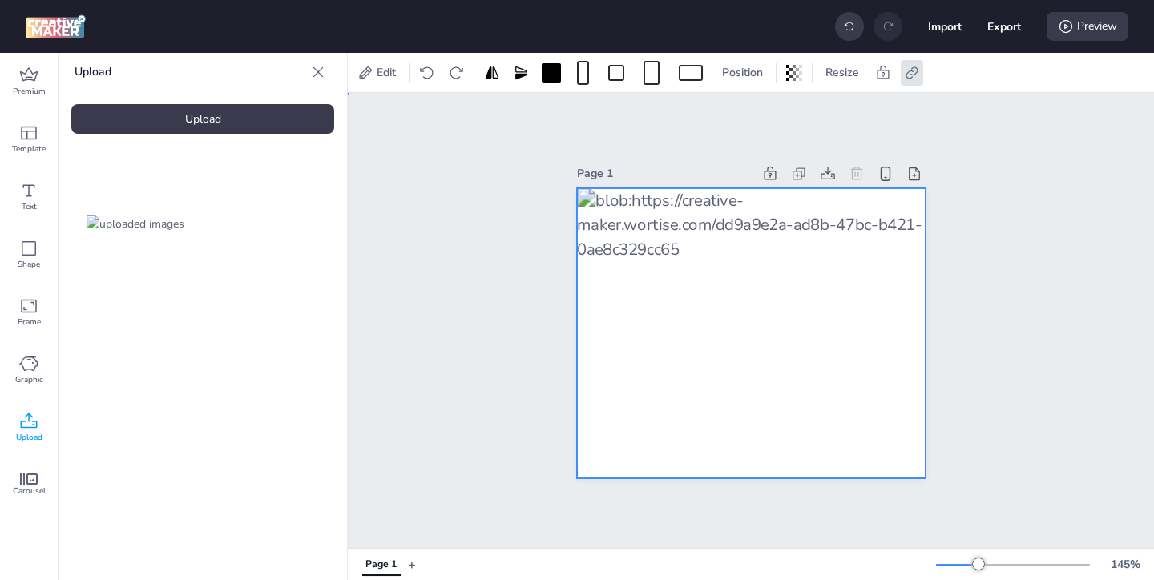
click at [1003, 235] on div "Page 1" at bounding box center [751, 320] width 807 height 455
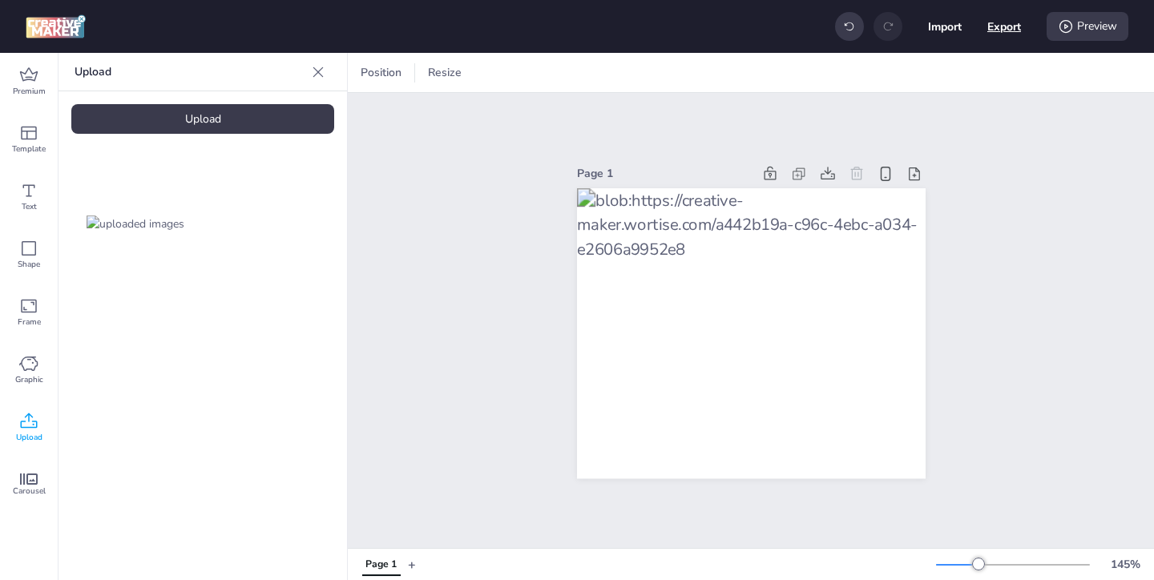
click at [994, 27] on button "Export" at bounding box center [1005, 27] width 34 height 34
select select "html"
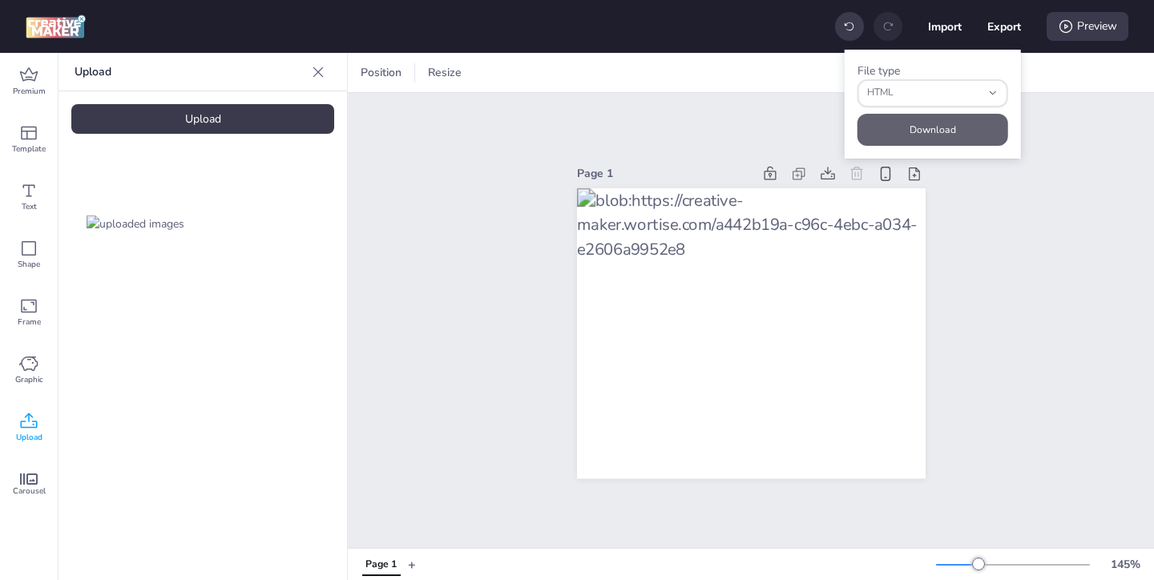
click at [969, 121] on button "Download" at bounding box center [933, 130] width 151 height 32
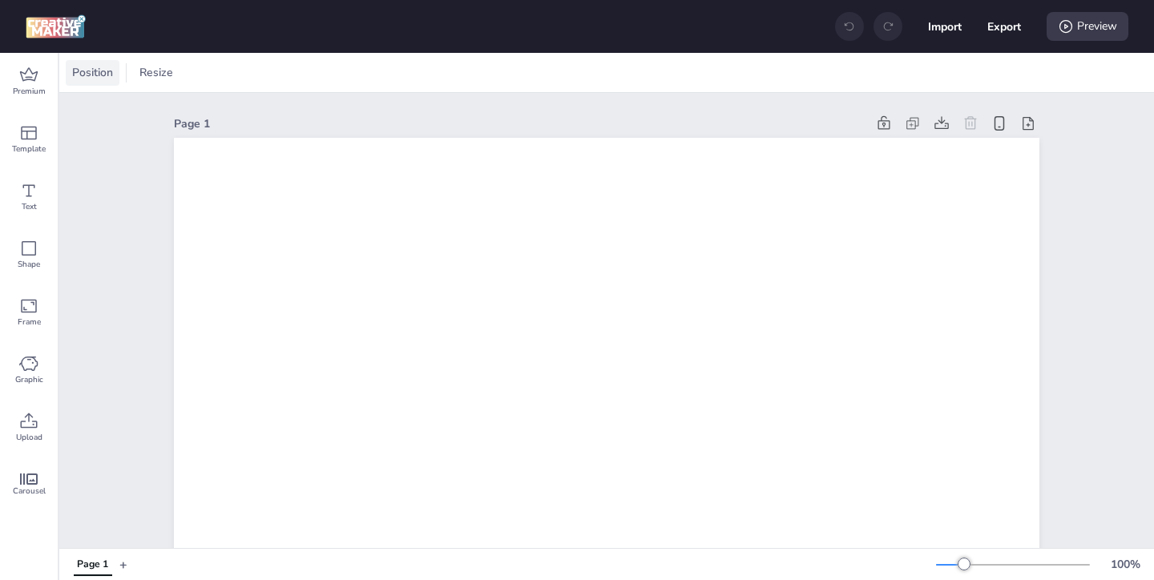
click at [108, 70] on span "Position" at bounding box center [92, 72] width 47 height 17
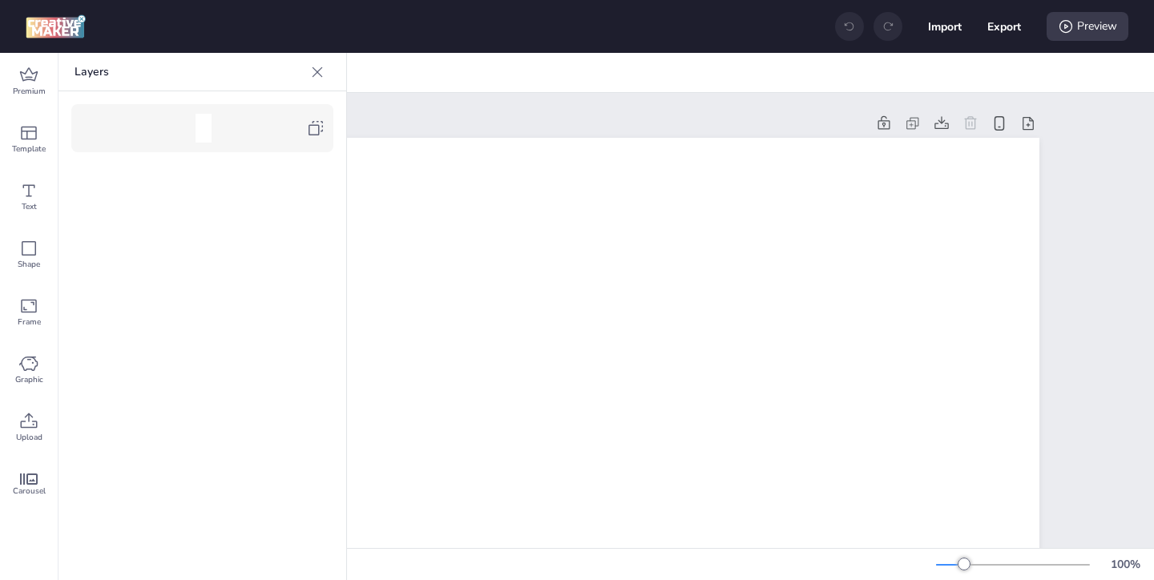
click at [332, 125] on div at bounding box center [202, 128] width 262 height 48
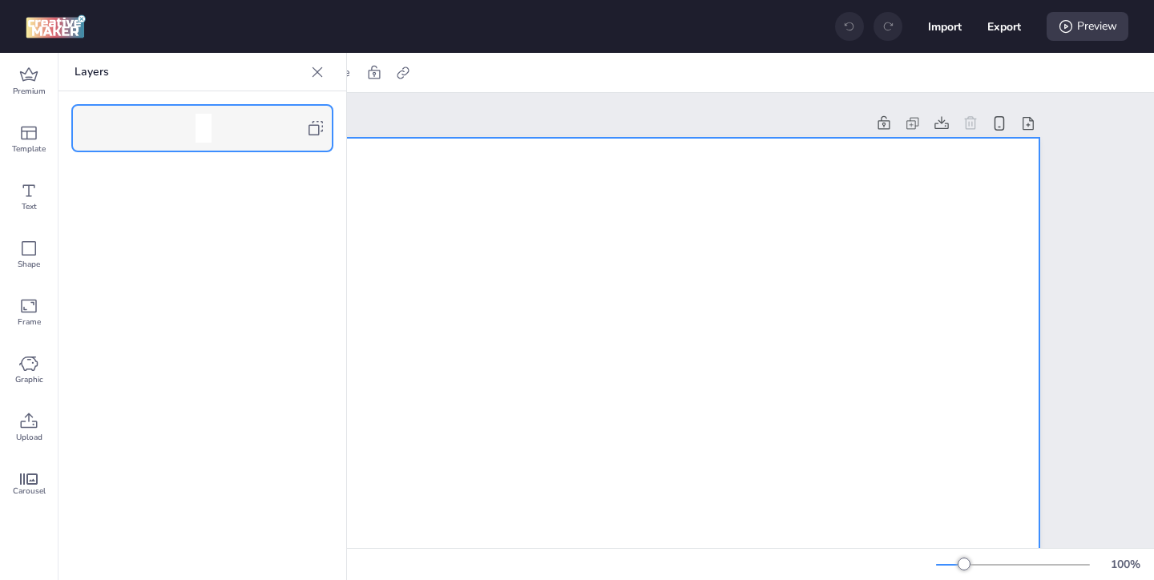
click at [315, 71] on icon at bounding box center [317, 72] width 16 height 16
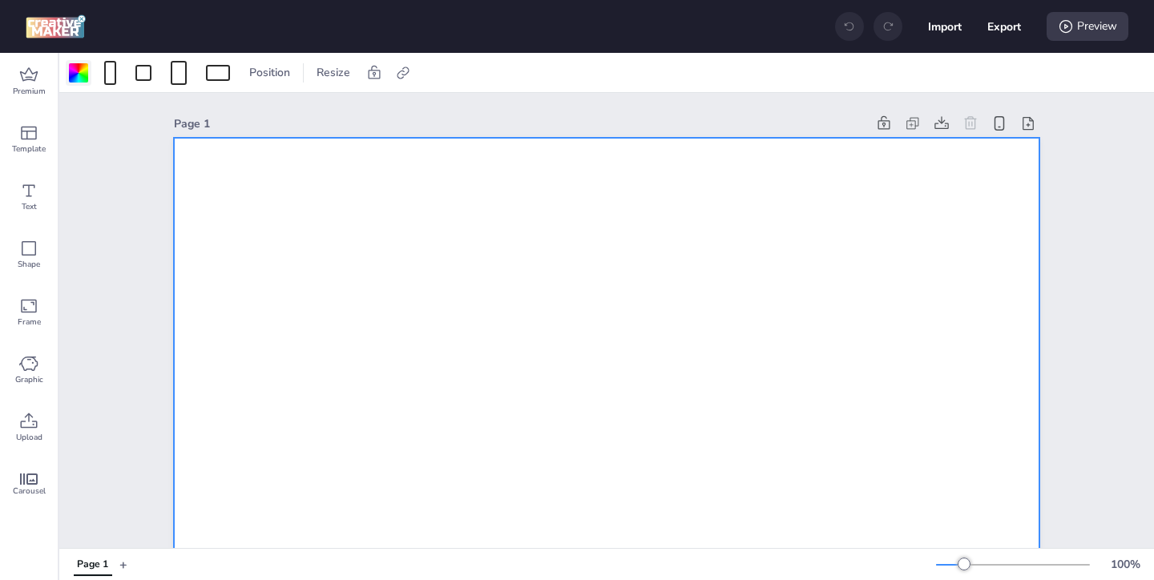
click at [83, 79] on div at bounding box center [78, 72] width 19 height 19
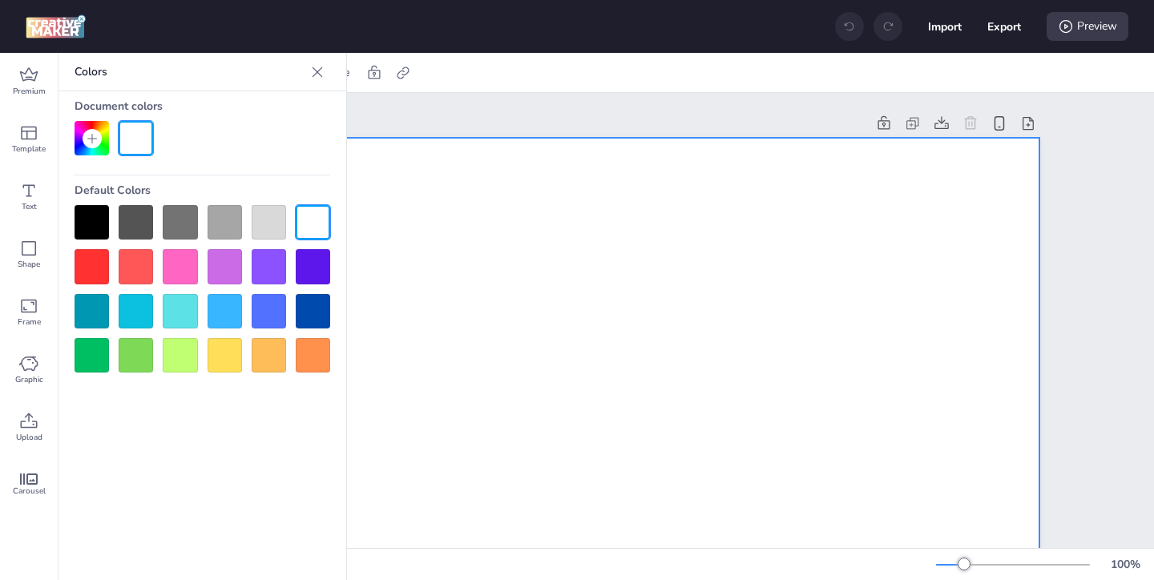
click at [98, 224] on div at bounding box center [92, 222] width 34 height 34
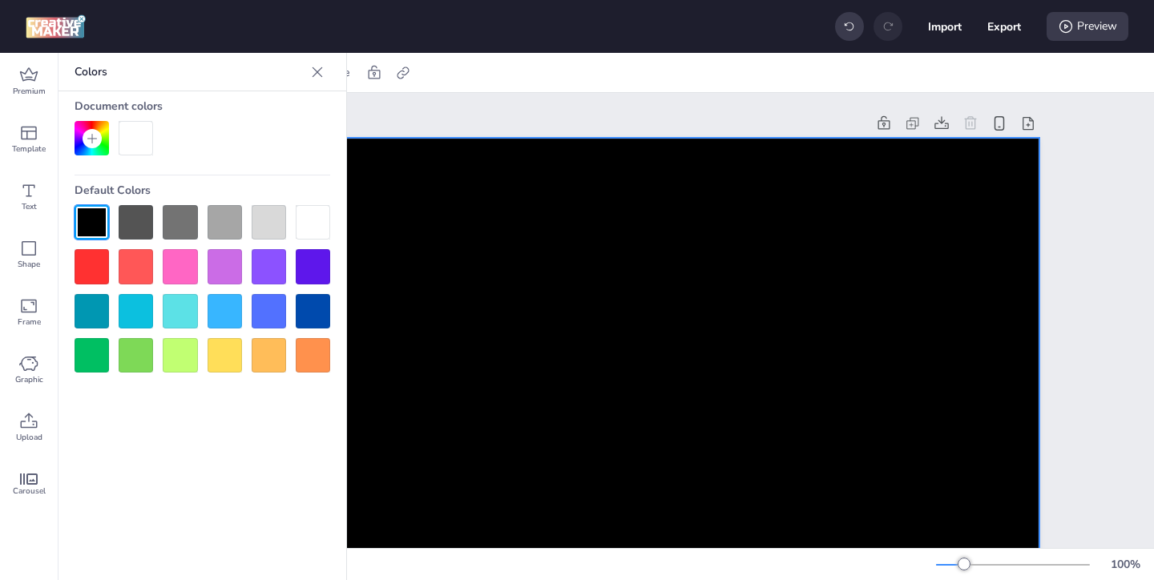
click at [319, 72] on icon at bounding box center [317, 72] width 16 height 16
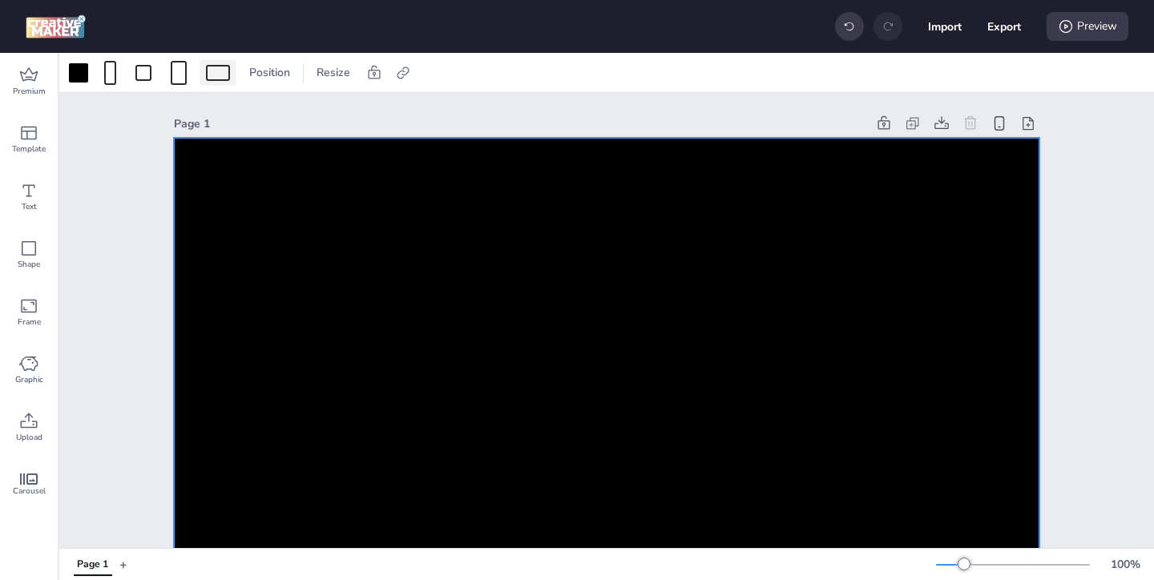
click at [216, 69] on div at bounding box center [218, 73] width 24 height 16
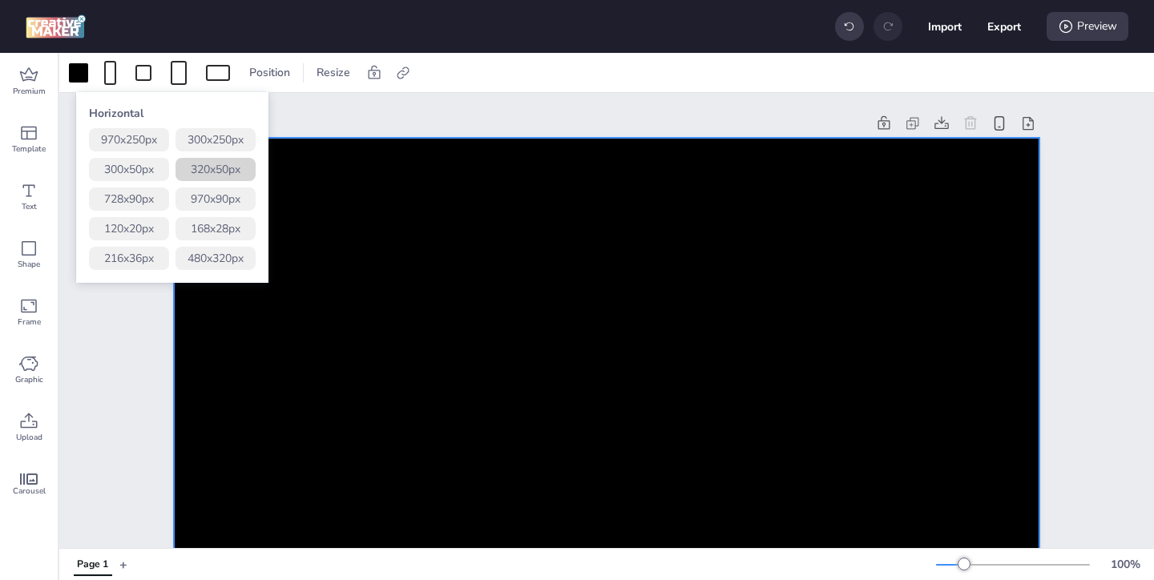
click at [227, 168] on button "320 x 50 px" at bounding box center [216, 169] width 80 height 23
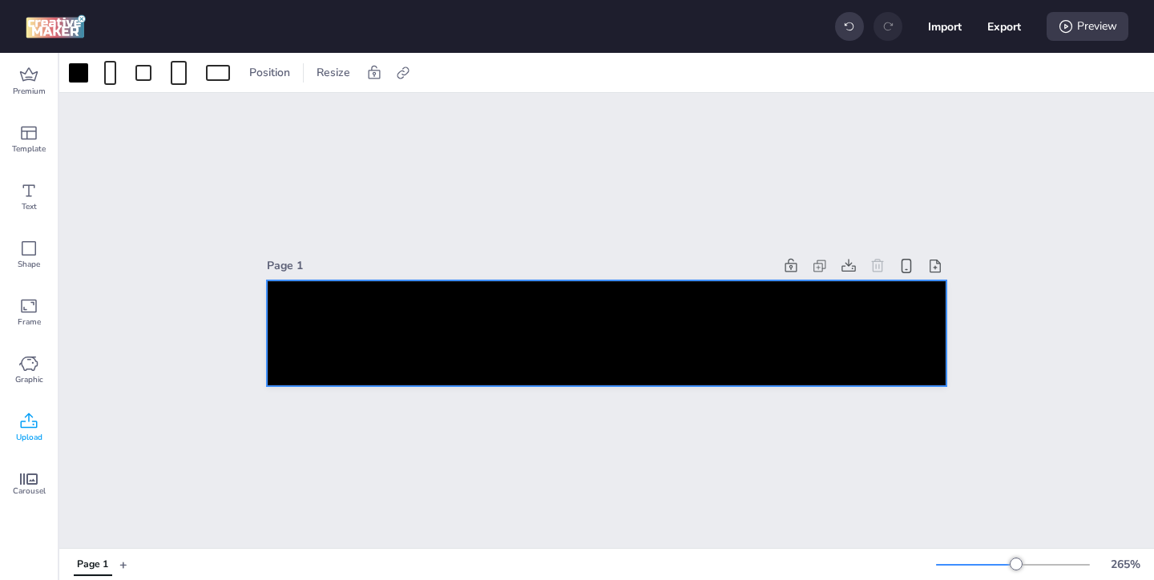
click at [42, 421] on div "Upload" at bounding box center [29, 428] width 58 height 58
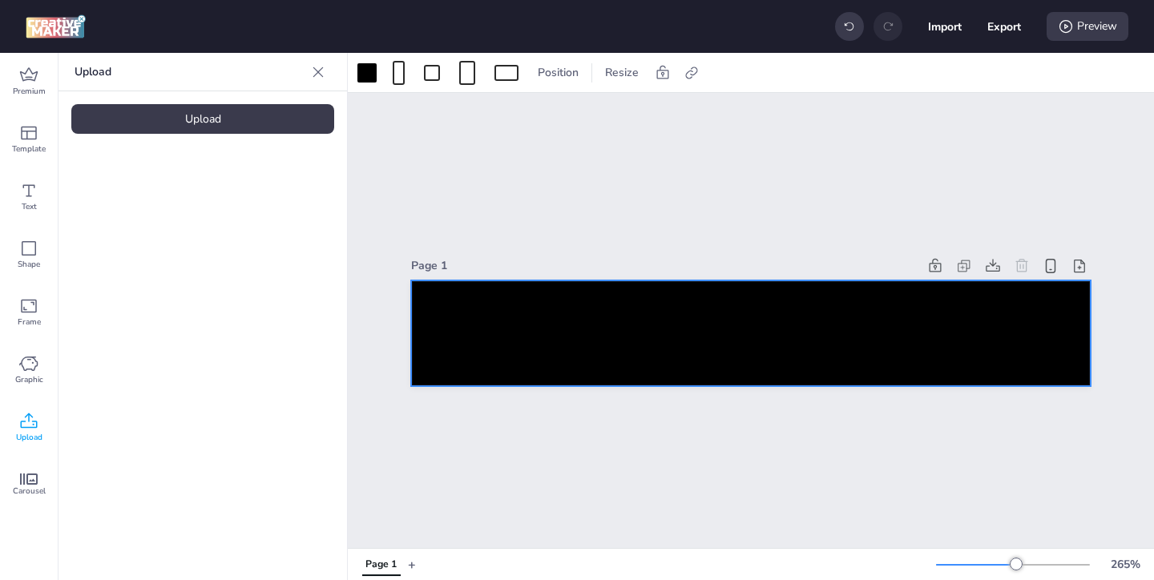
click at [239, 120] on div "Upload" at bounding box center [202, 119] width 263 height 30
click at [184, 228] on img at bounding box center [136, 224] width 98 height 17
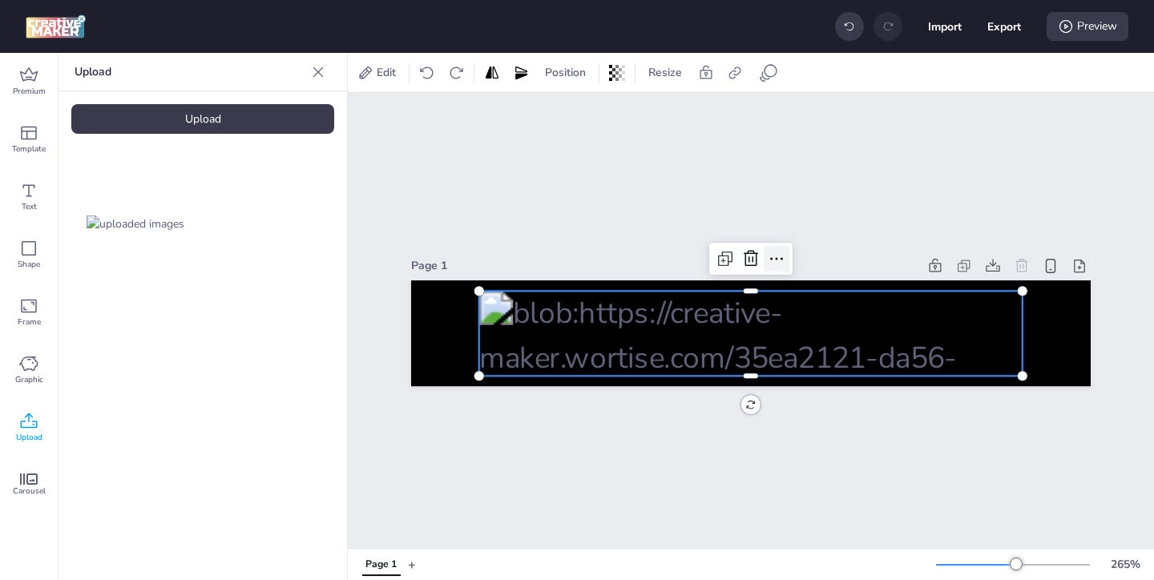
click at [778, 262] on icon at bounding box center [776, 258] width 19 height 19
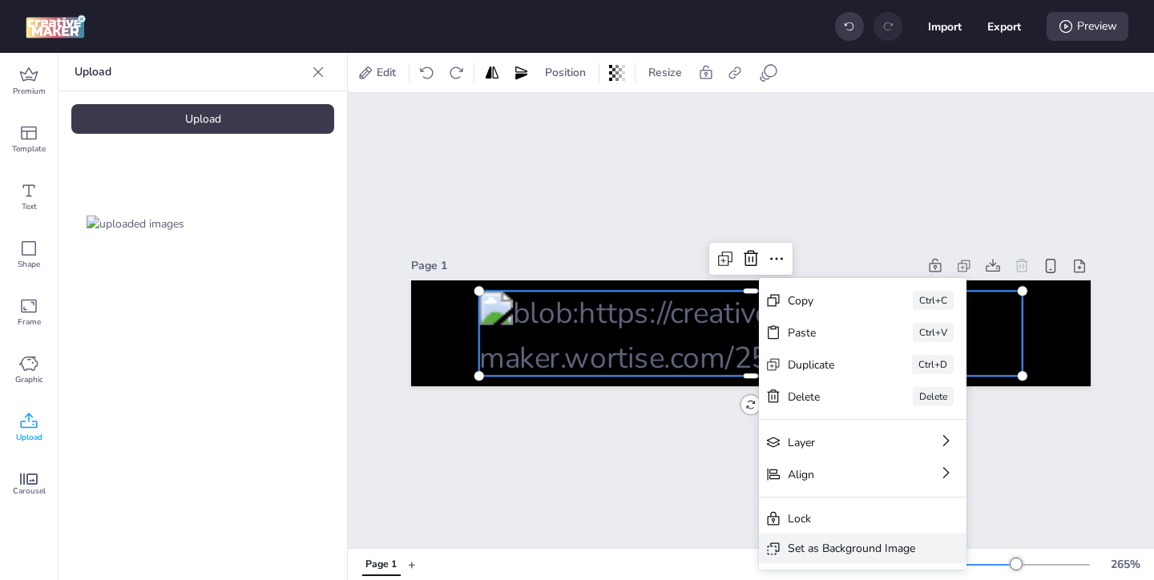
click at [807, 543] on div "Set as Background Image" at bounding box center [851, 548] width 127 height 17
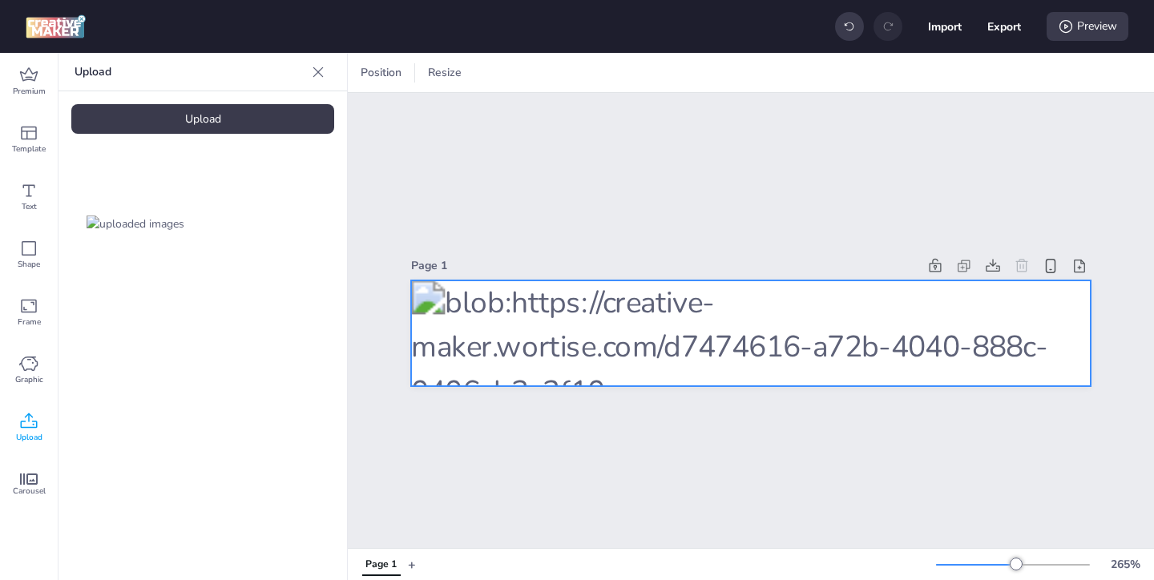
click at [919, 307] on div at bounding box center [751, 334] width 680 height 107
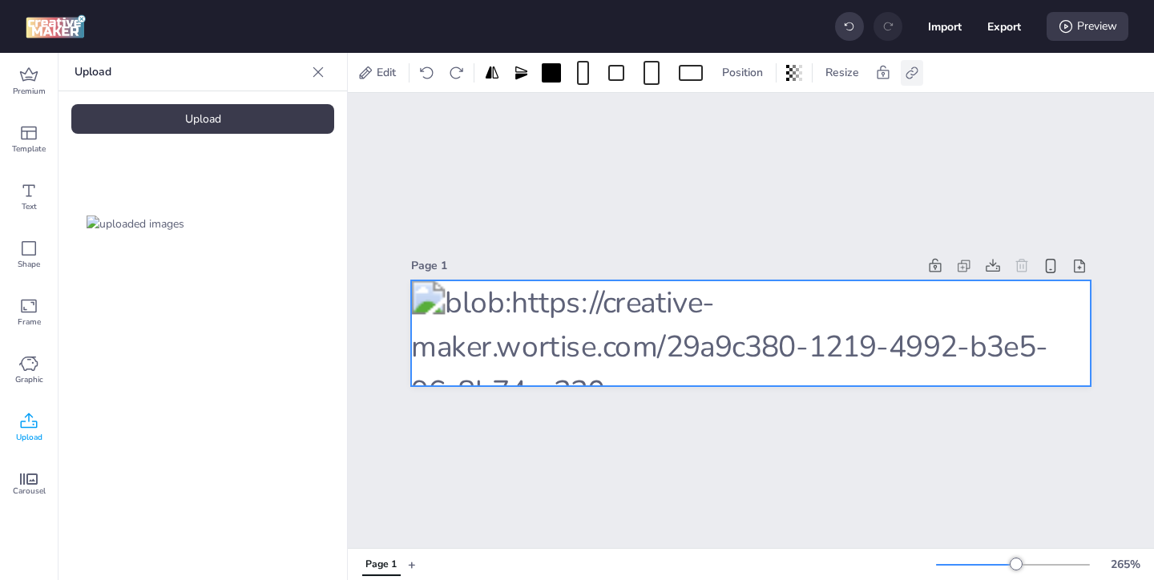
click at [912, 72] on icon at bounding box center [912, 73] width 16 height 16
click at [782, 112] on span "Activate hyperlink" at bounding box center [808, 113] width 89 height 17
click at [754, 115] on input "Activate hyperlink" at bounding box center [748, 120] width 10 height 10
checkbox input "true"
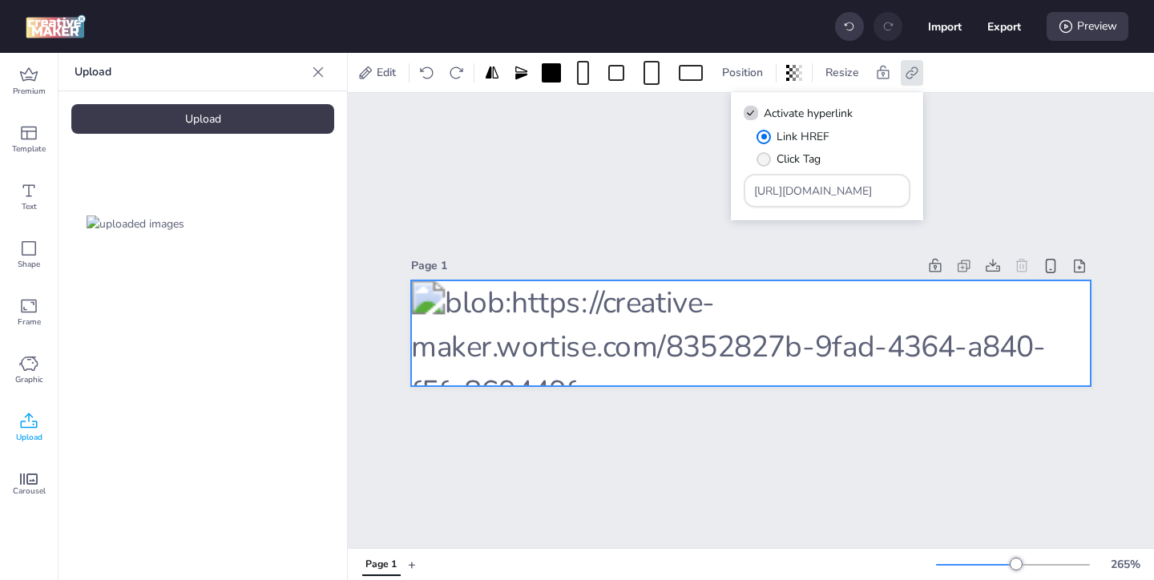
click at [796, 158] on span "Click Tag" at bounding box center [799, 159] width 44 height 17
click at [766, 160] on input "Click Tag" at bounding box center [761, 165] width 10 height 10
radio input "true"
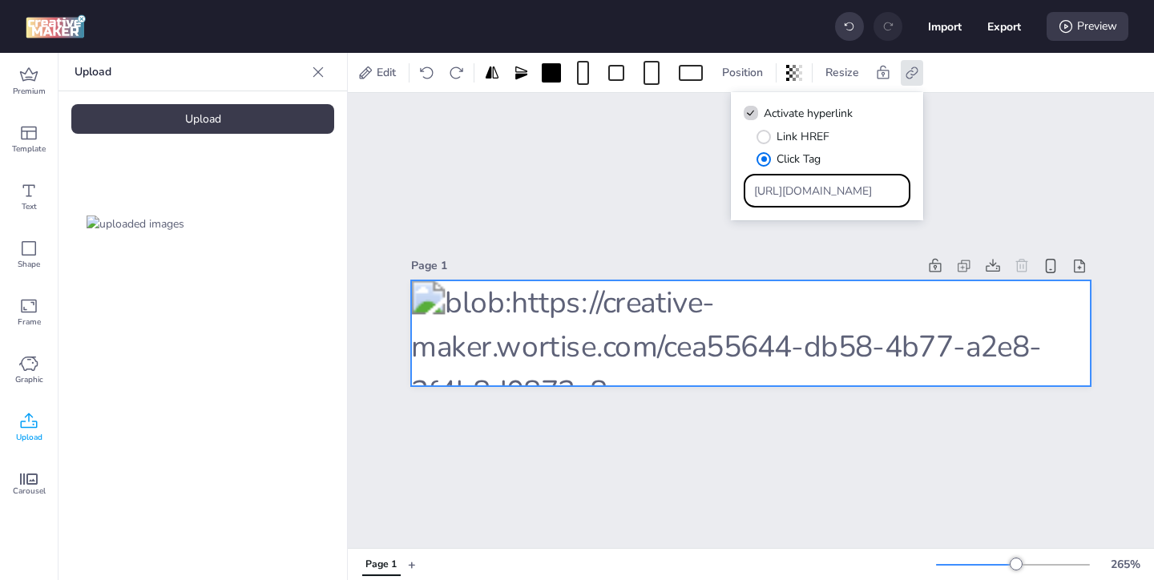
drag, startPoint x: 862, startPoint y: 192, endPoint x: 797, endPoint y: 152, distance: 76.3
click at [807, 162] on div "Link HREF Click Tag [URL][DOMAIN_NAME]" at bounding box center [827, 167] width 167 height 79
click at [782, 197] on input "Type URL" at bounding box center [827, 191] width 147 height 17
paste input "[URL][DOMAIN_NAME]"
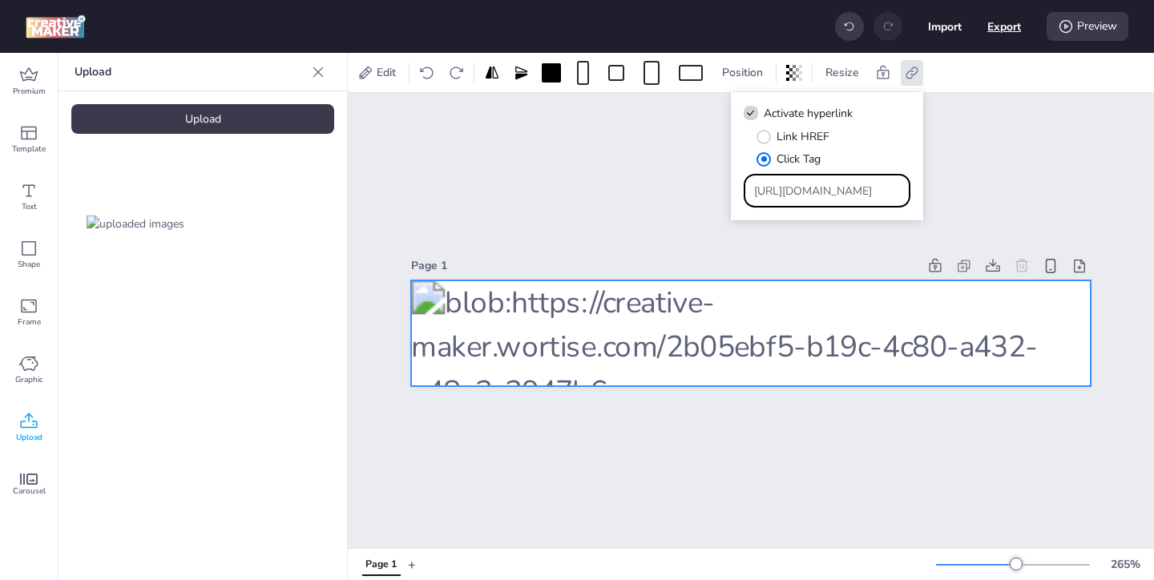
type input "[URL][DOMAIN_NAME]"
click at [993, 27] on button "Export" at bounding box center [1005, 27] width 34 height 34
select select "html"
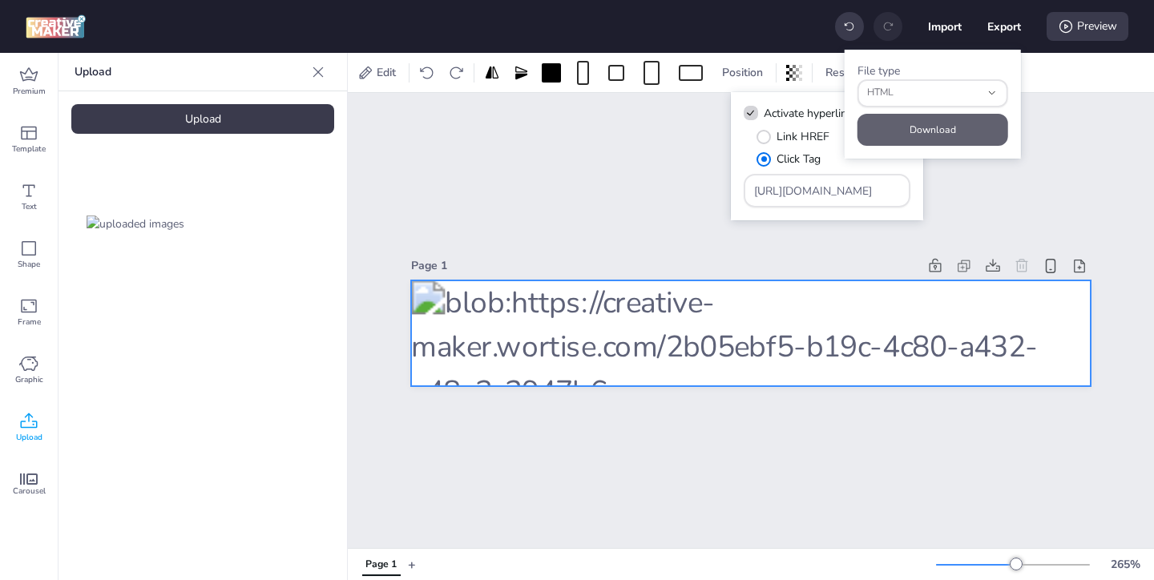
click at [948, 127] on button "Download" at bounding box center [933, 130] width 151 height 32
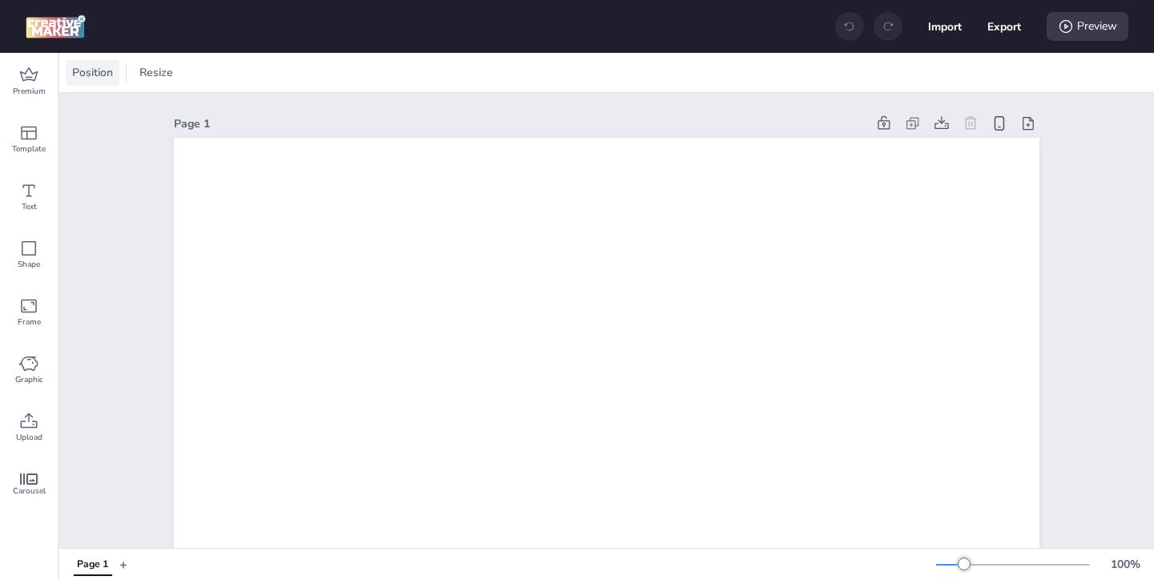
click at [106, 71] on span "Position" at bounding box center [92, 72] width 47 height 17
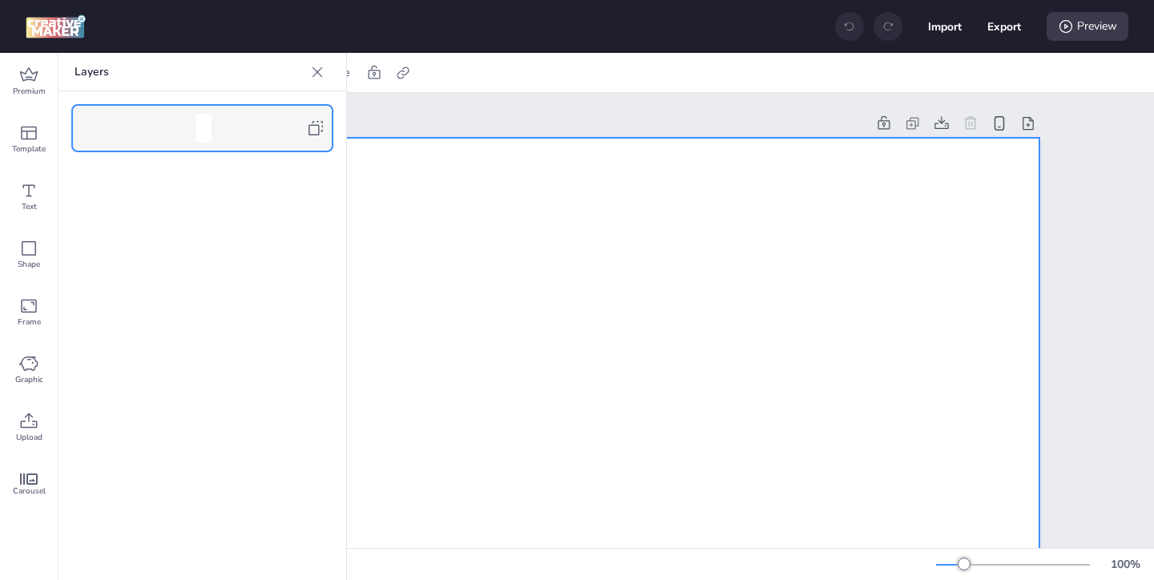
click at [324, 132] on icon at bounding box center [315, 128] width 19 height 19
click at [313, 66] on icon at bounding box center [317, 72] width 16 height 16
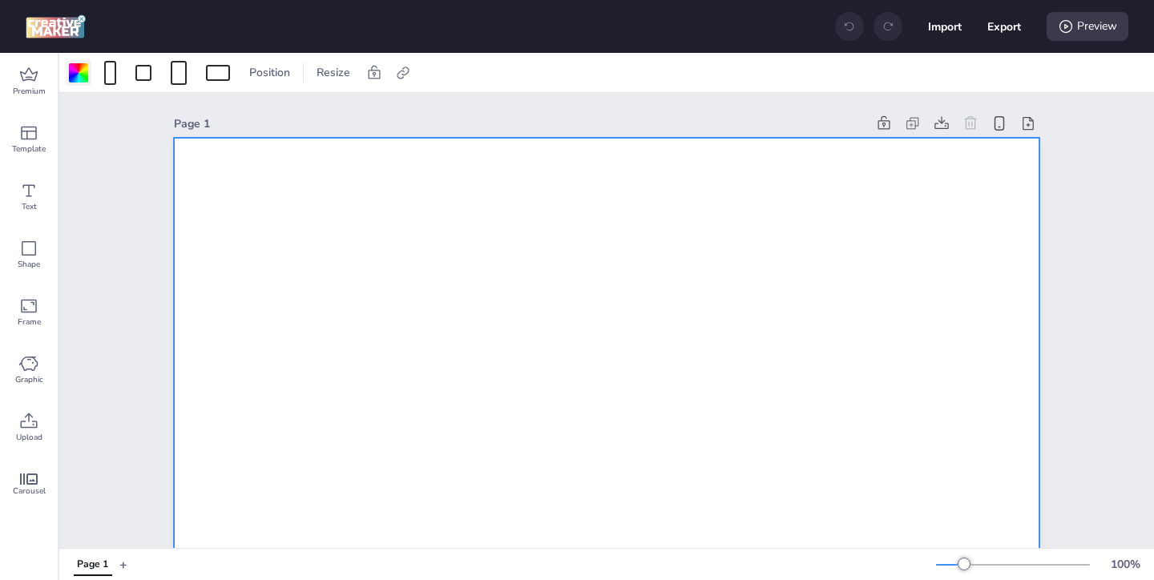
click at [74, 73] on div at bounding box center [78, 72] width 19 height 19
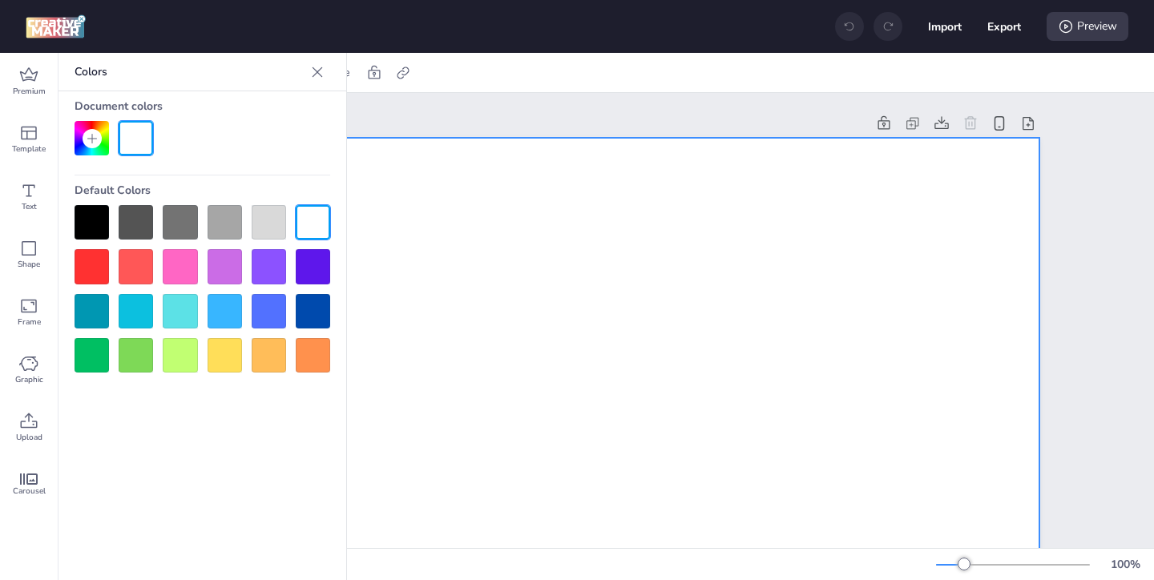
click at [89, 224] on div at bounding box center [92, 222] width 34 height 34
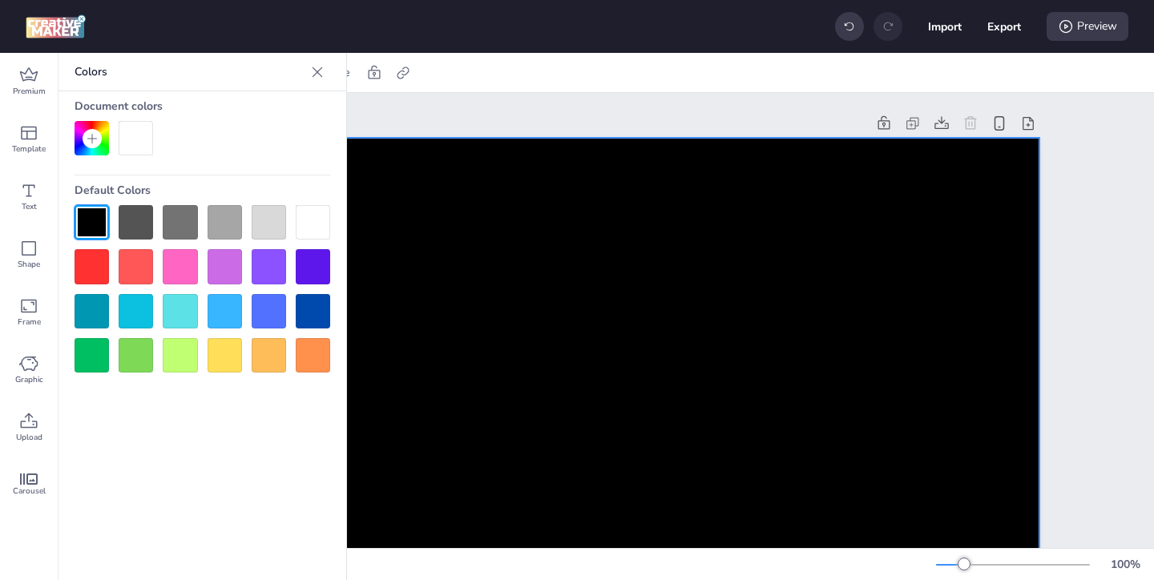
click at [322, 75] on icon at bounding box center [317, 72] width 16 height 16
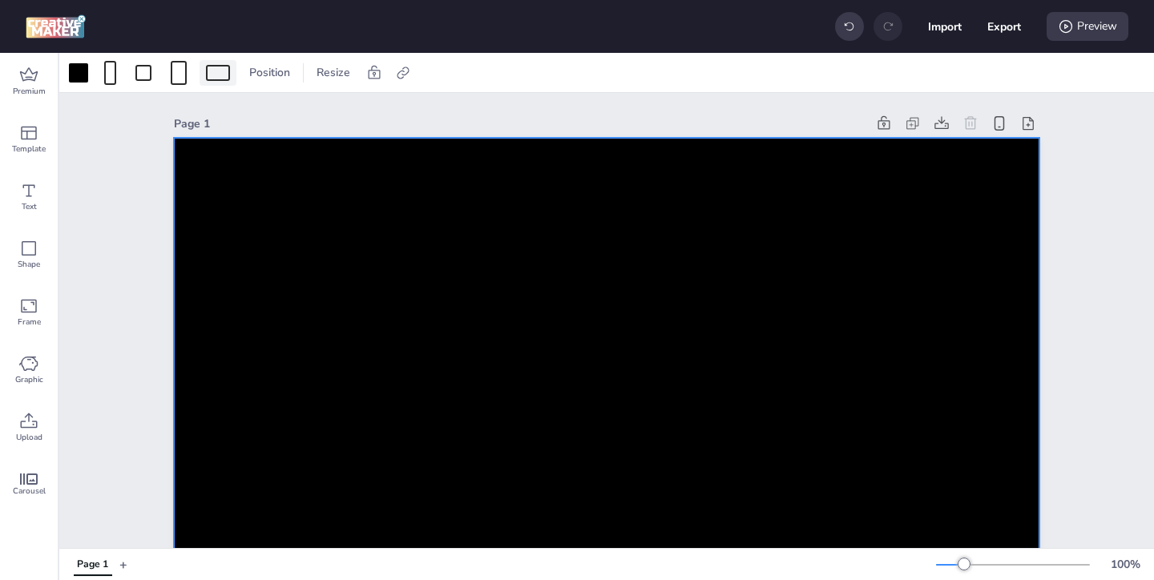
click at [227, 79] on div at bounding box center [218, 73] width 24 height 16
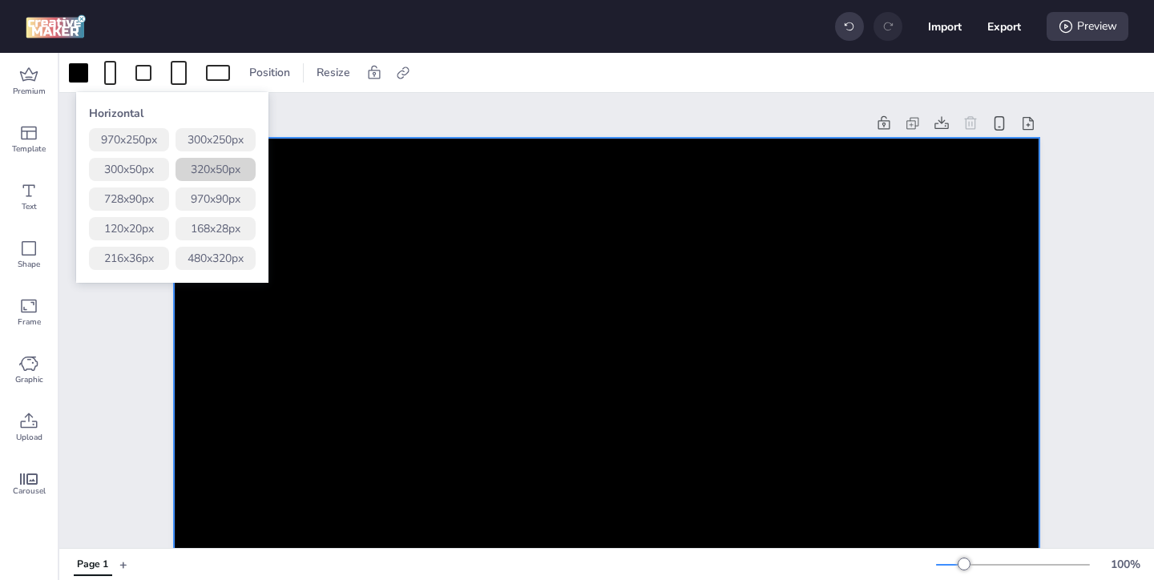
click at [221, 172] on button "320 x 50 px" at bounding box center [216, 169] width 80 height 23
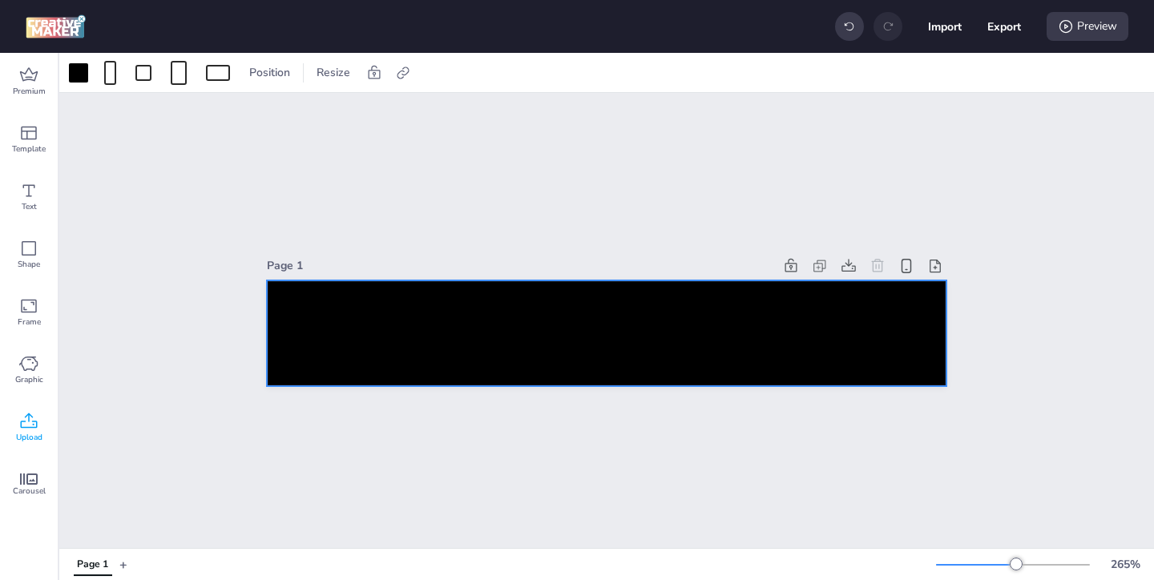
click at [33, 428] on icon at bounding box center [28, 421] width 19 height 19
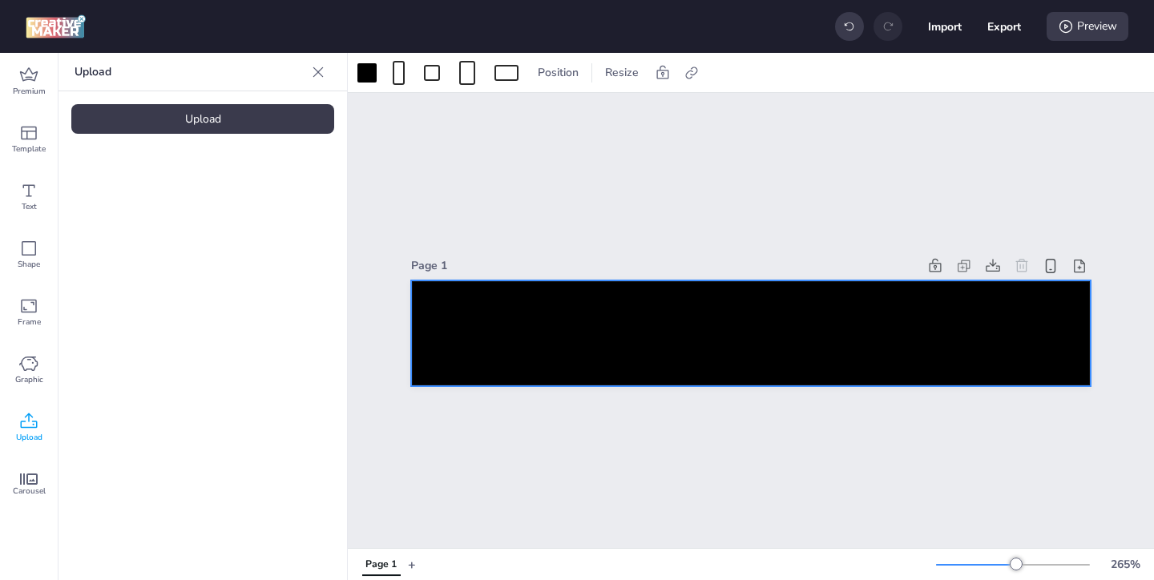
click at [200, 124] on div "Upload" at bounding box center [202, 119] width 263 height 30
click at [169, 222] on img at bounding box center [136, 224] width 98 height 17
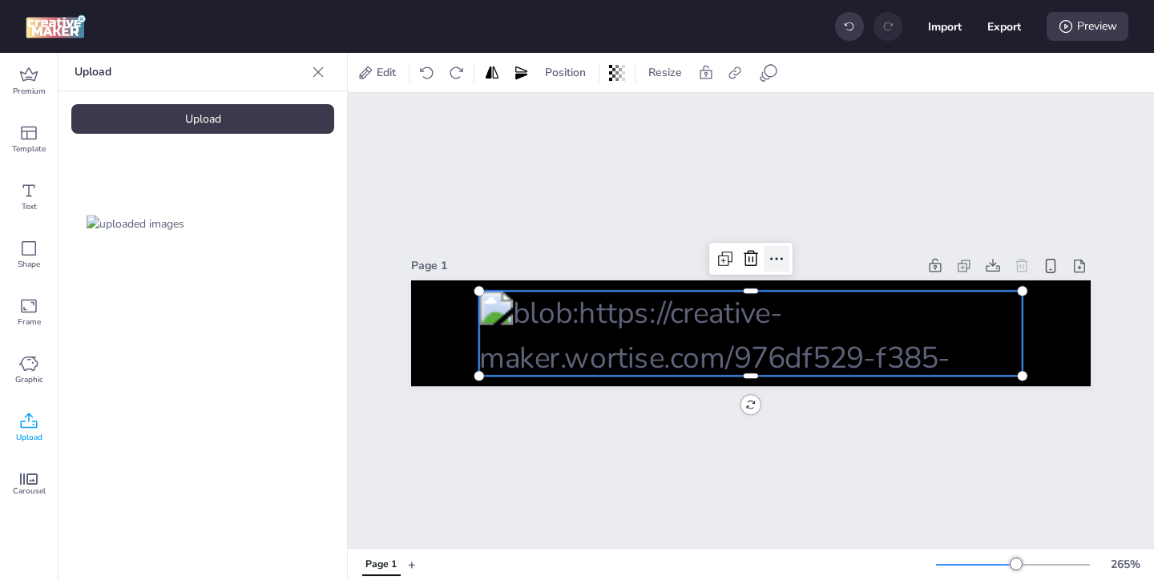
click at [772, 255] on icon at bounding box center [776, 258] width 19 height 19
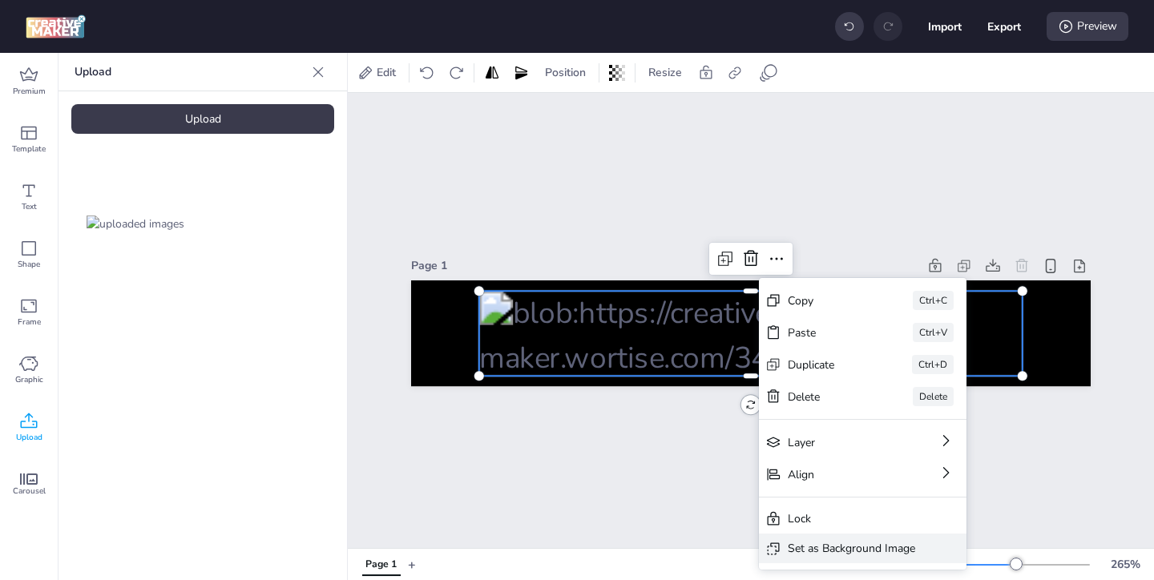
click at [817, 556] on div "Set as Background Image" at bounding box center [851, 548] width 127 height 17
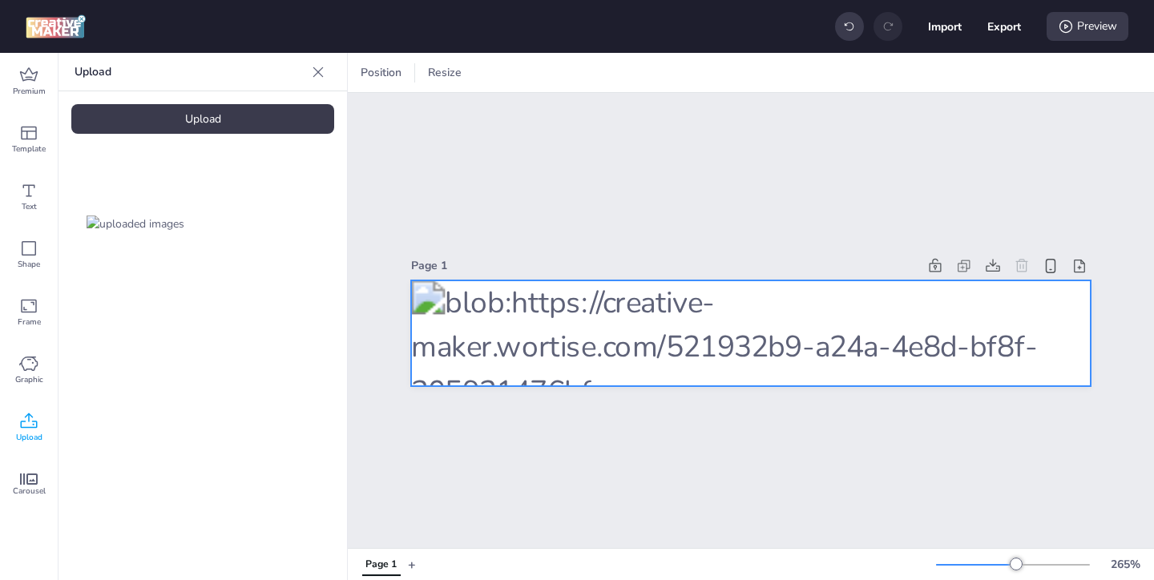
click at [822, 342] on div at bounding box center [751, 334] width 680 height 107
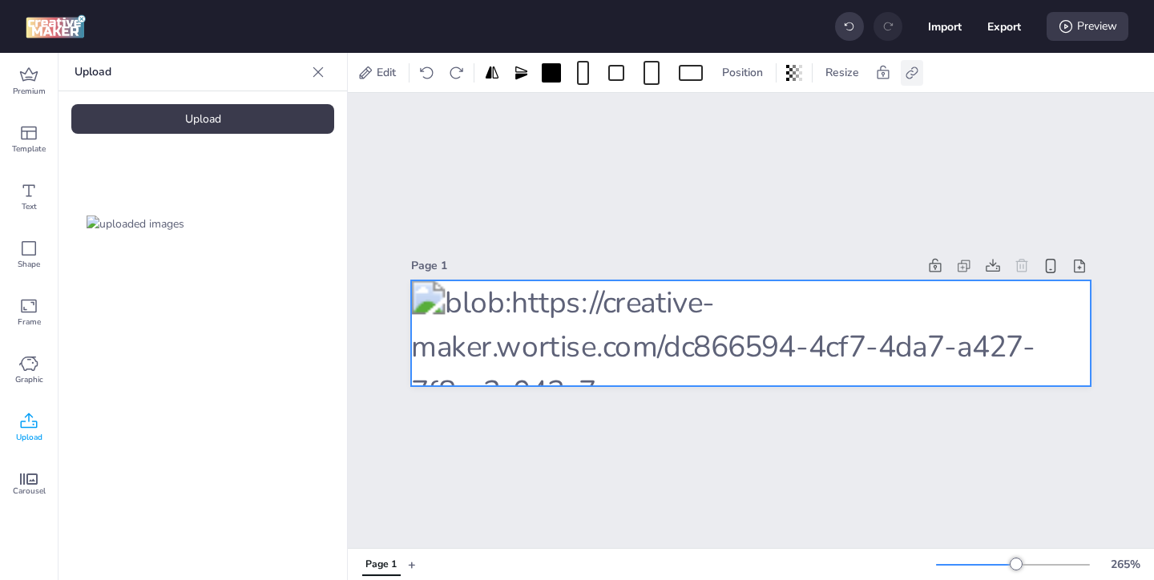
click at [916, 75] on icon at bounding box center [912, 73] width 16 height 16
click at [794, 119] on span "Activate hyperlink" at bounding box center [808, 113] width 89 height 17
click at [754, 119] on input "Activate hyperlink" at bounding box center [748, 120] width 10 height 10
checkbox input "true"
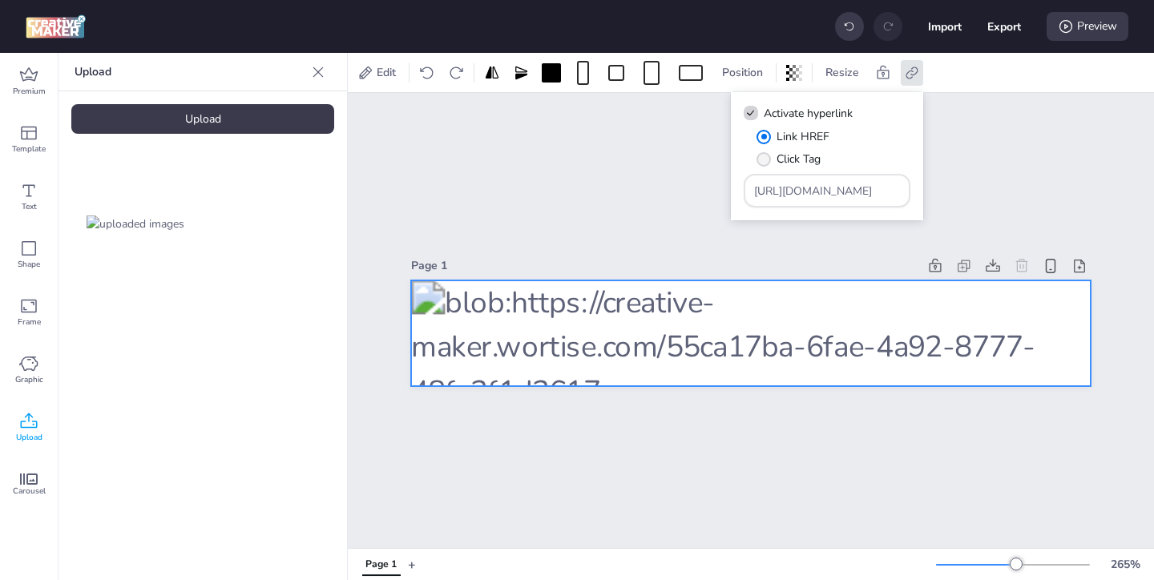
click at [784, 165] on span "Click Tag" at bounding box center [799, 159] width 44 height 17
click at [766, 165] on input "Click Tag" at bounding box center [761, 165] width 10 height 10
radio input "true"
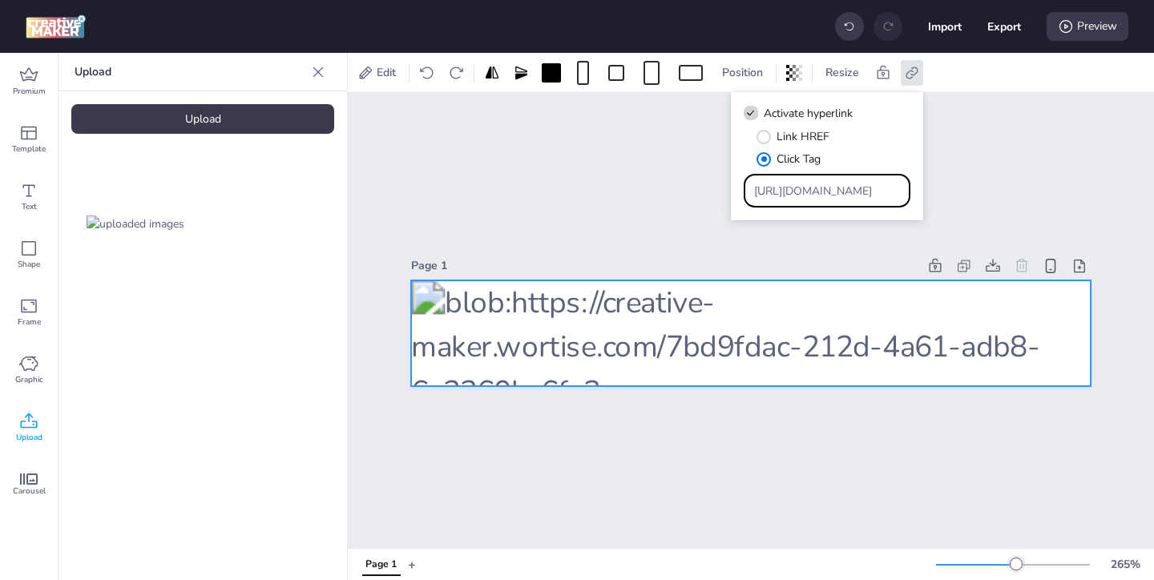
drag, startPoint x: 867, startPoint y: 195, endPoint x: 798, endPoint y: 156, distance: 79.4
click at [805, 160] on div "Link HREF Click Tag [URL][DOMAIN_NAME]" at bounding box center [827, 167] width 167 height 79
paste input "[URL][DOMAIN_NAME]"
type input "[URL][DOMAIN_NAME]"
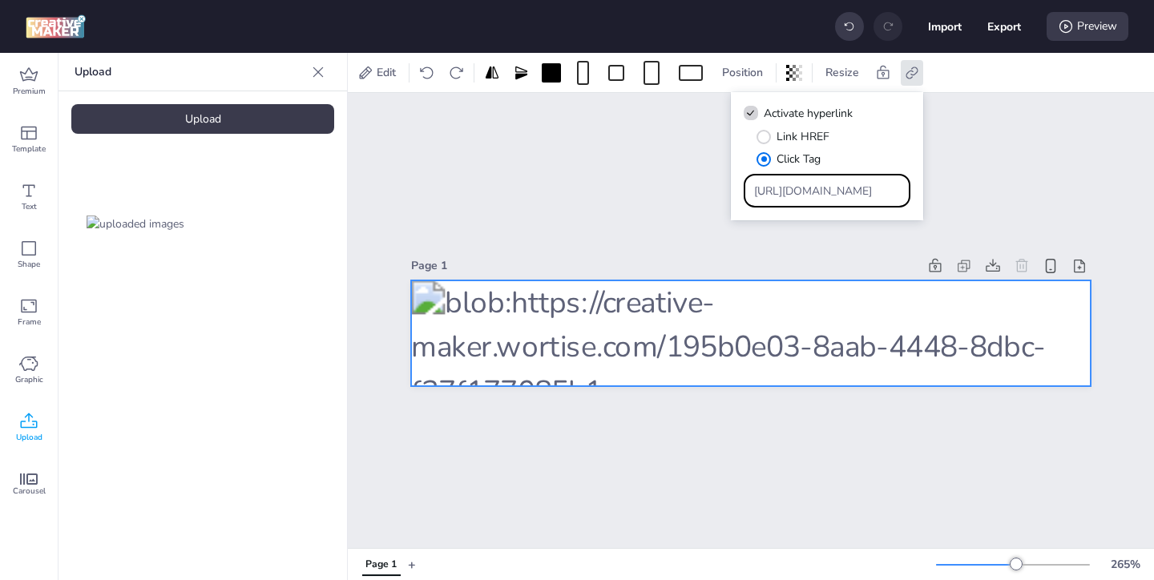
click at [706, 220] on div "Page 1" at bounding box center [751, 320] width 807 height 455
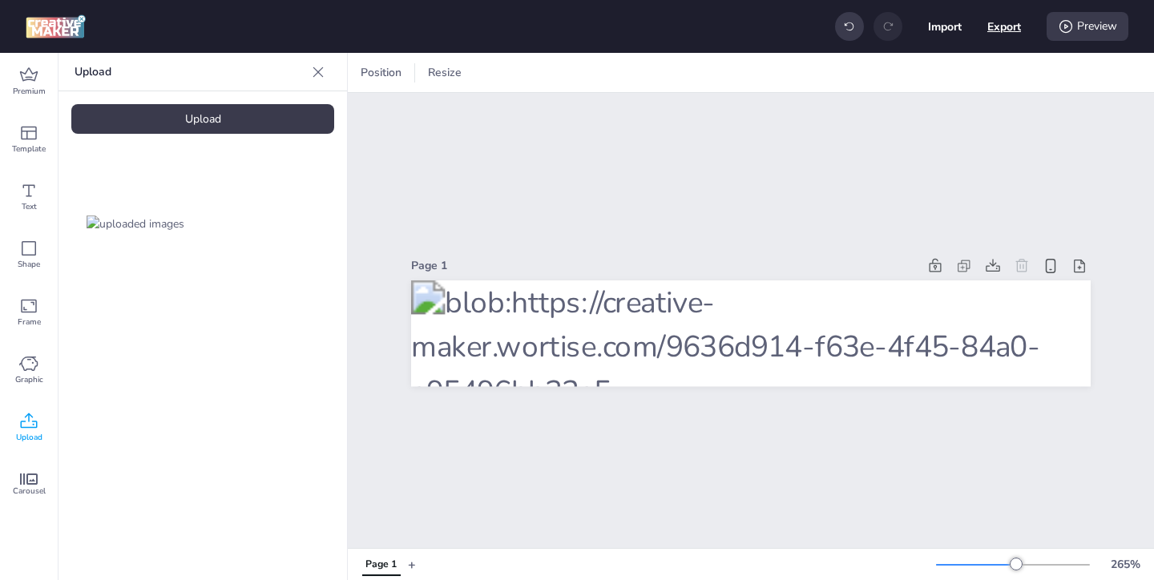
click at [998, 31] on button "Export" at bounding box center [1005, 27] width 34 height 34
select select "html"
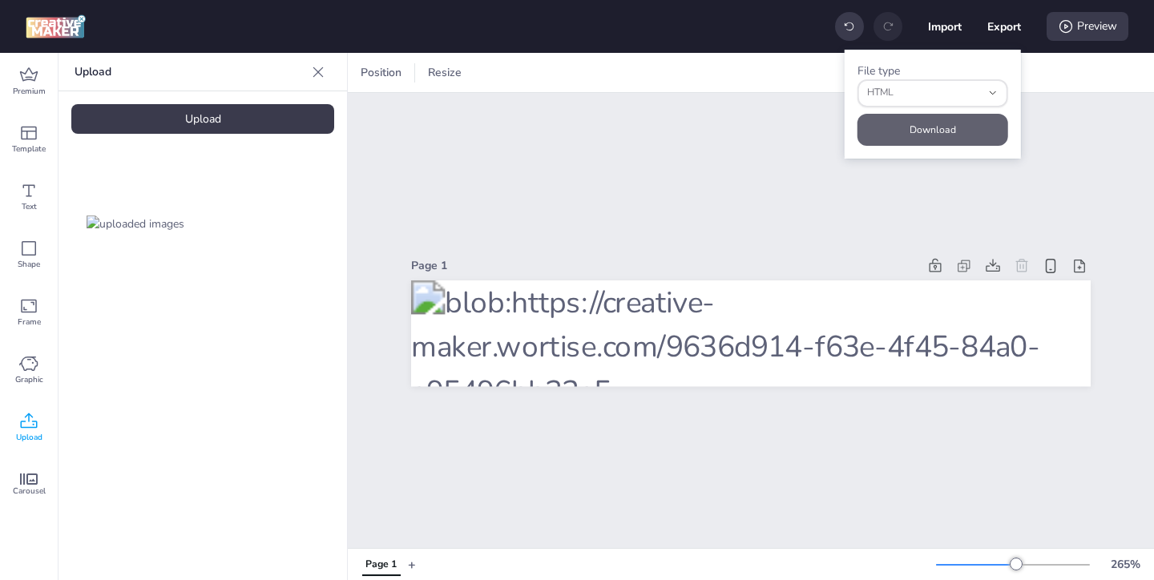
click at [946, 123] on button "Download" at bounding box center [933, 130] width 151 height 32
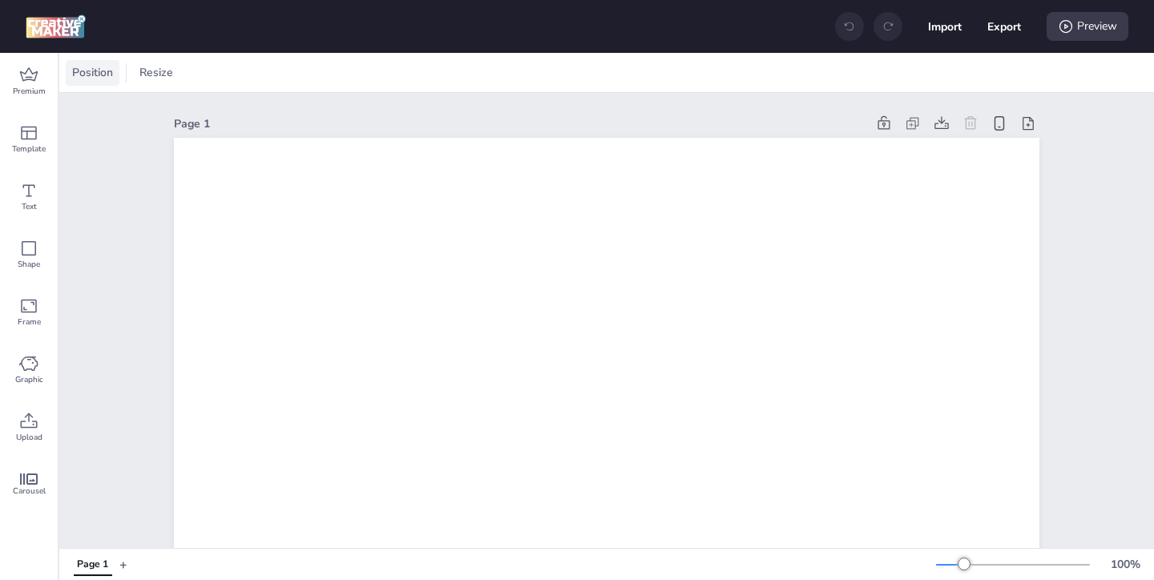
click at [97, 66] on span "Position" at bounding box center [92, 72] width 47 height 17
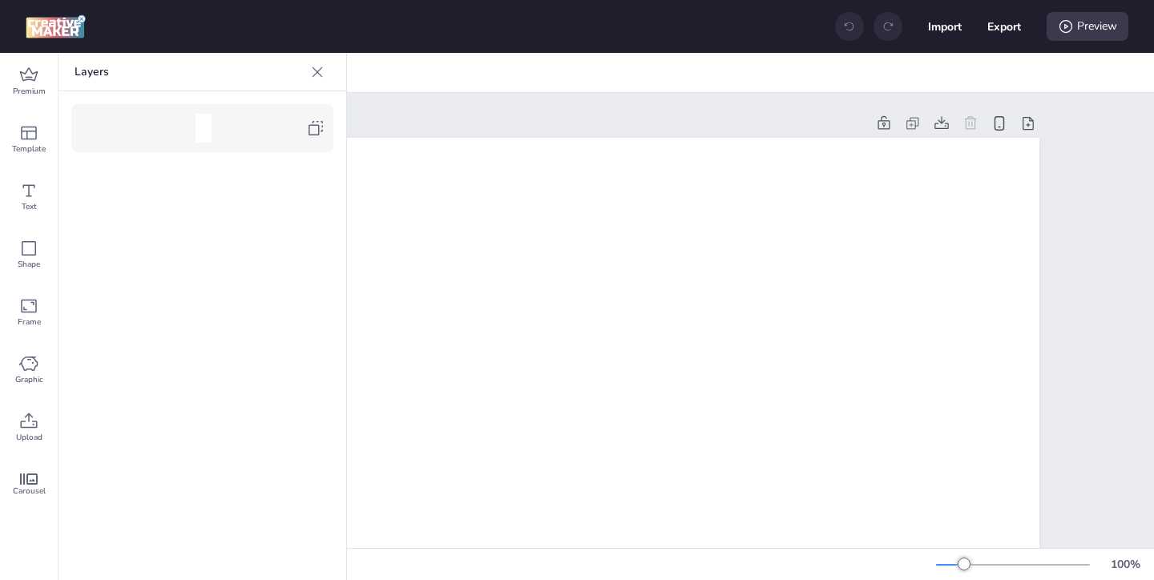
click at [310, 133] on icon at bounding box center [315, 128] width 19 height 19
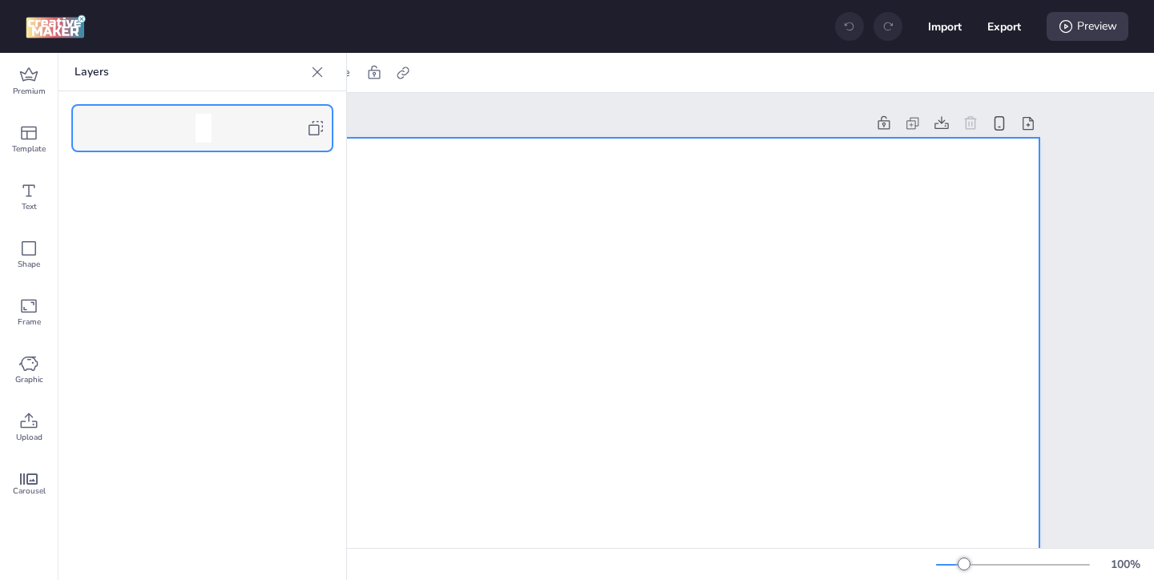
click at [320, 65] on icon at bounding box center [317, 72] width 16 height 16
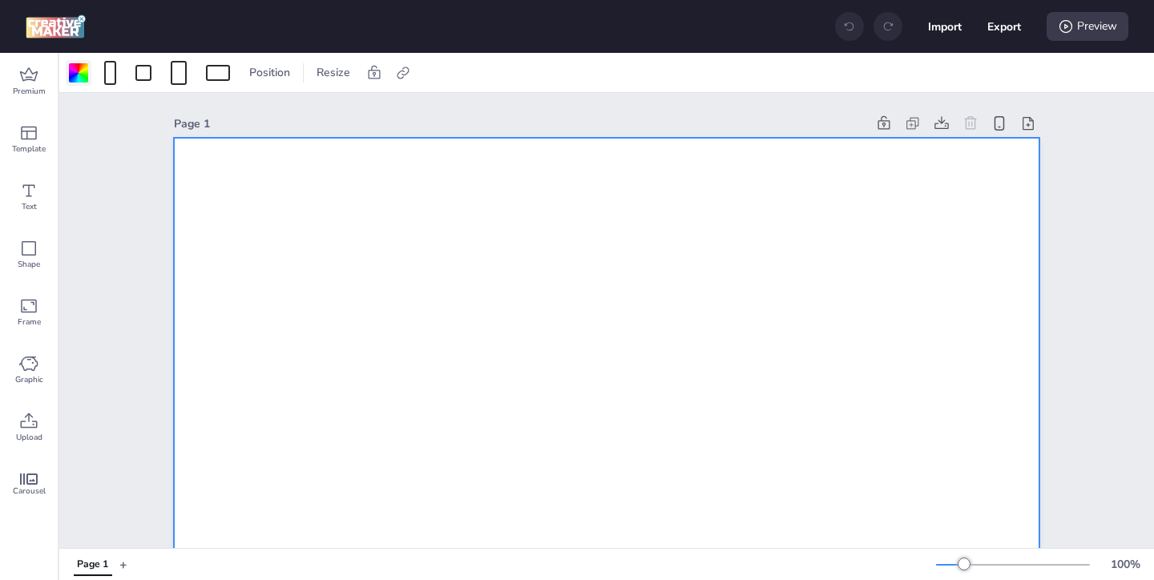
click at [77, 67] on div at bounding box center [78, 72] width 19 height 19
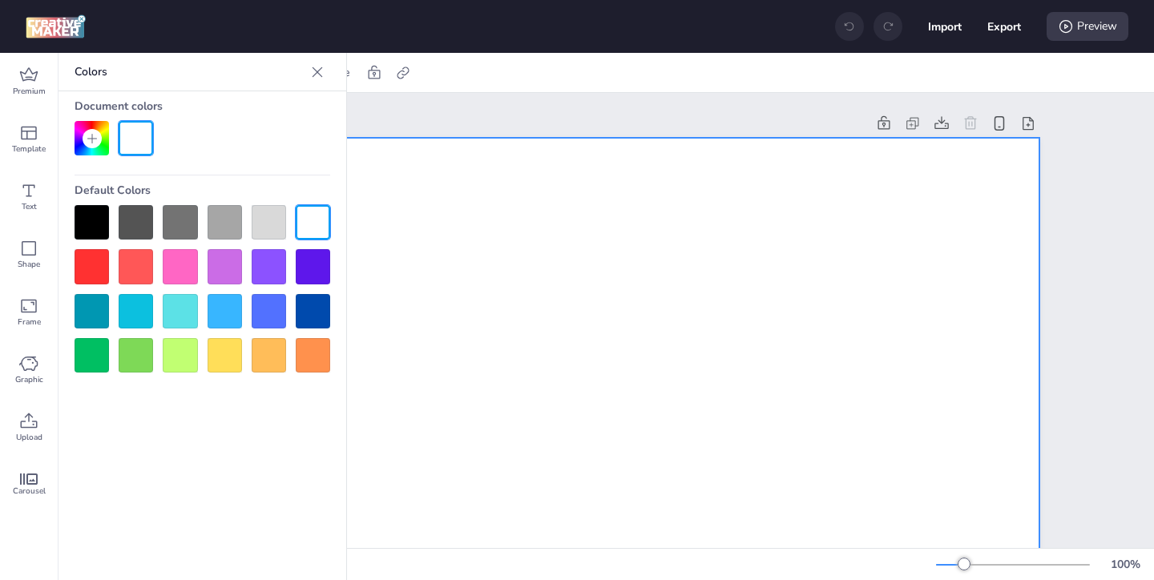
click at [91, 215] on div at bounding box center [92, 222] width 34 height 34
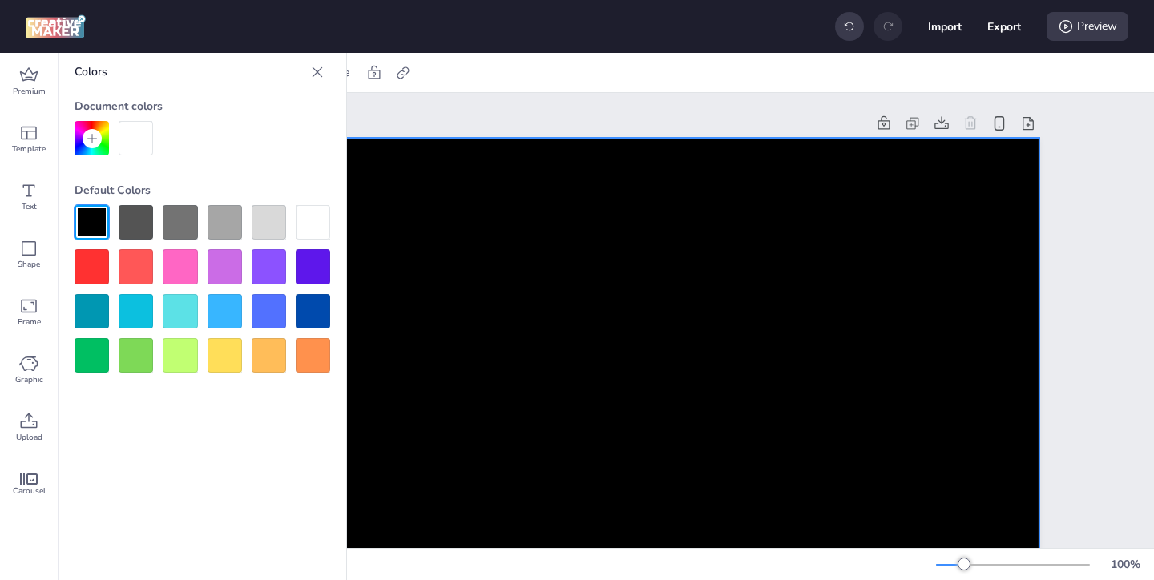
click at [320, 72] on icon at bounding box center [317, 72] width 16 height 16
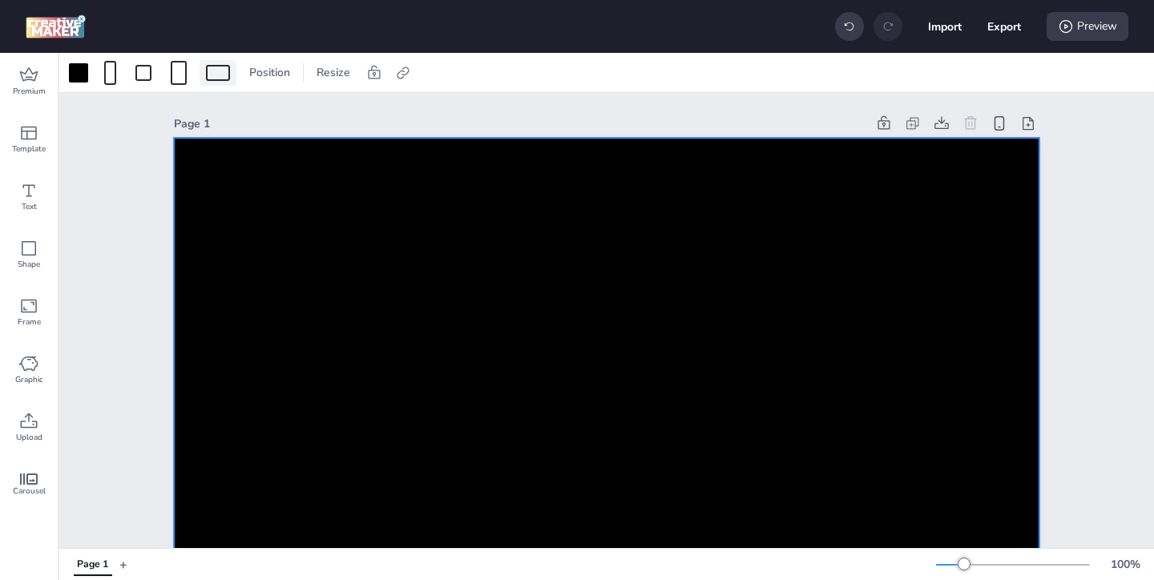
click at [217, 71] on div at bounding box center [218, 73] width 24 height 16
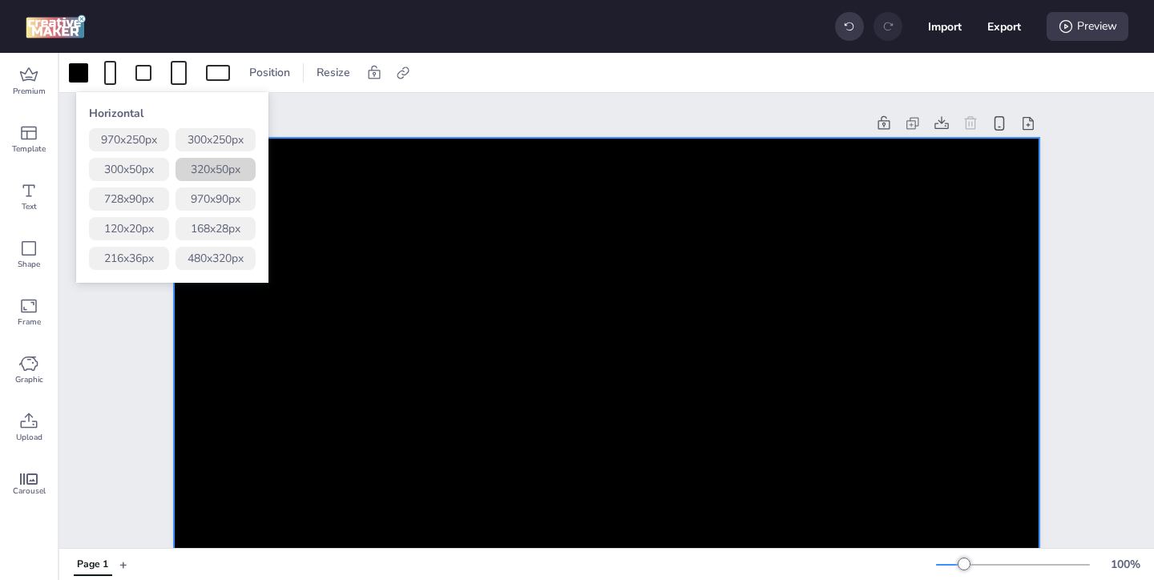
click at [224, 170] on button "320 x 50 px" at bounding box center [216, 169] width 80 height 23
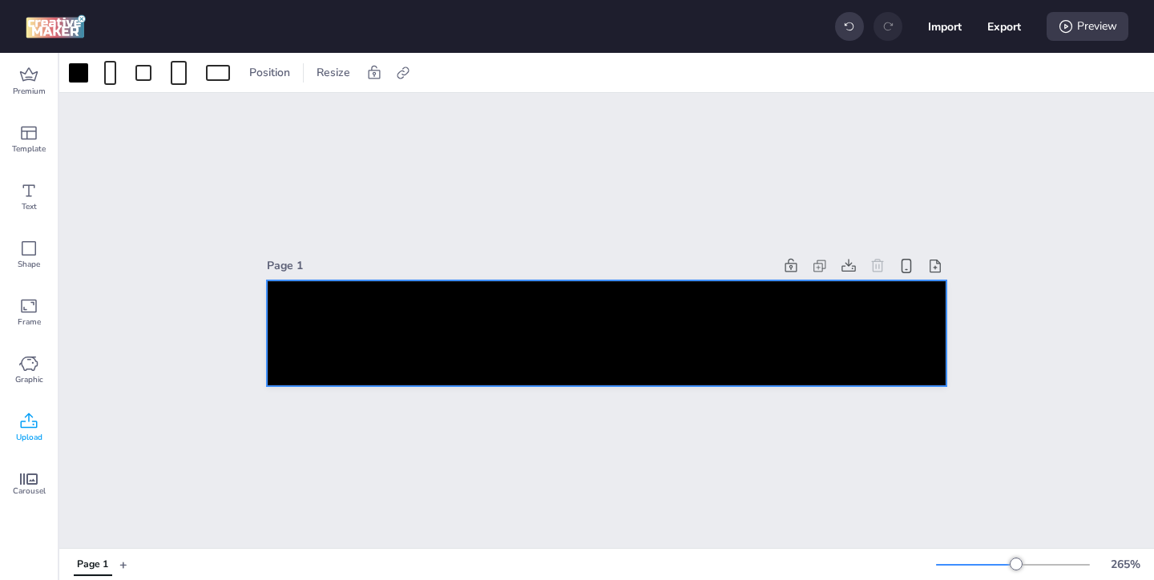
click at [26, 423] on icon at bounding box center [28, 421] width 19 height 19
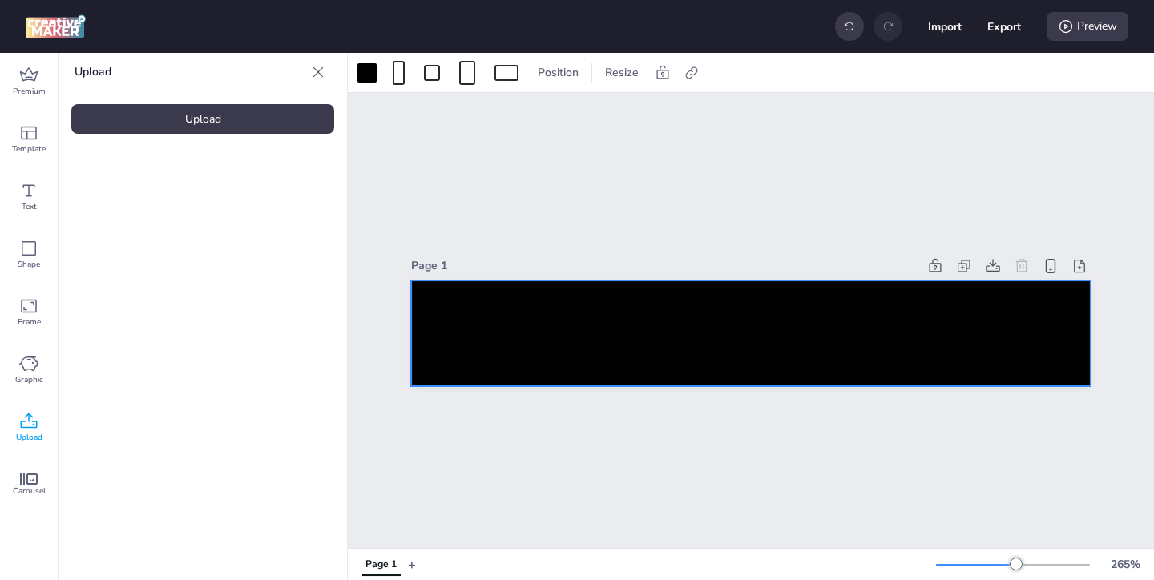
click at [237, 125] on div "Upload" at bounding box center [202, 119] width 263 height 30
click at [155, 216] on img at bounding box center [136, 224] width 98 height 17
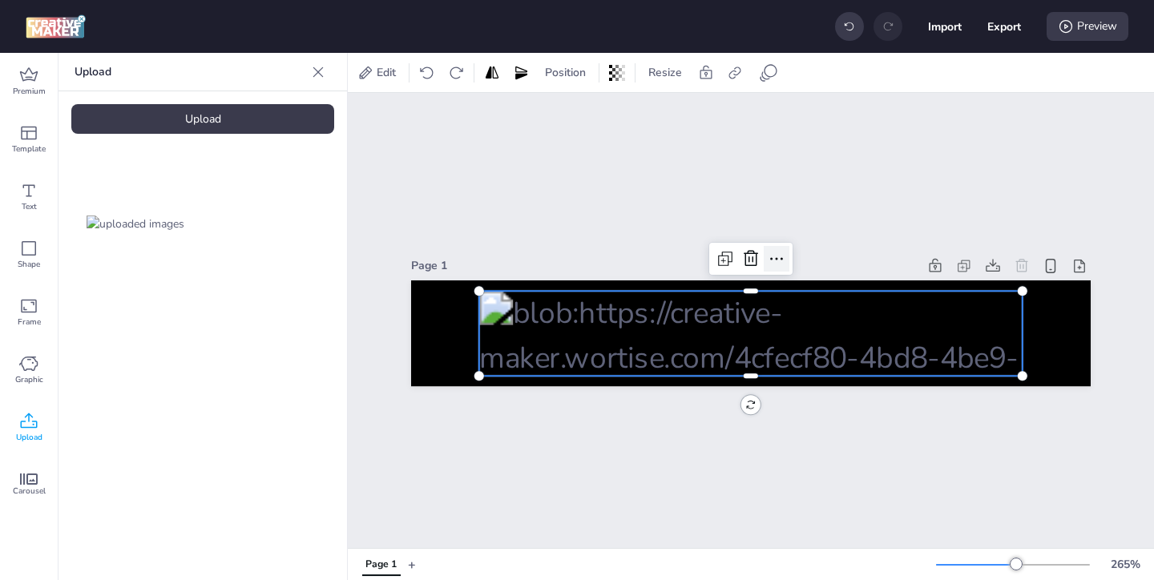
click at [774, 264] on icon at bounding box center [776, 258] width 19 height 19
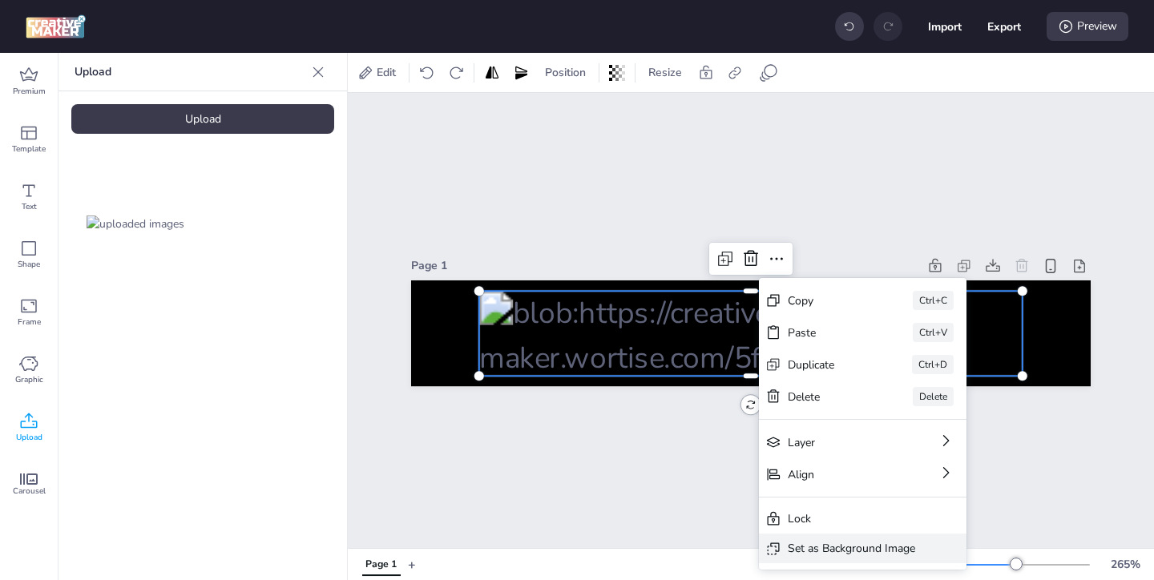
click at [802, 548] on div "Set as Background Image" at bounding box center [851, 548] width 127 height 17
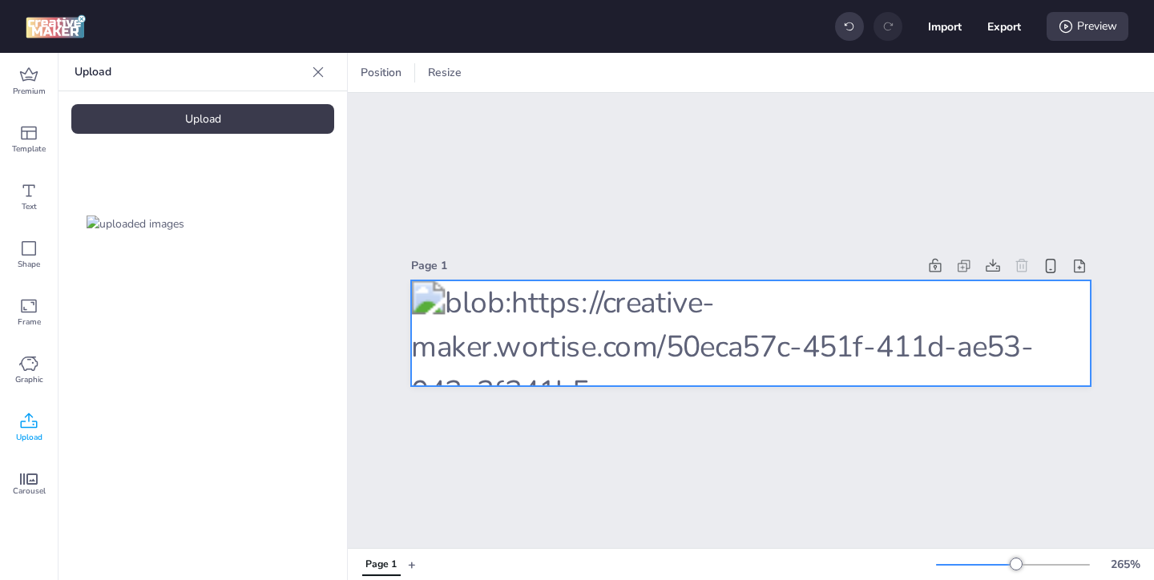
click at [790, 330] on div at bounding box center [751, 334] width 680 height 107
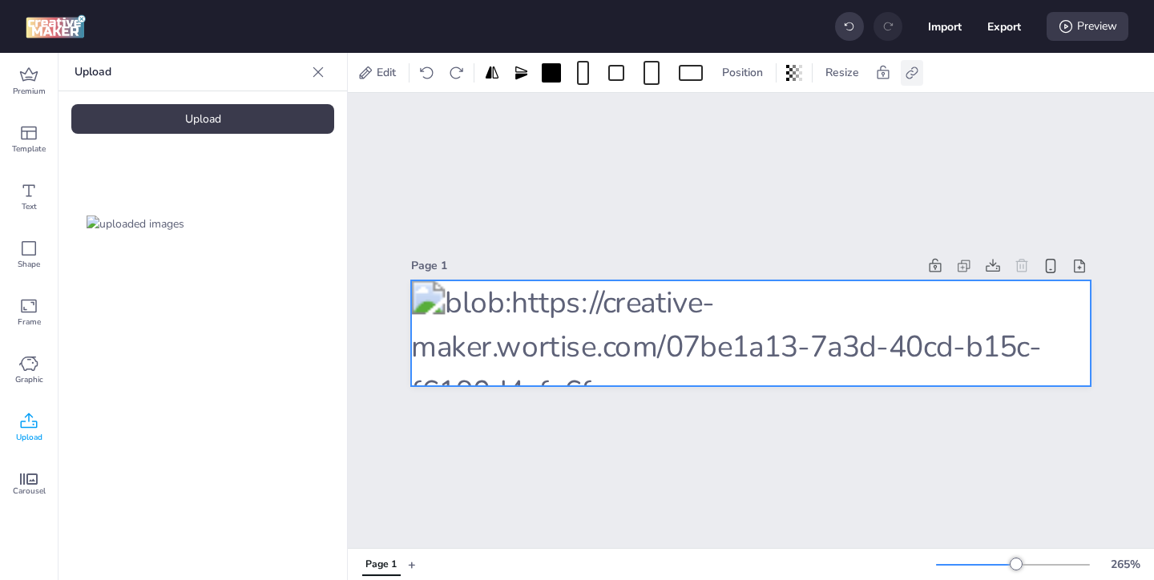
click at [917, 69] on icon at bounding box center [912, 73] width 16 height 16
click at [795, 103] on label "Activate hyperlink" at bounding box center [798, 113] width 120 height 28
click at [754, 115] on input "Activate hyperlink" at bounding box center [748, 120] width 10 height 10
checkbox input "true"
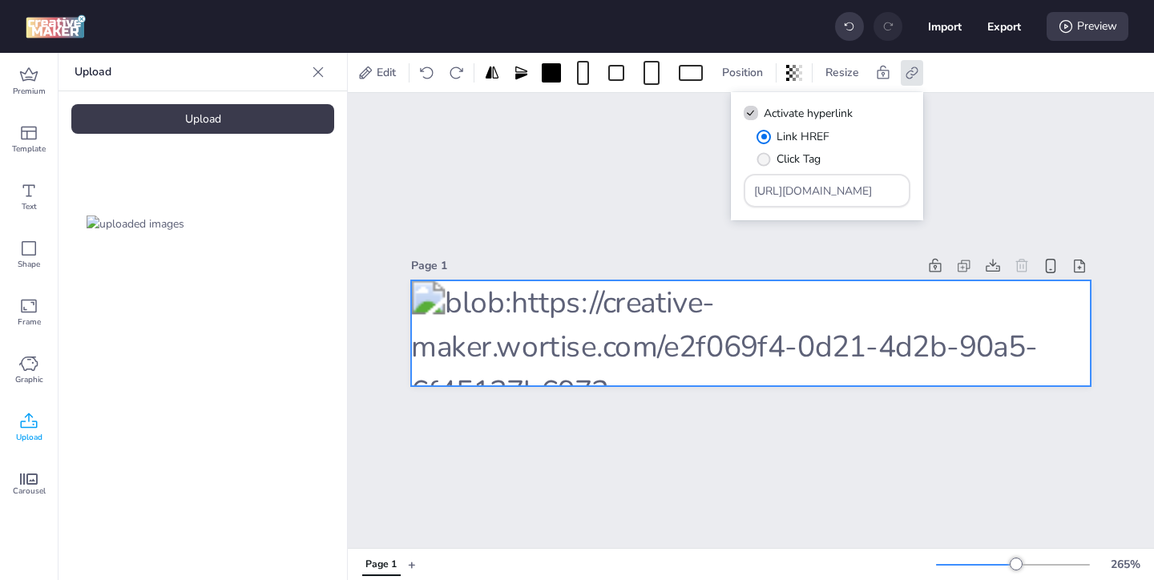
click at [774, 161] on label "Click Tag" at bounding box center [788, 159] width 75 height 28
click at [766, 161] on input "Click Tag" at bounding box center [761, 165] width 10 height 10
radio input "true"
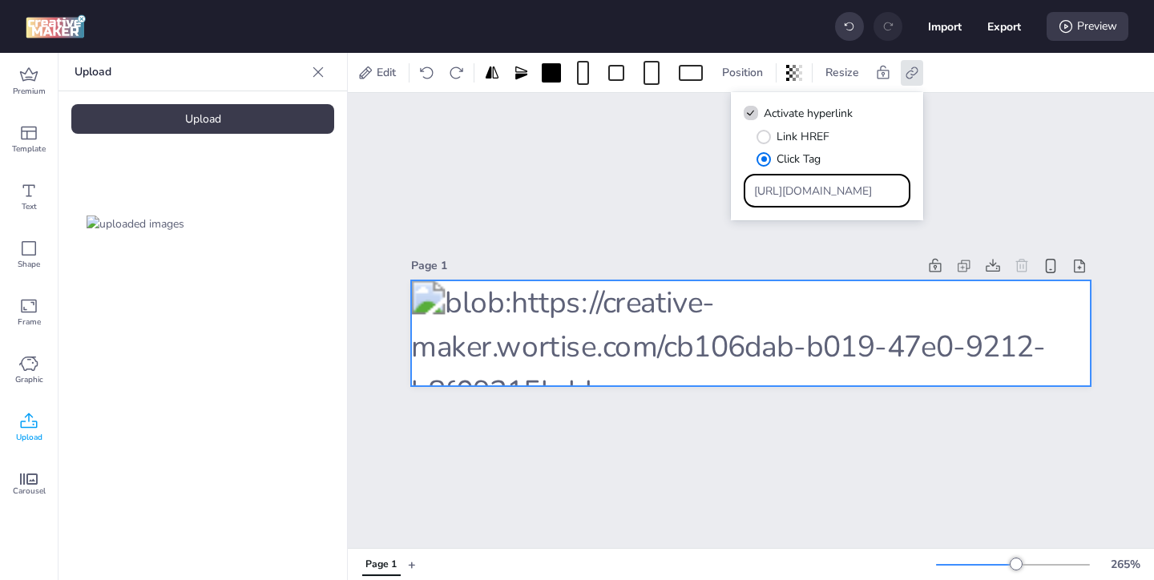
drag, startPoint x: 857, startPoint y: 195, endPoint x: 817, endPoint y: 164, distance: 50.3
click at [827, 174] on div "[URL][DOMAIN_NAME]" at bounding box center [827, 191] width 167 height 34
paste input "[URL][DOMAIN_NAME]"
type input "[URL][DOMAIN_NAME]"
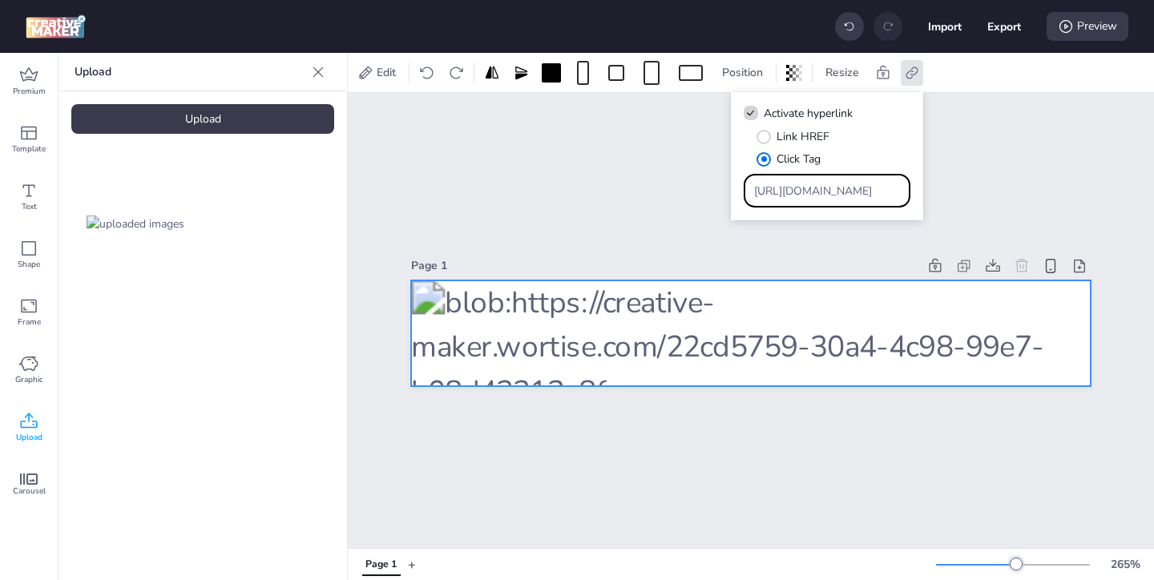
click at [1001, 123] on div "Page 1" at bounding box center [751, 320] width 807 height 455
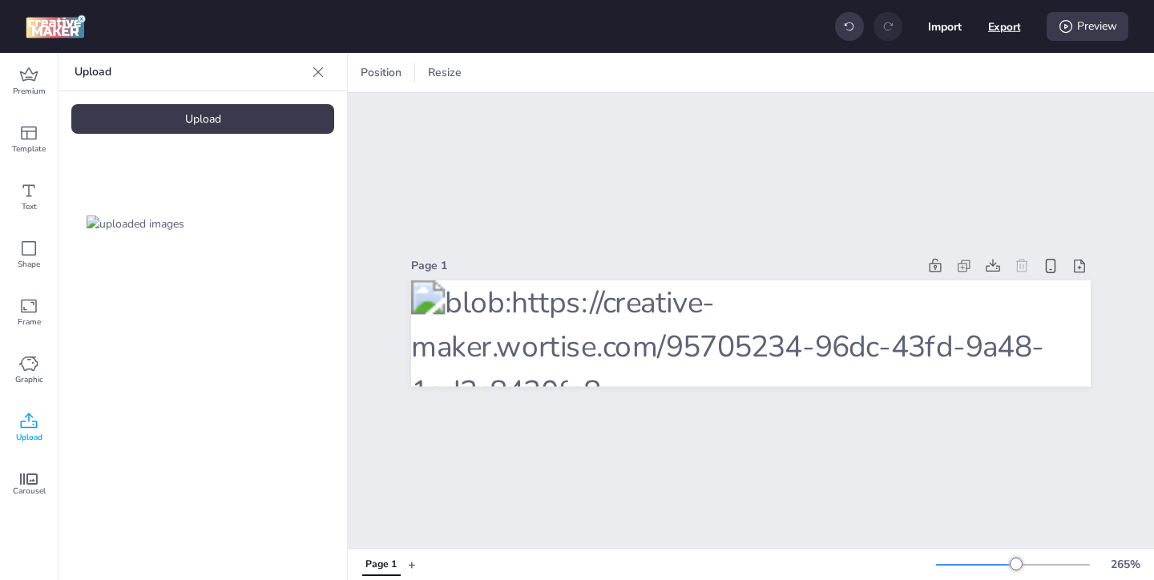
click at [998, 28] on button "Export" at bounding box center [1005, 26] width 33 height 33
select select "html"
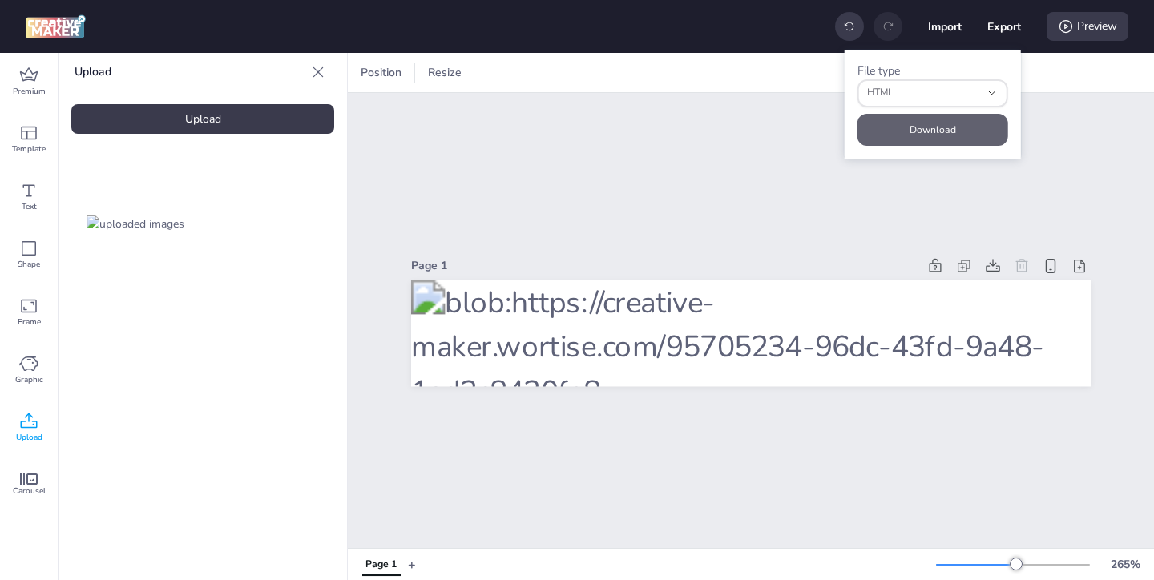
click at [956, 133] on button "Download" at bounding box center [933, 130] width 151 height 32
